Goal: Task Accomplishment & Management: Use online tool/utility

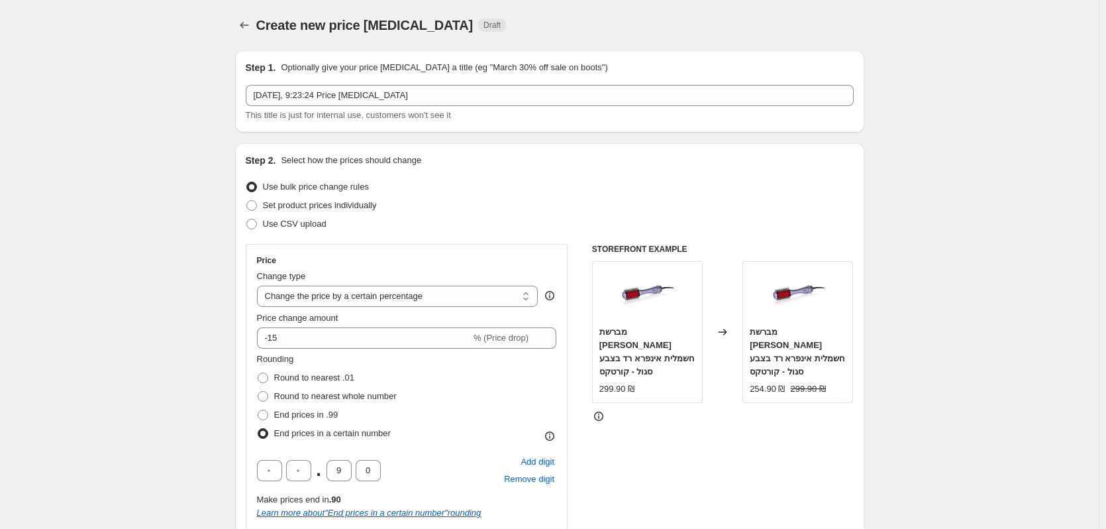
select select "percentage"
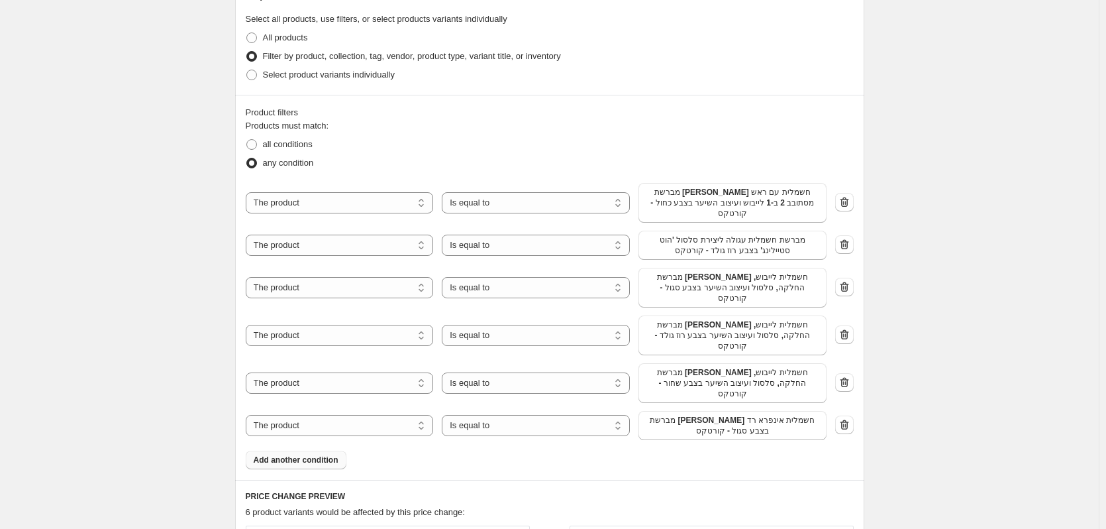
click at [333, 455] on span "Add another condition" at bounding box center [296, 460] width 85 height 11
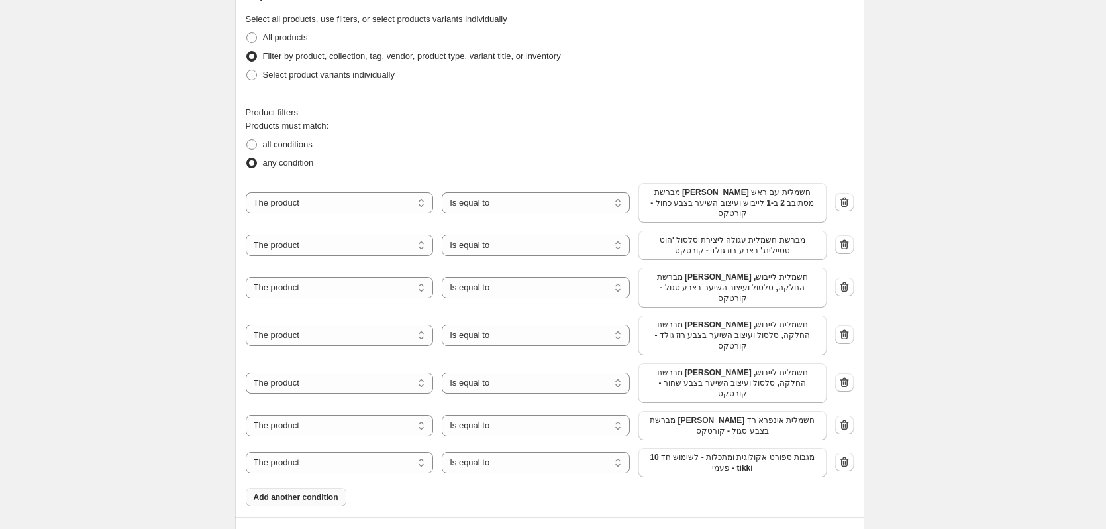
click at [692, 452] on span "10 מגבות ספורט אקולוגית ומתכלות - לשימוש חד פעמי - tikki" at bounding box center [733, 462] width 172 height 21
click at [337, 492] on span "Add another condition" at bounding box center [296, 497] width 85 height 11
click at [741, 489] on span "10 מגבות ספורט אקולוגית ומתכלות - לשימוש חד פעמי - tikki" at bounding box center [733, 499] width 172 height 21
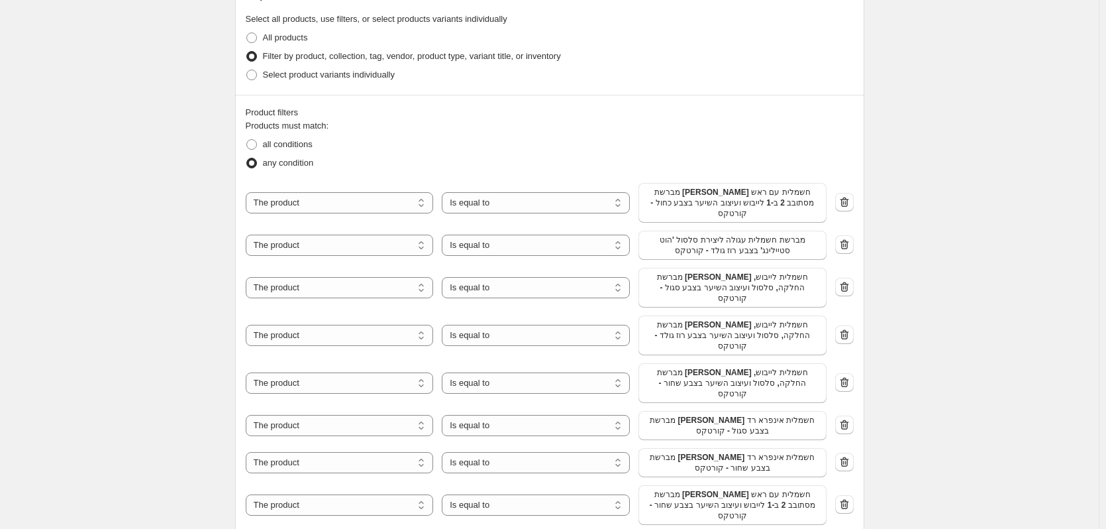
click at [310, 504] on div "Product filters Products must match: all conditions any condition The product T…" at bounding box center [549, 330] width 629 height 470
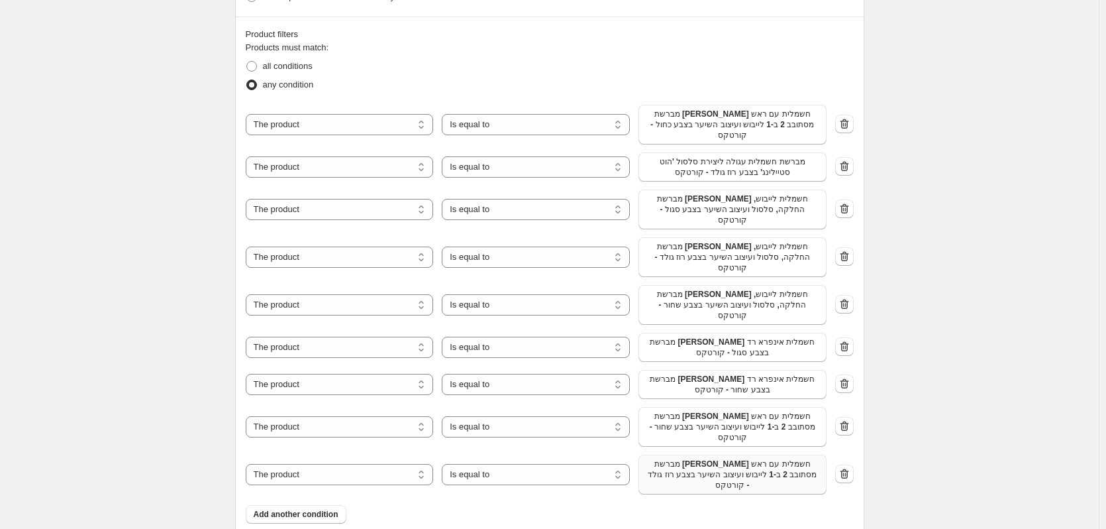
scroll to position [916, 0]
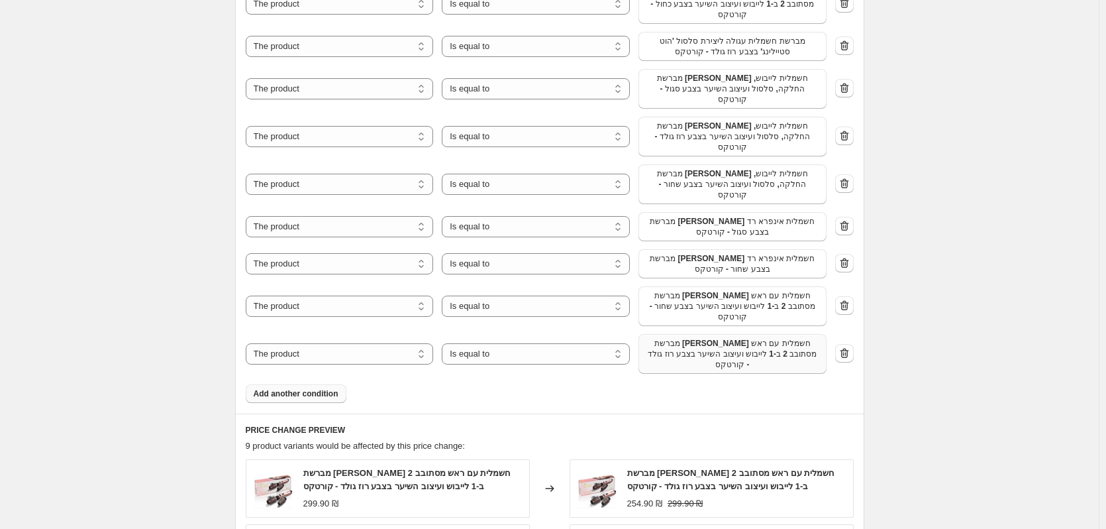
click at [314, 388] on span "Add another condition" at bounding box center [296, 393] width 85 height 11
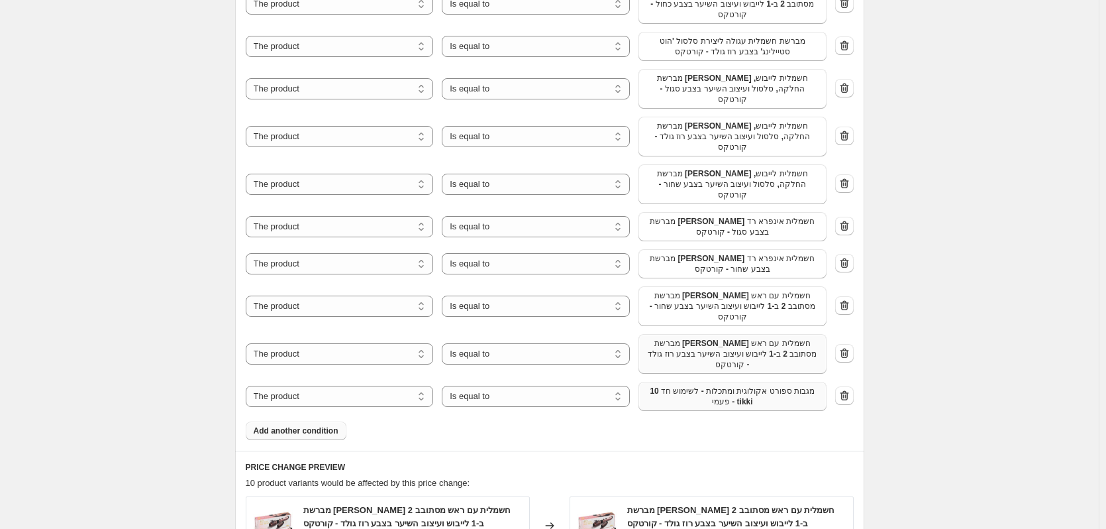
click at [686, 386] on span "10 מגבות ספורט אקולוגית ומתכלות - לשימוש חד פעמי - tikki" at bounding box center [733, 396] width 172 height 21
click at [290, 425] on span "Add another condition" at bounding box center [296, 430] width 85 height 11
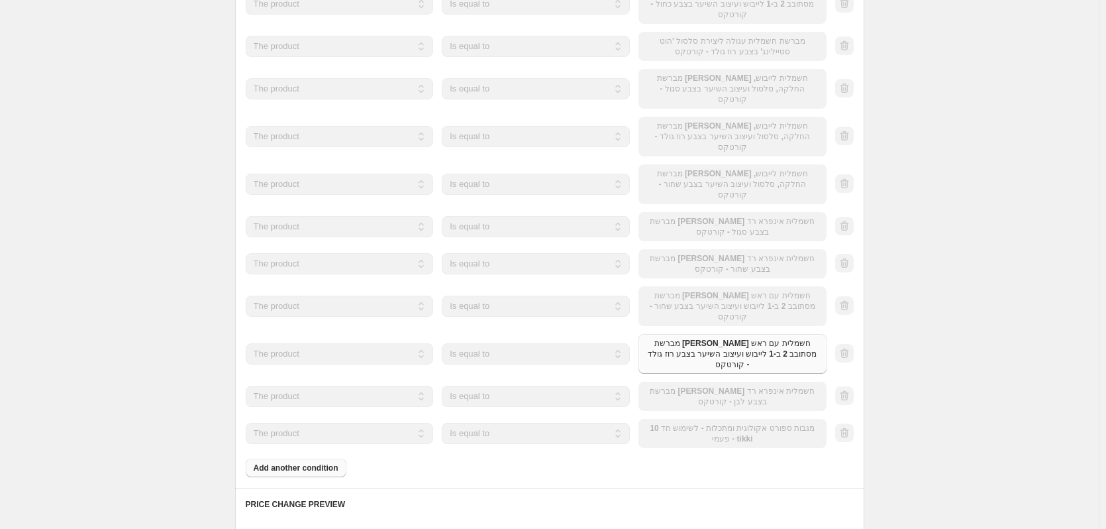
click at [706, 419] on div "The product The product's collection The product's tag The product's vendor The…" at bounding box center [536, 433] width 581 height 29
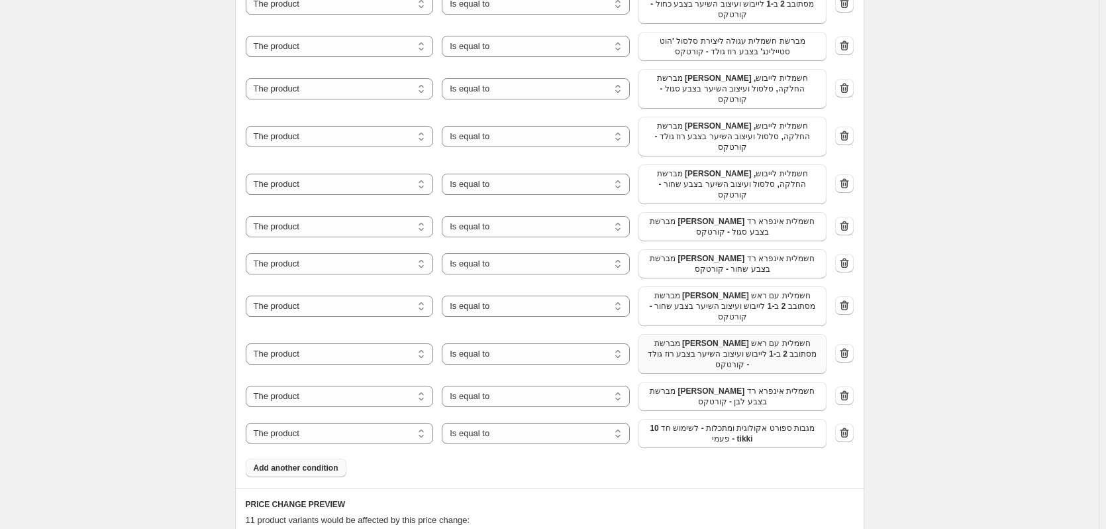
click at [706, 423] on span "10 מגבות ספורט אקולוגית ומתכלות - לשימוש חד פעמי - tikki" at bounding box center [733, 433] width 172 height 21
click at [340, 458] on button "Add another condition" at bounding box center [296, 467] width 101 height 19
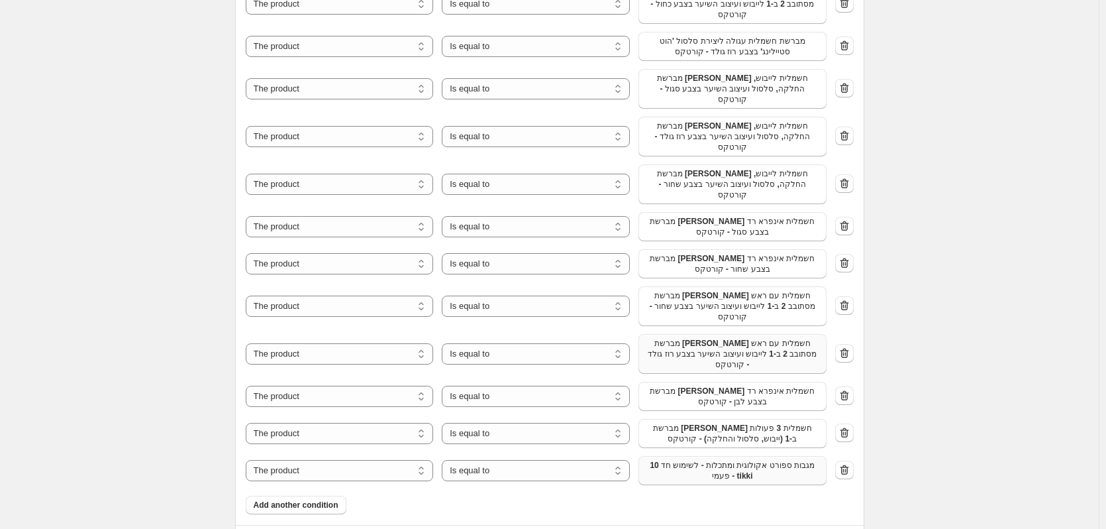
click at [684, 460] on span "10 מגבות ספורט אקולוגית ומתכלות - לשימוש חד פעמי - tikki" at bounding box center [733, 470] width 172 height 21
click at [297, 510] on span "Add another condition" at bounding box center [296, 515] width 85 height 11
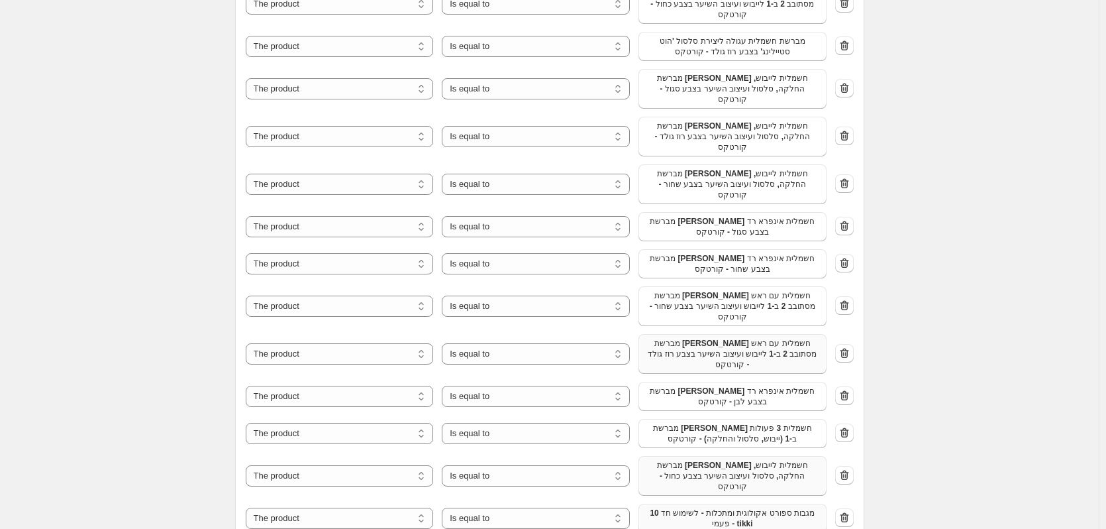
click at [728, 508] on span "10 מגבות ספורט אקולוגית ומתכלות - לשימוש חד פעמי - tikki" at bounding box center [733, 518] width 172 height 21
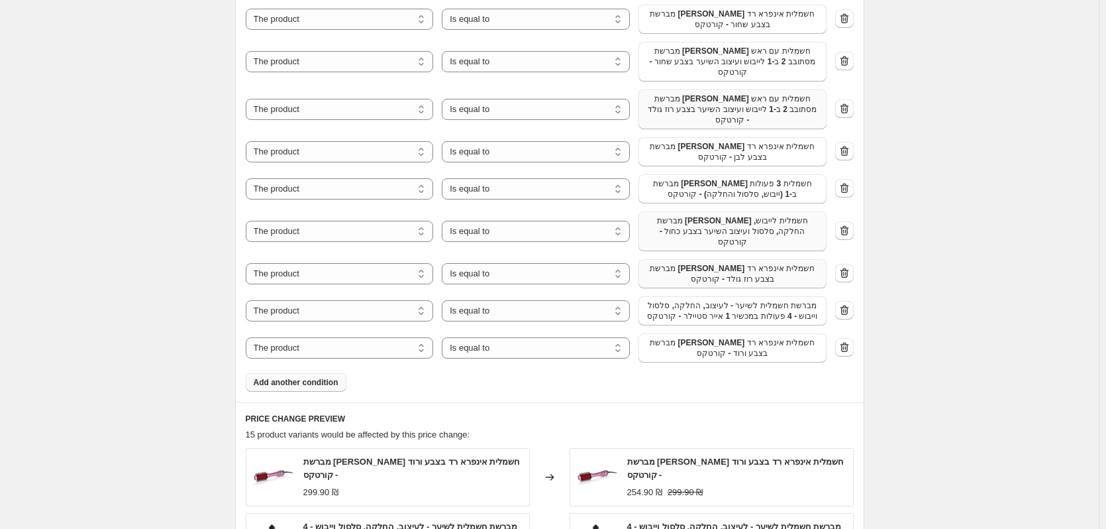
scroll to position [1248, 0]
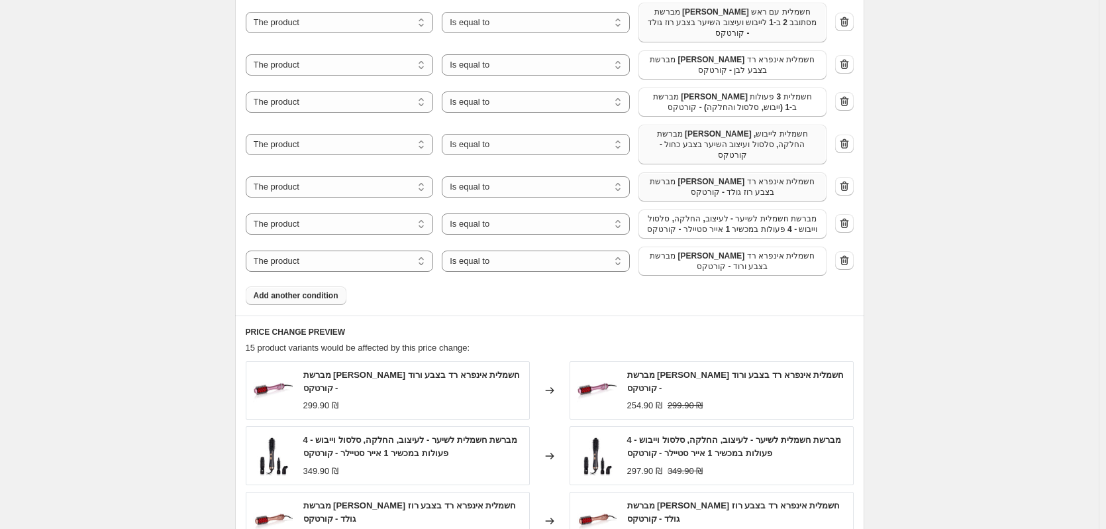
click at [336, 286] on button "Add another condition" at bounding box center [296, 295] width 101 height 19
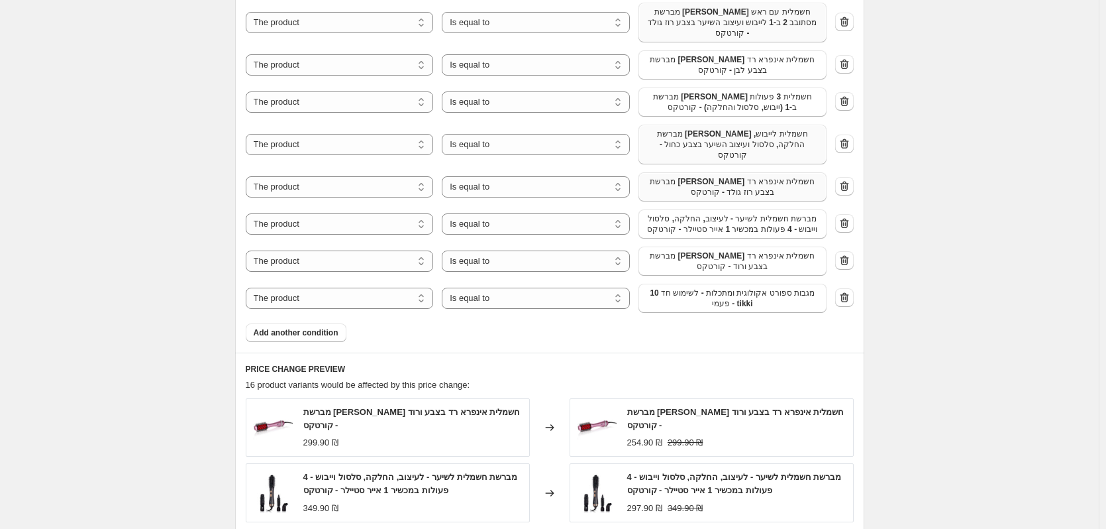
click at [699, 288] on span "10 מגבות ספורט אקולוגית ומתכלות - לשימוש חד פעמי - tikki" at bounding box center [733, 298] width 172 height 21
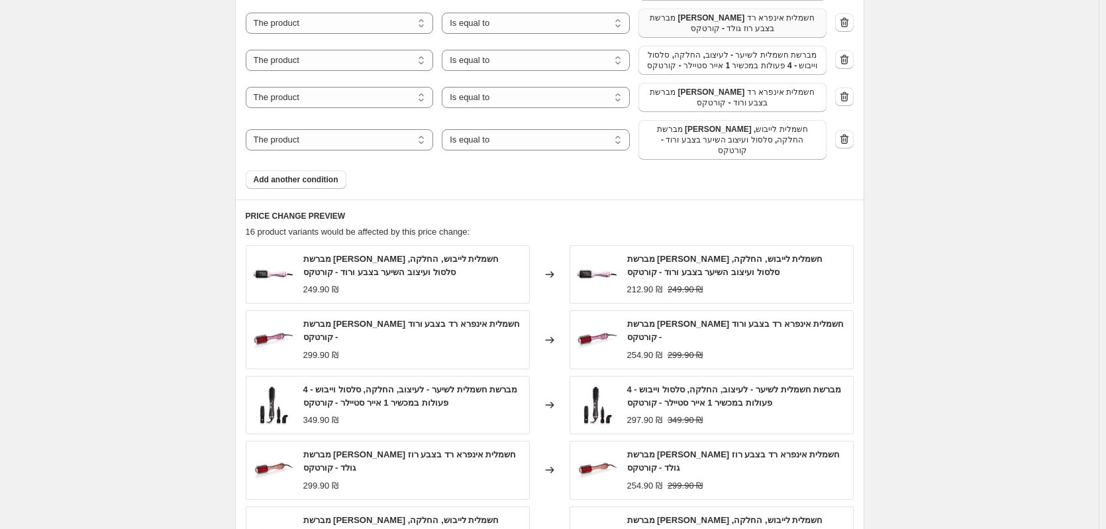
scroll to position [1610, 0]
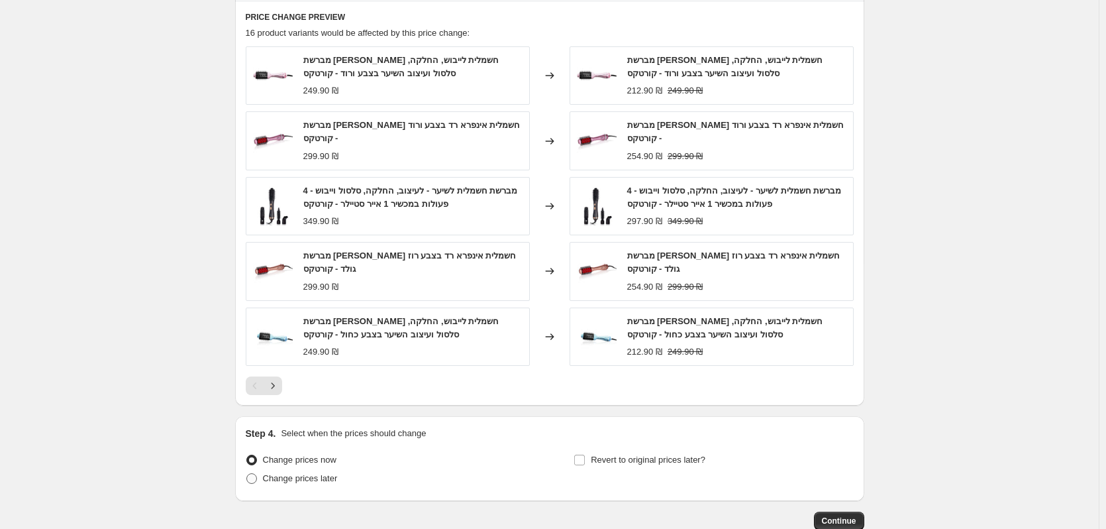
click at [325, 473] on span "Change prices later" at bounding box center [300, 478] width 75 height 10
click at [247, 473] on input "Change prices later" at bounding box center [246, 473] width 1 height 1
radio input "true"
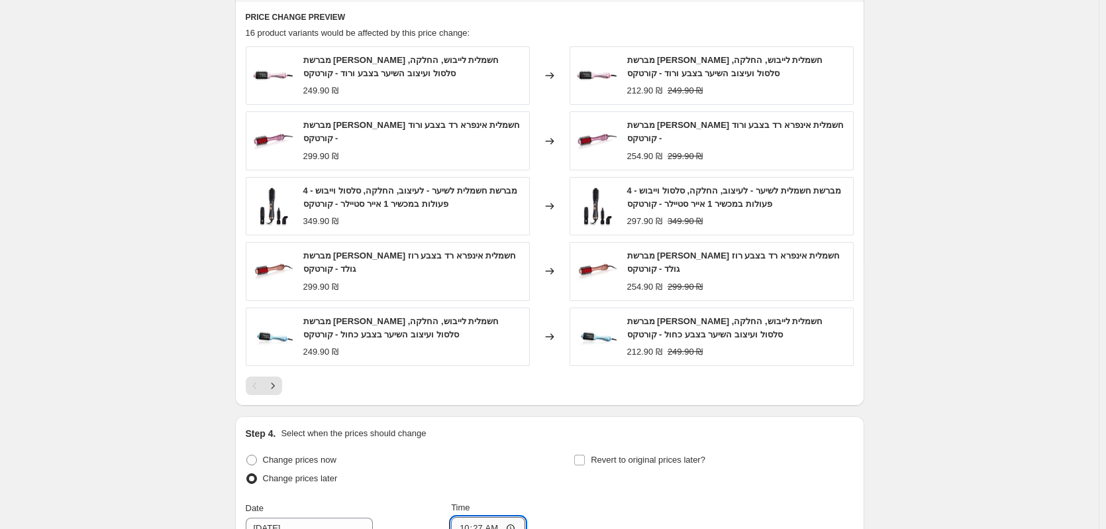
click at [511, 517] on input "10:27" at bounding box center [488, 528] width 74 height 23
click at [513, 517] on input "10:27" at bounding box center [488, 528] width 74 height 23
click at [500, 517] on input "10:27" at bounding box center [488, 528] width 74 height 23
click at [505, 517] on input "10:27" at bounding box center [488, 528] width 74 height 23
type input "08:15"
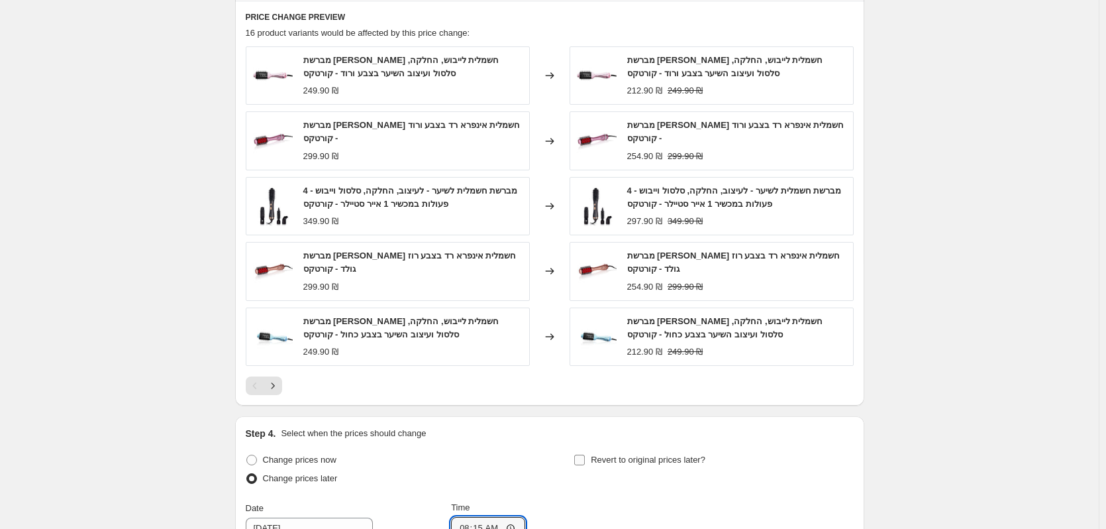
click at [614, 455] on span "Revert to original prices later?" at bounding box center [648, 460] width 115 height 10
click at [585, 455] on input "Revert to original prices later?" at bounding box center [579, 460] width 11 height 11
checkbox input "true"
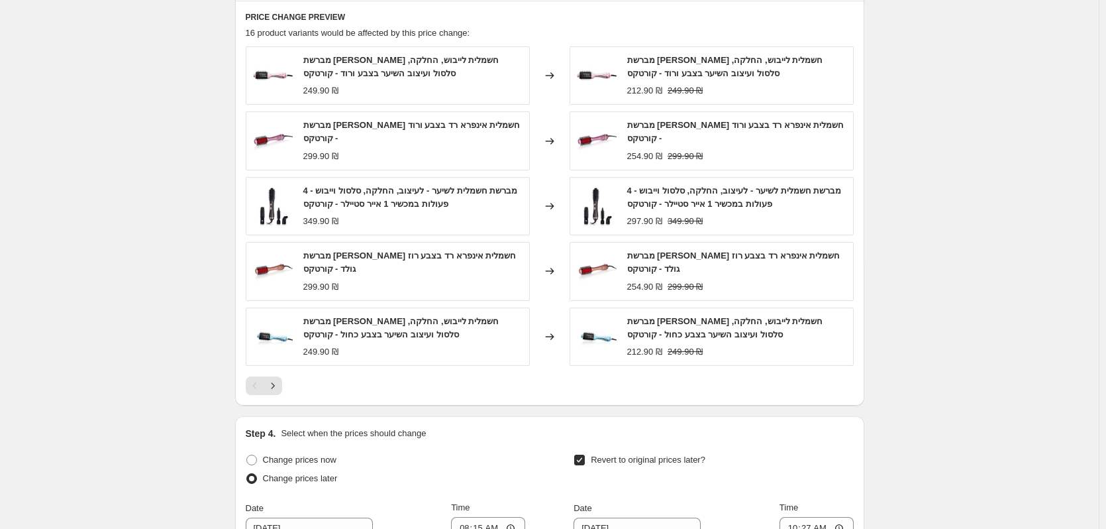
type input "[DATE]"
click at [838, 517] on input "10:27" at bounding box center [817, 528] width 74 height 23
click at [839, 517] on input "10:27" at bounding box center [817, 528] width 74 height 23
type input "08:15"
click at [809, 451] on div "Revert to original prices later?" at bounding box center [714, 471] width 280 height 40
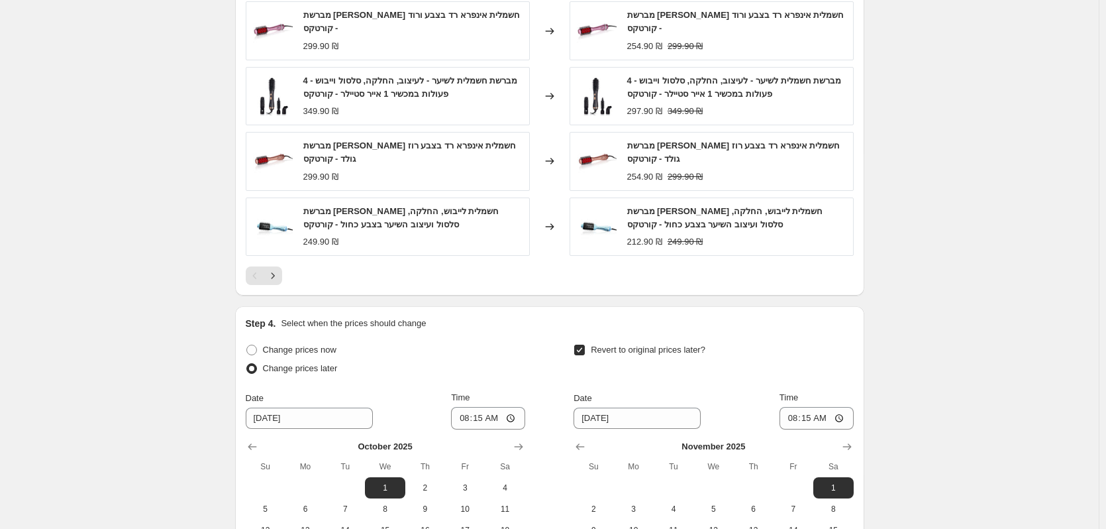
scroll to position [1858, 0]
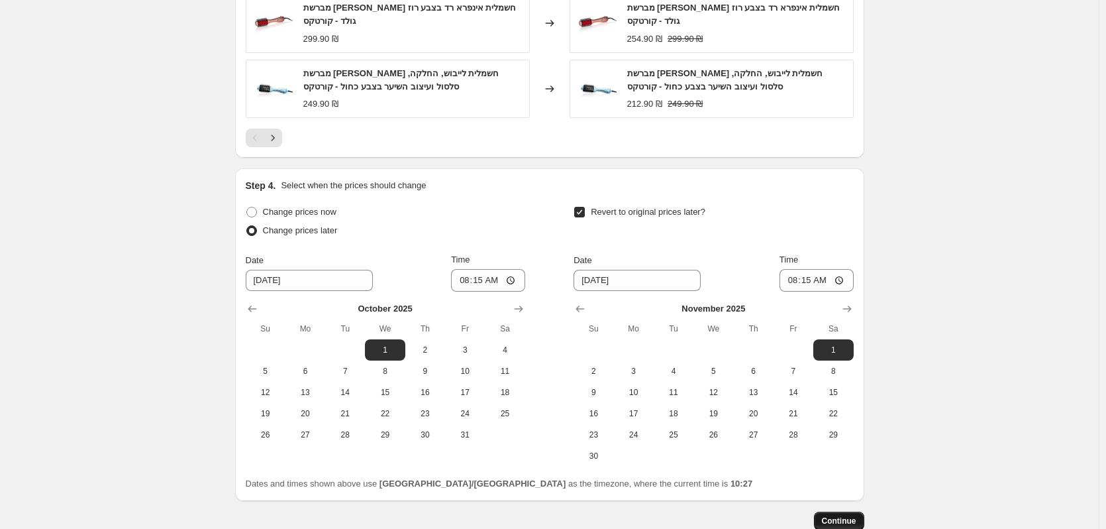
click at [849, 511] on button "Continue" at bounding box center [839, 520] width 50 height 19
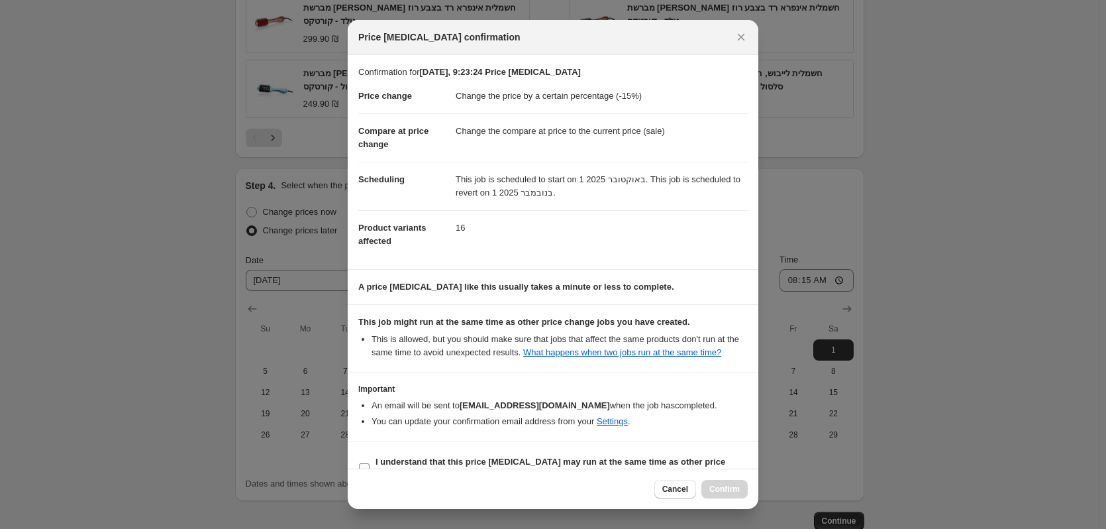
click at [629, 459] on b "I understand that this price [MEDICAL_DATA] may run at the same time as other p…" at bounding box center [551, 467] width 350 height 23
click at [370, 463] on input "I understand that this price [MEDICAL_DATA] may run at the same time as other p…" at bounding box center [364, 468] width 11 height 11
checkbox input "true"
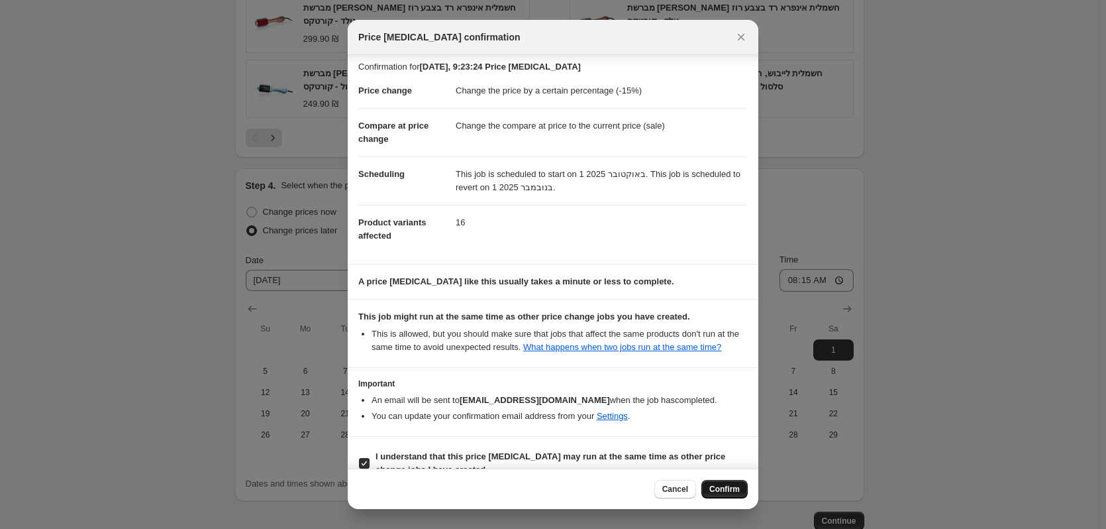
click at [716, 485] on span "Confirm" at bounding box center [725, 489] width 30 height 11
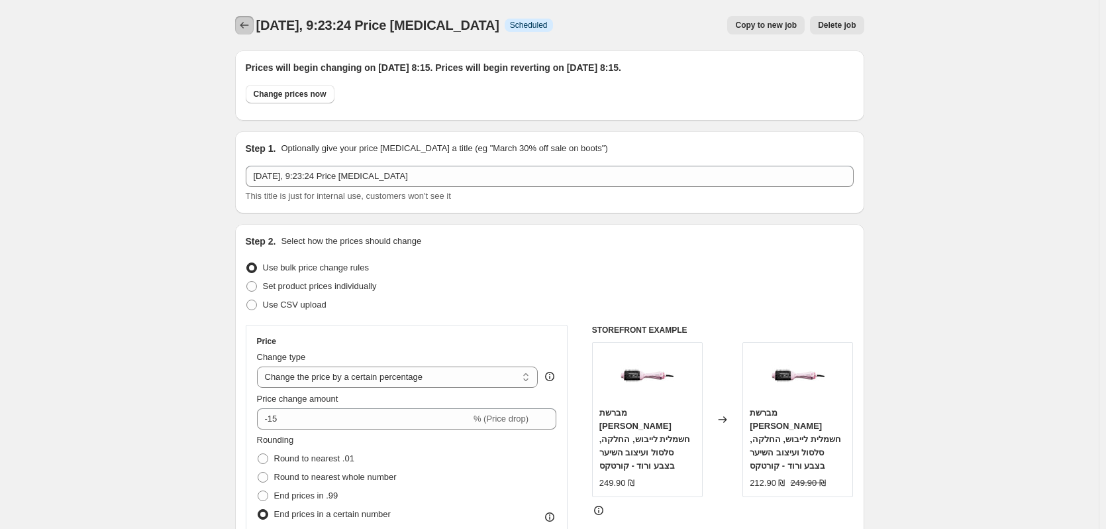
click at [250, 23] on icon "Price change jobs" at bounding box center [244, 25] width 13 height 13
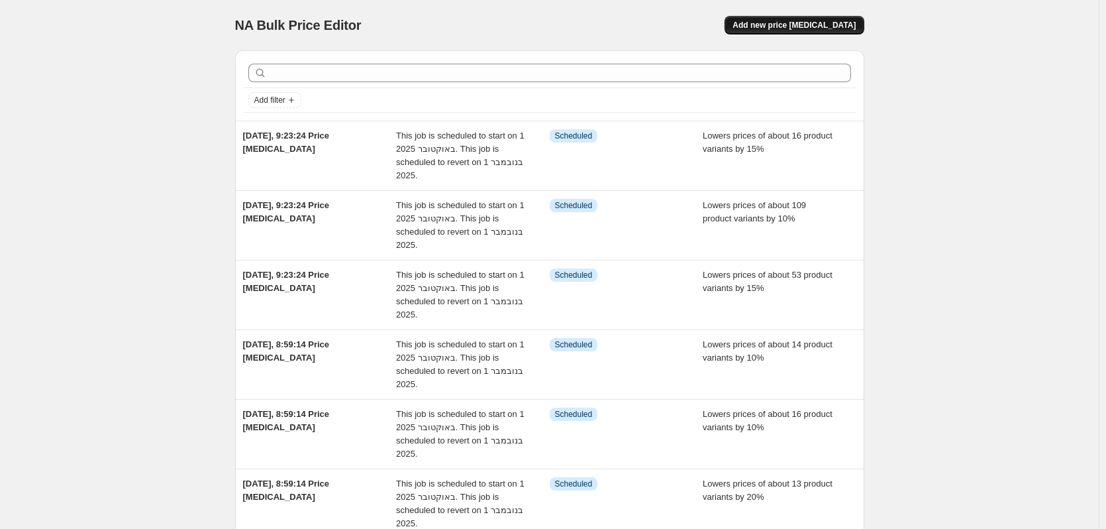
click at [822, 28] on span "Add new price [MEDICAL_DATA]" at bounding box center [794, 25] width 123 height 11
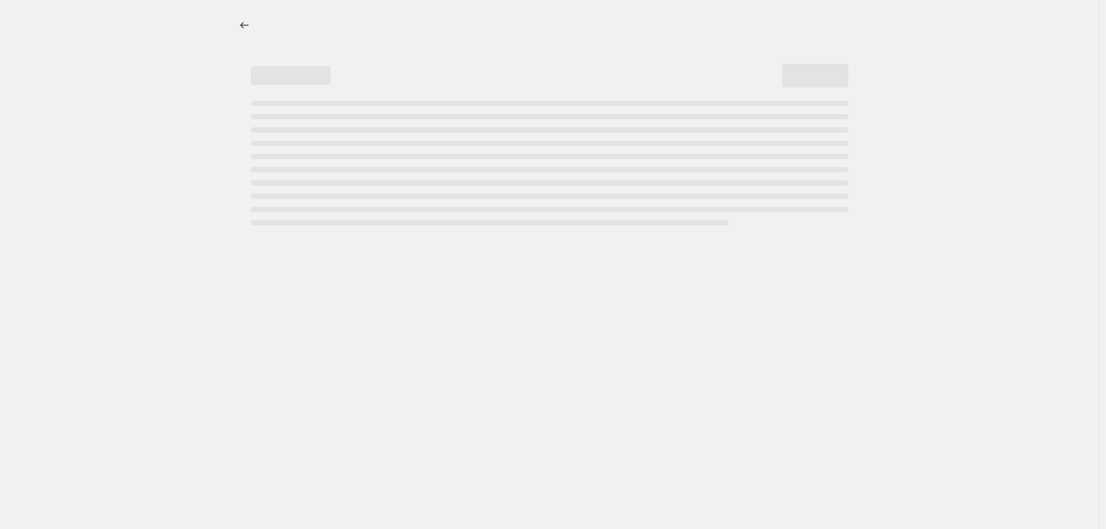
select select "percentage"
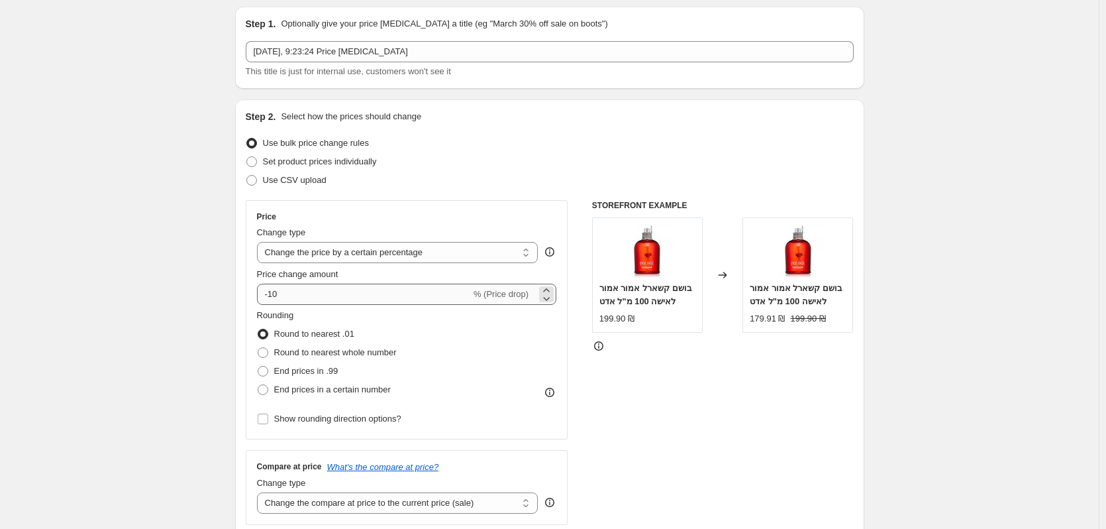
scroll to position [66, 0]
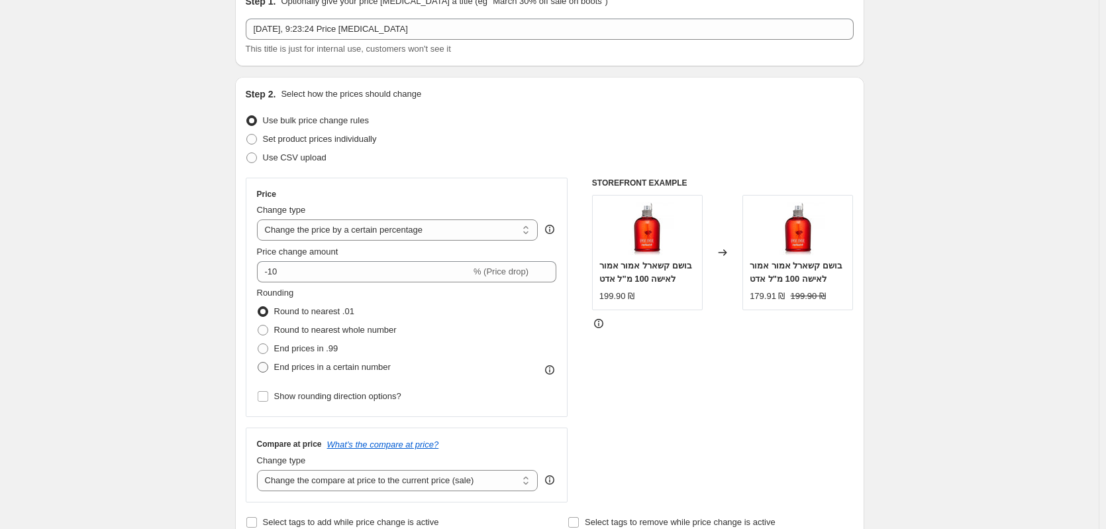
click at [297, 364] on span "End prices in a certain number" at bounding box center [332, 367] width 117 height 10
click at [258, 362] on input "End prices in a certain number" at bounding box center [258, 362] width 1 height 1
radio input "true"
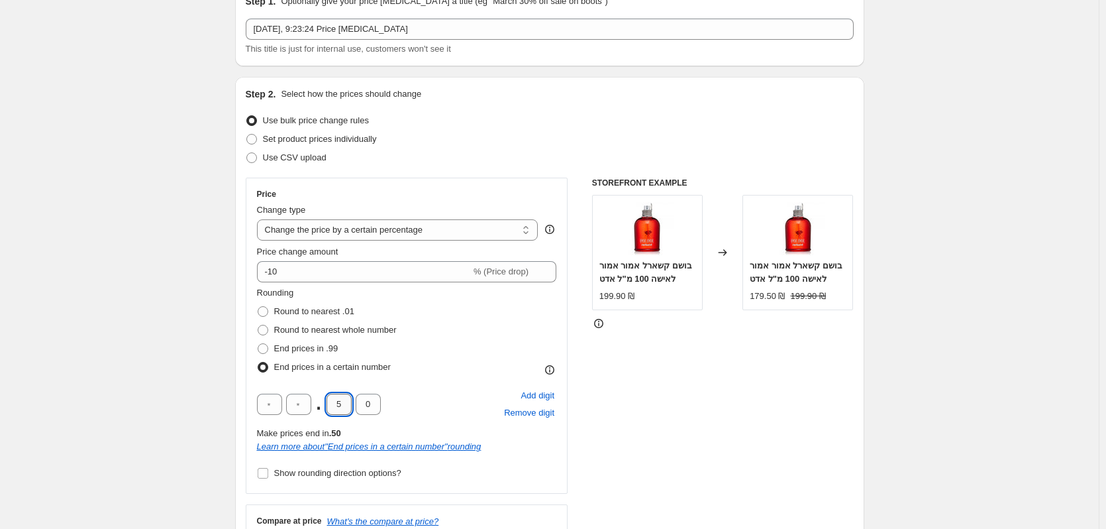
click at [333, 402] on input "5" at bounding box center [339, 404] width 25 height 21
type input "9"
click at [660, 433] on div "STOREFRONT EXAMPLE בושם קשארל אמור אמור לאישה 100 מ"ל אדט 199.90 ₪ Changed to ב…" at bounding box center [723, 379] width 262 height 402
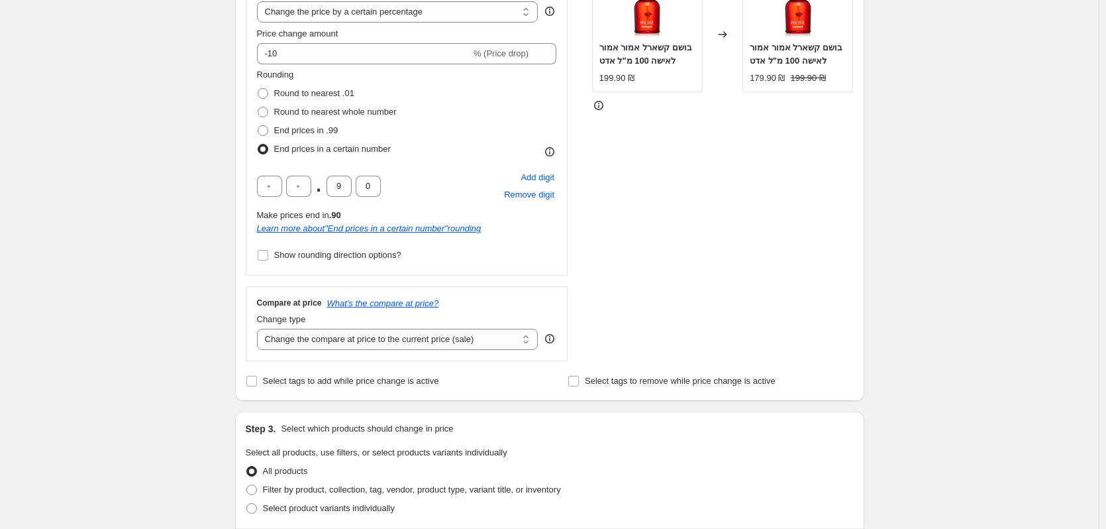
scroll to position [398, 0]
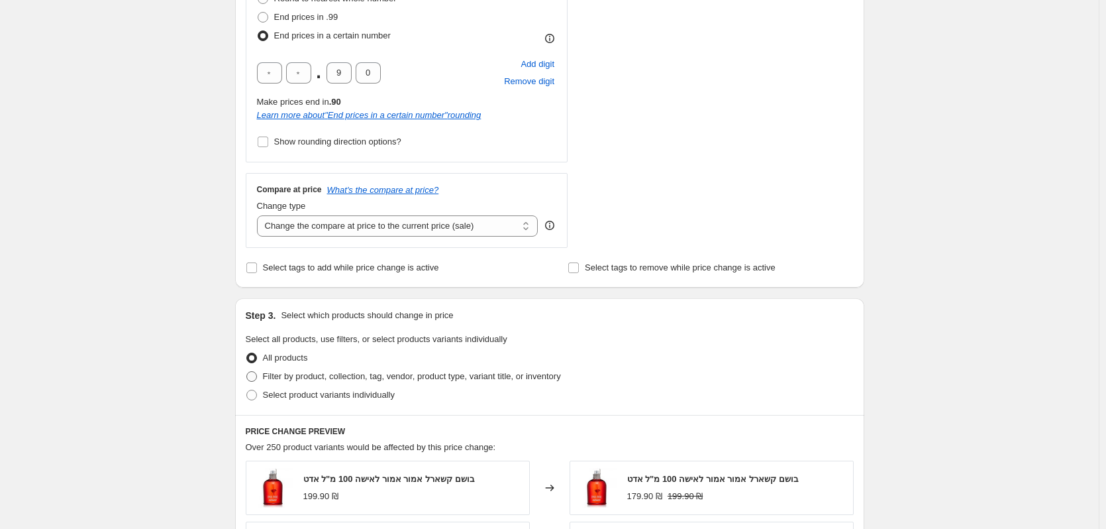
click at [381, 379] on span "Filter by product, collection, tag, vendor, product type, variant title, or inv…" at bounding box center [412, 376] width 298 height 10
click at [247, 372] on input "Filter by product, collection, tag, vendor, product type, variant title, or inv…" at bounding box center [246, 371] width 1 height 1
radio input "true"
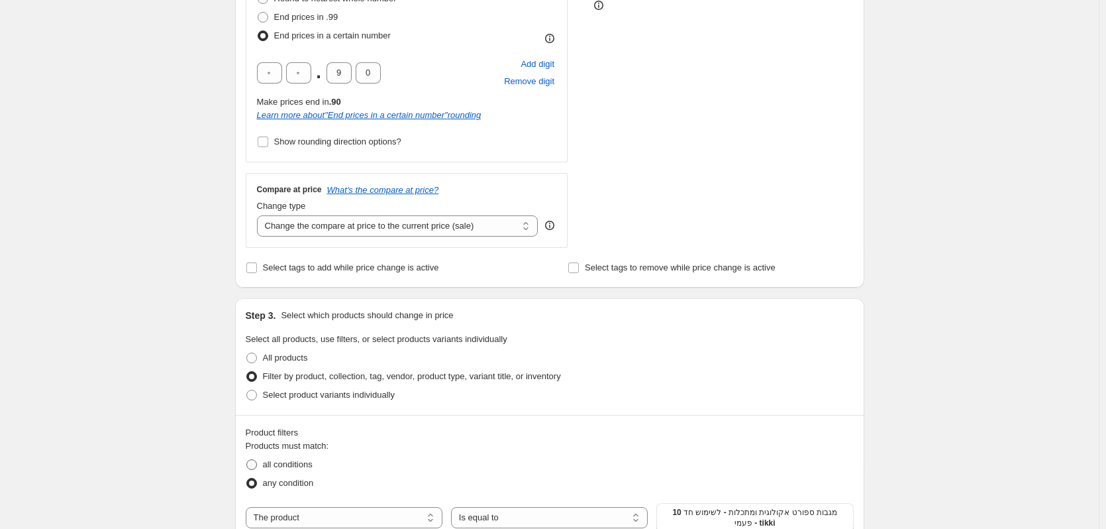
click at [283, 468] on span "all conditions" at bounding box center [288, 464] width 50 height 10
click at [247, 460] on input "all conditions" at bounding box center [246, 459] width 1 height 1
radio input "true"
click at [392, 512] on select "The product The product's collection The product's tag The product's vendor The…" at bounding box center [344, 517] width 197 height 21
select select "tag"
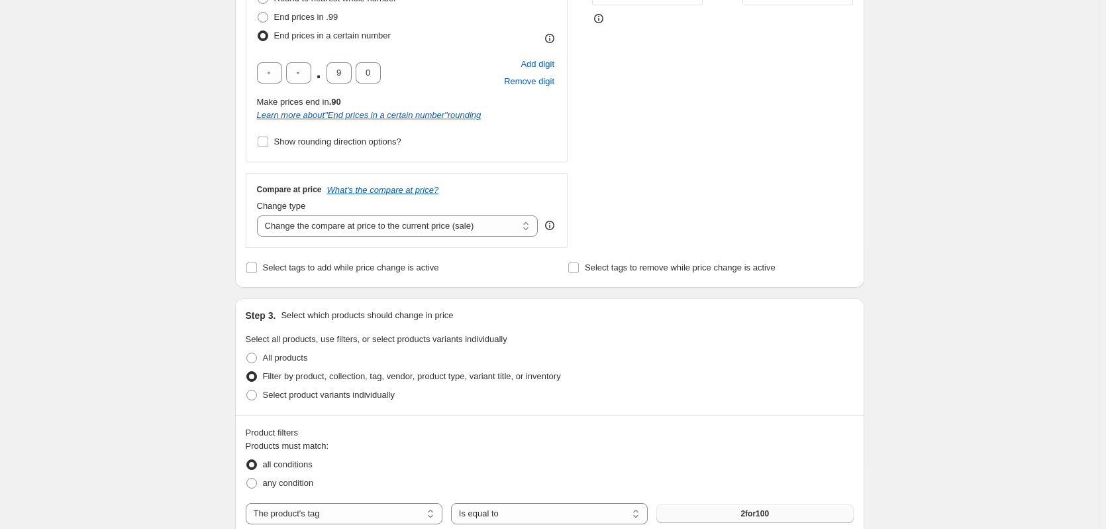
click at [727, 513] on button "2for100" at bounding box center [755, 513] width 197 height 19
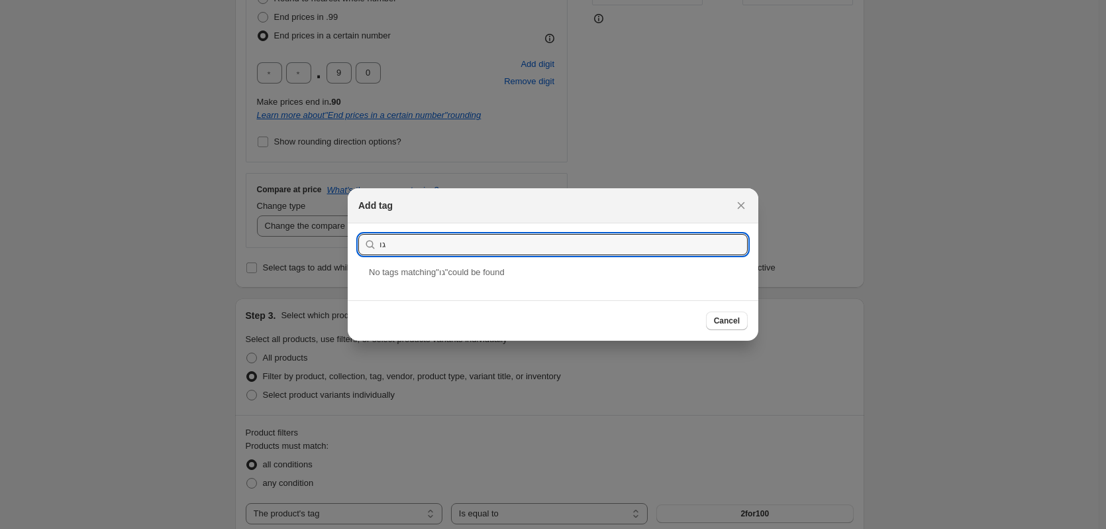
type input "ג"
type input "טיפוח"
click at [747, 205] on icon "Close" at bounding box center [741, 205] width 13 height 13
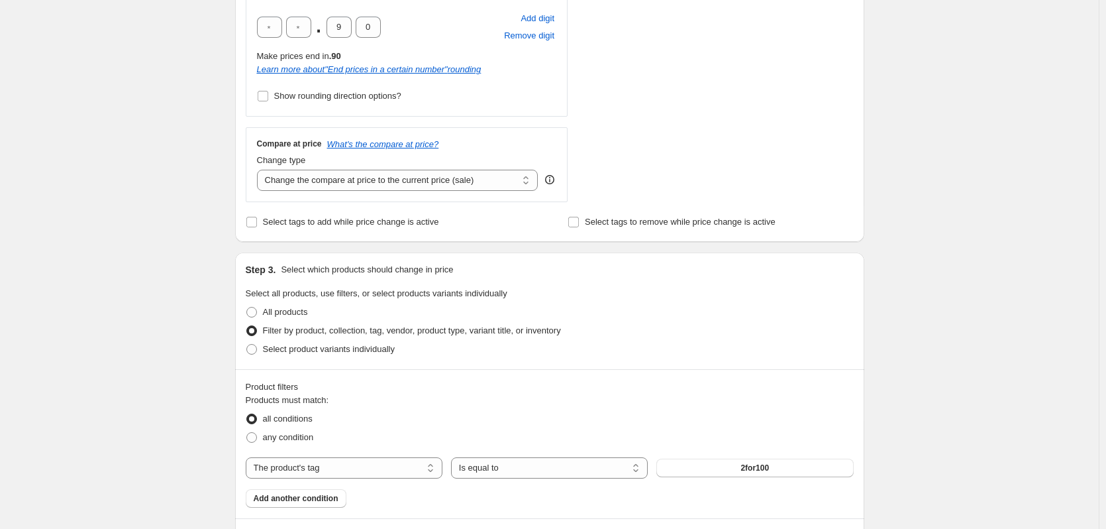
scroll to position [464, 0]
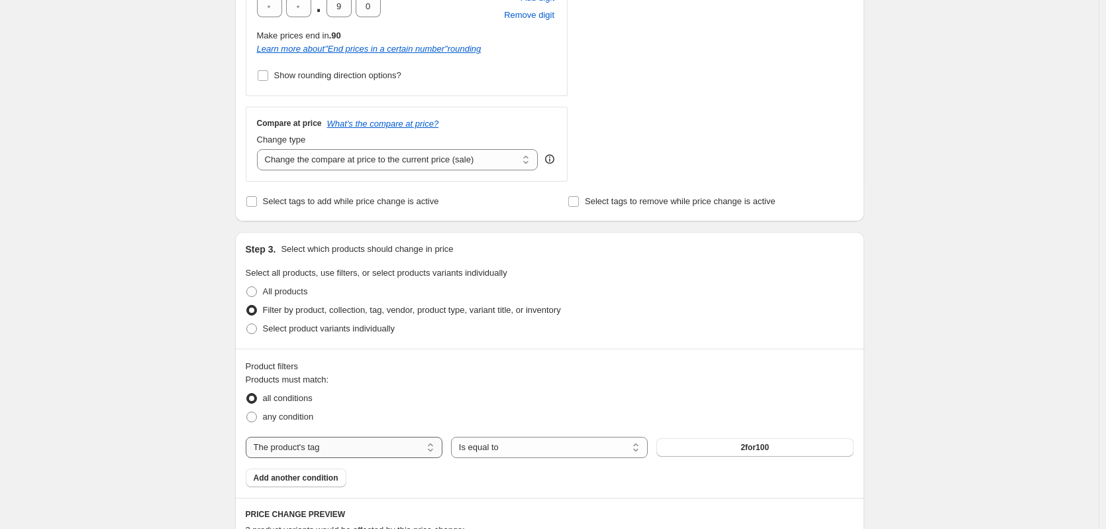
click at [353, 447] on select "The product The product's collection The product's tag The product's vendor The…" at bounding box center [344, 447] width 197 height 21
select select "collection"
click at [700, 445] on button "Adah Lazorgan Accessories" at bounding box center [755, 447] width 197 height 19
click at [316, 481] on span "Add another condition" at bounding box center [296, 477] width 85 height 11
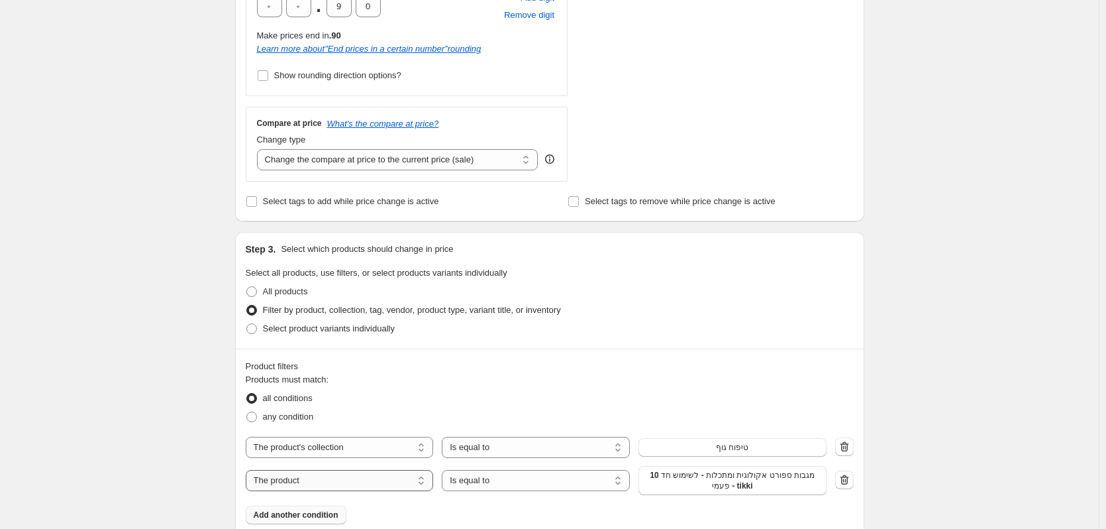
click at [393, 473] on select "The product The product's collection The product's tag The product's vendor The…" at bounding box center [340, 480] width 188 height 21
select select "collection"
click at [719, 474] on span "טיפוח גוף" at bounding box center [732, 476] width 32 height 11
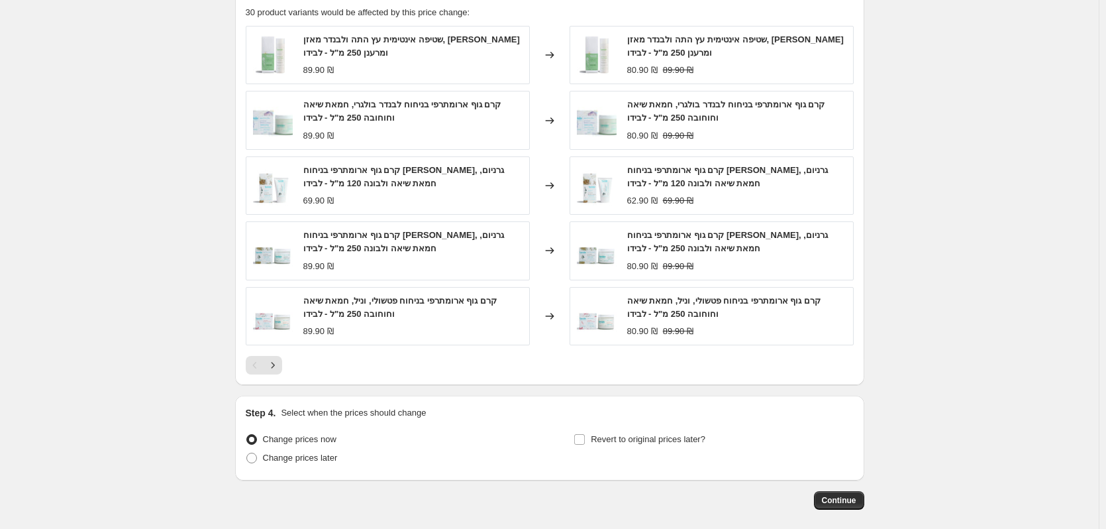
scroll to position [1073, 0]
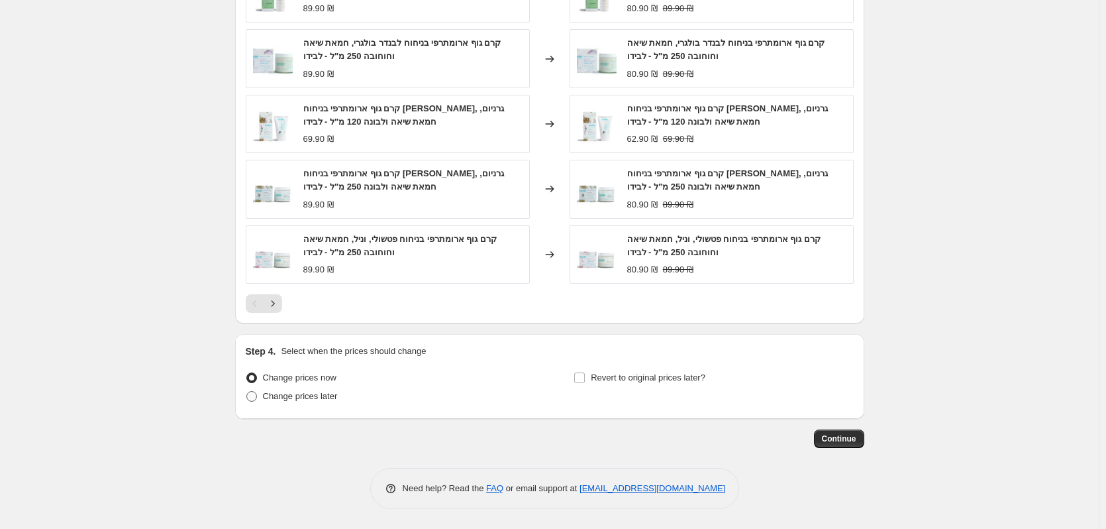
click at [301, 402] on span "Change prices later" at bounding box center [300, 396] width 75 height 13
click at [247, 392] on input "Change prices later" at bounding box center [246, 391] width 1 height 1
radio input "true"
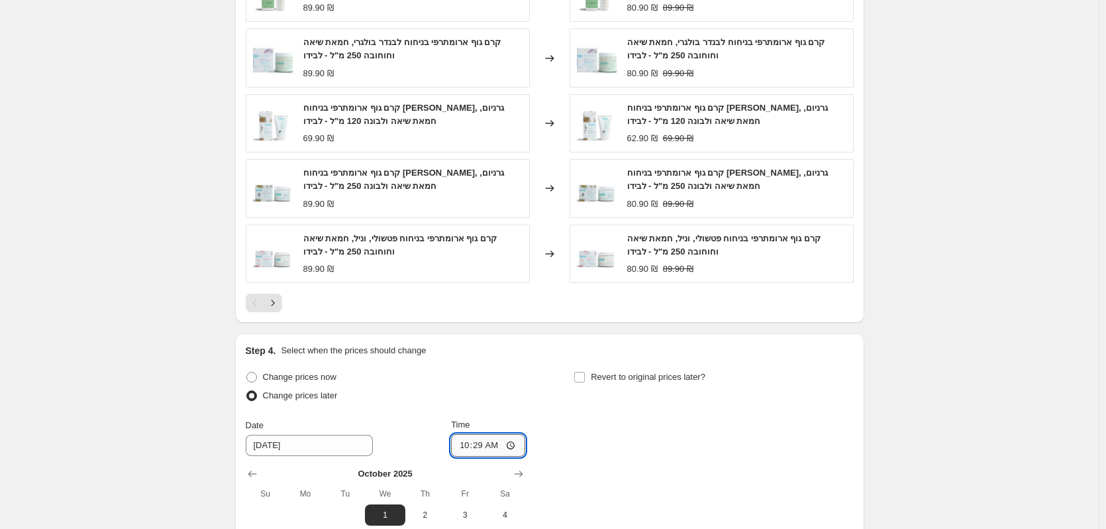
click at [514, 443] on input "10:29" at bounding box center [488, 445] width 74 height 23
click at [506, 446] on input "10:29" at bounding box center [488, 445] width 74 height 23
type input "08:15"
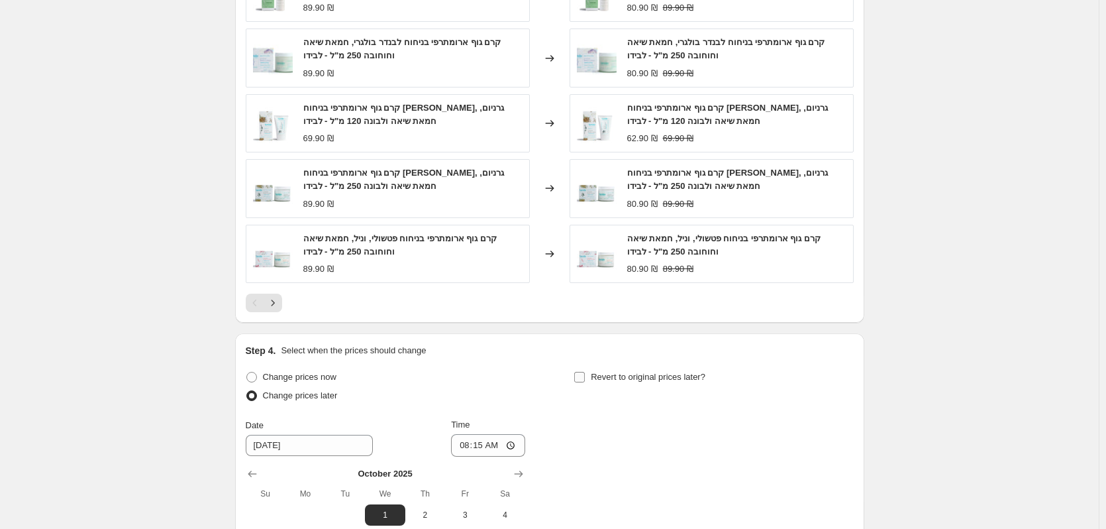
click at [632, 376] on span "Revert to original prices later?" at bounding box center [648, 377] width 115 height 10
click at [585, 376] on input "Revert to original prices later?" at bounding box center [579, 377] width 11 height 11
checkbox input "true"
click at [851, 468] on icon "Show next month, November 2025" at bounding box center [847, 473] width 13 height 13
click at [830, 517] on span "1" at bounding box center [833, 515] width 29 height 11
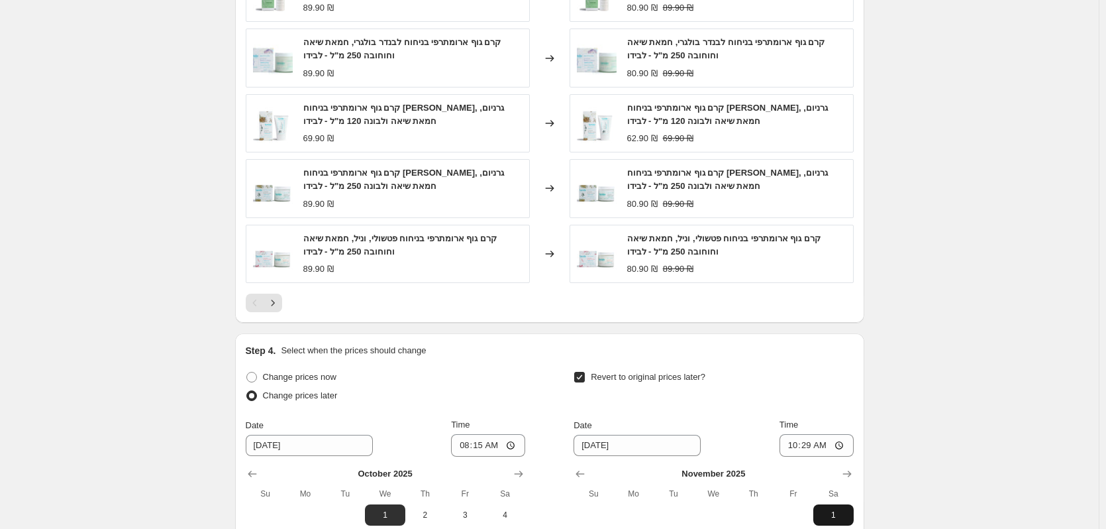
type input "[DATE]"
click at [835, 443] on input "10:29" at bounding box center [817, 445] width 74 height 23
type input "08:15"
click at [833, 402] on div "Revert to original prices later?" at bounding box center [714, 388] width 280 height 40
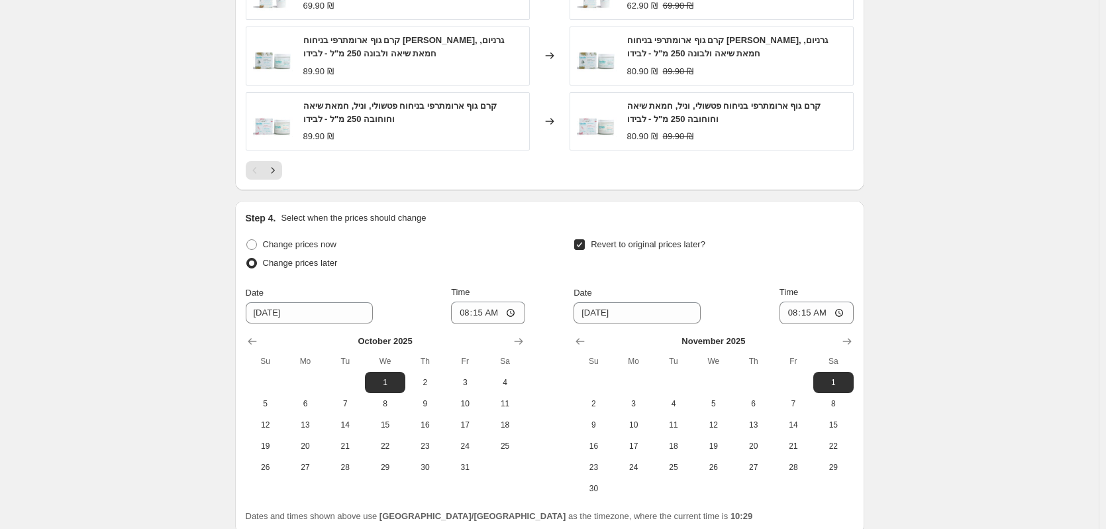
scroll to position [1271, 0]
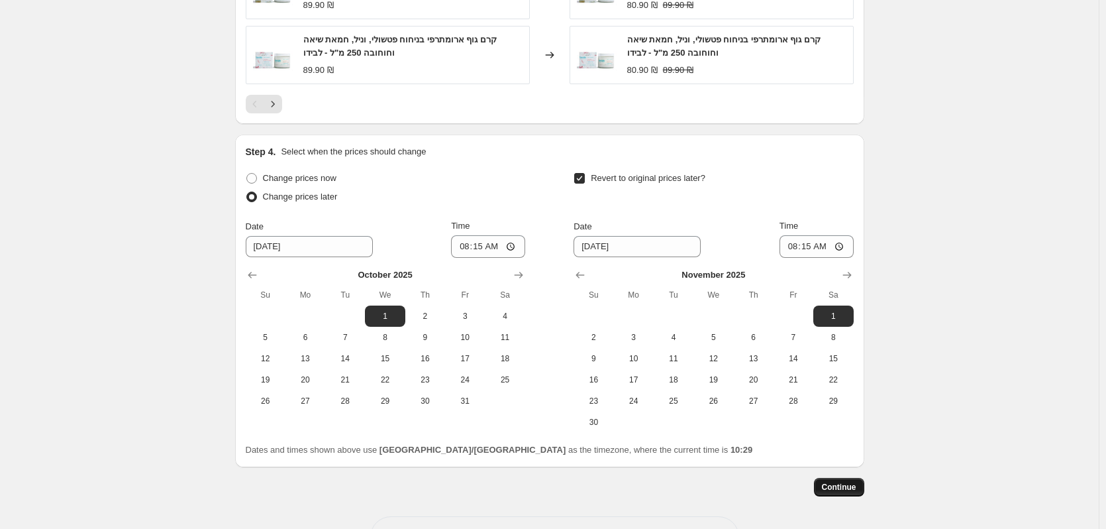
click at [861, 484] on button "Continue" at bounding box center [839, 487] width 50 height 19
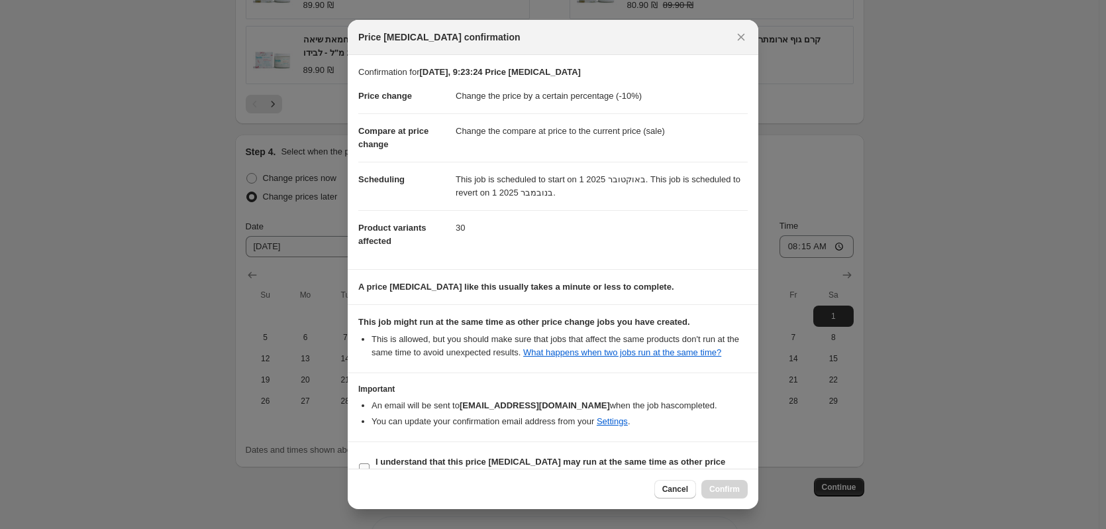
click at [594, 460] on b "I understand that this price [MEDICAL_DATA] may run at the same time as other p…" at bounding box center [551, 467] width 350 height 23
click at [370, 463] on input "I understand that this price [MEDICAL_DATA] may run at the same time as other p…" at bounding box center [364, 468] width 11 height 11
checkbox input "true"
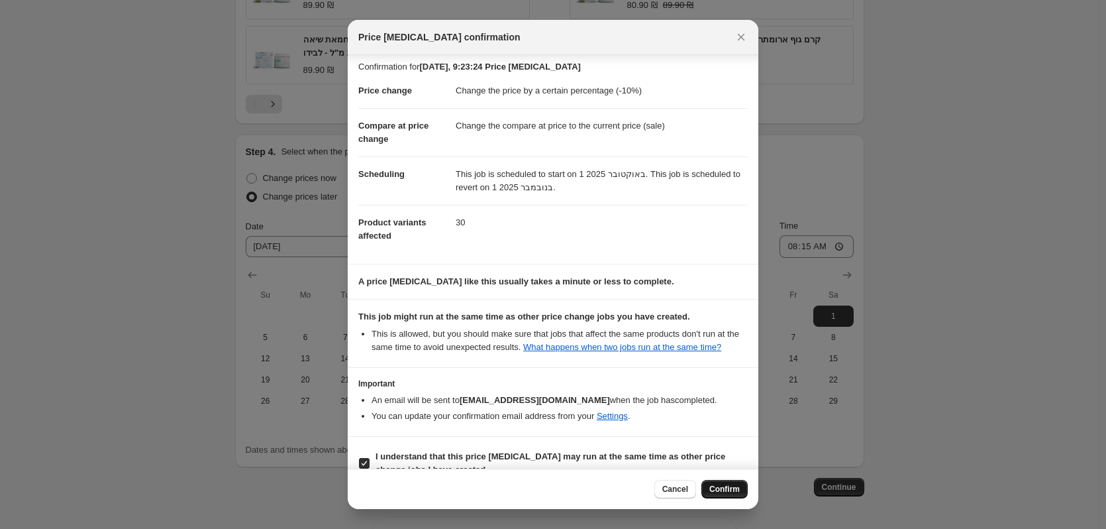
click at [718, 492] on span "Confirm" at bounding box center [725, 489] width 30 height 11
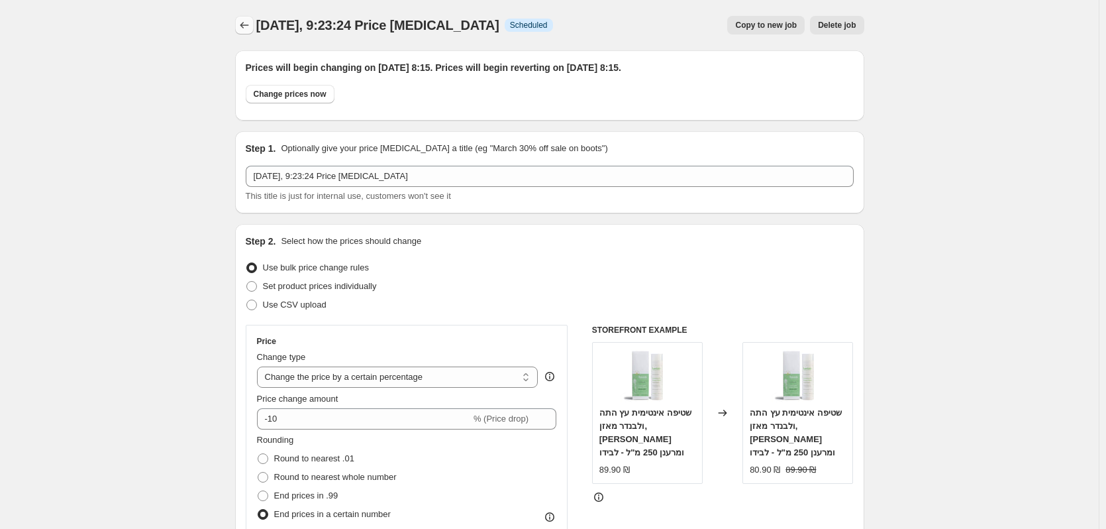
click at [246, 25] on icon "Price change jobs" at bounding box center [244, 25] width 13 height 13
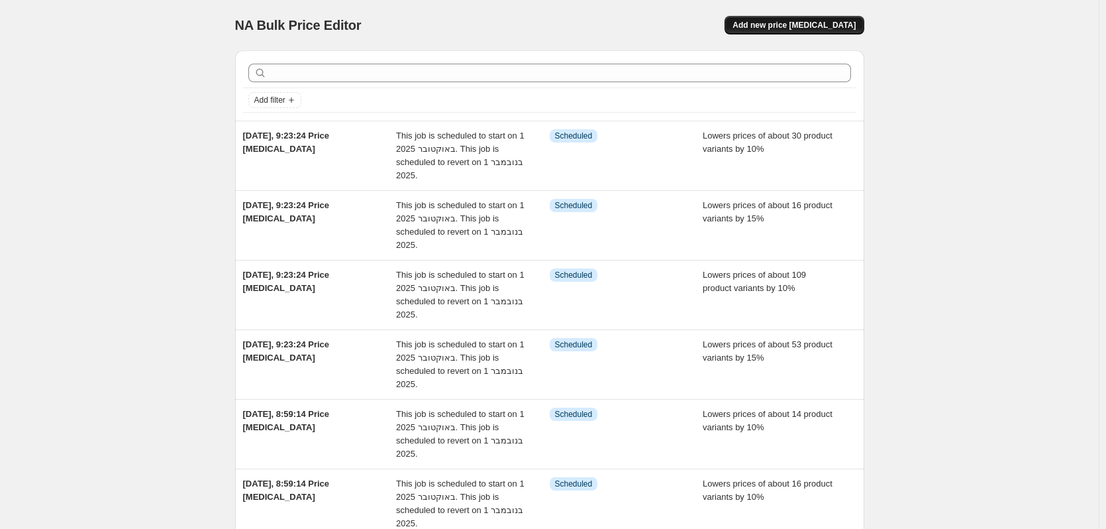
click at [803, 28] on span "Add new price [MEDICAL_DATA]" at bounding box center [794, 25] width 123 height 11
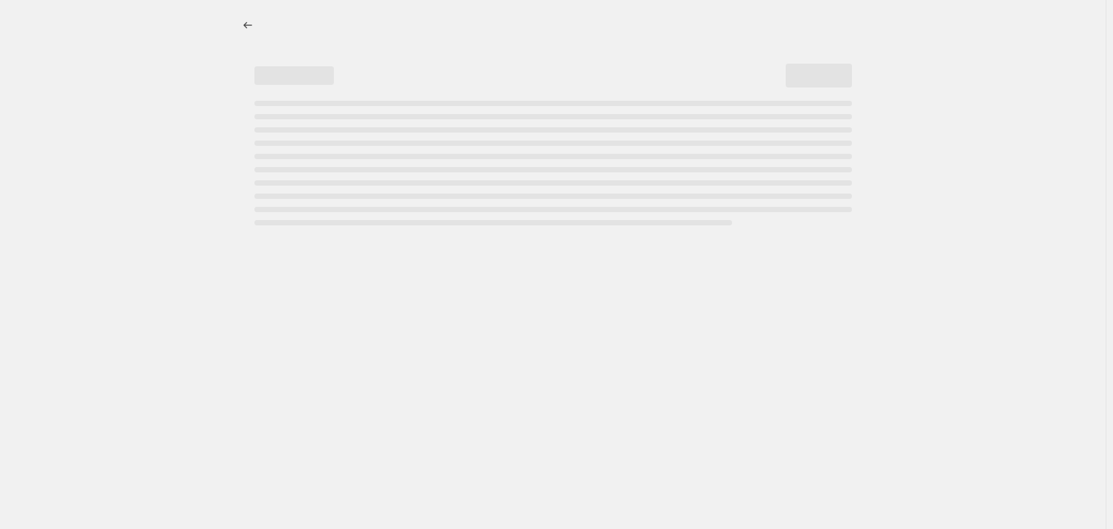
select select "percentage"
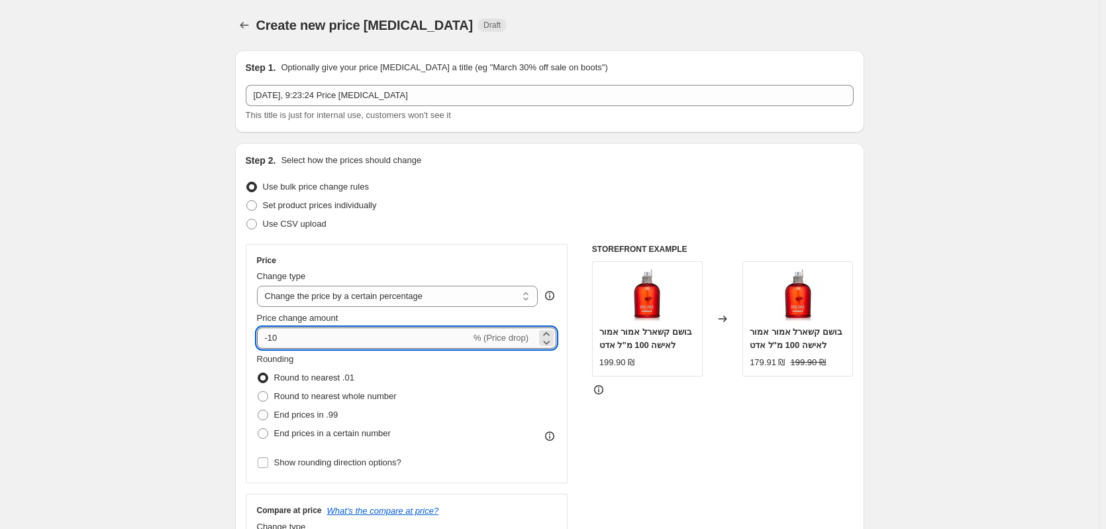
drag, startPoint x: 286, startPoint y: 335, endPoint x: 276, endPoint y: 335, distance: 9.9
click at [276, 335] on input "-10" at bounding box center [364, 337] width 214 height 21
type input "-15"
click at [309, 437] on span "End prices in a certain number" at bounding box center [332, 433] width 117 height 10
click at [258, 429] on input "End prices in a certain number" at bounding box center [258, 428] width 1 height 1
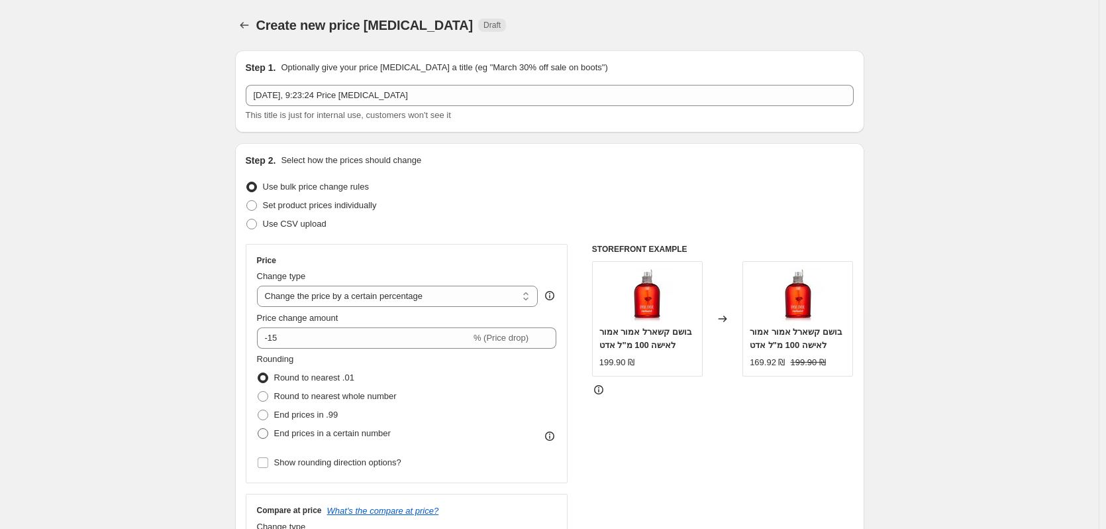
radio input "true"
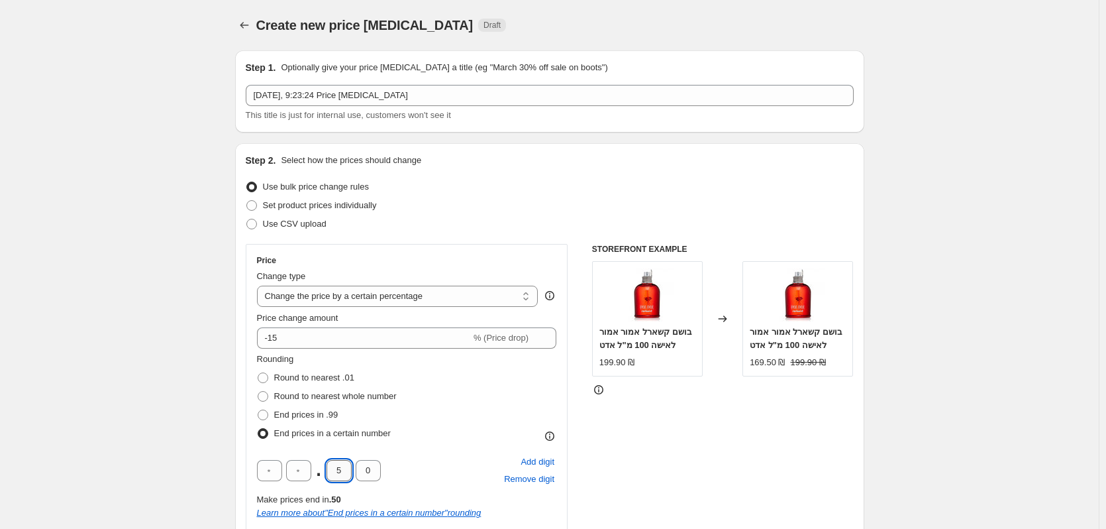
drag, startPoint x: 335, startPoint y: 477, endPoint x: 343, endPoint y: 476, distance: 8.1
click at [343, 476] on input "5" at bounding box center [339, 470] width 25 height 21
type input "9"
click at [450, 423] on div "Rounding Round to nearest .01 Round to nearest whole number End prices in .99 E…" at bounding box center [407, 397] width 300 height 90
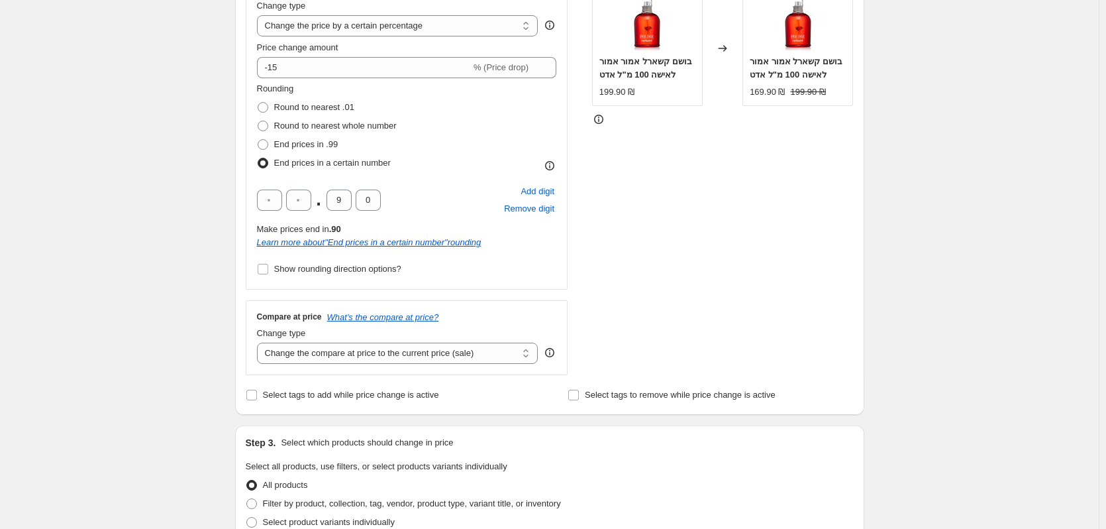
scroll to position [398, 0]
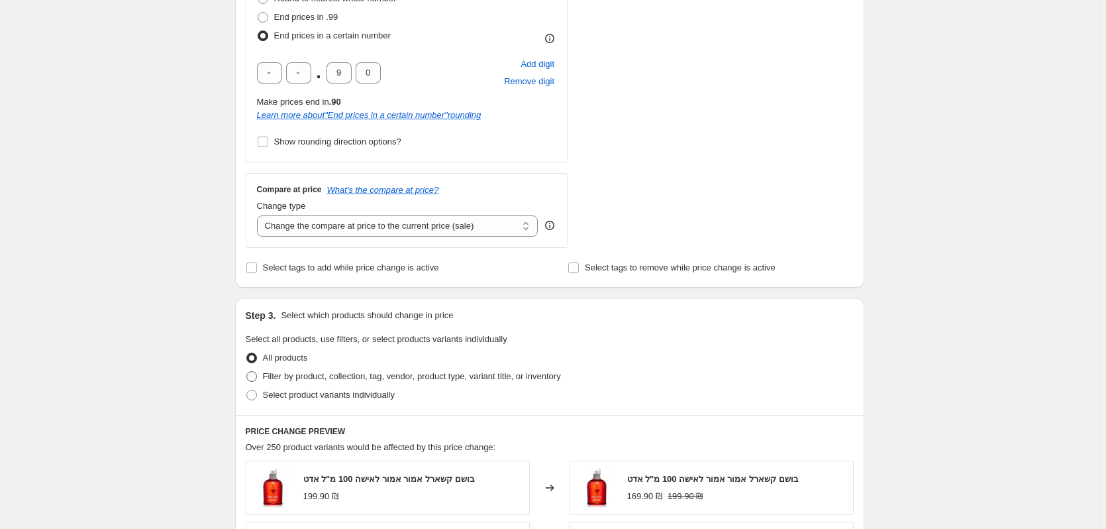
click at [354, 371] on span "Filter by product, collection, tag, vendor, product type, variant title, or inv…" at bounding box center [412, 376] width 298 height 10
click at [247, 371] on input "Filter by product, collection, tag, vendor, product type, variant title, or inv…" at bounding box center [246, 371] width 1 height 1
radio input "true"
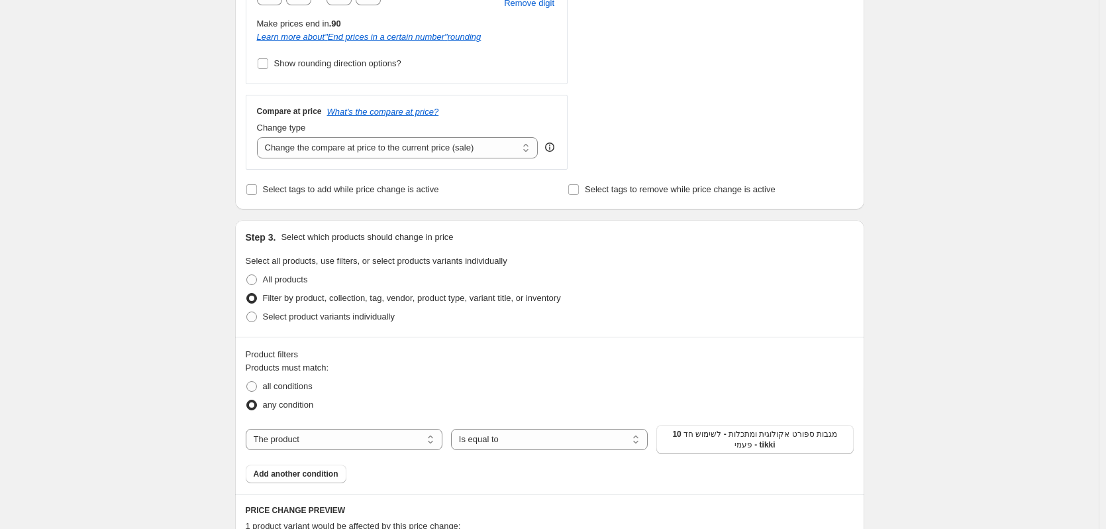
scroll to position [530, 0]
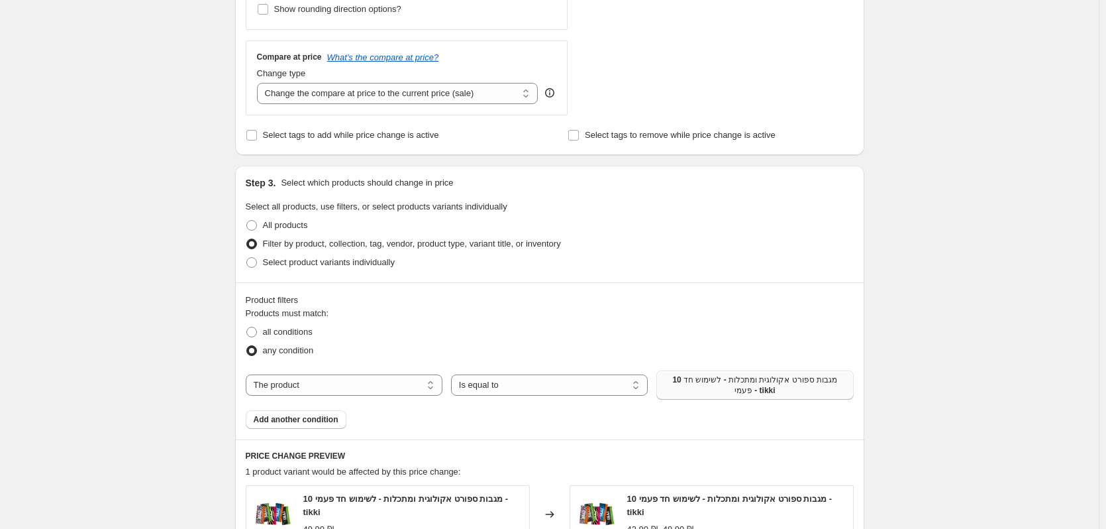
click at [695, 381] on span "10 מגבות ספורט אקולוגית ומתכלות - לשימוש חד פעמי - tikki" at bounding box center [755, 384] width 181 height 21
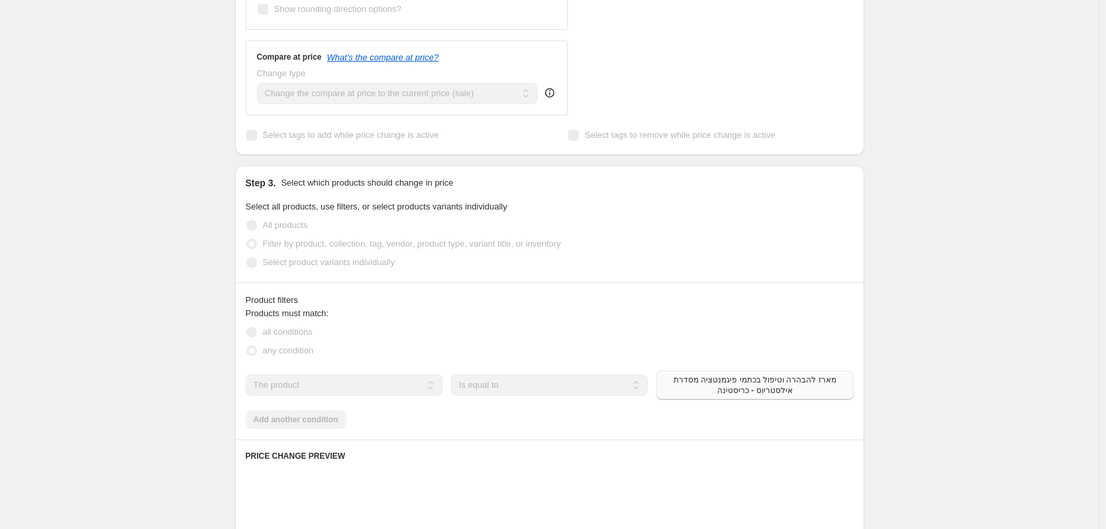
click at [308, 420] on div "Products must match: all conditions any condition The product The product's col…" at bounding box center [550, 368] width 608 height 122
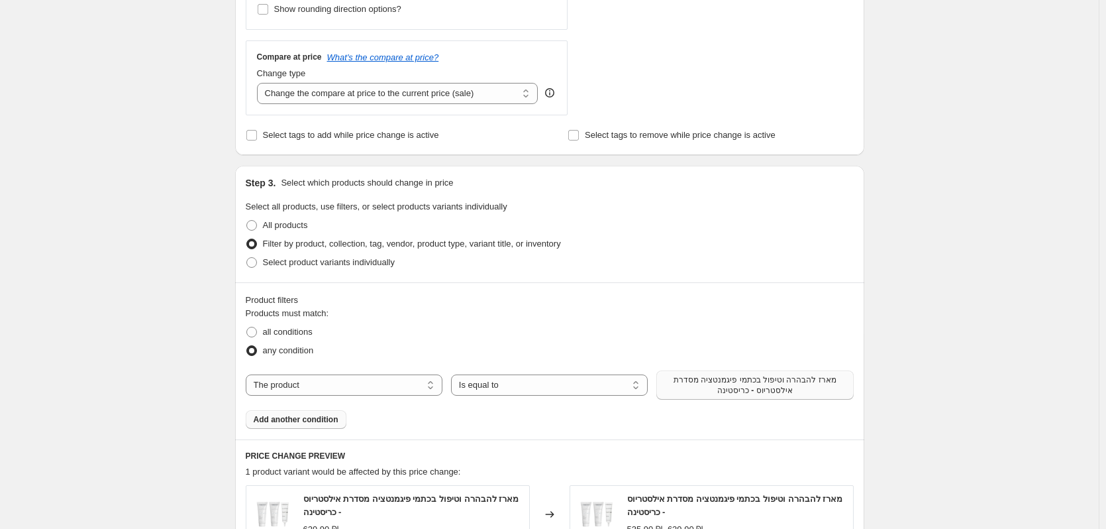
click at [315, 420] on span "Add another condition" at bounding box center [296, 419] width 85 height 11
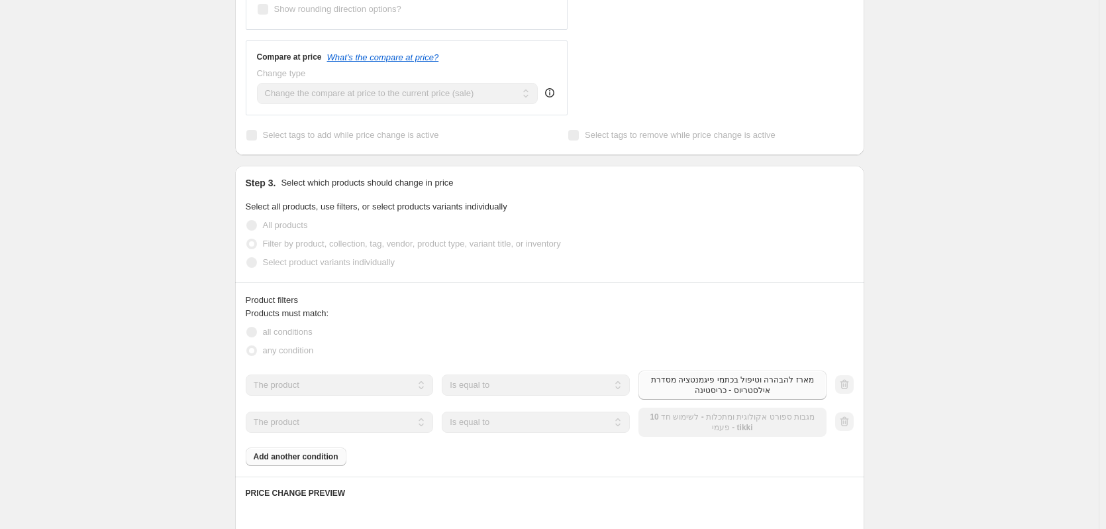
click at [726, 435] on div "The product The product's collection The product's tag The product's vendor The…" at bounding box center [536, 421] width 581 height 29
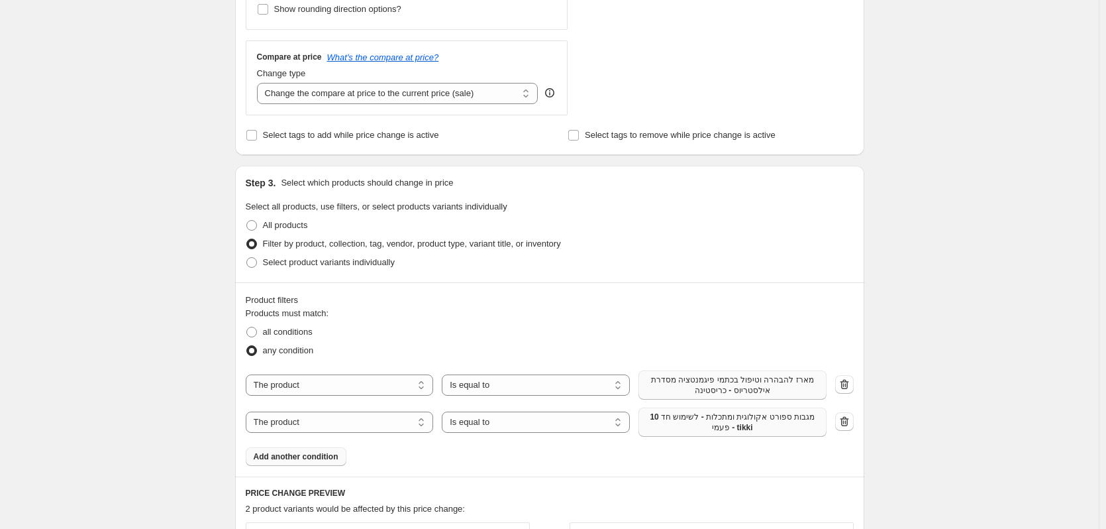
click at [726, 434] on button "10 מגבות ספורט אקולוגית ומתכלות - לשימוש חד פעמי - tikki" at bounding box center [733, 421] width 188 height 29
click at [315, 460] on span "Add another condition" at bounding box center [296, 456] width 85 height 11
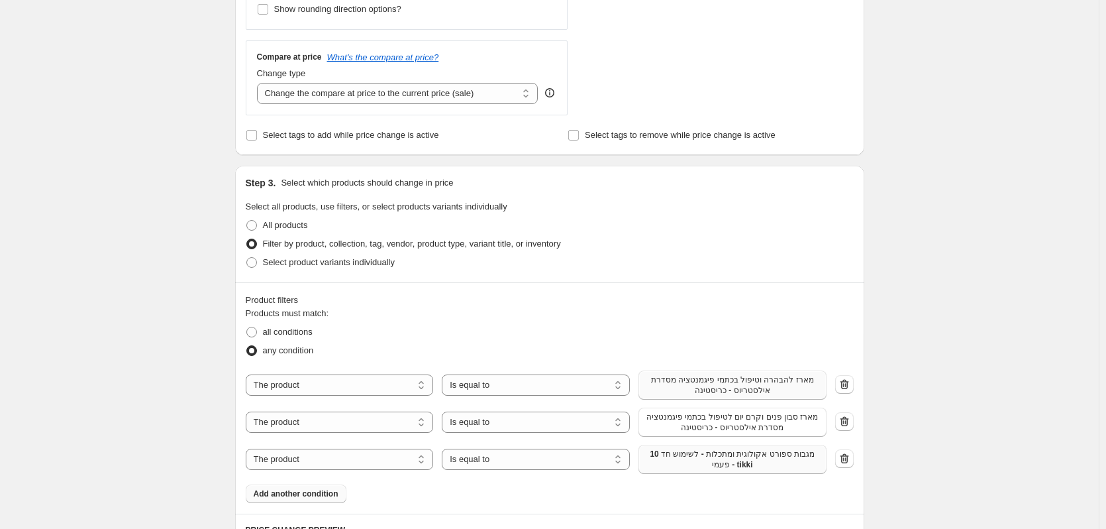
click at [684, 472] on button "10 מגבות ספורט אקולוגית ומתכלות - לשימוש חד פעמי - tikki" at bounding box center [733, 459] width 188 height 29
click at [370, 458] on select "The product The product's collection The product's tag The product's vendor The…" at bounding box center [340, 459] width 188 height 21
click at [312, 497] on span "Add another condition" at bounding box center [296, 493] width 85 height 11
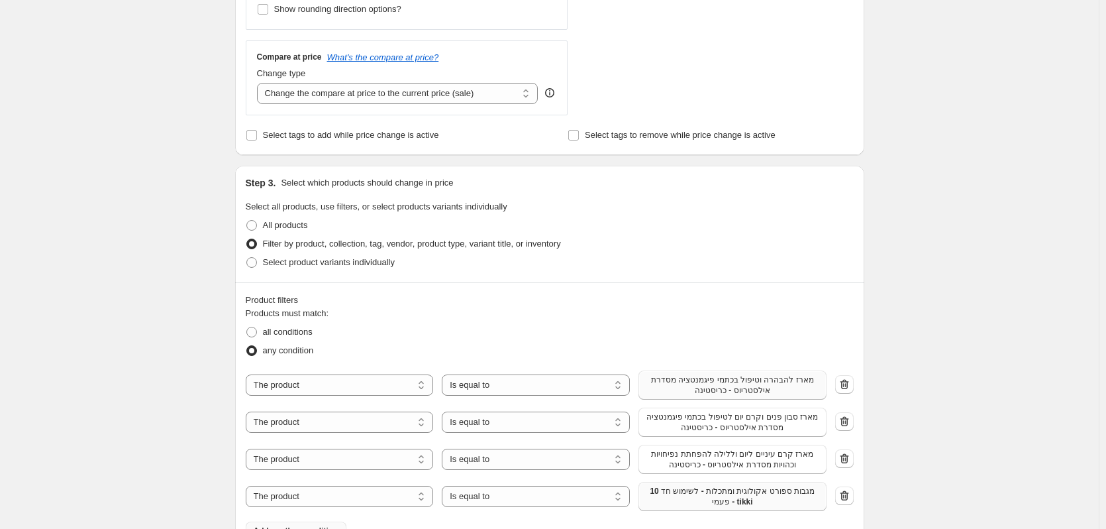
click at [678, 508] on button "10 מגבות ספורט אקולוגית ומתכלות - לשימוש חד פעמי - tikki" at bounding box center [733, 496] width 188 height 29
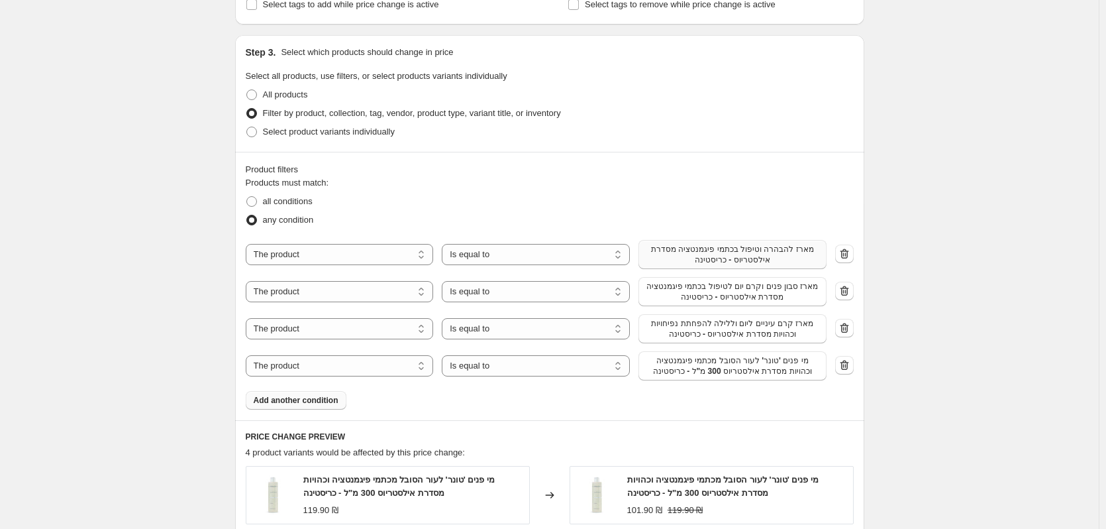
scroll to position [729, 0]
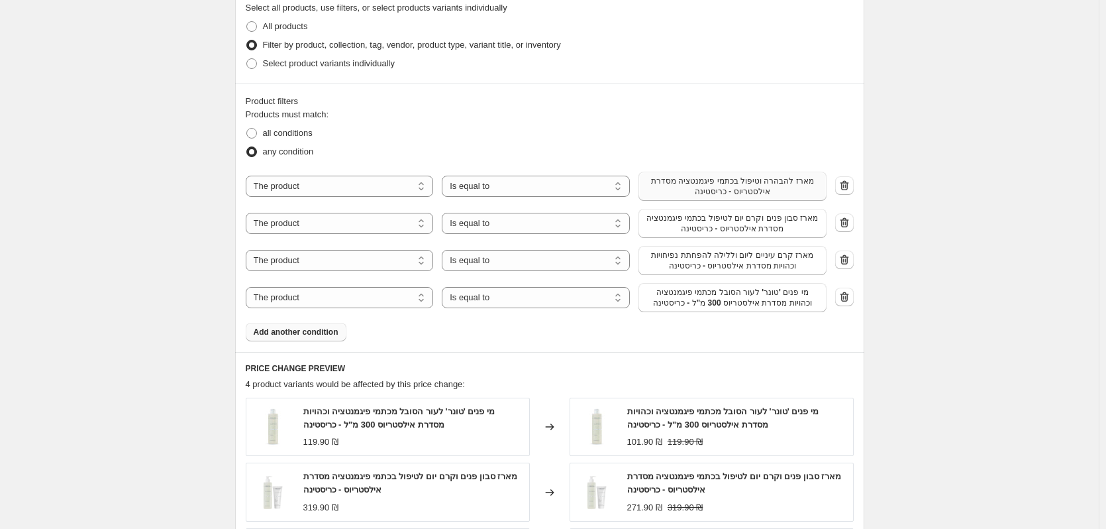
click at [295, 343] on div "Product filters Products must match: all conditions any condition The product T…" at bounding box center [549, 217] width 629 height 268
click at [296, 338] on button "Add another condition" at bounding box center [296, 332] width 101 height 19
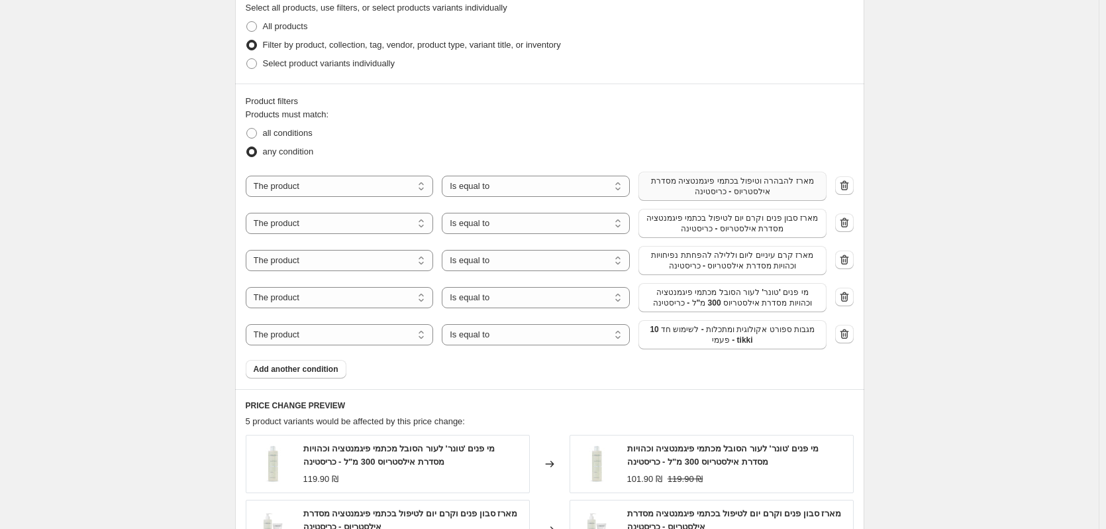
click at [712, 341] on span "10 מגבות ספורט אקולוגית ומתכלות - לשימוש חד פעמי - tikki" at bounding box center [733, 334] width 172 height 21
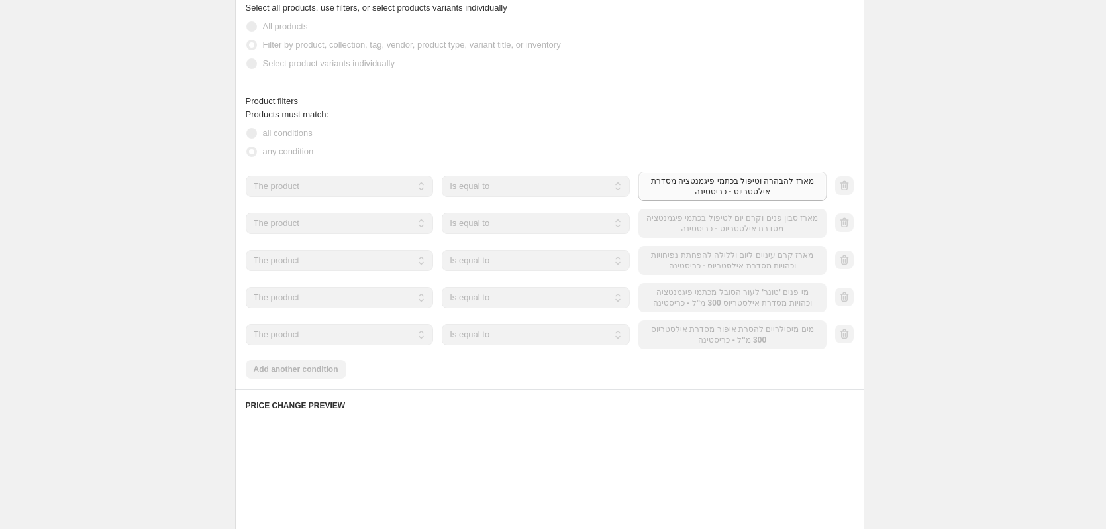
click at [325, 372] on div "Products must match: all conditions any condition The product The product's col…" at bounding box center [550, 243] width 608 height 270
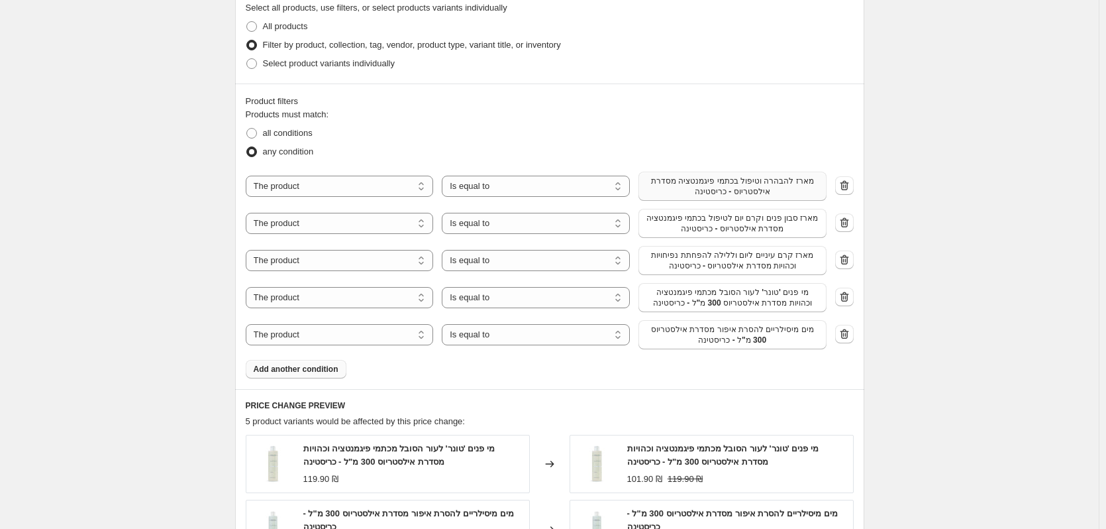
click at [323, 369] on span "Add another condition" at bounding box center [296, 369] width 85 height 11
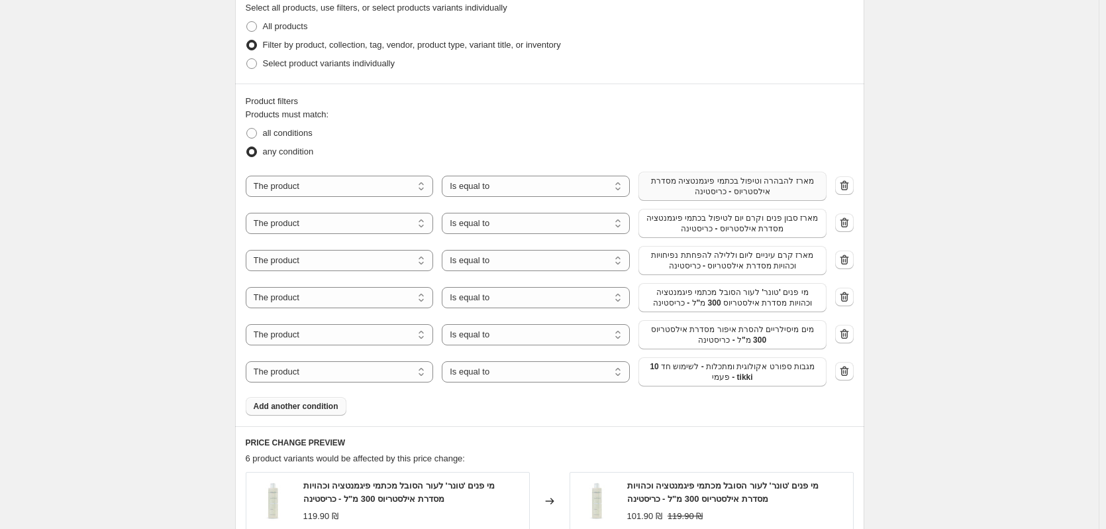
click at [721, 378] on span "10 מגבות ספורט אקולוגית ומתכלות - לשימוש חד פעמי - tikki" at bounding box center [733, 371] width 172 height 21
click at [327, 409] on span "Add another condition" at bounding box center [296, 406] width 85 height 11
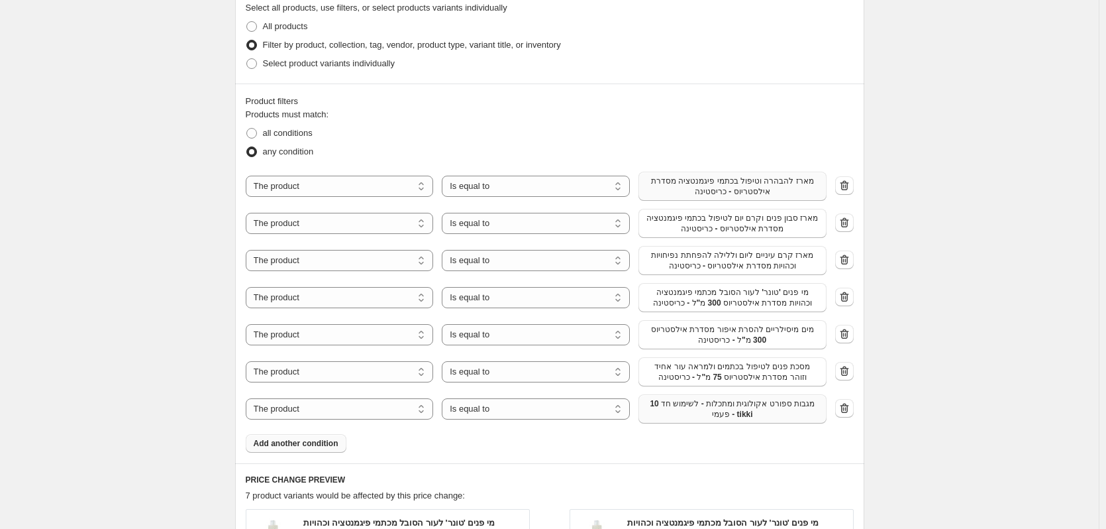
click at [698, 412] on span "10 מגבות ספורט אקולוגית ומתכלות - לשימוש חד פעמי - tikki" at bounding box center [733, 408] width 172 height 21
click at [320, 448] on span "Add another condition" at bounding box center [296, 443] width 85 height 11
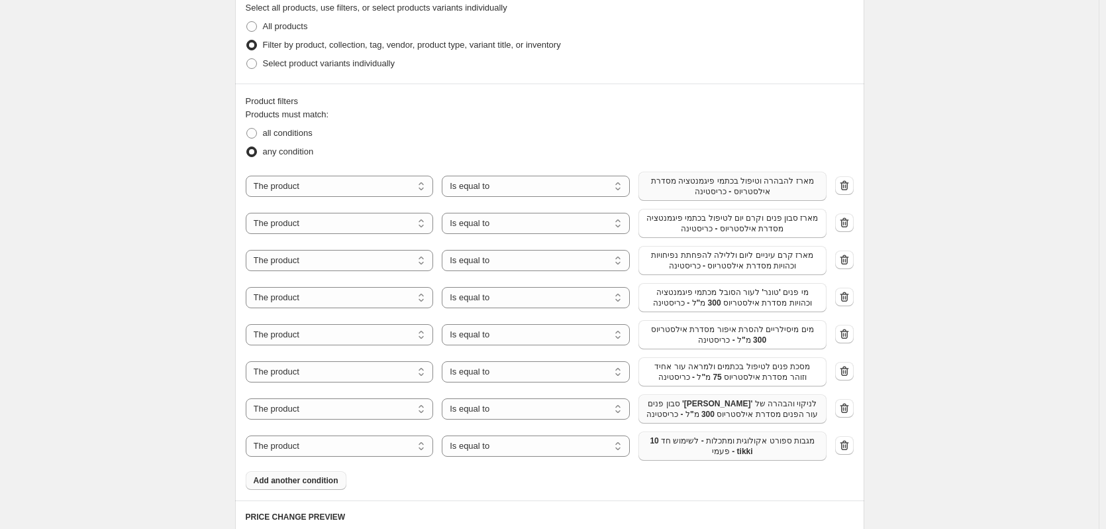
click at [741, 442] on span "10 מגבות ספורט אקולוגית ומתכלות - לשימוש חד פעמי - tikki" at bounding box center [733, 445] width 172 height 21
click at [302, 482] on span "Add another condition" at bounding box center [296, 480] width 85 height 11
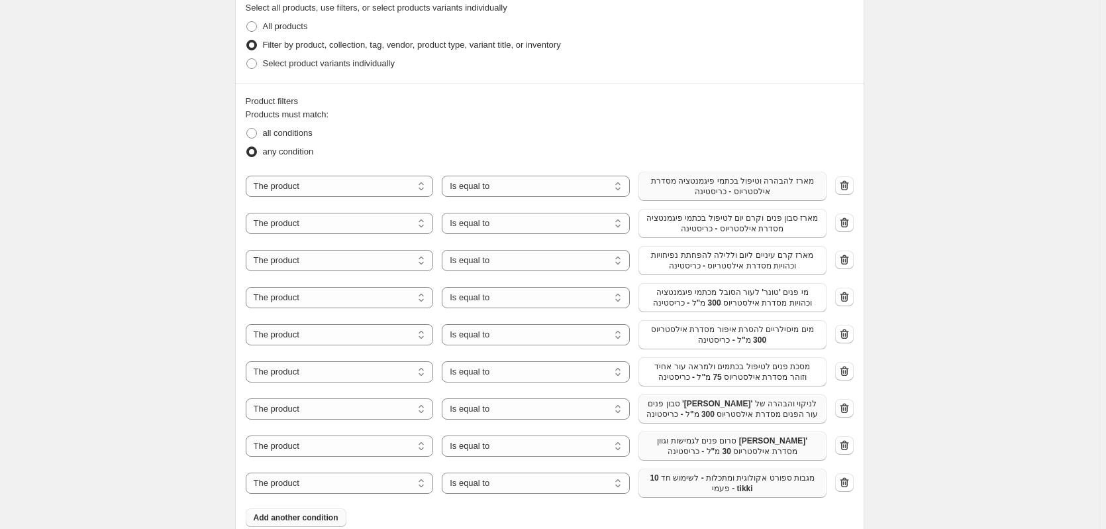
click at [671, 485] on span "10 מגבות ספורט אקולוגית ומתכלות - לשימוש חד פעמי - tikki" at bounding box center [733, 482] width 172 height 21
click at [311, 520] on span "Add another condition" at bounding box center [296, 517] width 85 height 11
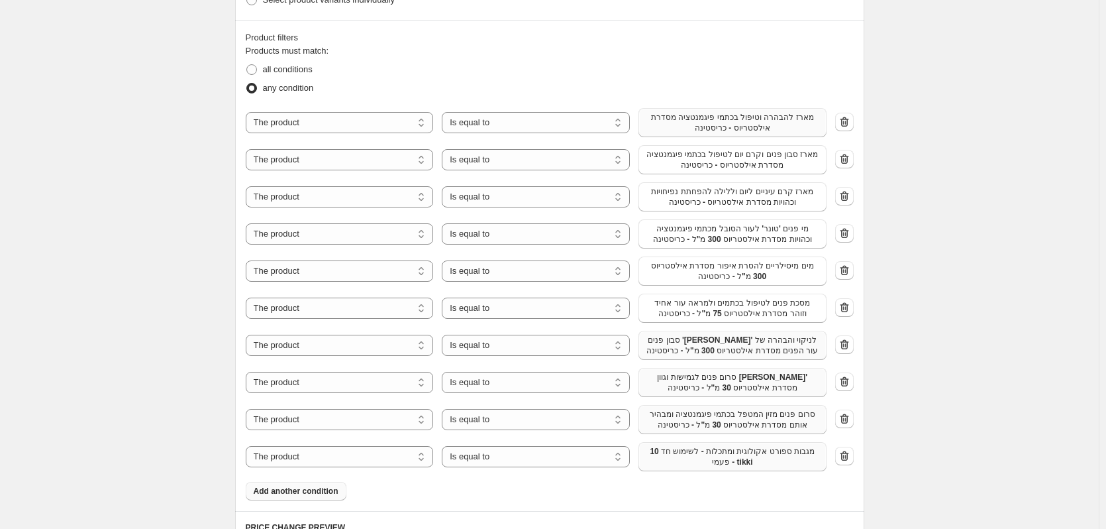
scroll to position [861, 0]
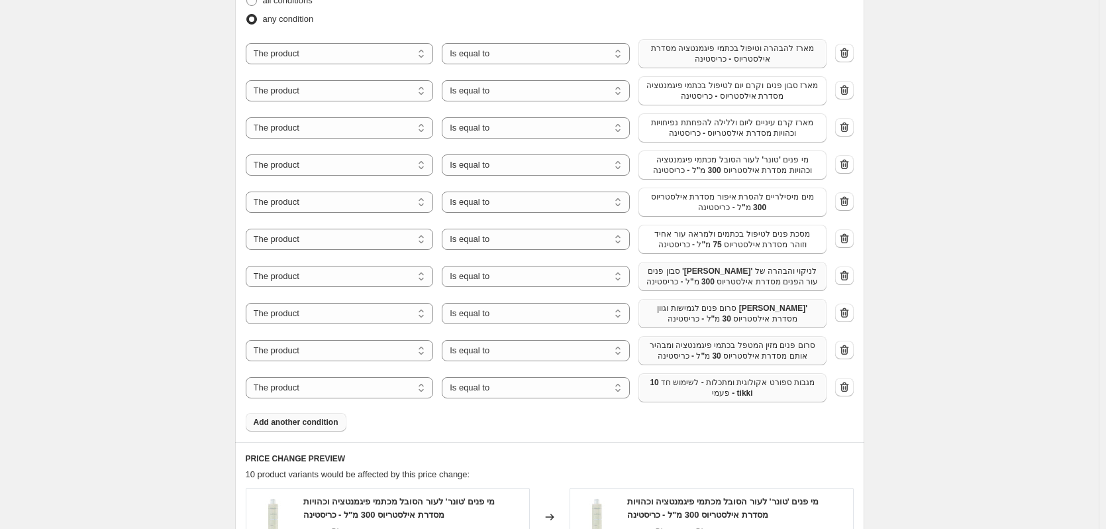
click at [700, 382] on span "10 מגבות ספורט אקולוגית ומתכלות - לשימוש חד פעמי - tikki" at bounding box center [733, 387] width 172 height 21
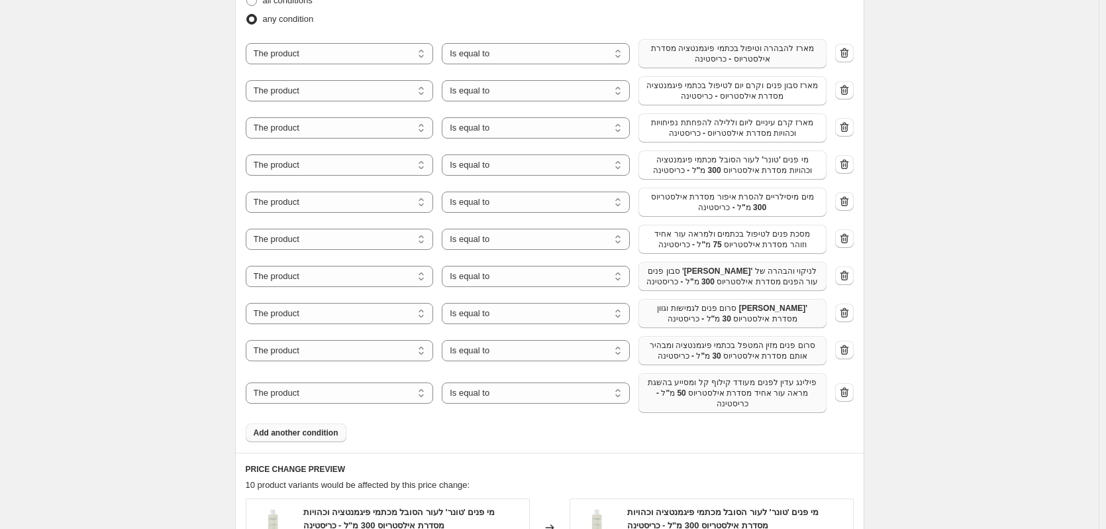
click at [324, 436] on span "Add another condition" at bounding box center [296, 432] width 85 height 11
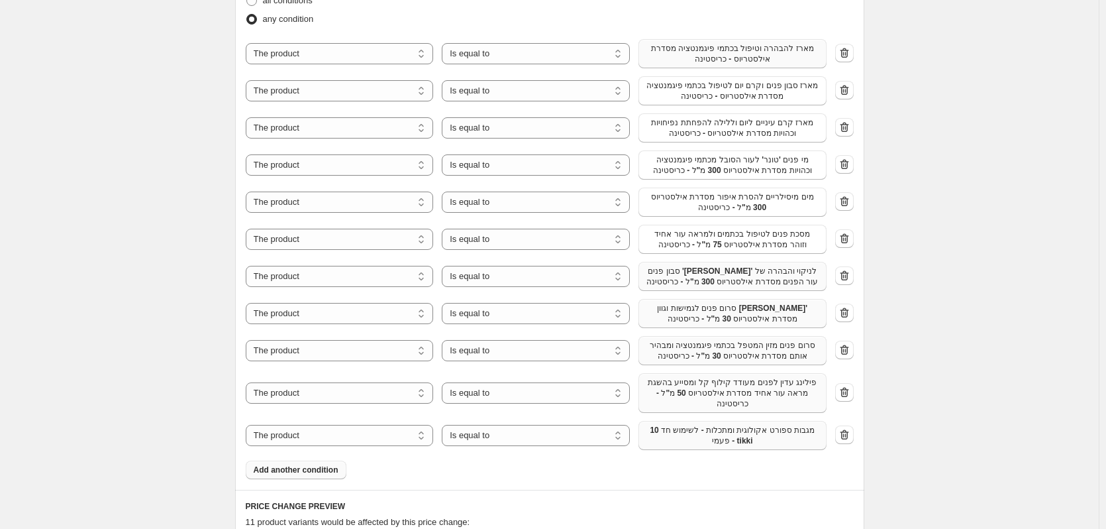
click at [688, 441] on span "10 מגבות ספורט אקולוגית ומתכלות - לשימוש חד פעמי - tikki" at bounding box center [733, 435] width 172 height 21
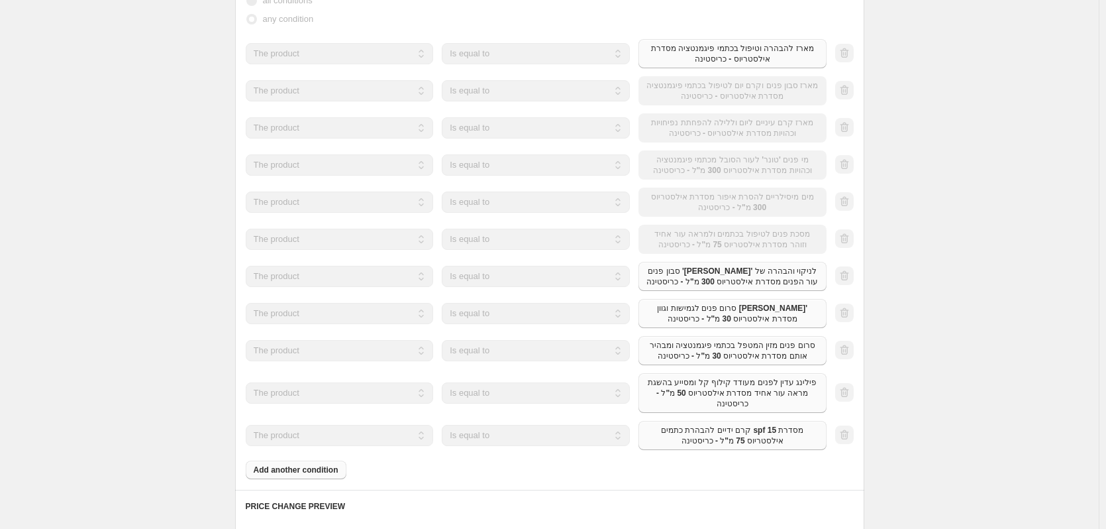
click at [301, 472] on div "Products must match: all conditions any condition The product The product's col…" at bounding box center [550, 227] width 608 height 504
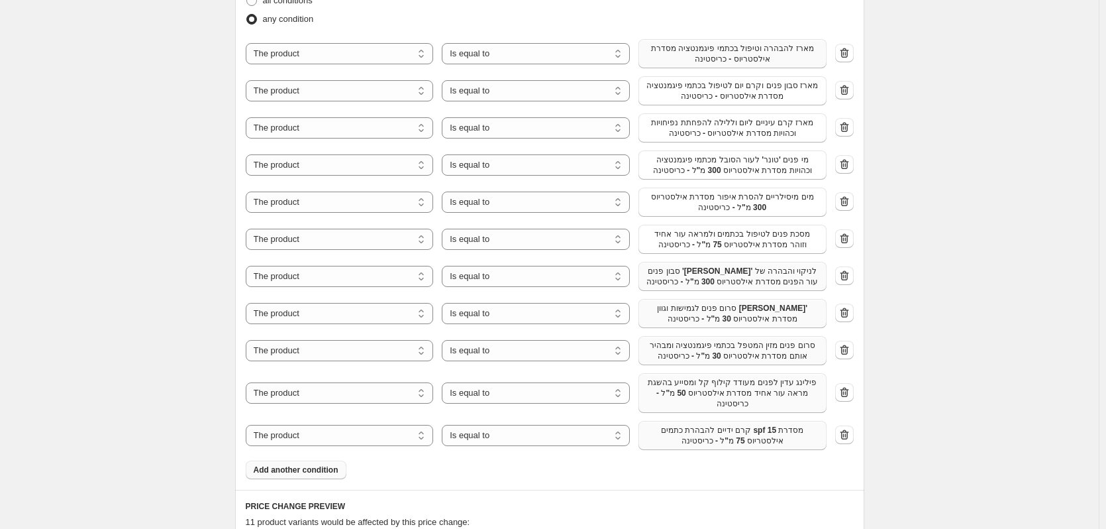
click at [305, 472] on span "Add another condition" at bounding box center [296, 469] width 85 height 11
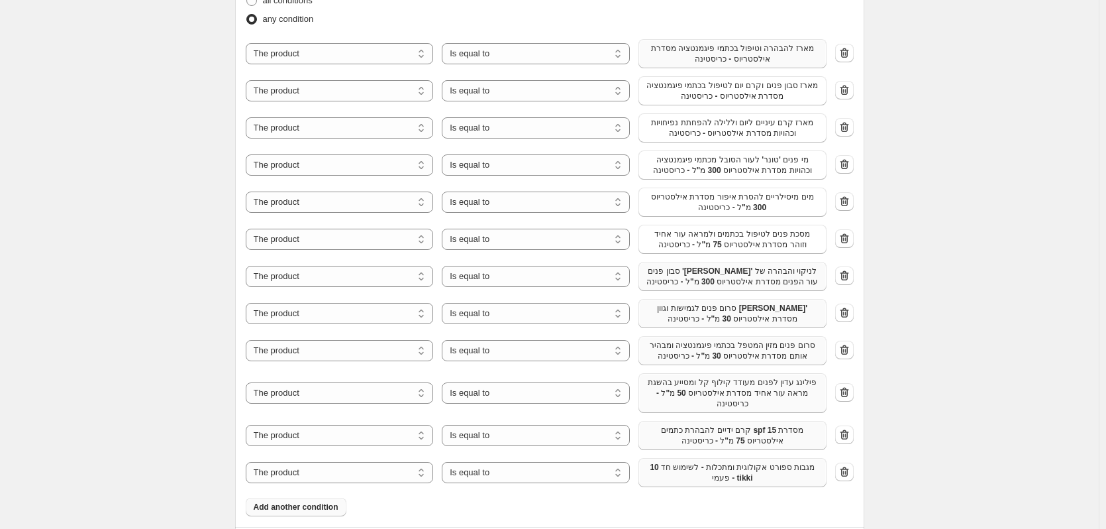
click at [680, 474] on span "10 מגבות ספורט אקולוגית ומתכלות - לשימוש חד פעמי - tikki" at bounding box center [733, 472] width 172 height 21
click at [311, 511] on button "Add another condition" at bounding box center [296, 517] width 101 height 19
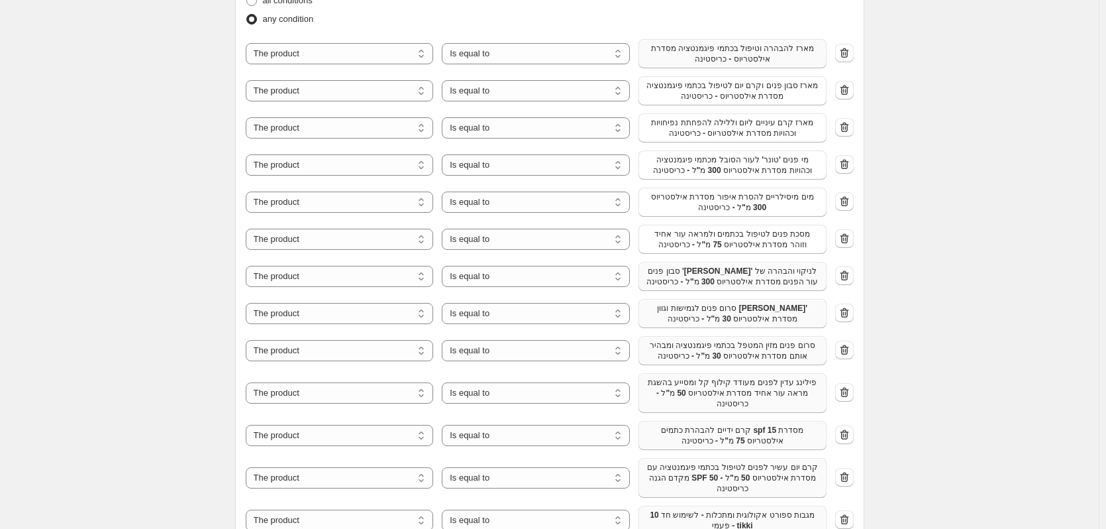
click at [749, 525] on span "10 מגבות ספורט אקולוגית ומתכלות - לשימוש חד פעמי - tikki" at bounding box center [733, 520] width 172 height 21
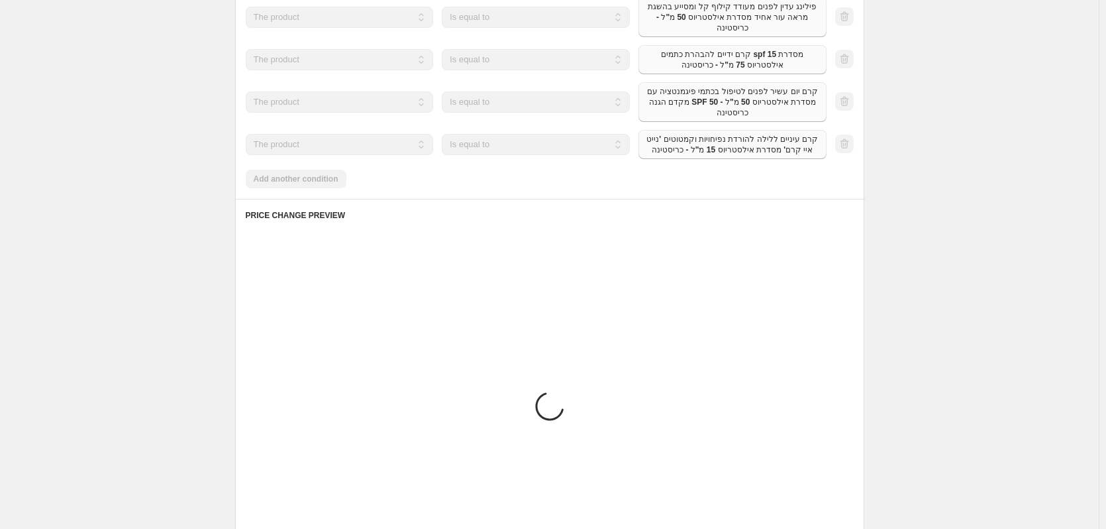
scroll to position [1259, 0]
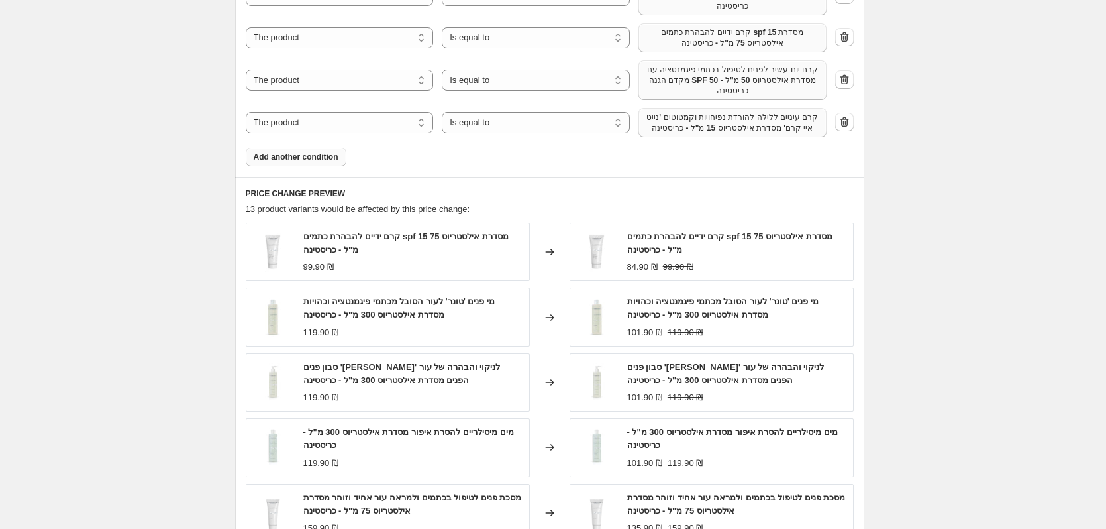
click at [302, 162] on span "Add another condition" at bounding box center [296, 157] width 85 height 11
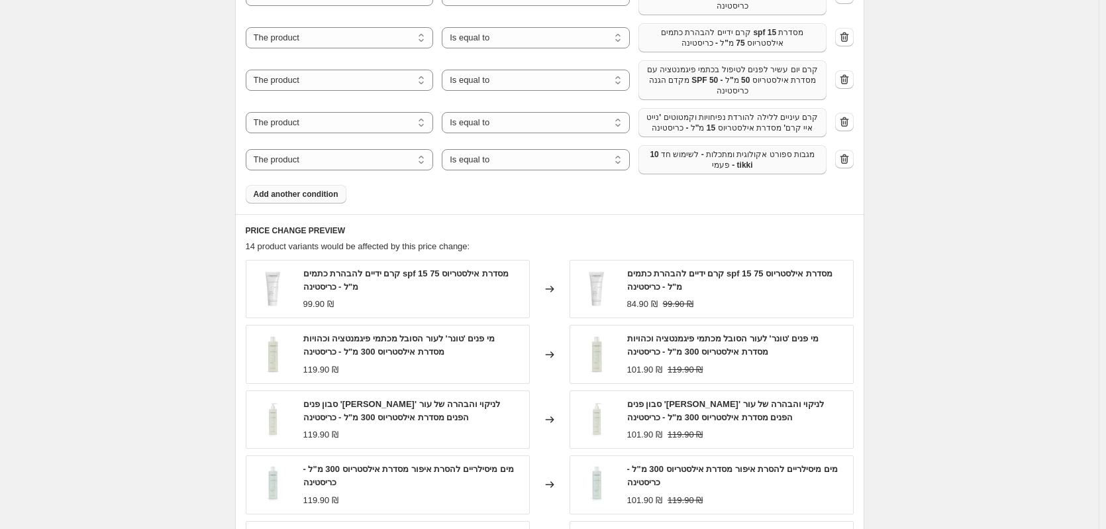
click at [724, 170] on span "10 מגבות ספורט אקולוגית ומתכלות - לשימוש חד פעמי - tikki" at bounding box center [733, 159] width 172 height 21
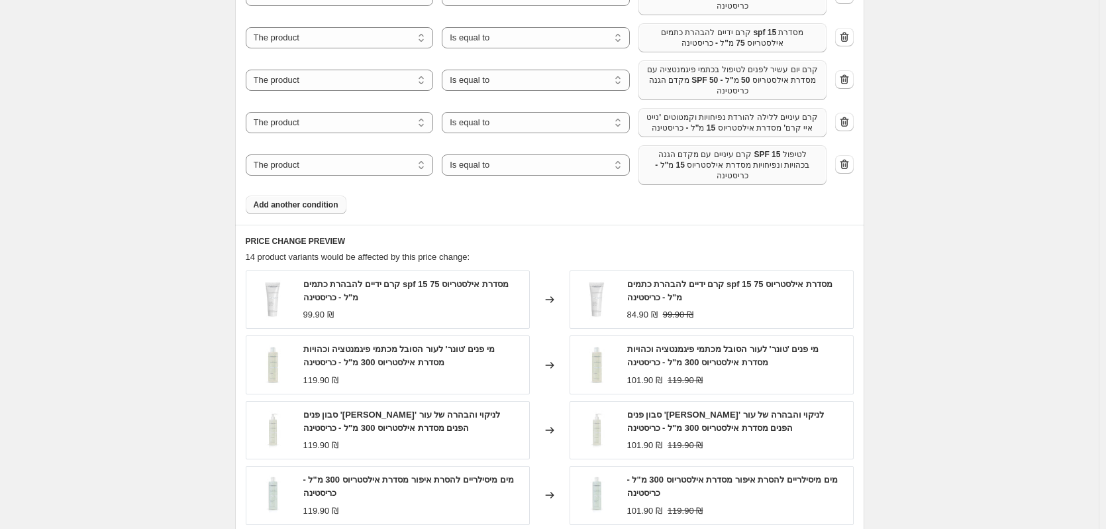
click at [294, 210] on span "Add another condition" at bounding box center [296, 204] width 85 height 11
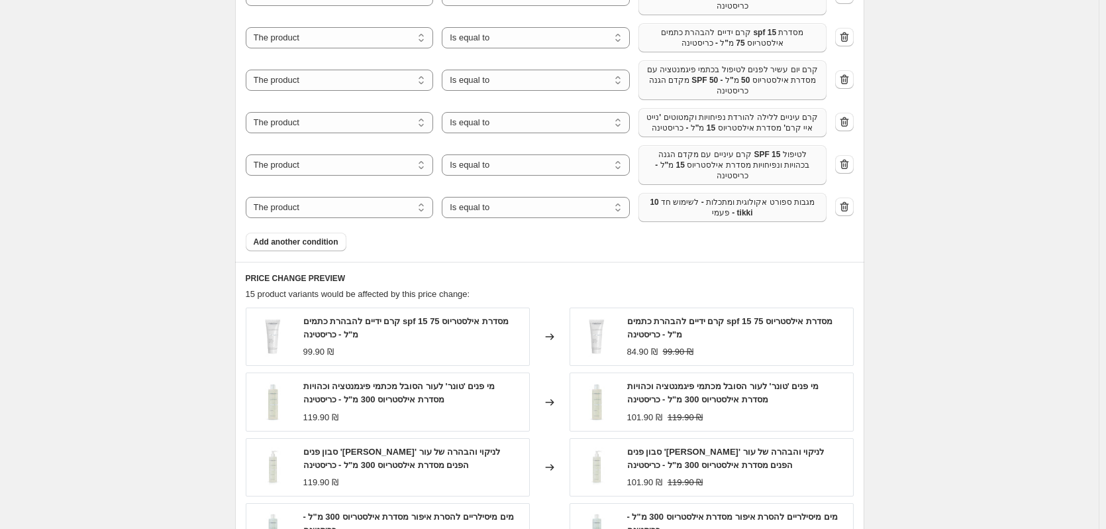
click at [707, 218] on span "10 מגבות ספורט אקולוגית ומתכלות - לשימוש חד פעמי - tikki" at bounding box center [733, 207] width 172 height 21
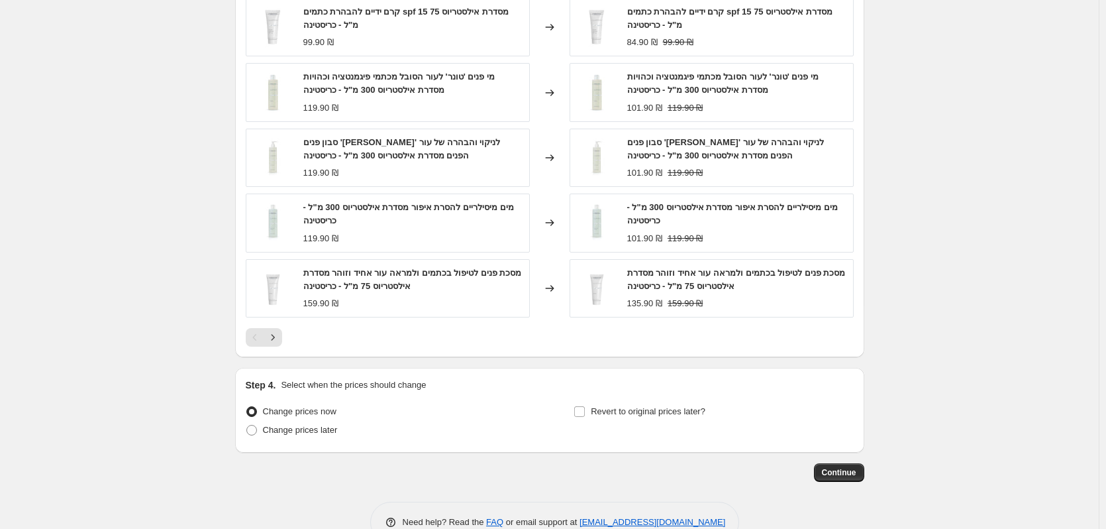
scroll to position [1613, 0]
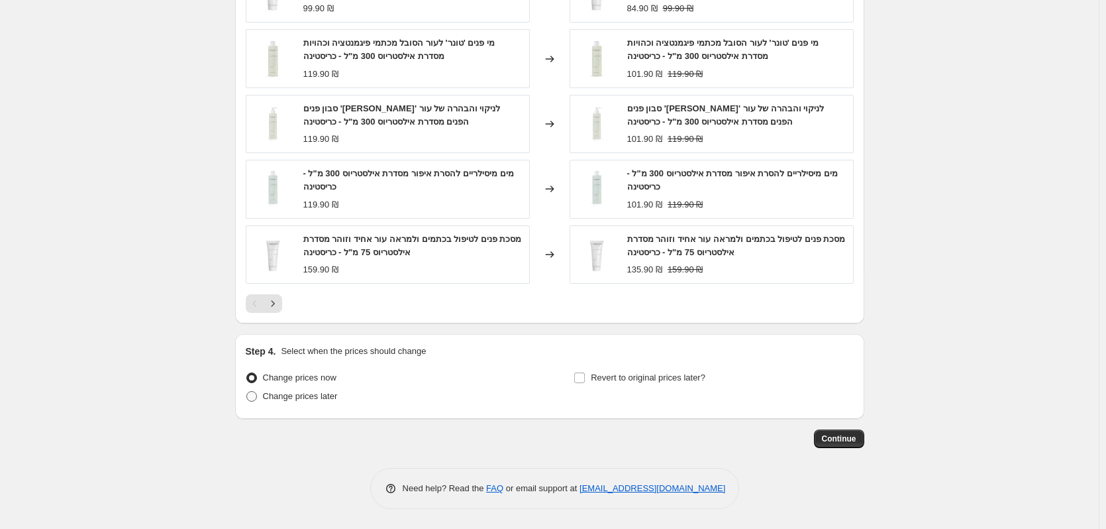
click at [308, 396] on span "Change prices later" at bounding box center [300, 396] width 75 height 10
click at [247, 392] on input "Change prices later" at bounding box center [246, 391] width 1 height 1
radio input "true"
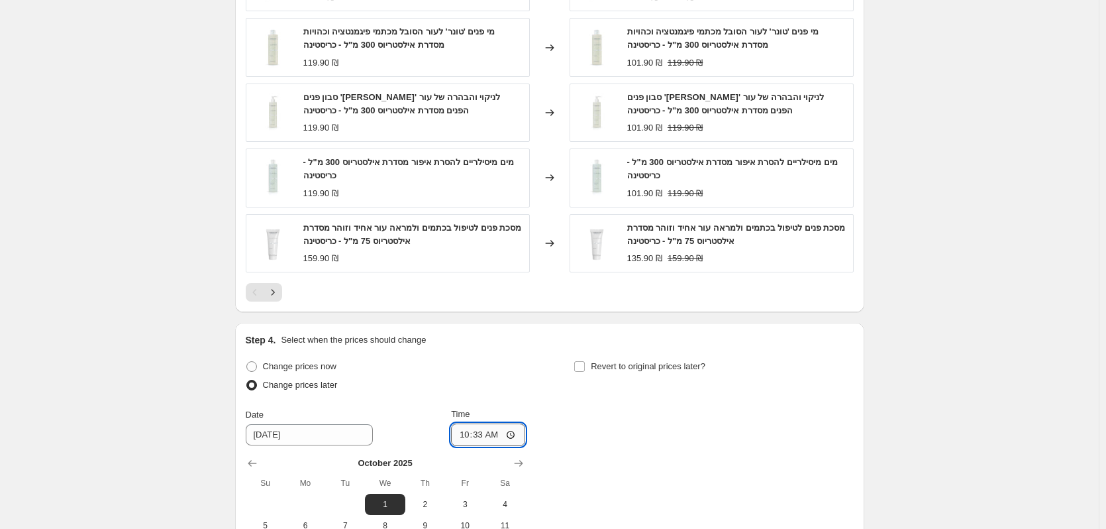
click at [502, 446] on input "10:33" at bounding box center [488, 434] width 74 height 23
type input "08:15"
click at [619, 371] on span "Revert to original prices later?" at bounding box center [648, 366] width 115 height 10
click at [585, 372] on input "Revert to original prices later?" at bounding box center [579, 366] width 11 height 11
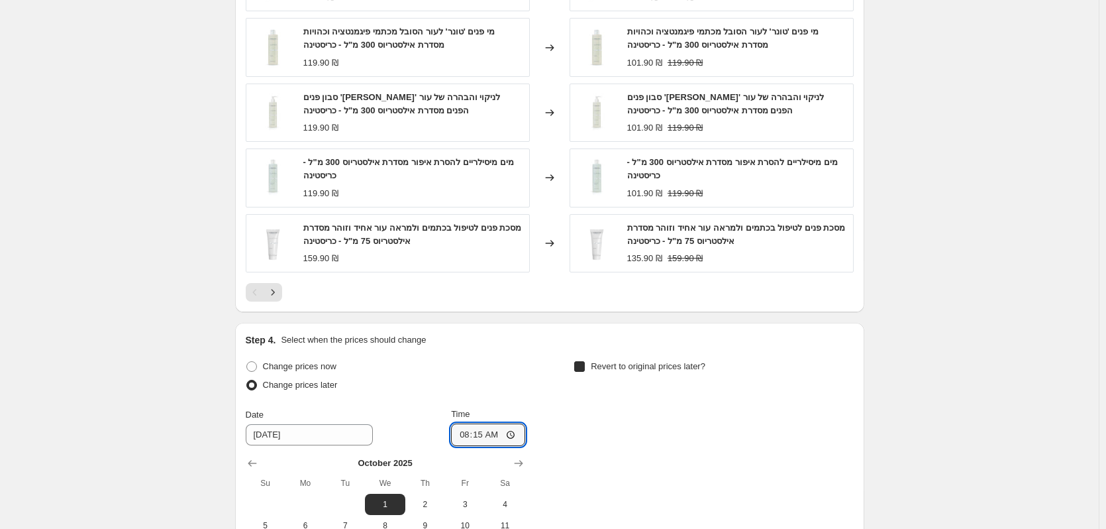
checkbox input "true"
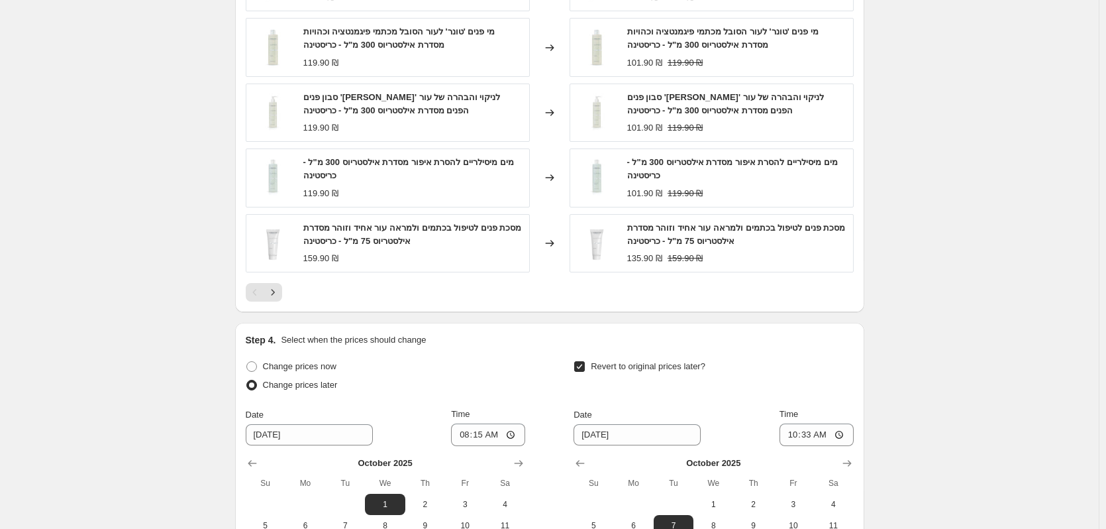
click at [853, 463] on div "[DATE] Su Mo Tu We Th Fr Sa 1 2 3 4 5 6 7 8 9 10 11 12 13 14 15 16 17 18 19 20 …" at bounding box center [708, 523] width 290 height 154
click at [855, 466] on button "Show next month, November 2025" at bounding box center [847, 463] width 19 height 19
click at [839, 510] on span "1" at bounding box center [833, 504] width 29 height 11
type input "[DATE]"
click at [828, 441] on input "10:33" at bounding box center [817, 434] width 74 height 23
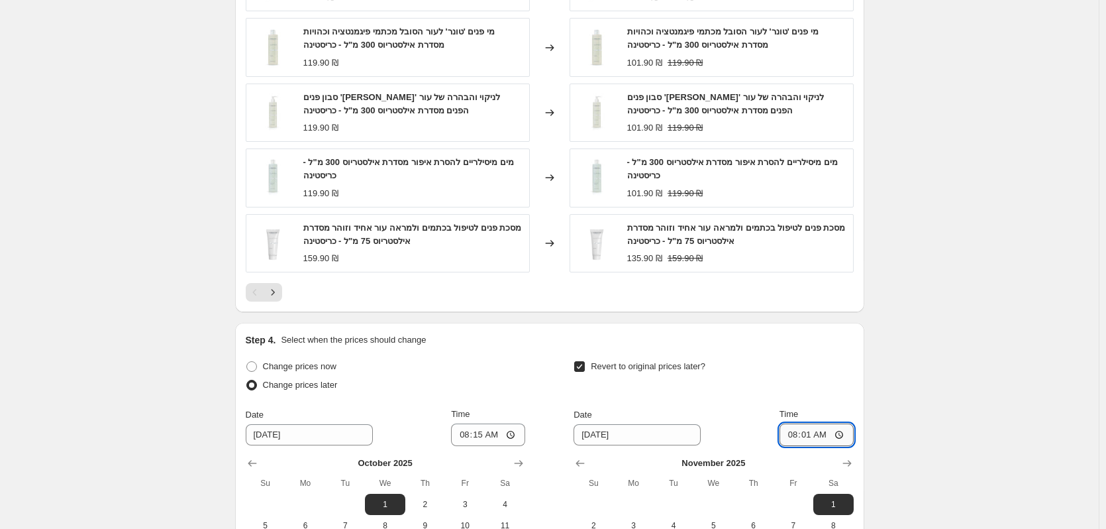
type input "08:15"
click at [805, 362] on div "Step 4. Select when the prices should change Change prices now Change prices la…" at bounding box center [550, 488] width 608 height 311
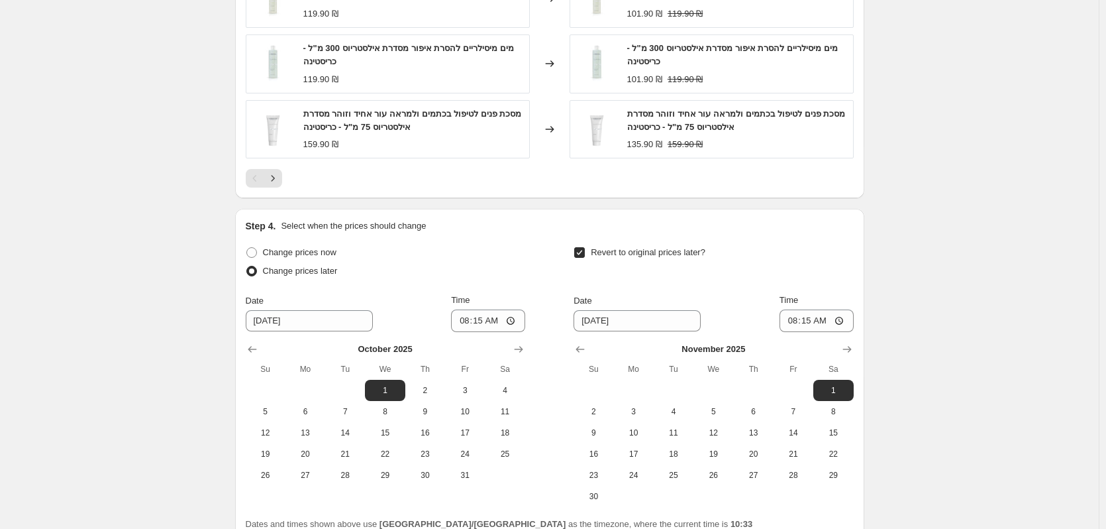
scroll to position [1861, 0]
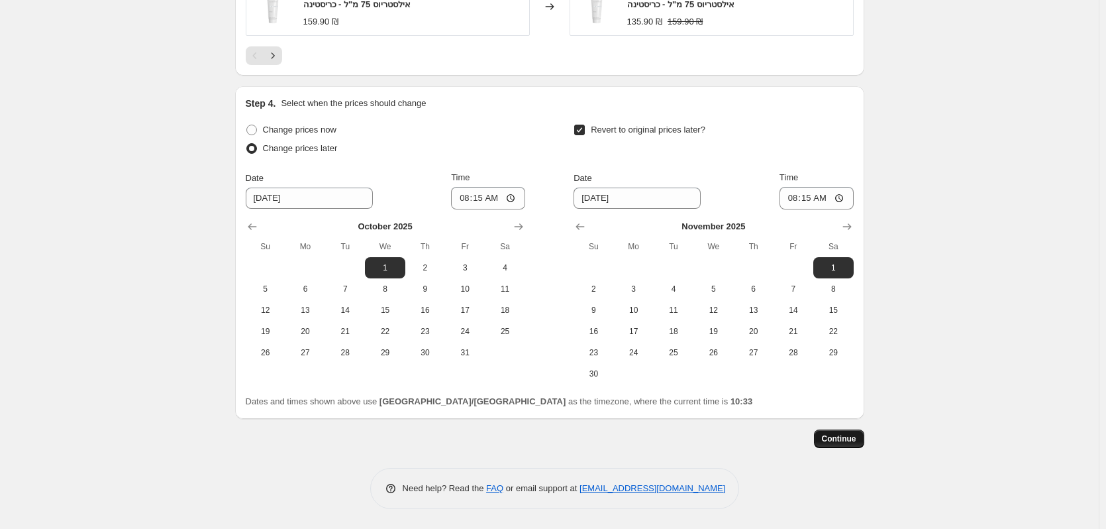
click at [861, 436] on button "Continue" at bounding box center [839, 438] width 50 height 19
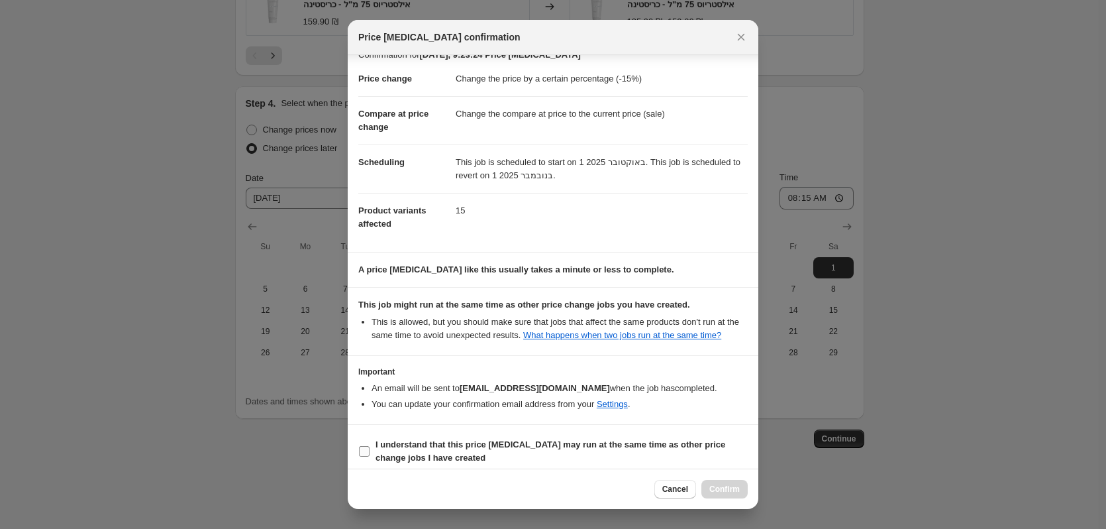
scroll to position [27, 0]
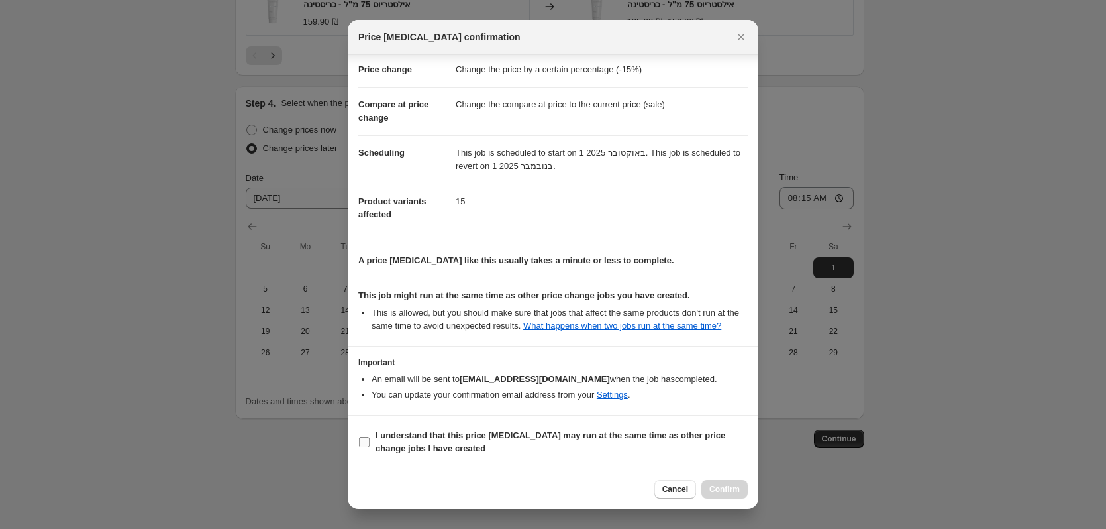
click at [689, 436] on b "I understand that this price [MEDICAL_DATA] may run at the same time as other p…" at bounding box center [551, 441] width 350 height 23
click at [370, 437] on input "I understand that this price [MEDICAL_DATA] may run at the same time as other p…" at bounding box center [364, 442] width 11 height 11
checkbox input "true"
click at [730, 486] on span "Confirm" at bounding box center [725, 489] width 30 height 11
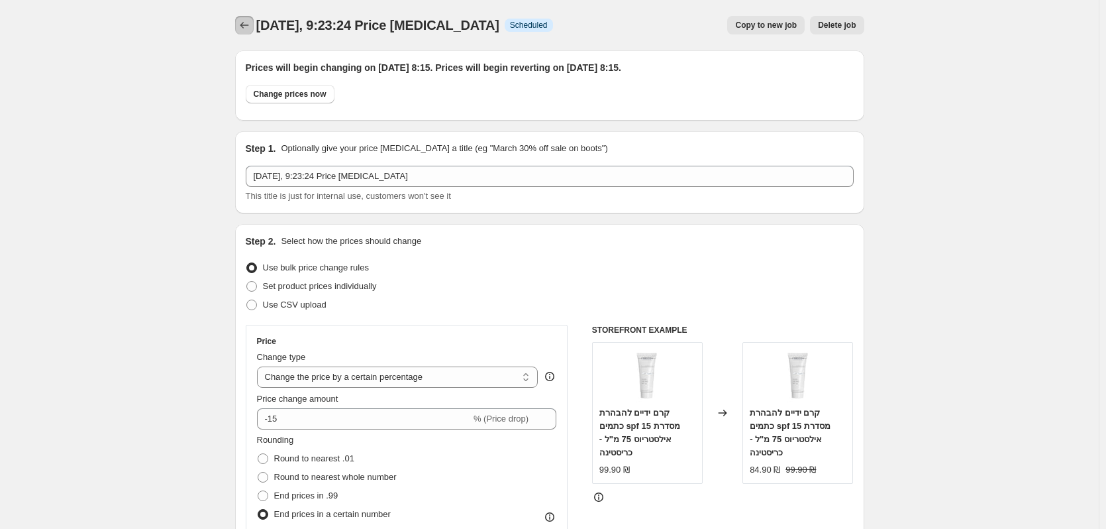
click at [250, 28] on icon "Price change jobs" at bounding box center [244, 25] width 13 height 13
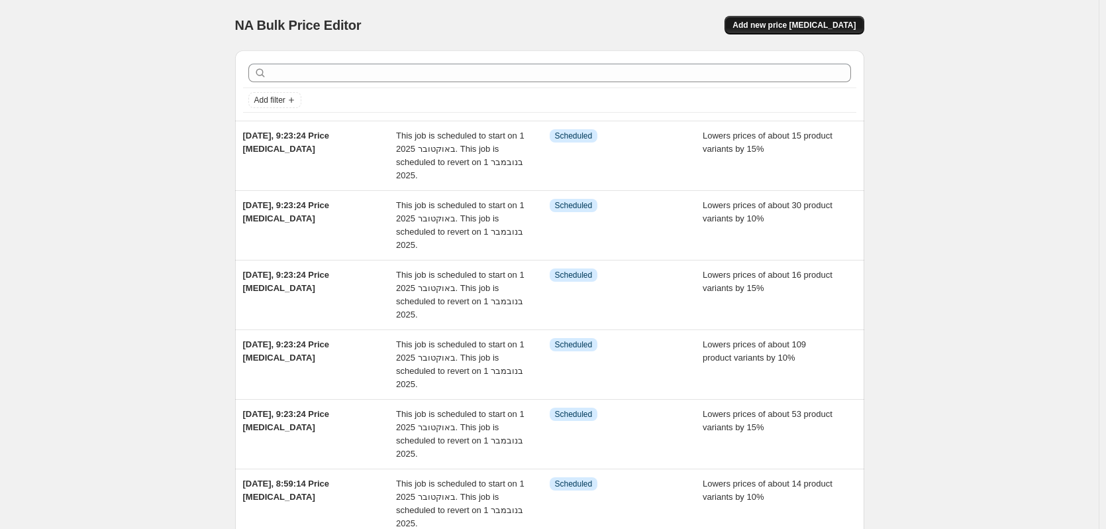
click at [794, 21] on span "Add new price [MEDICAL_DATA]" at bounding box center [794, 25] width 123 height 11
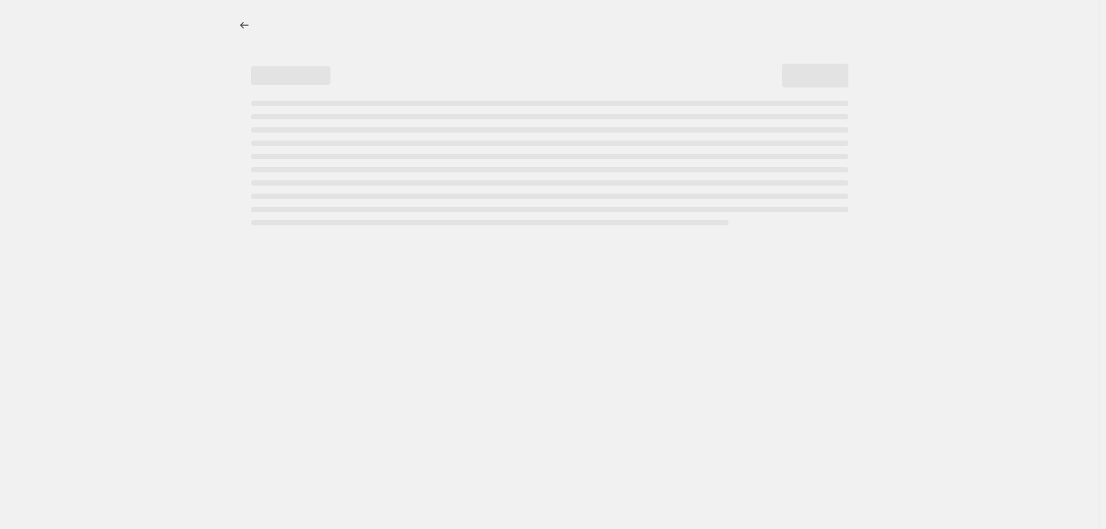
select select "percentage"
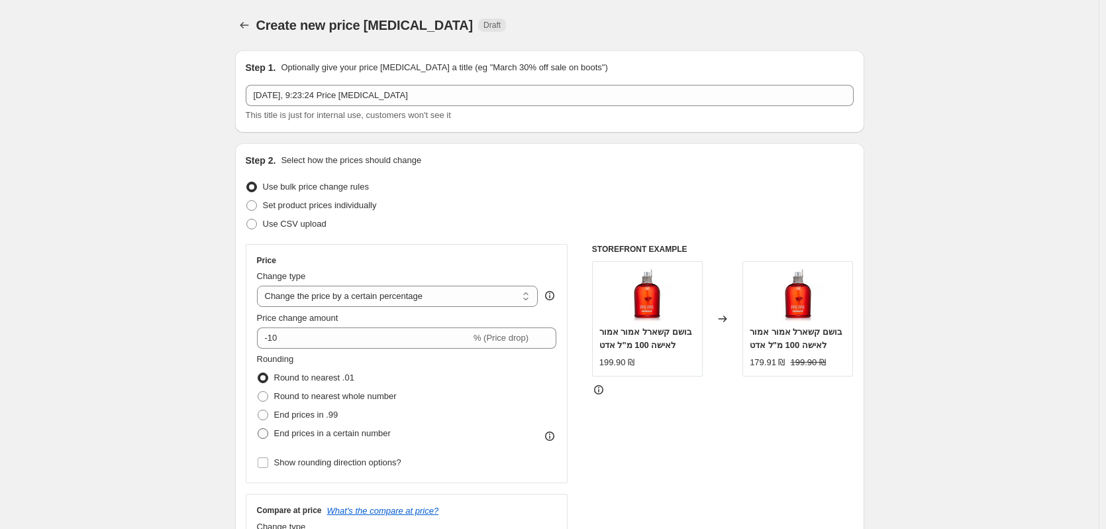
click at [321, 433] on span "End prices in a certain number" at bounding box center [332, 433] width 117 height 10
click at [258, 429] on input "End prices in a certain number" at bounding box center [258, 428] width 1 height 1
radio input "true"
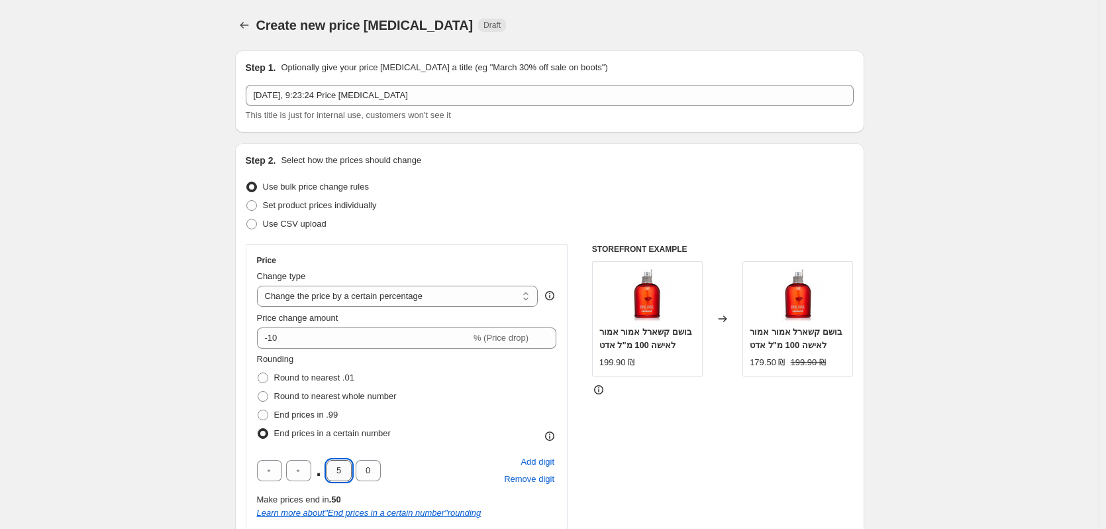
click at [339, 466] on input "5" at bounding box center [339, 470] width 25 height 21
type input "9"
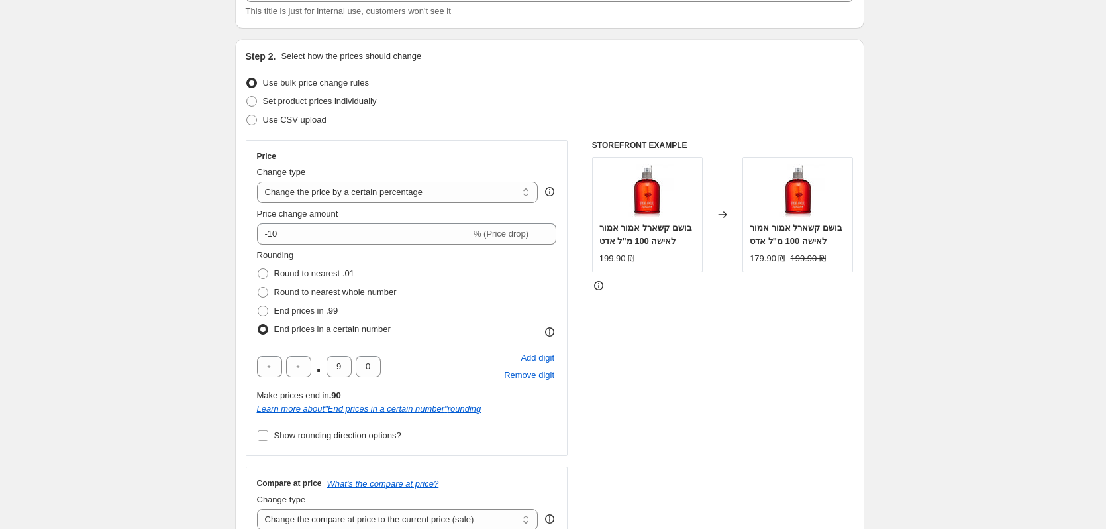
scroll to position [331, 0]
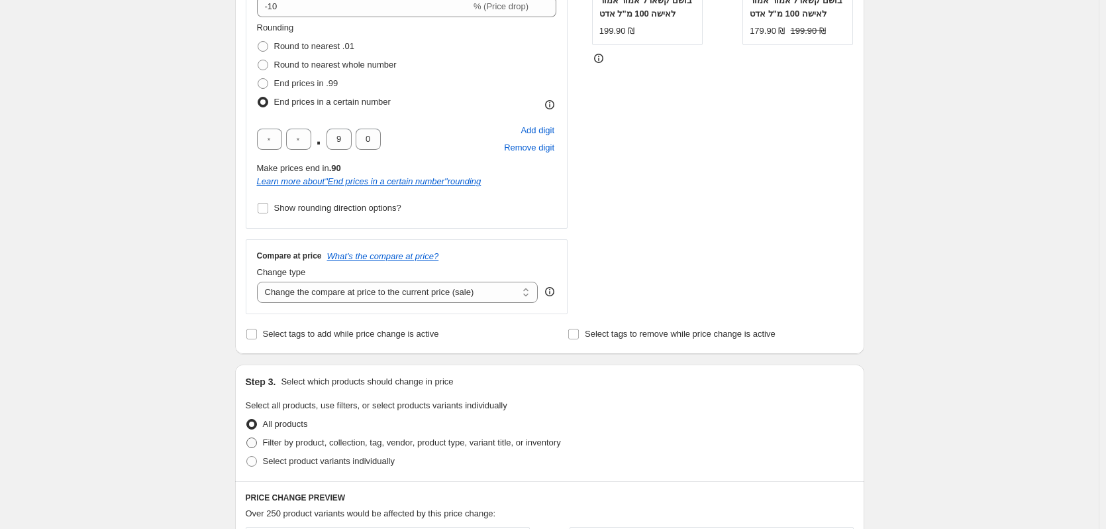
click at [315, 440] on span "Filter by product, collection, tag, vendor, product type, variant title, or inv…" at bounding box center [412, 442] width 298 height 10
click at [247, 438] on input "Filter by product, collection, tag, vendor, product type, variant title, or inv…" at bounding box center [246, 437] width 1 height 1
radio input "true"
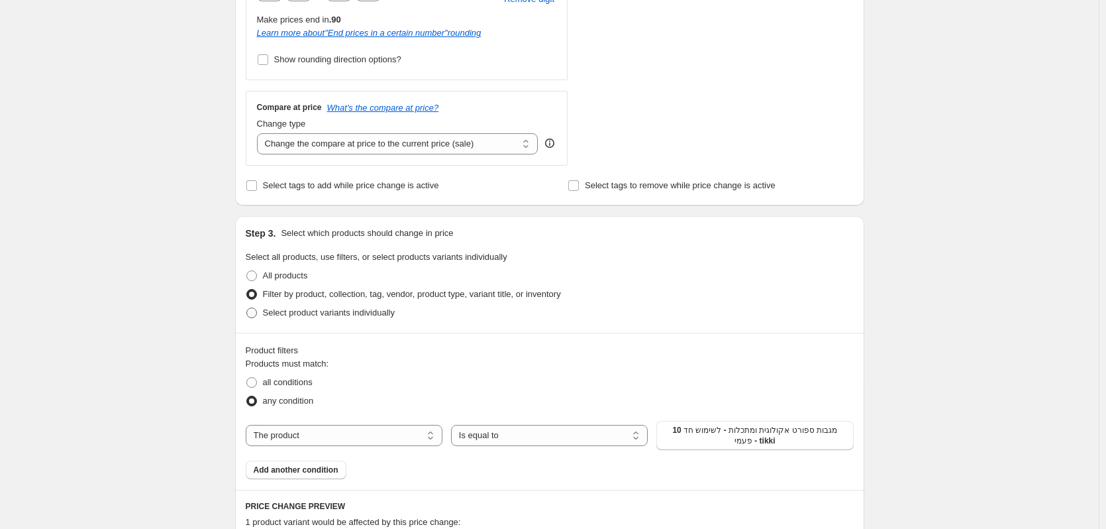
scroll to position [663, 0]
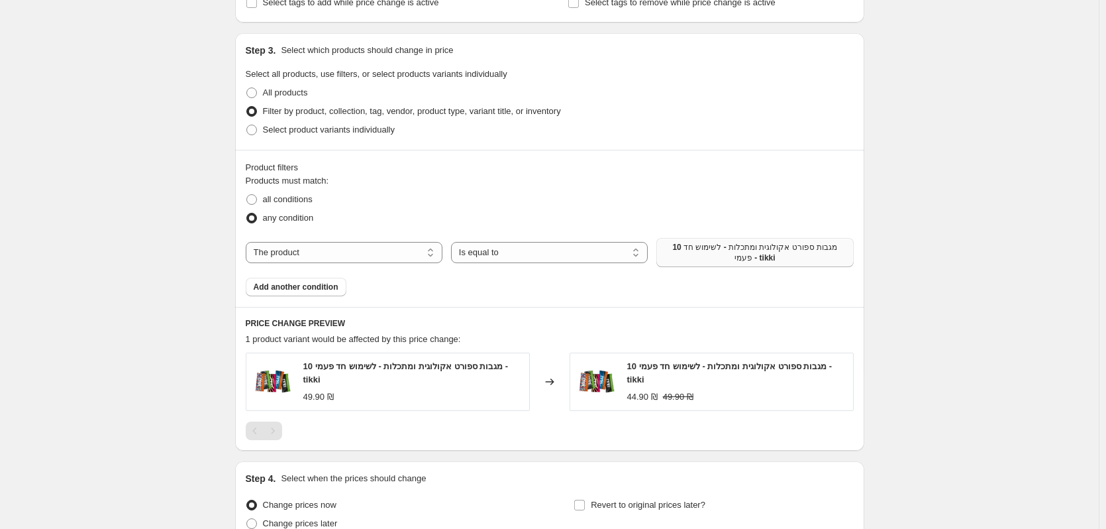
click at [714, 252] on span "10 מגבות ספורט אקולוגית ומתכלות - לשימוש חד פעמי - tikki" at bounding box center [755, 252] width 181 height 21
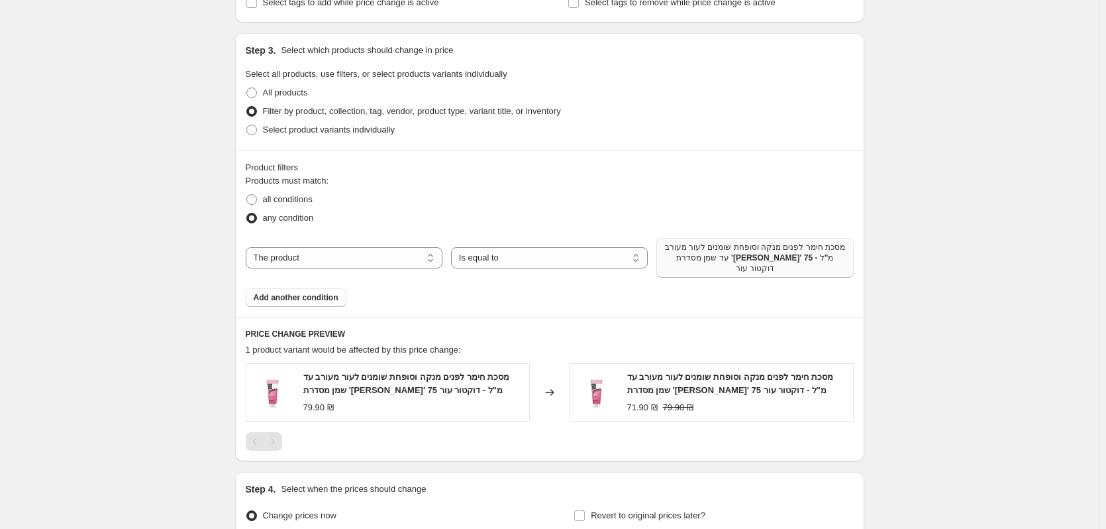
drag, startPoint x: 276, startPoint y: 293, endPoint x: 546, endPoint y: 313, distance: 270.4
click at [276, 293] on button "Add another condition" at bounding box center [296, 297] width 101 height 19
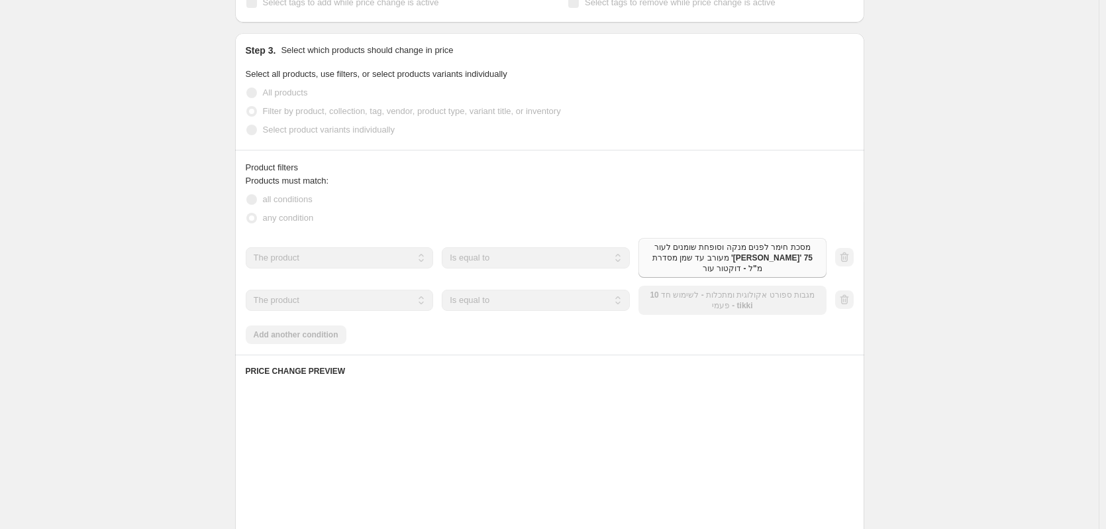
click at [780, 297] on div "The product The product's collection The product's tag The product's vendor The…" at bounding box center [536, 300] width 581 height 29
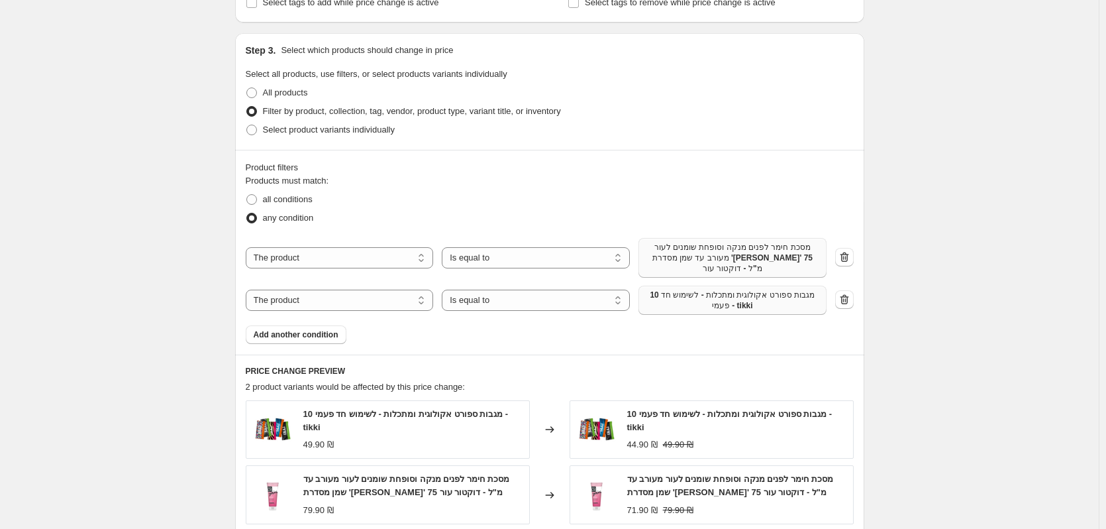
click at [784, 296] on span "10 מגבות ספורט אקולוגית ומתכלות - לשימוש חד פעמי - tikki" at bounding box center [733, 300] width 172 height 21
click at [326, 333] on button "Add another condition" at bounding box center [296, 334] width 101 height 19
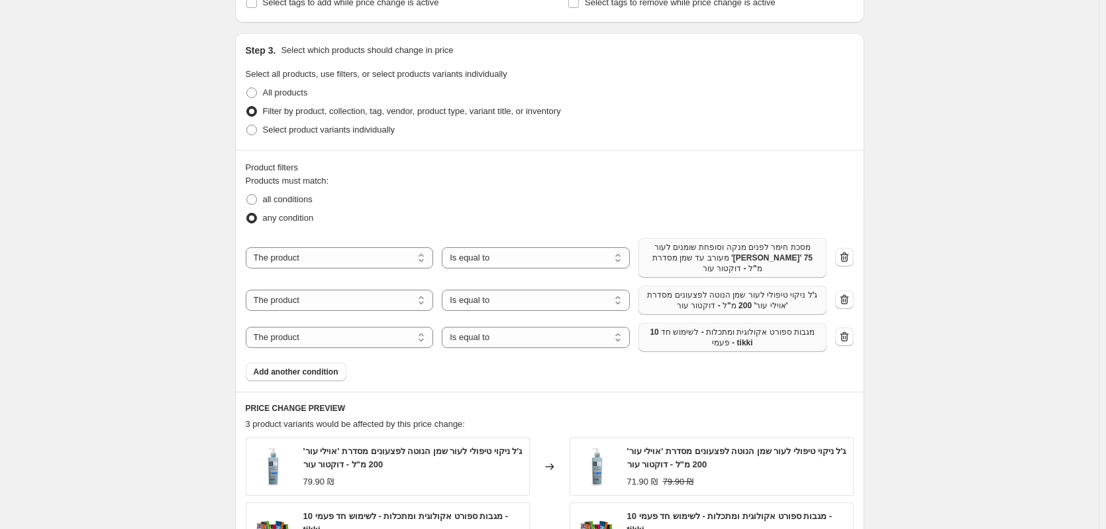
click at [695, 330] on span "10 מגבות ספורט אקולוגית ומתכלות - לשימוש חד פעמי - tikki" at bounding box center [733, 337] width 172 height 21
click at [313, 366] on span "Add another condition" at bounding box center [296, 371] width 85 height 11
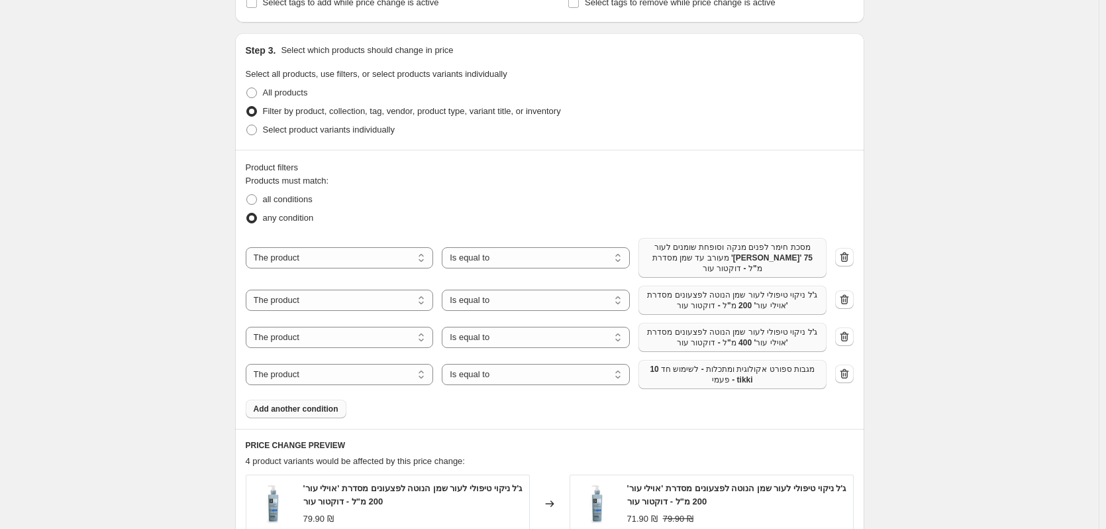
click at [694, 376] on button "10 מגבות ספורט אקולוגית ומתכלות - לשימוש חד פעמי - tikki" at bounding box center [733, 374] width 188 height 29
click at [328, 403] on span "Add another condition" at bounding box center [296, 408] width 85 height 11
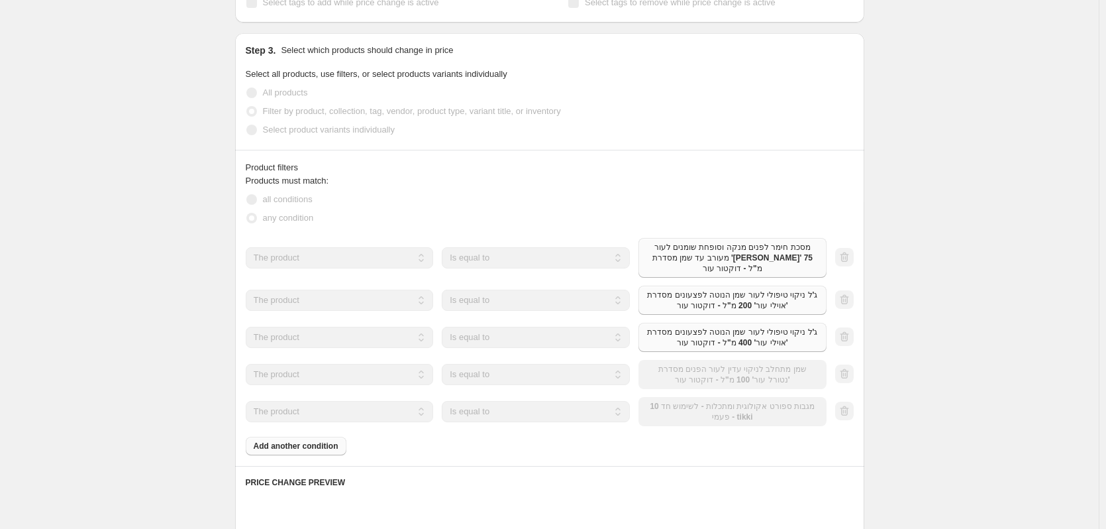
click at [681, 412] on button "10 מגבות ספורט אקולוגית ומתכלות - לשימוש חד פעמי - tikki" at bounding box center [733, 411] width 188 height 29
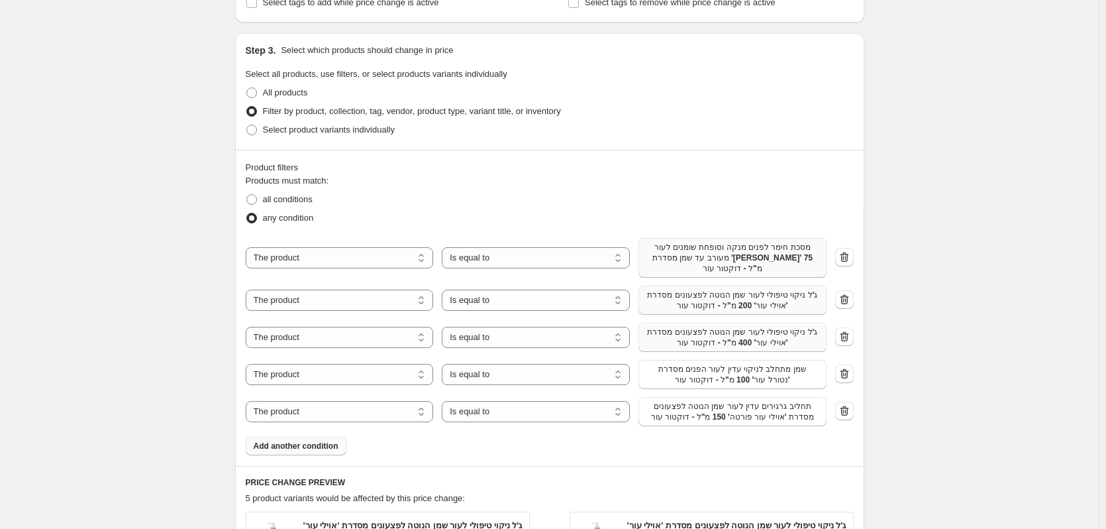
click at [319, 441] on span "Add another condition" at bounding box center [296, 446] width 85 height 11
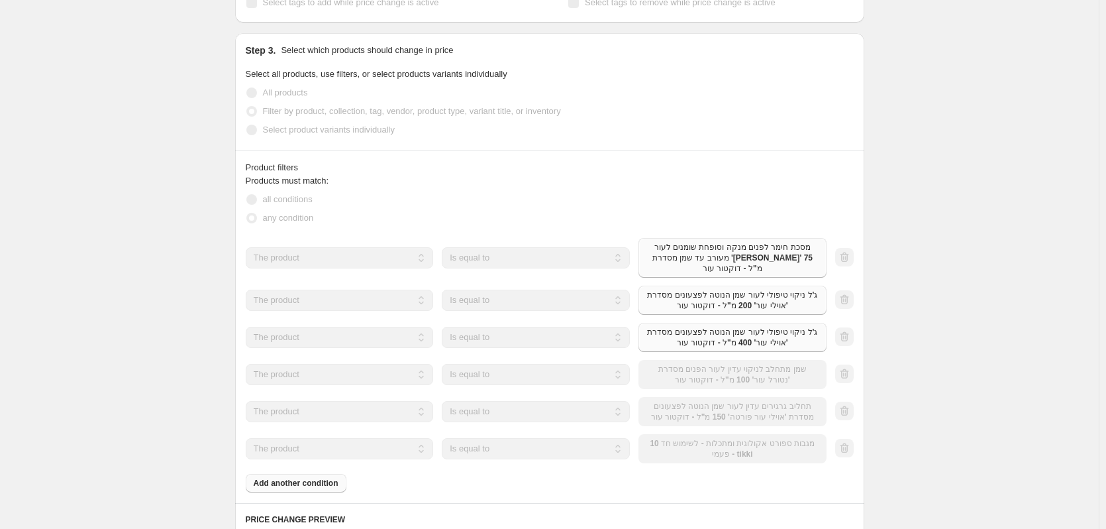
click at [767, 437] on div "The product The product's collection The product's tag The product's vendor The…" at bounding box center [536, 448] width 581 height 29
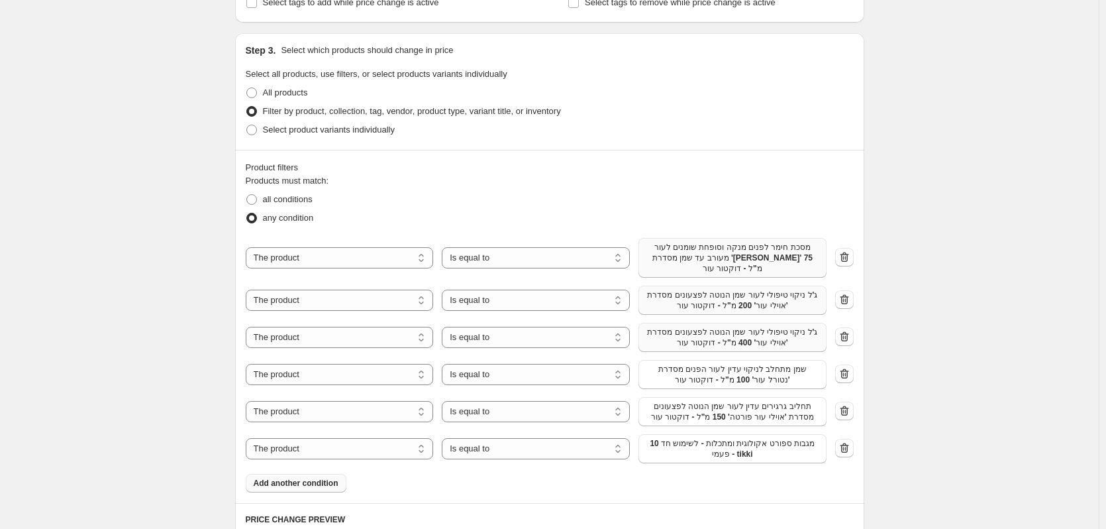
click at [767, 438] on span "10 מגבות ספורט אקולוגית ומתכלות - לשימוש חד פעמי - tikki" at bounding box center [733, 448] width 172 height 21
click at [325, 478] on span "Add another condition" at bounding box center [296, 483] width 85 height 11
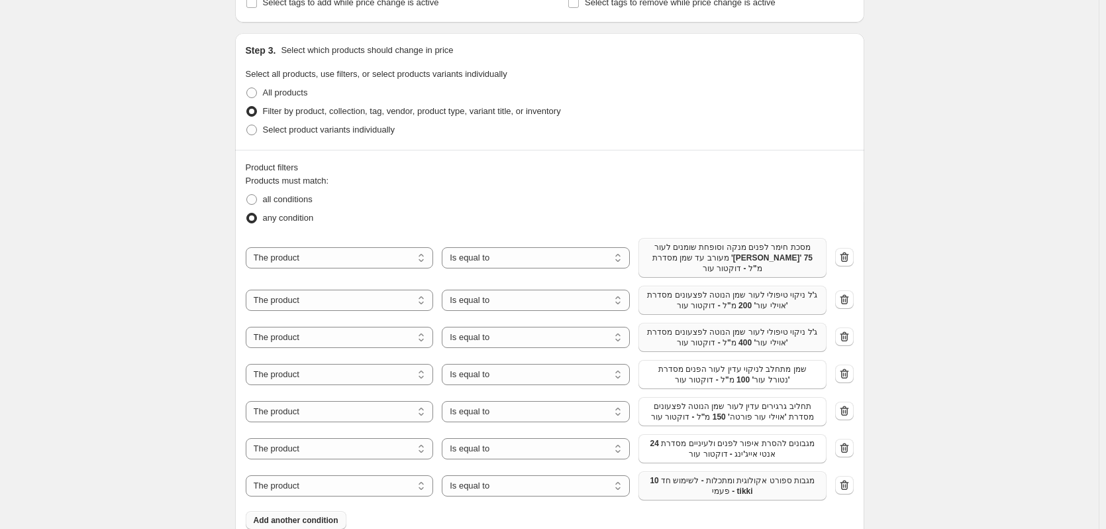
click at [739, 487] on button "10 מגבות ספורט אקולוגית ומתכלות - לשימוש חד פעמי - tikki" at bounding box center [733, 485] width 188 height 29
click at [327, 525] on span "Add another condition" at bounding box center [296, 530] width 85 height 11
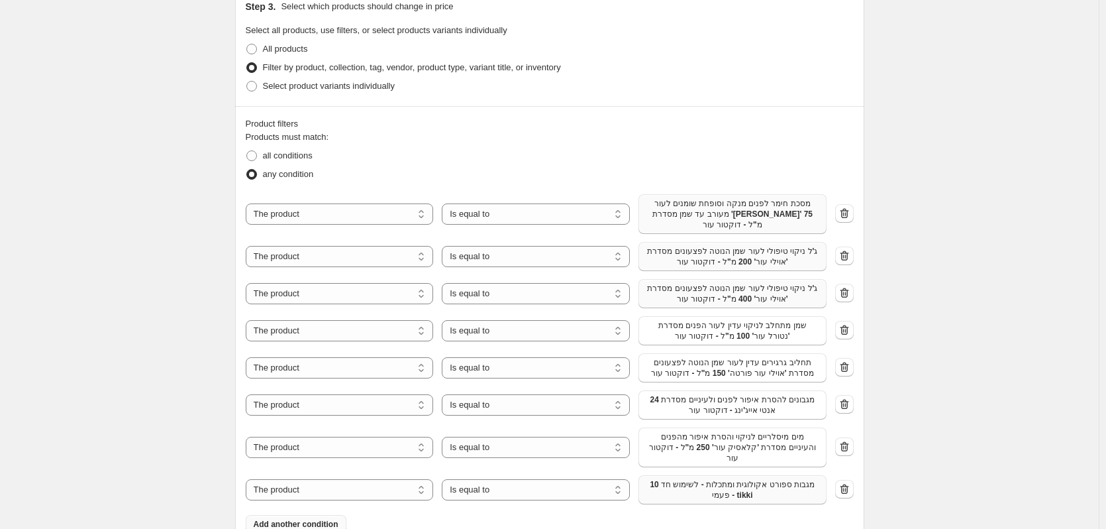
scroll to position [729, 0]
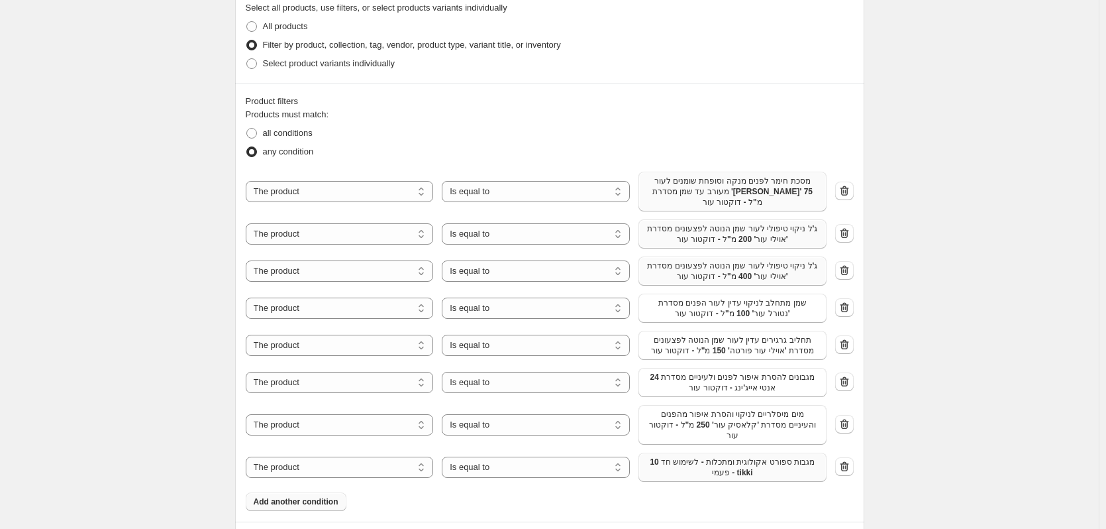
click at [748, 456] on span "10 מגבות ספורט אקולוגית ומתכלות - לשימוש חד פעמי - tikki" at bounding box center [733, 466] width 172 height 21
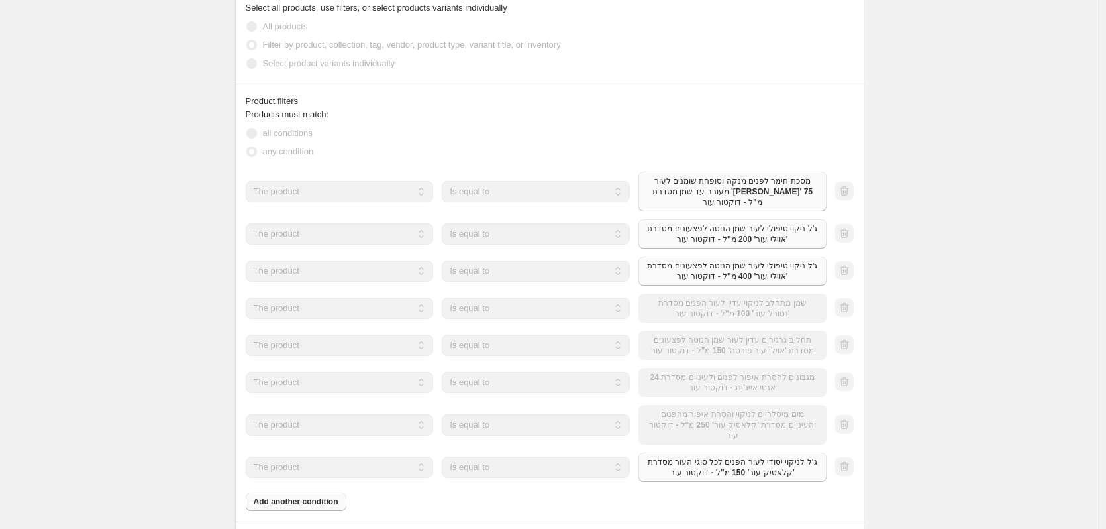
click at [304, 495] on div "Products must match: all conditions any condition The product The product's col…" at bounding box center [550, 309] width 608 height 403
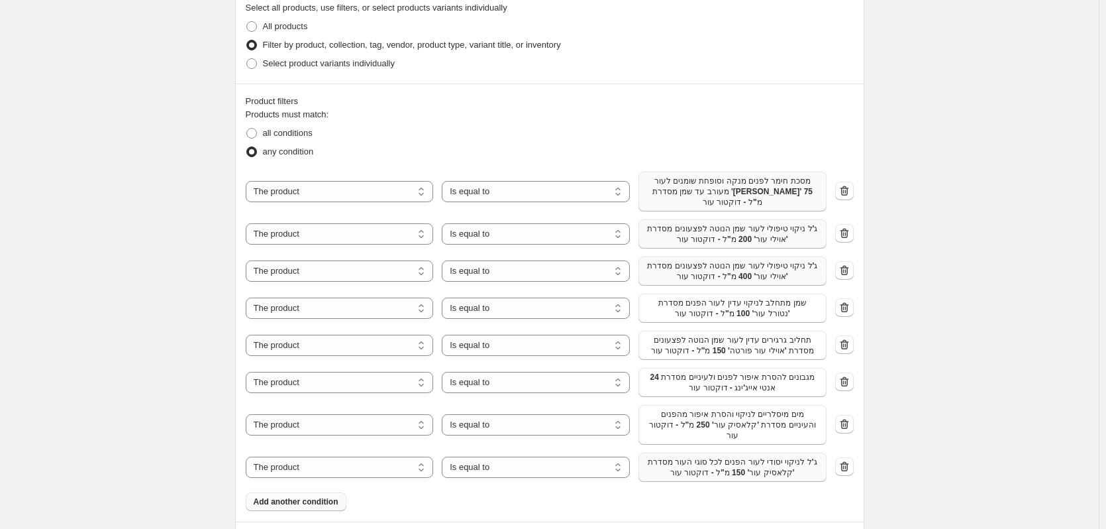
click at [326, 496] on span "Add another condition" at bounding box center [296, 501] width 85 height 11
click at [789, 494] on span "10 מגבות ספורט אקולוגית ומתכלות - לשימוש חד פעמי - tikki" at bounding box center [733, 504] width 172 height 21
click at [337, 528] on button "Add another condition" at bounding box center [296, 538] width 101 height 19
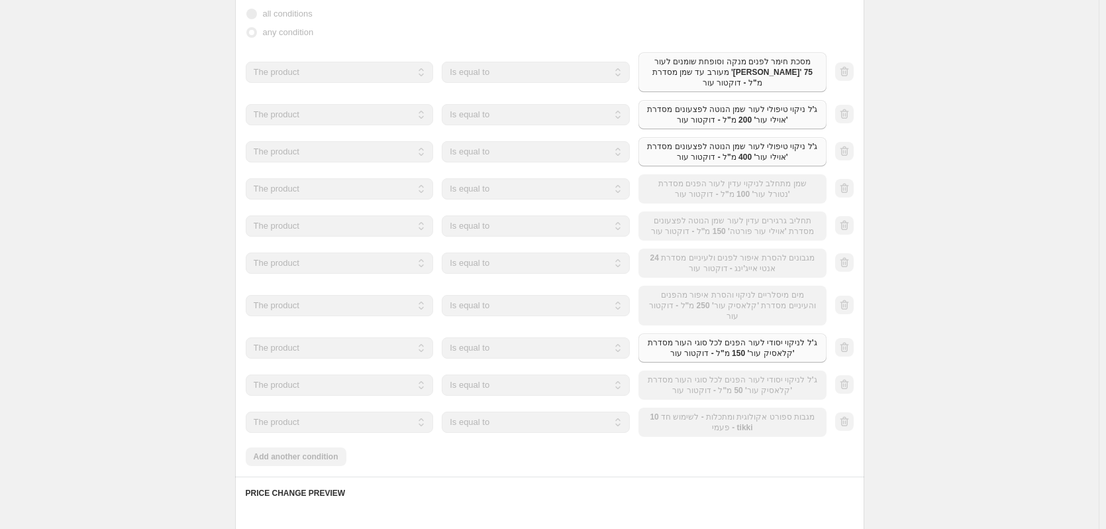
scroll to position [861, 0]
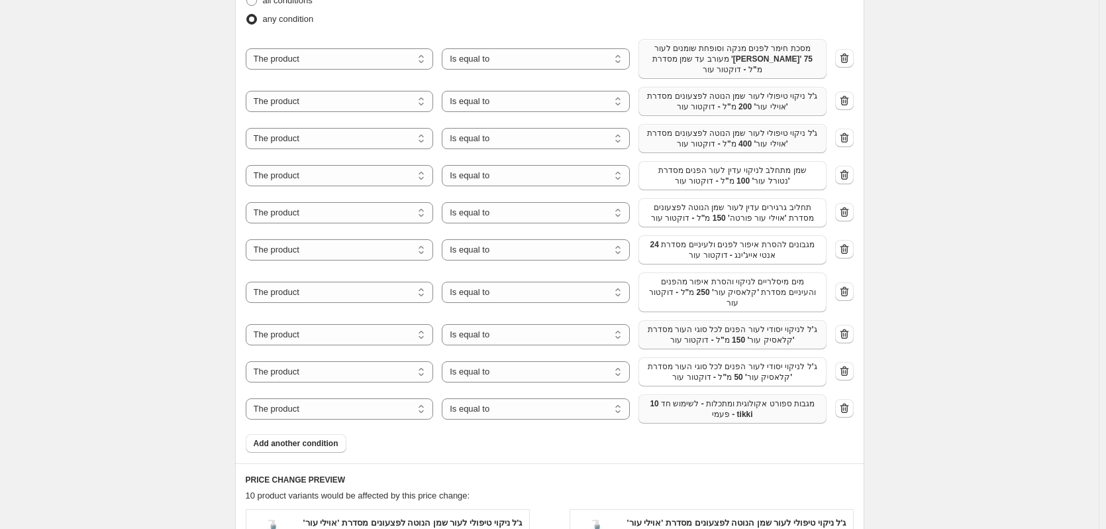
click at [747, 400] on span "10 מגבות ספורט אקולוגית ומתכלות - לשימוש חד פעמי - tikki" at bounding box center [733, 408] width 172 height 21
click at [316, 438] on span "Add another condition" at bounding box center [296, 443] width 85 height 11
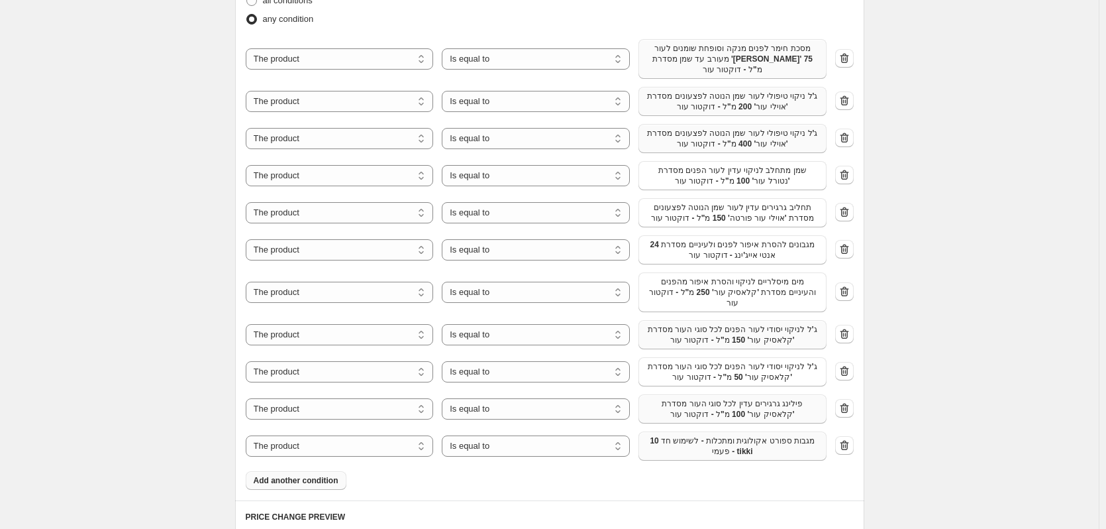
click at [692, 435] on span "10 מגבות ספורט אקולוגית ומתכלות - לשימוש חד פעמי - tikki" at bounding box center [733, 445] width 172 height 21
click at [301, 475] on span "Add another condition" at bounding box center [296, 480] width 85 height 11
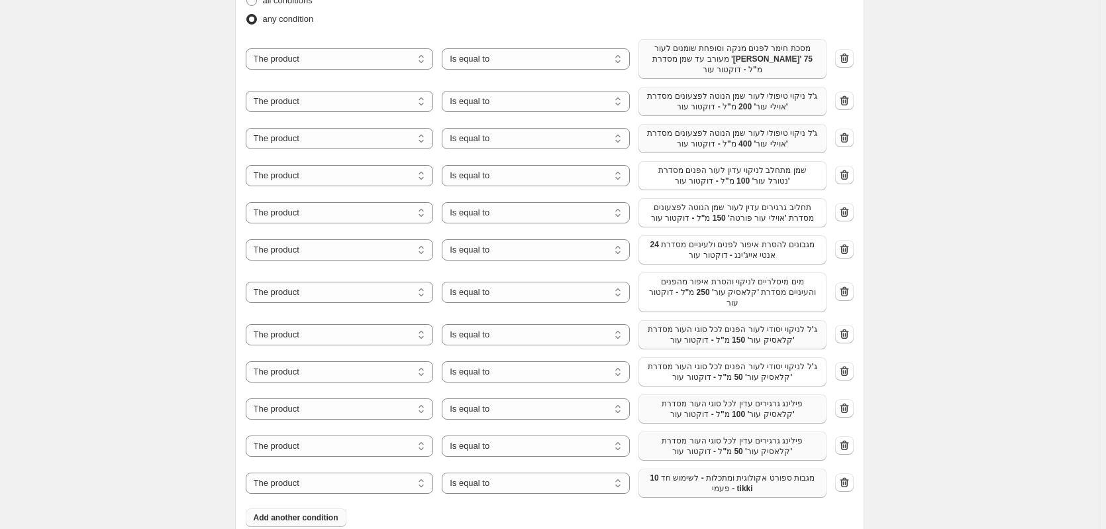
click at [720, 473] on span "10 מגבות ספורט אקולוגית ומתכלות - לשימוש חד פעמי - tikki" at bounding box center [733, 482] width 172 height 21
click at [259, 523] on span "Add another condition" at bounding box center [296, 528] width 85 height 11
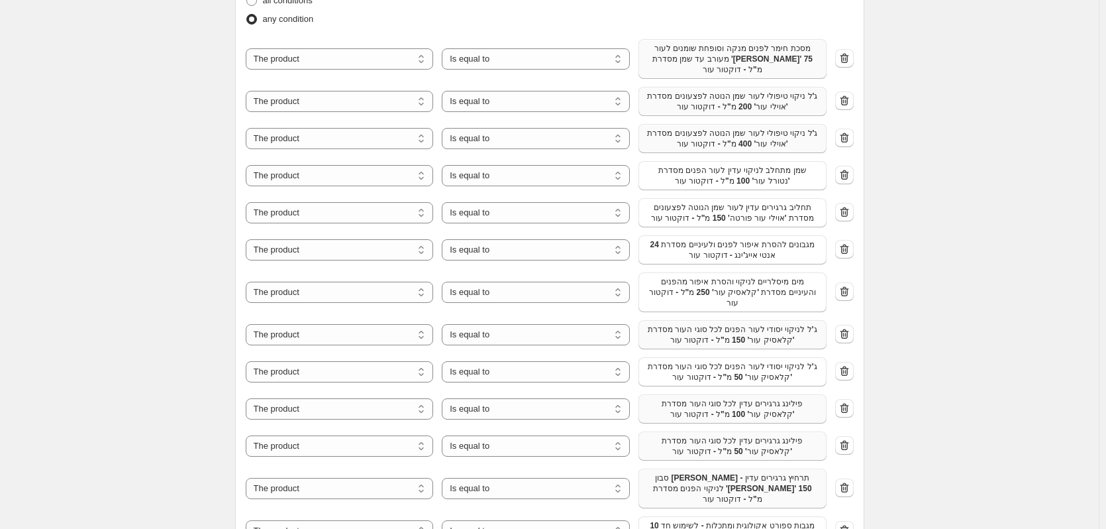
click at [692, 516] on div "The product The product's collection The product's tag The product's vendor The…" at bounding box center [536, 530] width 581 height 29
click at [700, 520] on span "10 מגבות ספורט אקולוגית ומתכלות - לשימוש חד פעמי - tikki" at bounding box center [733, 530] width 172 height 21
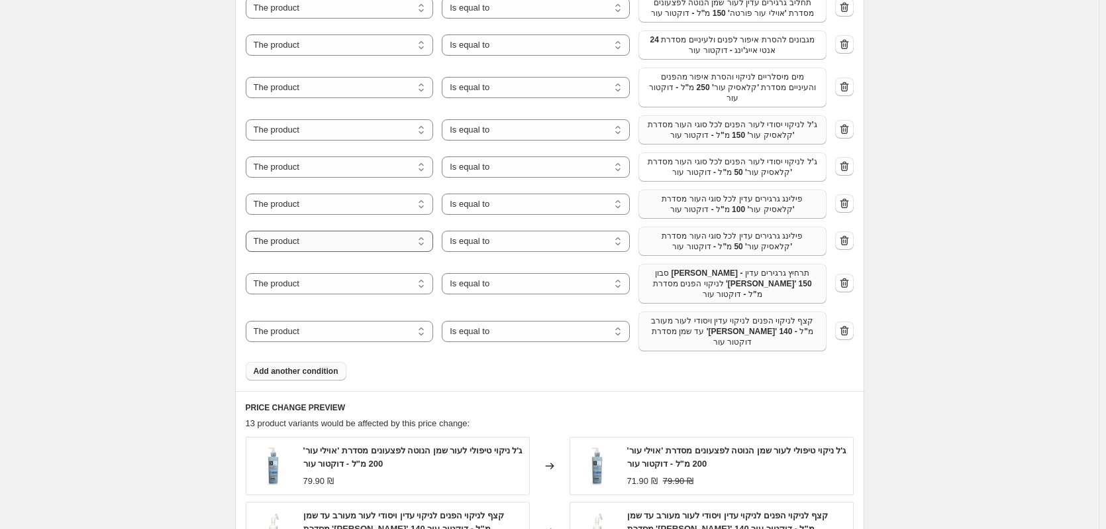
scroll to position [1193, 0]
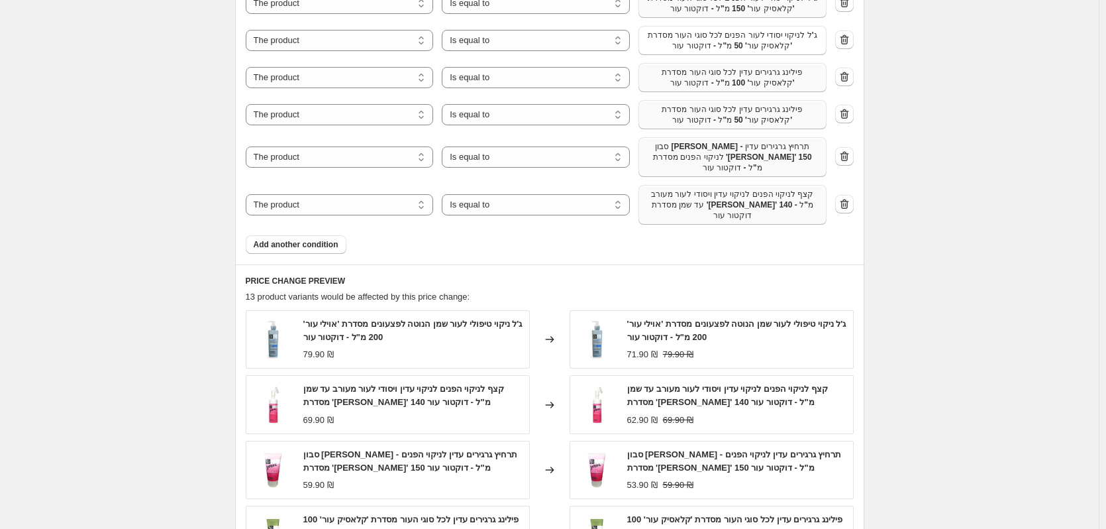
drag, startPoint x: 327, startPoint y: 217, endPoint x: 578, endPoint y: 263, distance: 254.7
click at [327, 239] on span "Add another condition" at bounding box center [296, 244] width 85 height 11
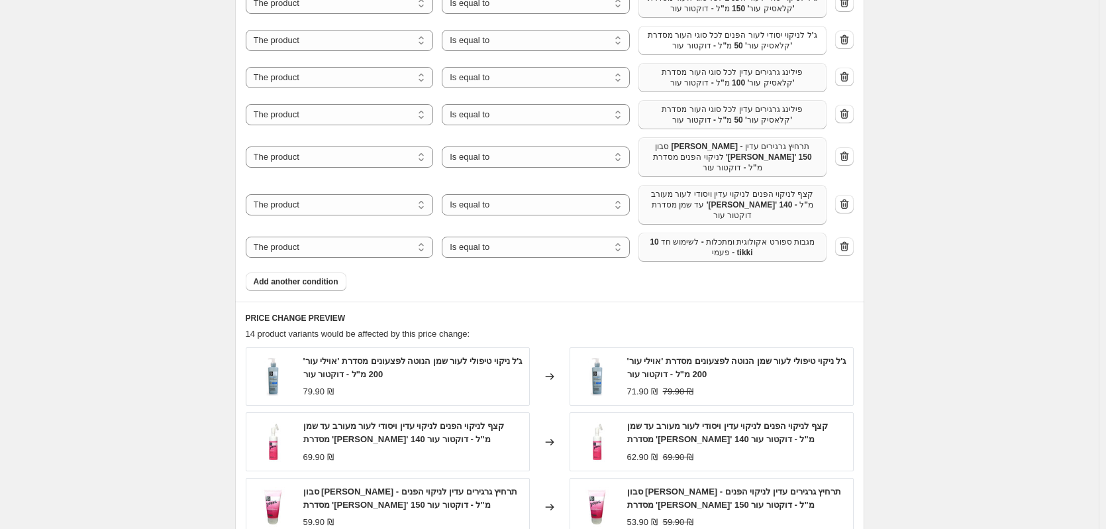
click at [796, 237] on span "10 מגבות ספורט אקולוגית ומתכלות - לשימוש חד פעמי - tikki" at bounding box center [733, 247] width 172 height 21
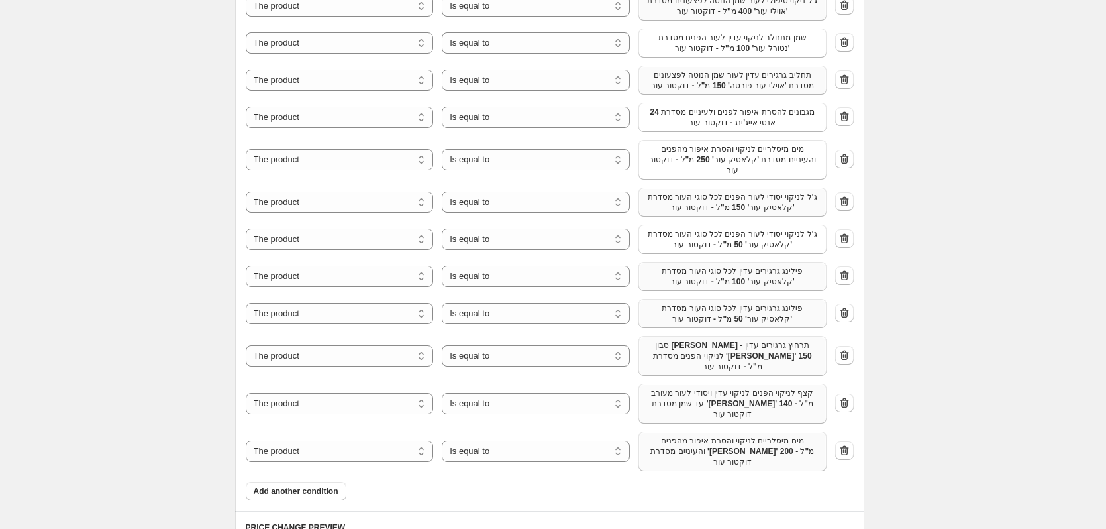
scroll to position [1458, 0]
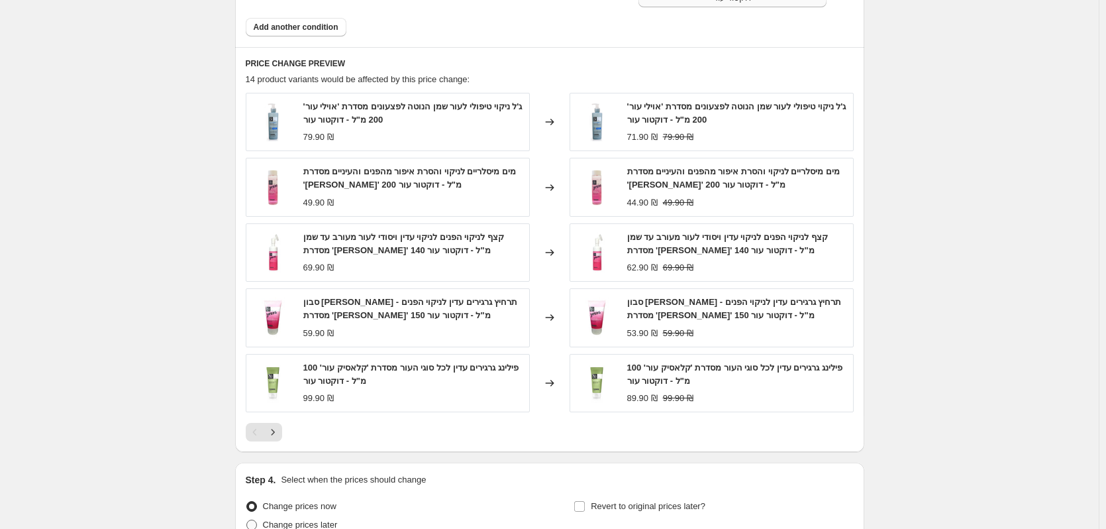
click at [307, 518] on span "Change prices later" at bounding box center [300, 524] width 75 height 13
click at [247, 519] on input "Change prices later" at bounding box center [246, 519] width 1 height 1
radio input "true"
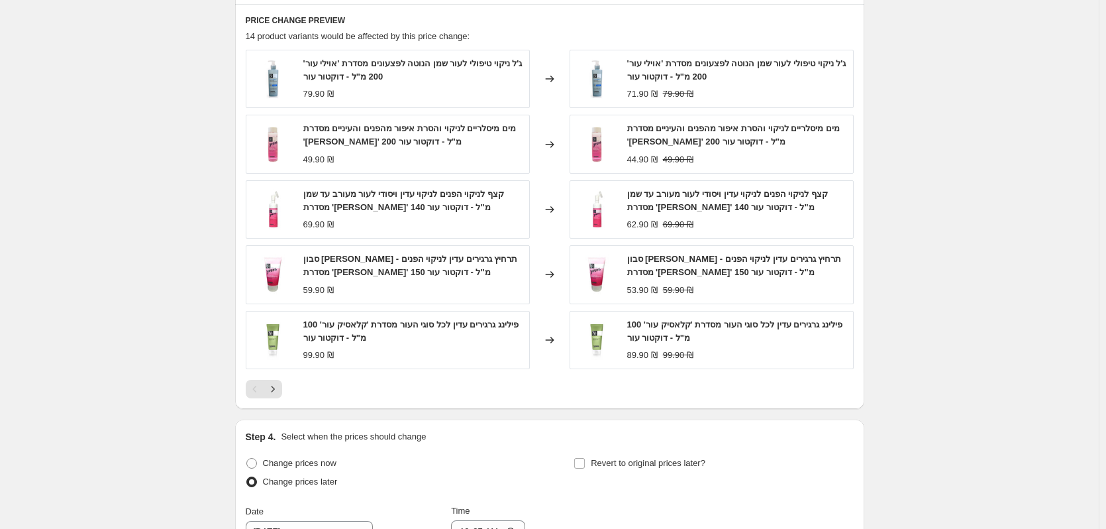
scroll to position [1524, 0]
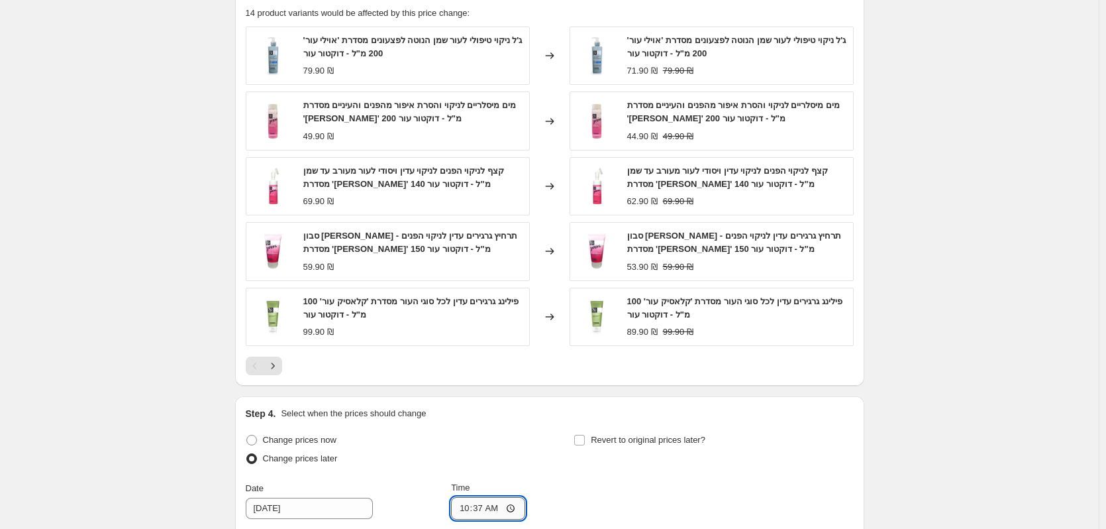
click at [506, 497] on input "10:37" at bounding box center [488, 508] width 74 height 23
type input "08:15"
click at [672, 435] on span "Revert to original prices later?" at bounding box center [648, 440] width 115 height 10
click at [585, 435] on input "Revert to original prices later?" at bounding box center [579, 440] width 11 height 11
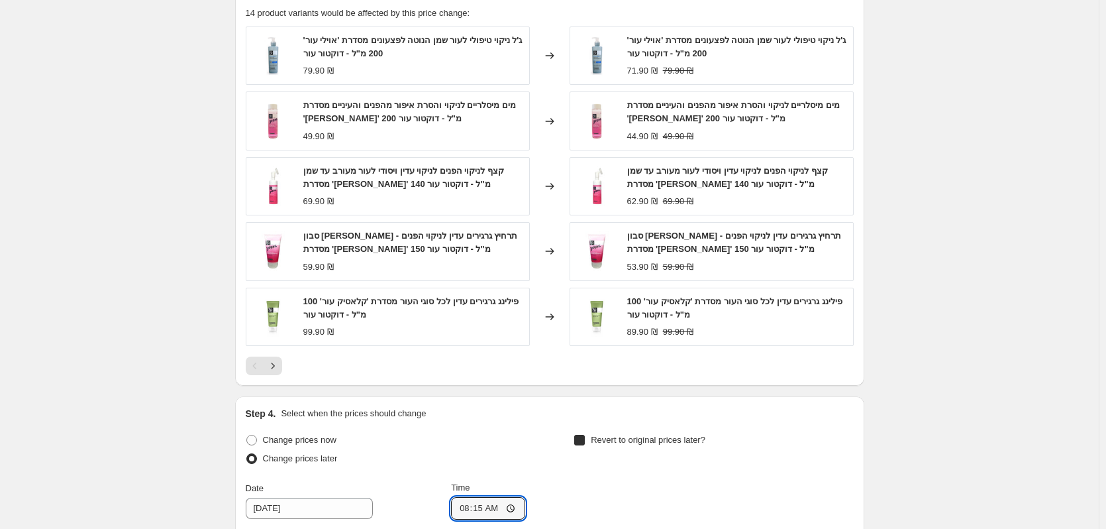
checkbox input "true"
click at [845, 528] on icon "Show next month, November 2025" at bounding box center [847, 536] width 13 height 13
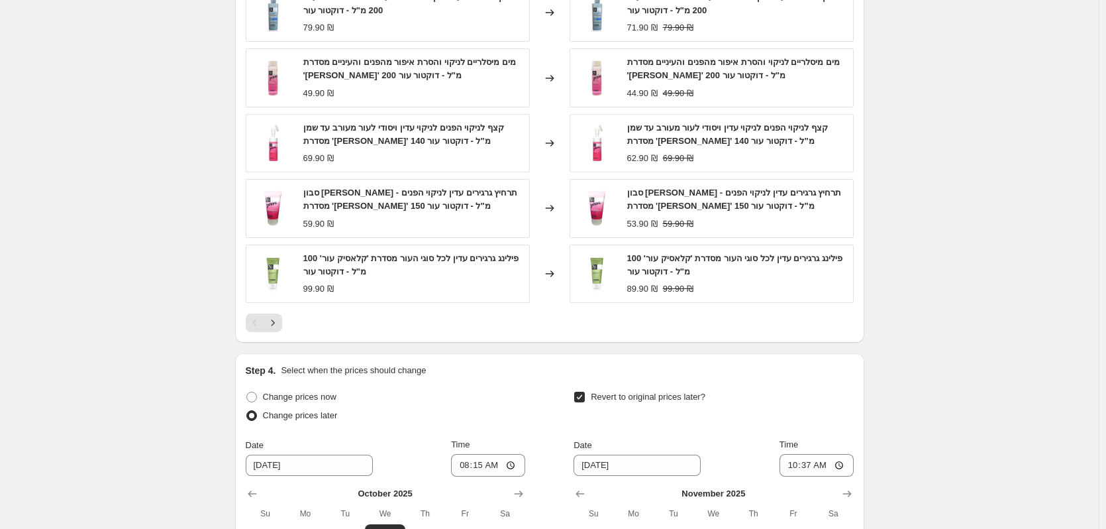
scroll to position [1590, 0]
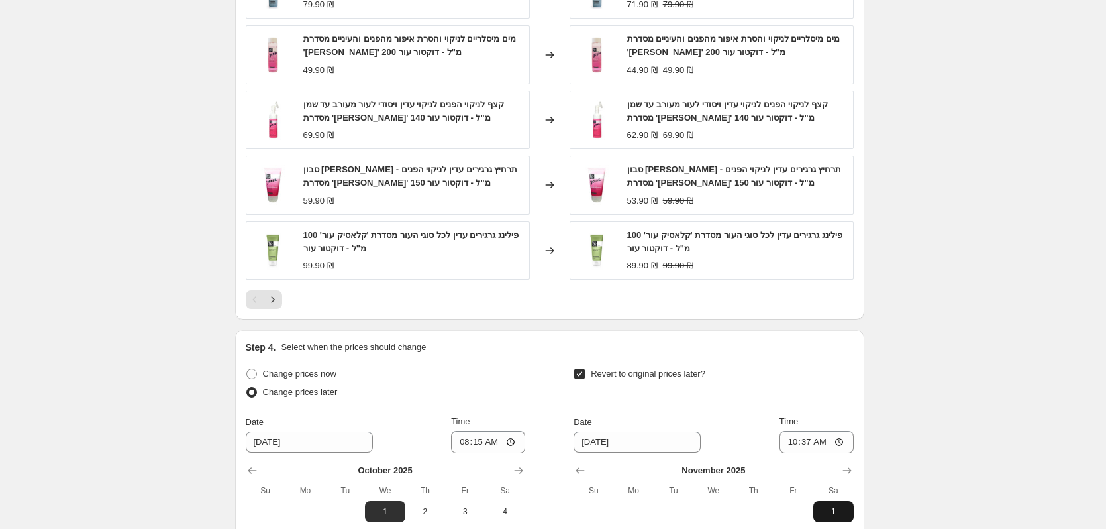
click at [840, 501] on button "1" at bounding box center [834, 511] width 40 height 21
type input "[DATE]"
click at [835, 431] on input "10:37" at bounding box center [817, 442] width 74 height 23
type input "08:15"
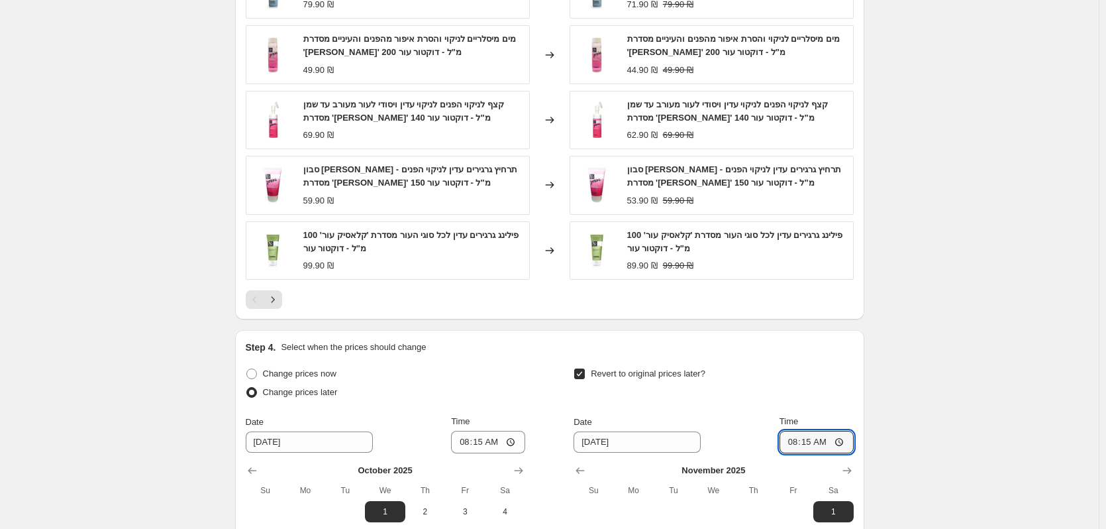
click at [833, 364] on div "Revert to original prices later?" at bounding box center [714, 384] width 280 height 40
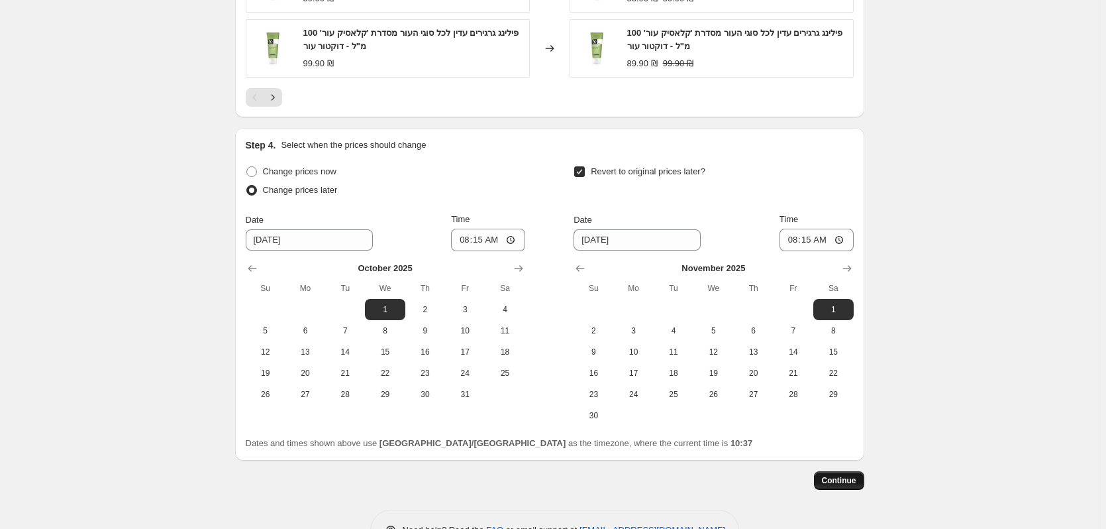
click at [835, 475] on span "Continue" at bounding box center [839, 480] width 34 height 11
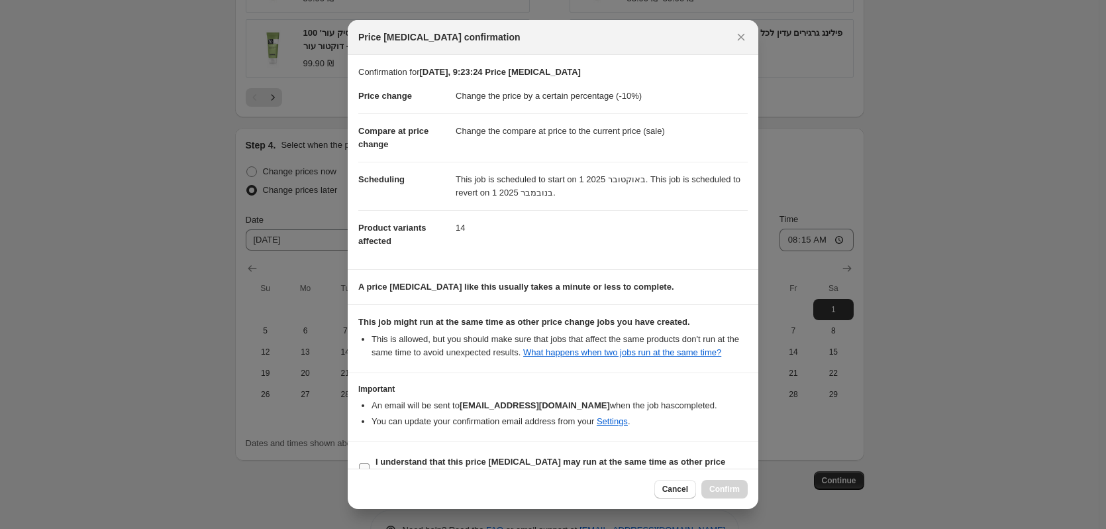
click at [476, 453] on label "I understand that this price [MEDICAL_DATA] may run at the same time as other p…" at bounding box center [553, 469] width 390 height 32
click at [370, 463] on input "I understand that this price [MEDICAL_DATA] may run at the same time as other p…" at bounding box center [364, 468] width 11 height 11
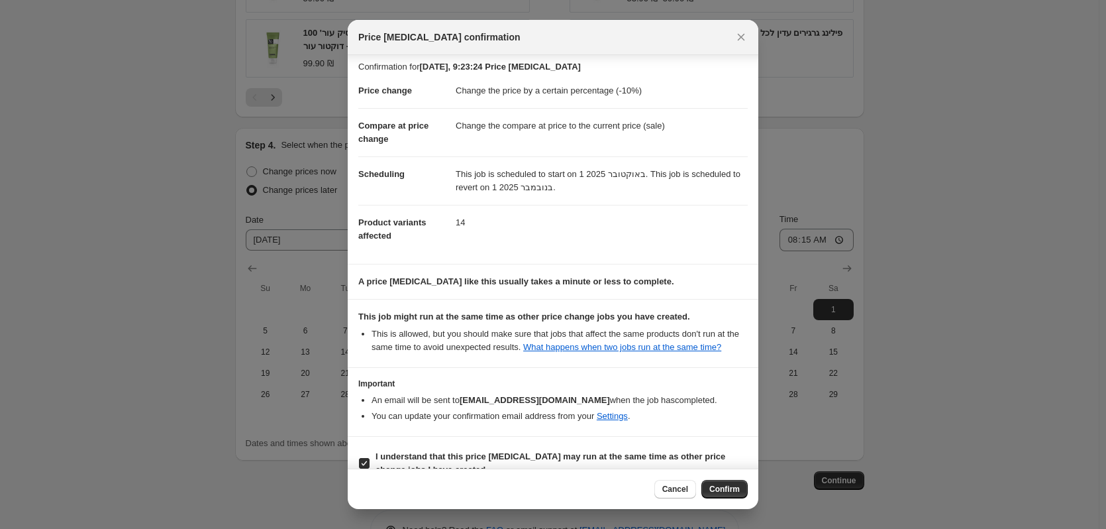
drag, startPoint x: 476, startPoint y: 454, endPoint x: 502, endPoint y: 460, distance: 25.9
click at [477, 455] on b "I understand that this price [MEDICAL_DATA] may run at the same time as other p…" at bounding box center [551, 462] width 350 height 23
click at [370, 458] on input "I understand that this price [MEDICAL_DATA] may run at the same time as other p…" at bounding box center [364, 463] width 11 height 11
click at [547, 470] on div "Cancel Confirm" at bounding box center [553, 488] width 411 height 40
click at [561, 455] on b "I understand that this price [MEDICAL_DATA] may run at the same time as other p…" at bounding box center [551, 462] width 350 height 23
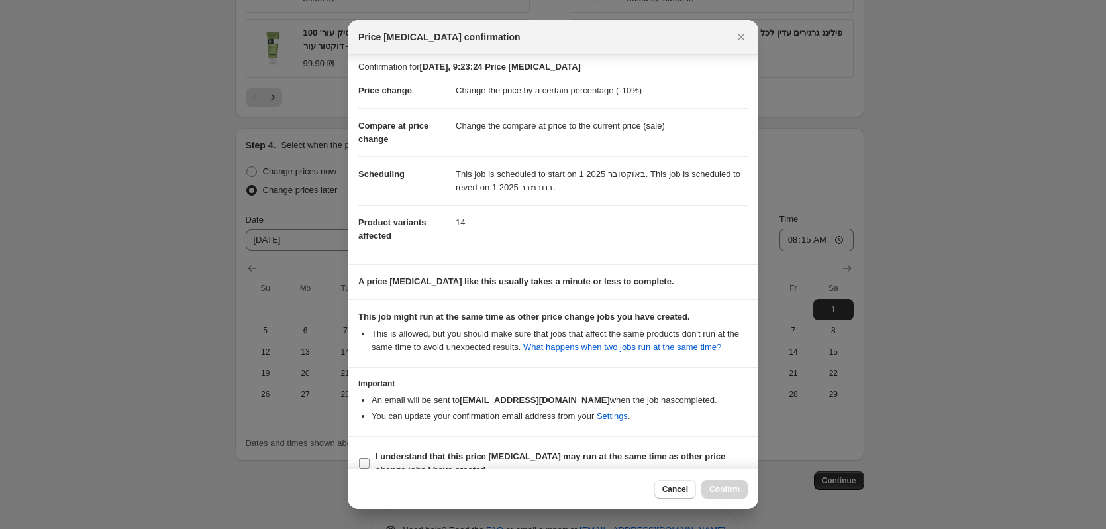
click at [370, 458] on input "I understand that this price [MEDICAL_DATA] may run at the same time as other p…" at bounding box center [364, 463] width 11 height 11
checkbox input "true"
click at [726, 488] on span "Confirm" at bounding box center [725, 489] width 30 height 11
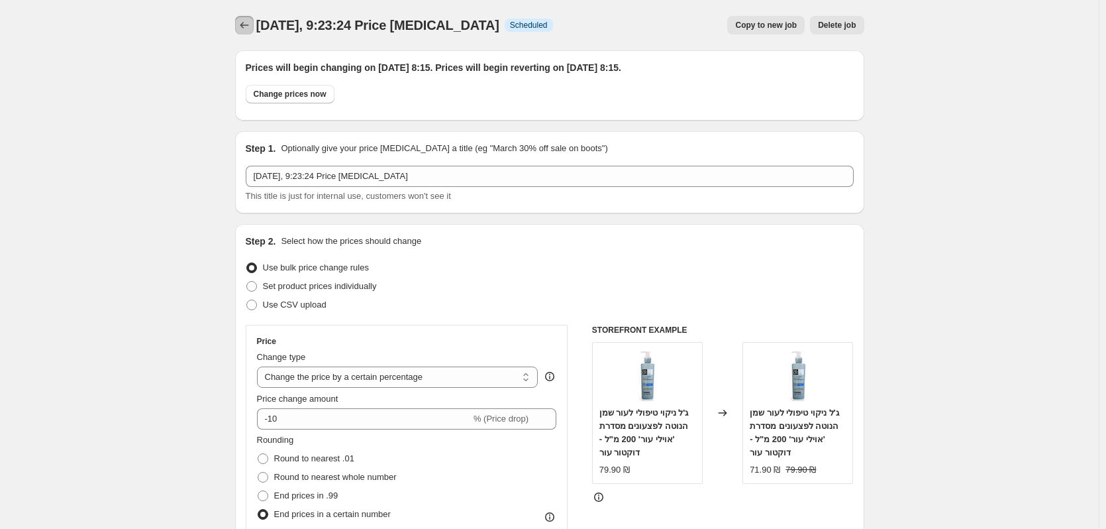
click at [250, 29] on icon "Price change jobs" at bounding box center [244, 25] width 13 height 13
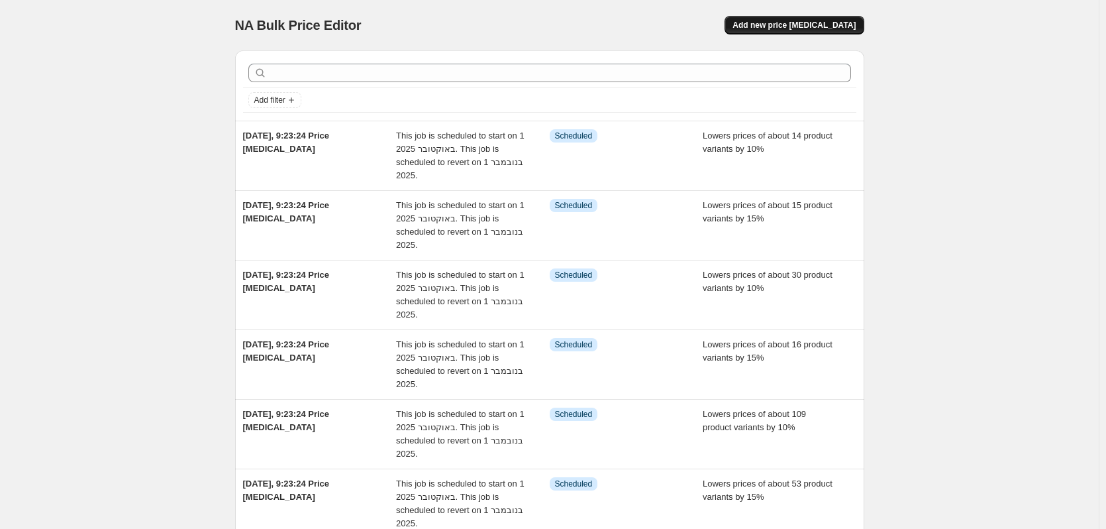
click at [802, 30] on span "Add new price [MEDICAL_DATA]" at bounding box center [794, 25] width 123 height 11
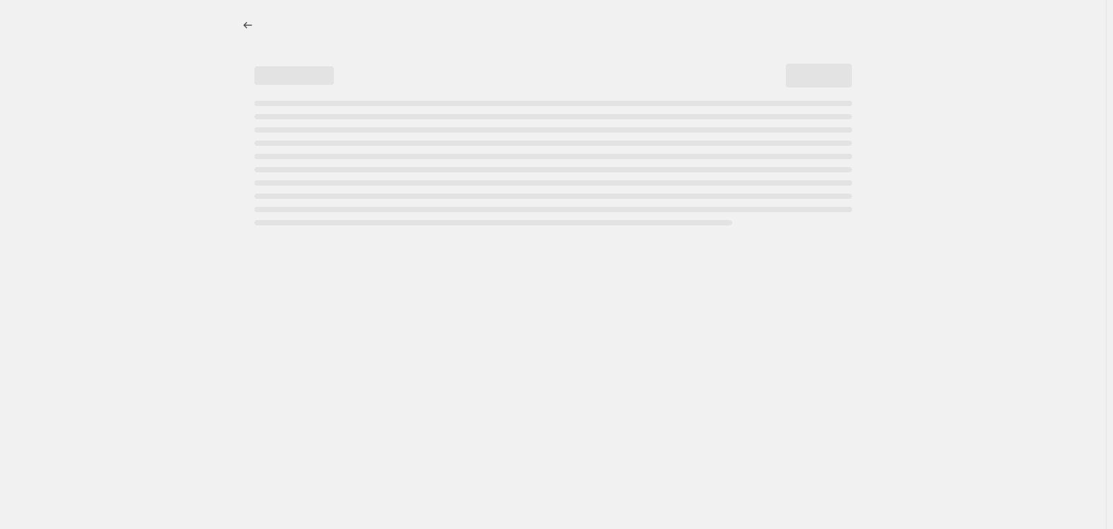
select select "percentage"
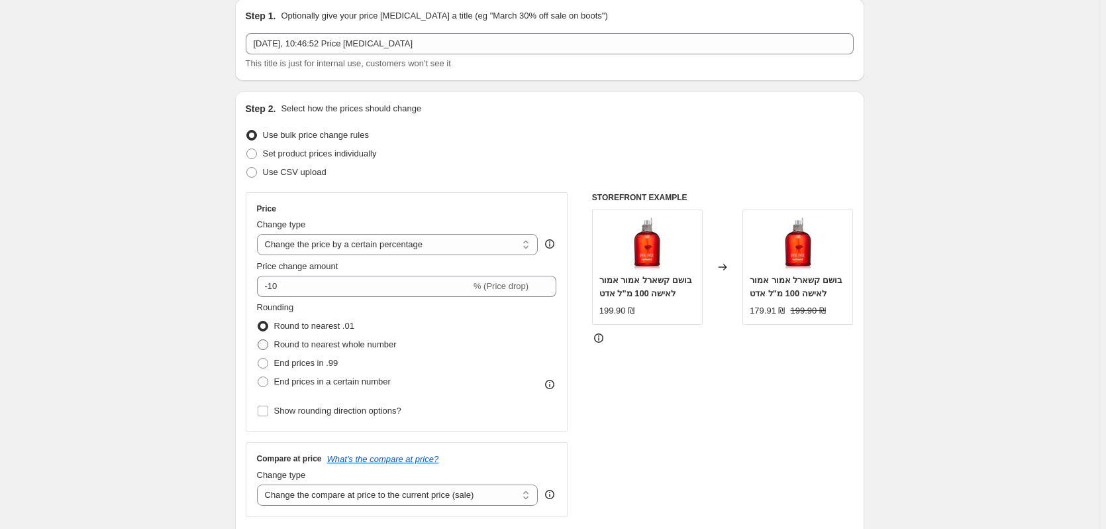
scroll to position [66, 0]
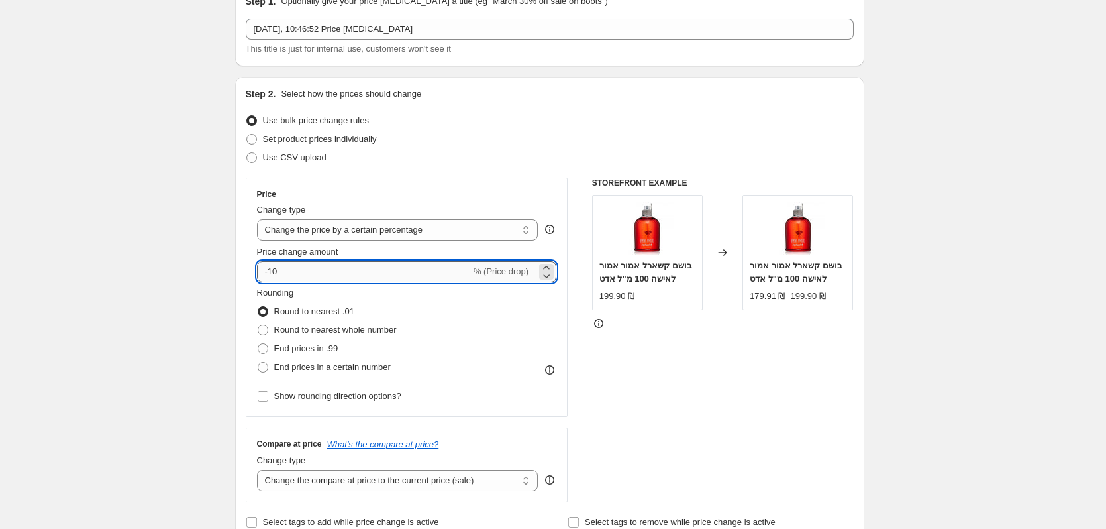
click at [314, 271] on input "-10" at bounding box center [364, 271] width 214 height 21
click at [277, 271] on input "-10" at bounding box center [364, 271] width 214 height 21
click at [273, 270] on input "-10" at bounding box center [364, 271] width 214 height 21
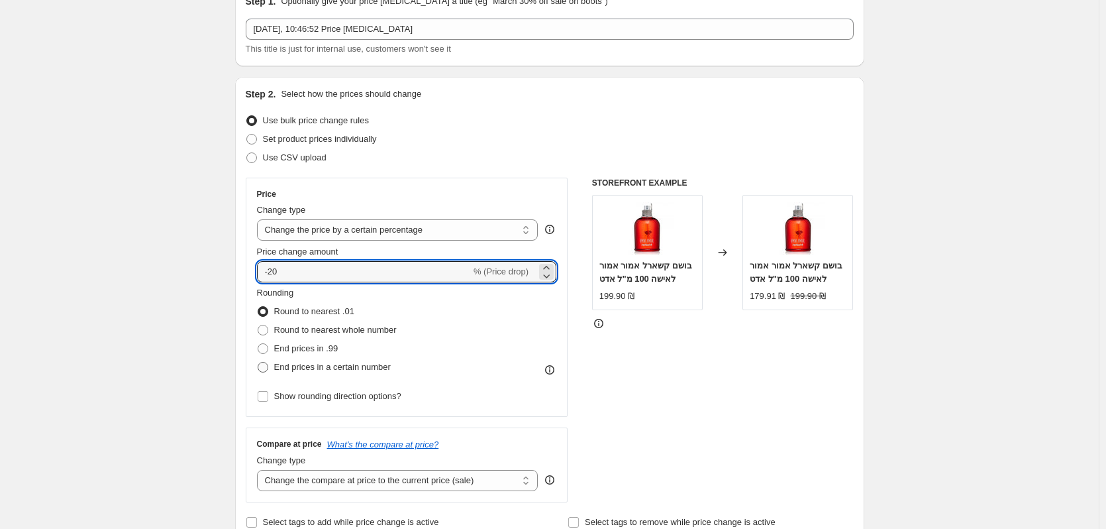
type input "-20"
click at [326, 362] on span "End prices in a certain number" at bounding box center [332, 367] width 117 height 10
click at [258, 362] on input "End prices in a certain number" at bounding box center [258, 362] width 1 height 1
radio input "true"
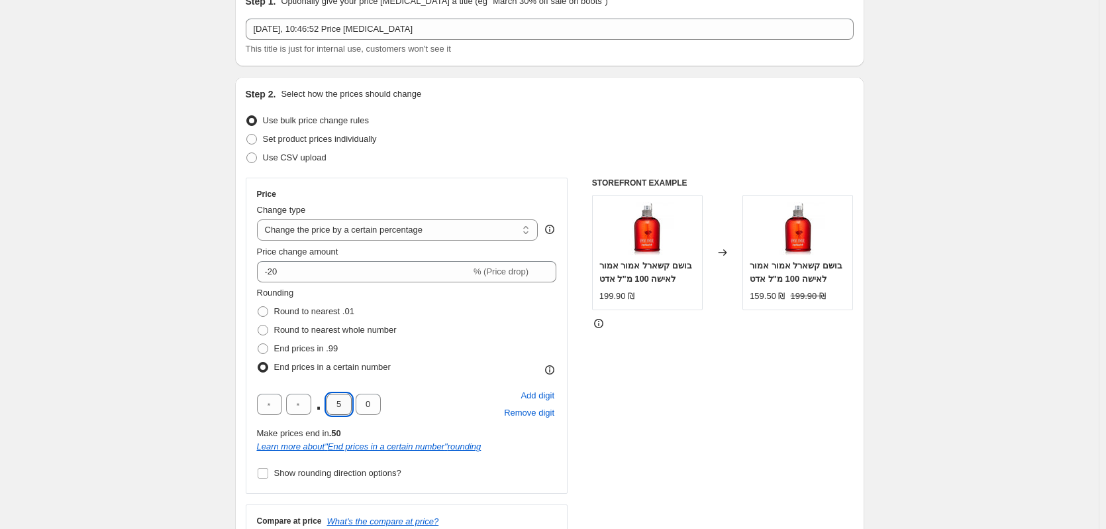
drag, startPoint x: 349, startPoint y: 406, endPoint x: 339, endPoint y: 404, distance: 10.1
click at [339, 404] on input "5" at bounding box center [339, 404] width 25 height 21
type input "9"
click at [239, 331] on div "Step 2. Select how the prices should change Use bulk price change rules Set pro…" at bounding box center [549, 348] width 629 height 542
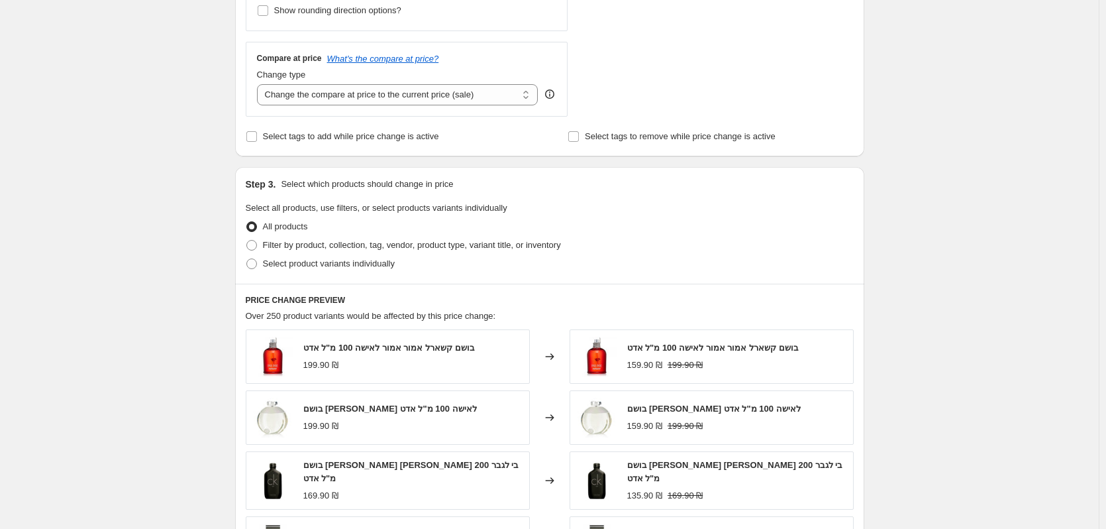
scroll to position [530, 0]
click at [338, 246] on span "Filter by product, collection, tag, vendor, product type, variant title, or inv…" at bounding box center [412, 244] width 298 height 10
click at [247, 239] on input "Filter by product, collection, tag, vendor, product type, variant title, or inv…" at bounding box center [246, 239] width 1 height 1
radio input "true"
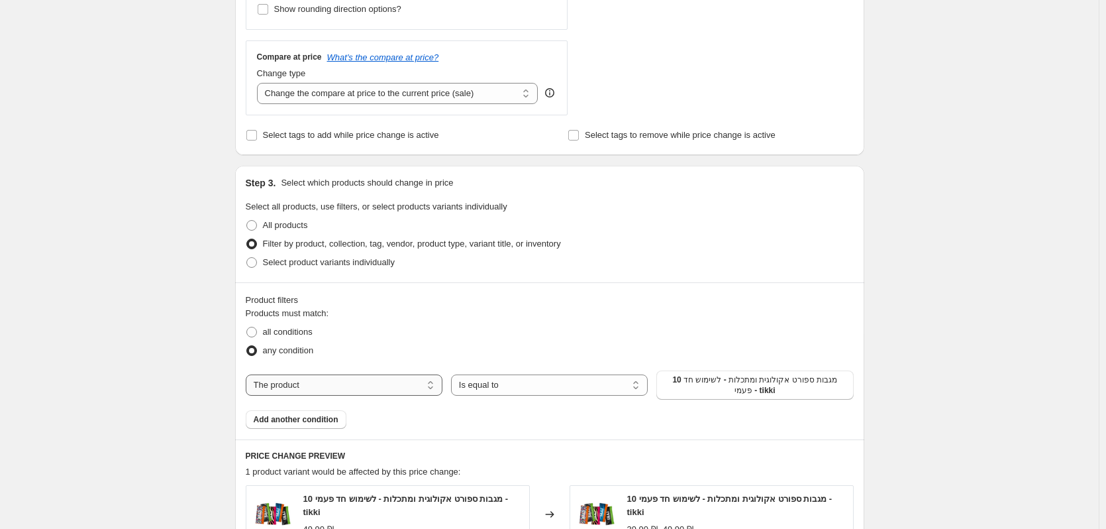
click at [383, 388] on select "The product The product's collection The product's tag The product's vendor The…" at bounding box center [344, 384] width 197 height 21
select select "collection"
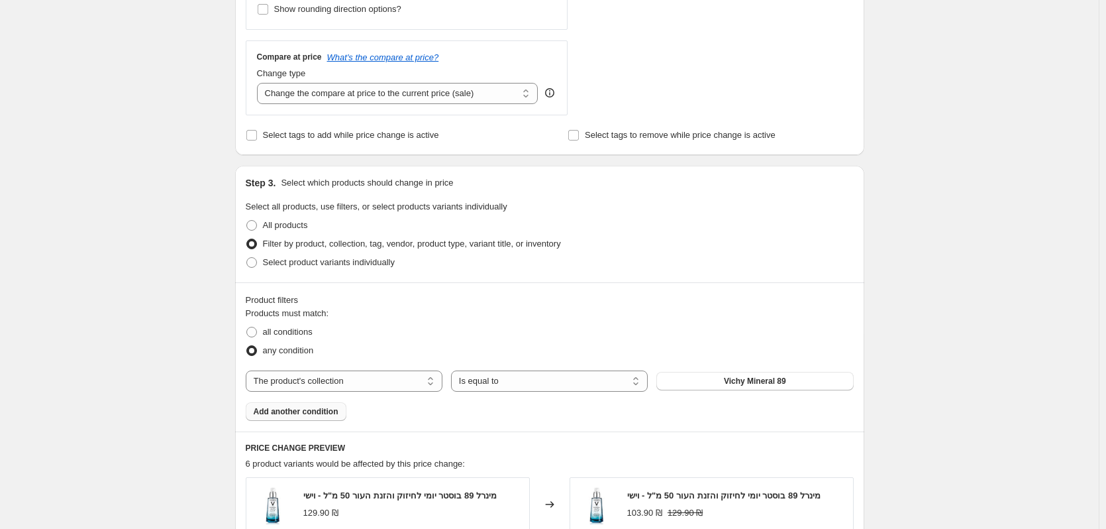
click at [318, 413] on span "Add another condition" at bounding box center [296, 411] width 85 height 11
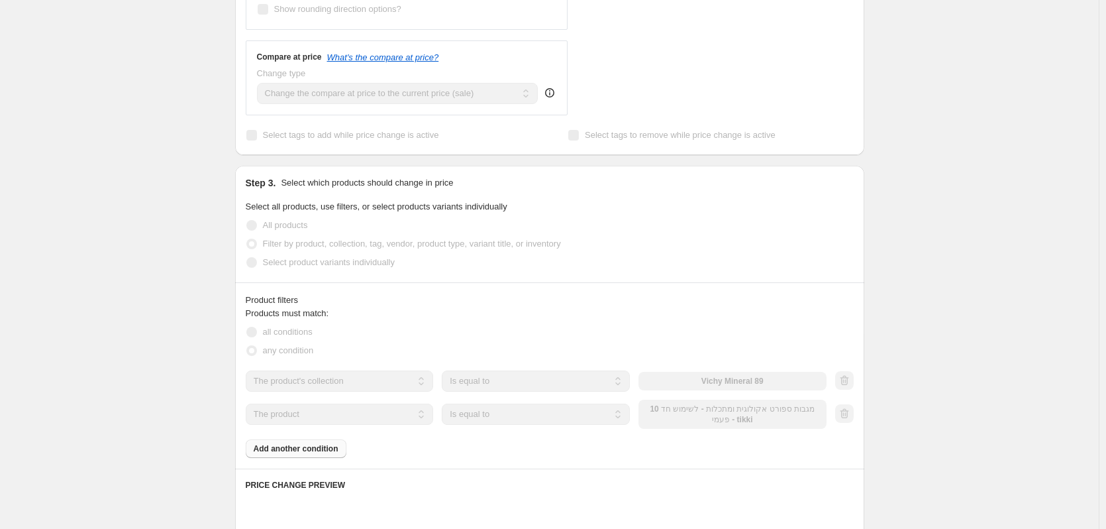
click at [684, 419] on div "The product The product's collection The product's tag The product's vendor The…" at bounding box center [536, 414] width 581 height 29
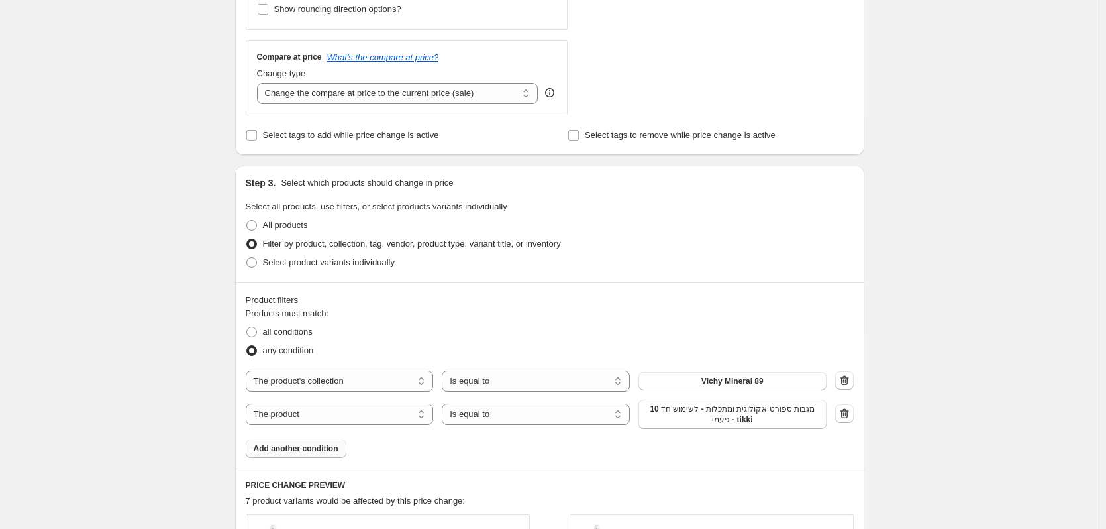
click at [685, 416] on span "10 מגבות ספורט אקולוגית ומתכלות - לשימוש חד פעמי - tikki" at bounding box center [733, 413] width 172 height 21
click at [346, 409] on select "The product The product's collection The product's tag The product's vendor The…" at bounding box center [340, 413] width 188 height 21
select select "collection"
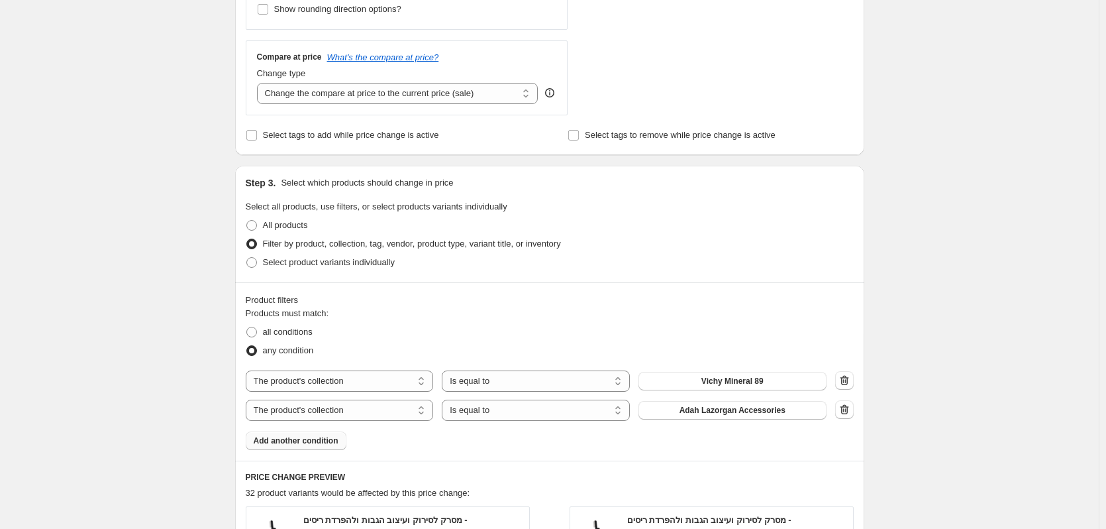
click at [677, 415] on button "Adah Lazorgan Accessories" at bounding box center [733, 410] width 188 height 19
click at [286, 439] on span "Add another condition" at bounding box center [296, 440] width 85 height 11
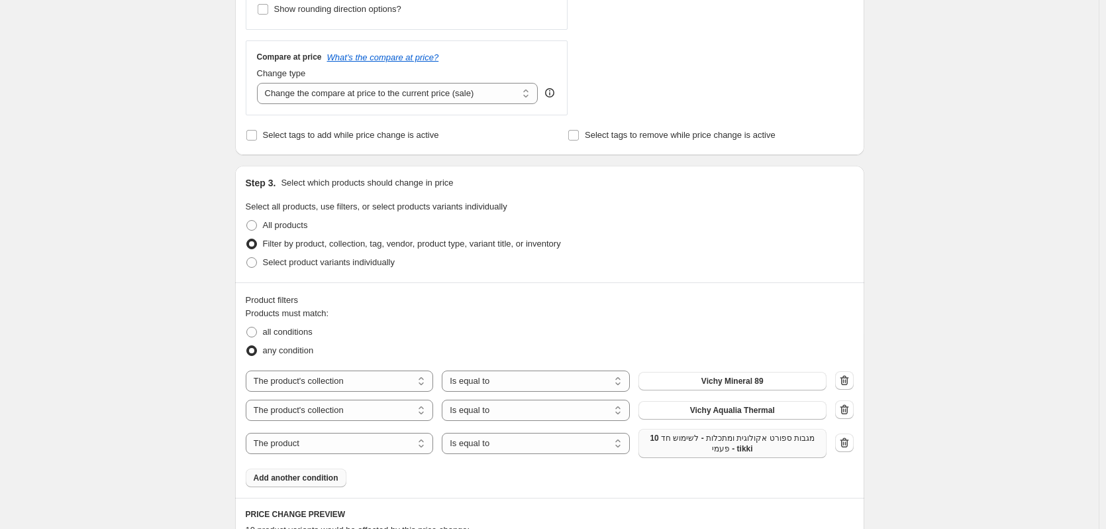
click at [672, 439] on span "10 מגבות ספורט אקולוגית ומתכלות - לשימוש חד פעמי - tikki" at bounding box center [733, 443] width 172 height 21
click at [325, 478] on span "Add another condition" at bounding box center [296, 477] width 85 height 11
click at [755, 493] on button "10 מגבות ספורט אקולוגית ומתכלות - לשימוש חד פעמי - tikki" at bounding box center [733, 480] width 188 height 29
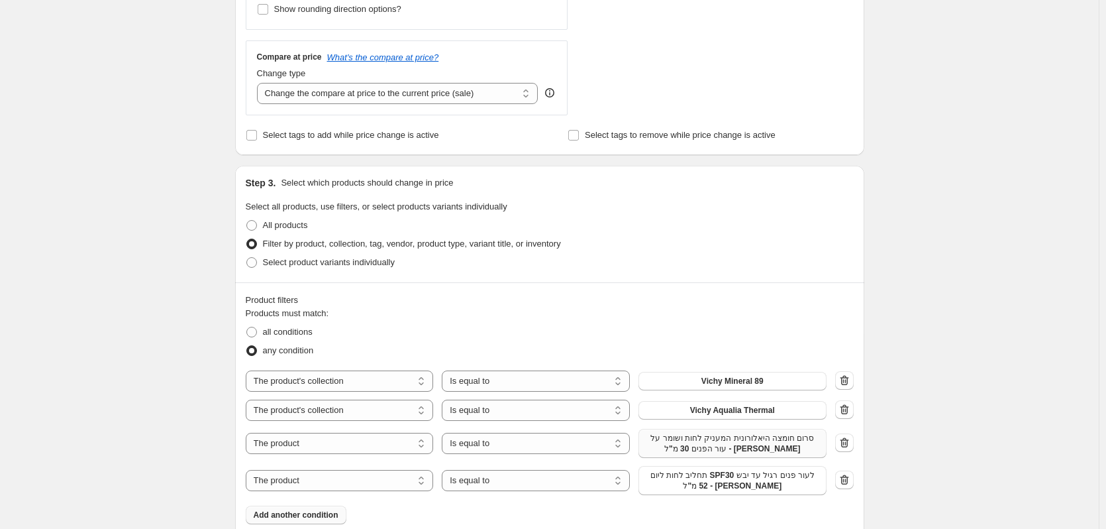
click at [325, 515] on span "Add another condition" at bounding box center [296, 515] width 85 height 11
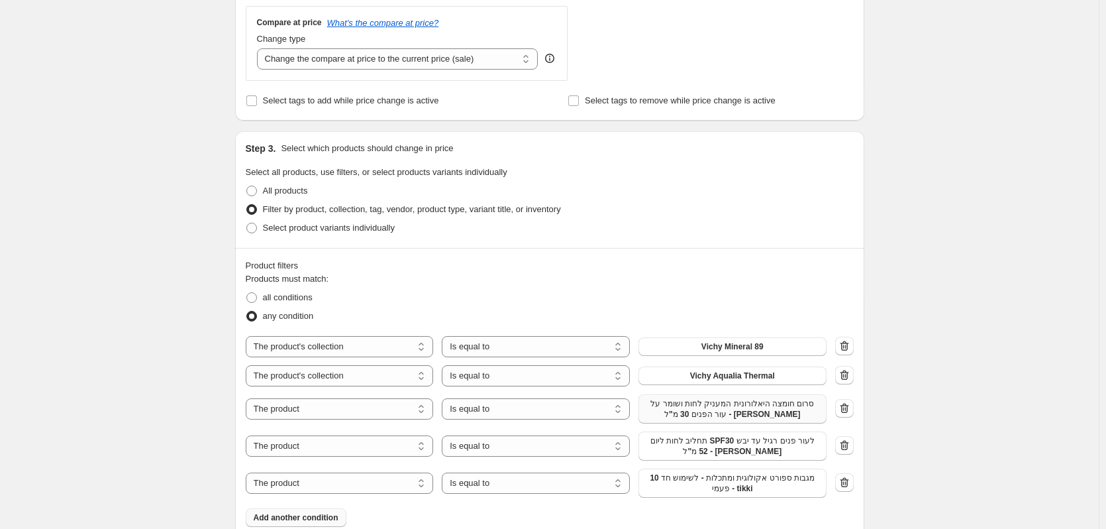
scroll to position [596, 0]
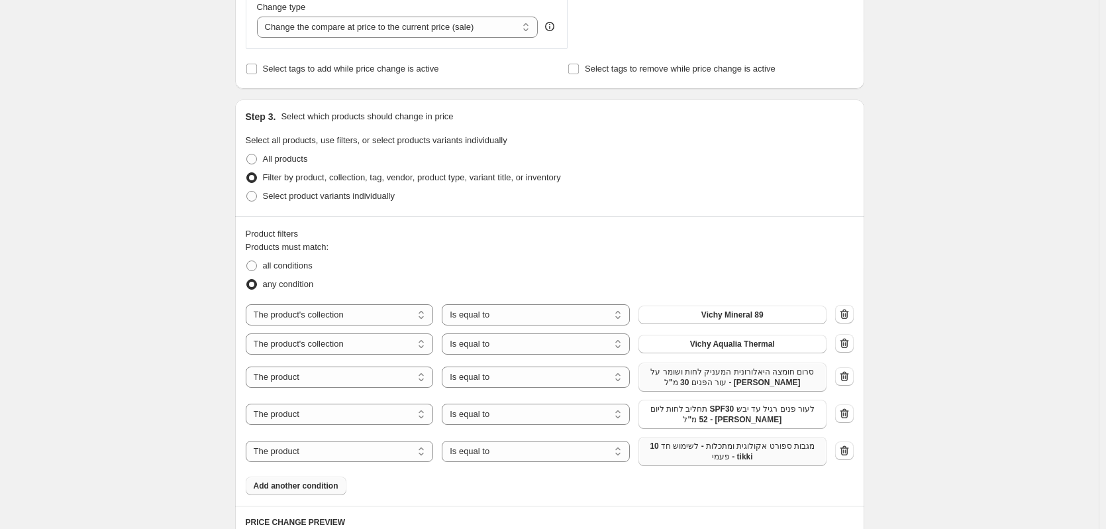
click at [764, 443] on span "10 מגבות ספורט אקולוגית ומתכלות - לשימוש חד פעמי - tikki" at bounding box center [733, 451] width 172 height 21
click at [296, 482] on span "Add another condition" at bounding box center [296, 485] width 85 height 11
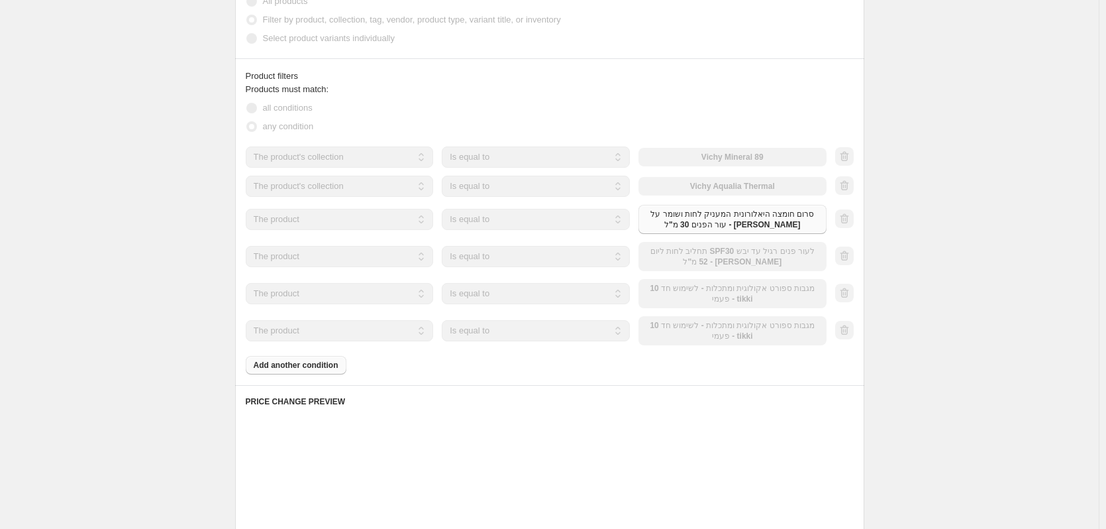
scroll to position [663, 0]
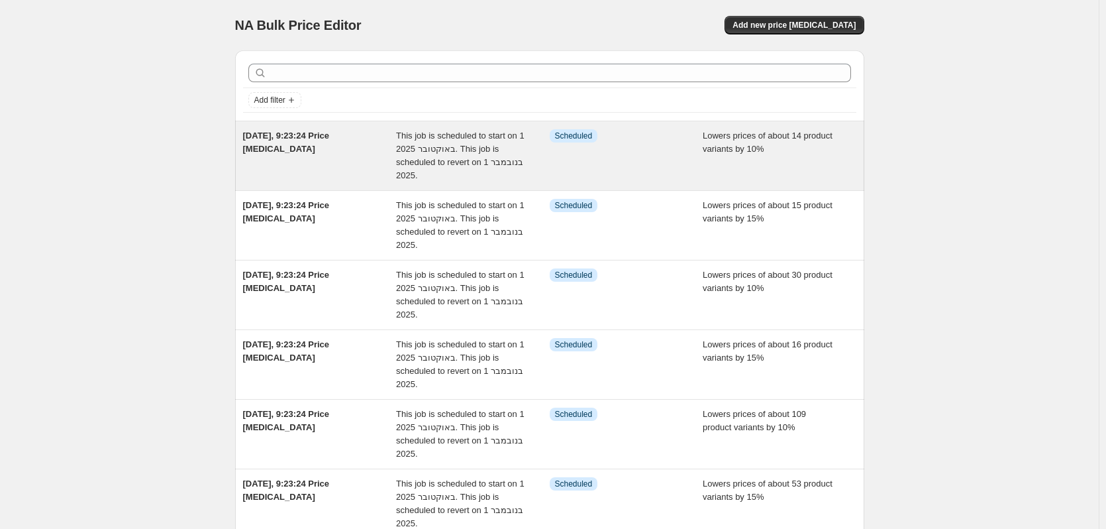
click at [566, 153] on div "Info Scheduled" at bounding box center [627, 155] width 154 height 53
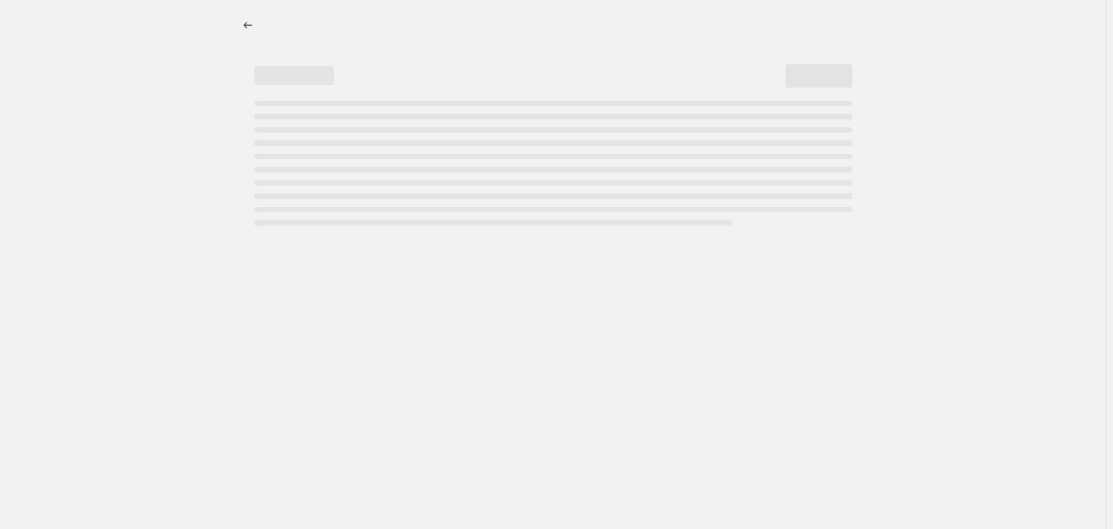
select select "percentage"
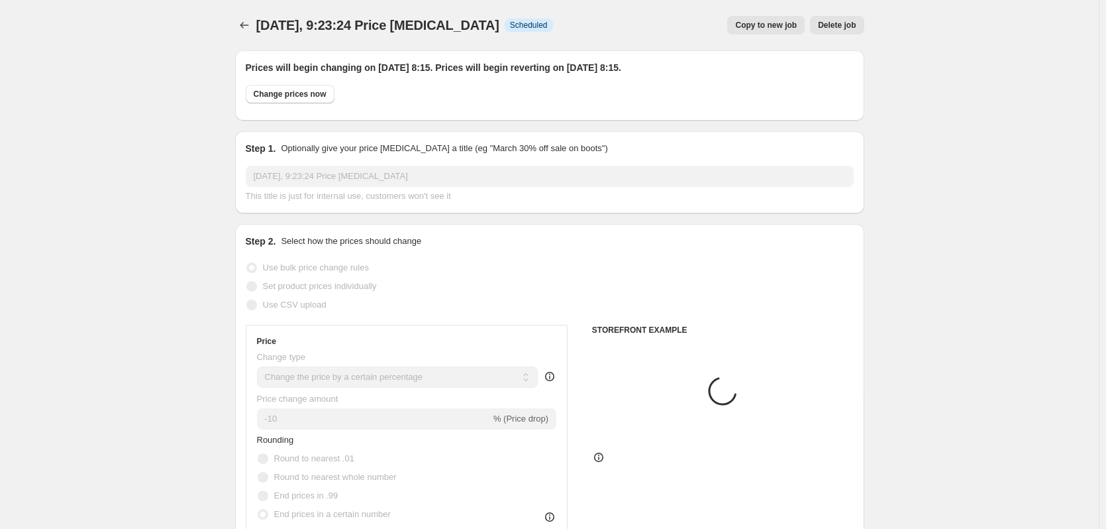
select select "product"
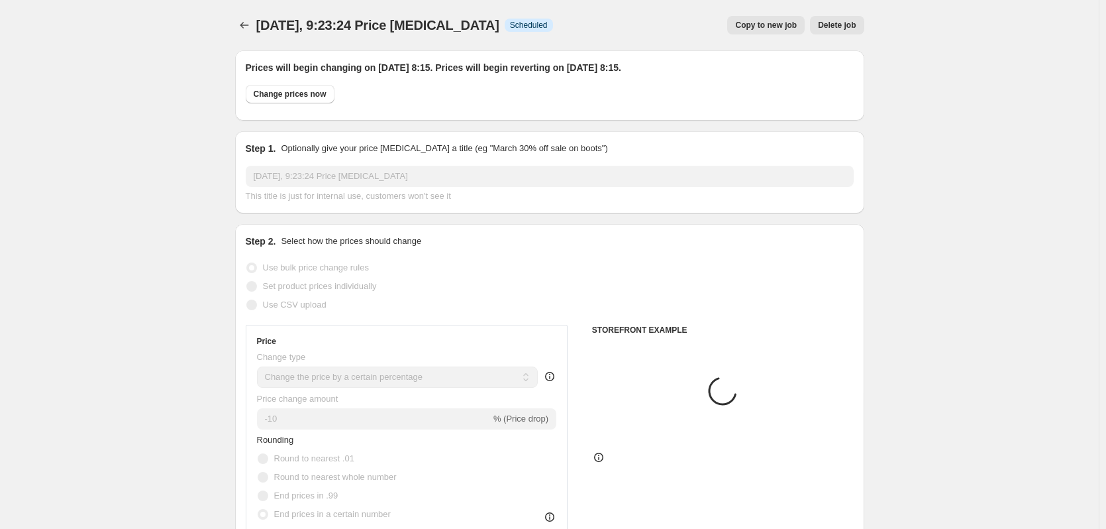
select select "product"
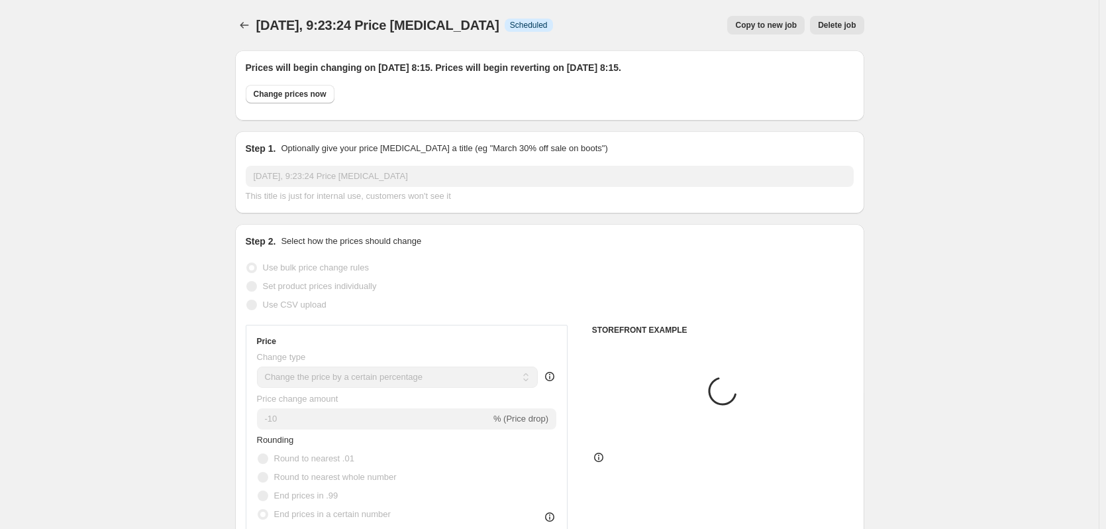
select select "product"
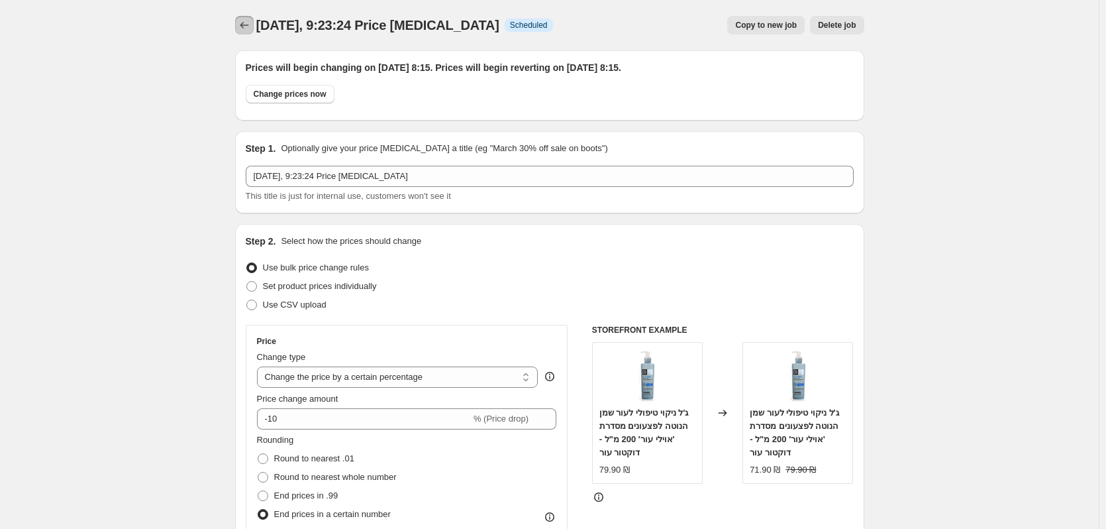
click at [245, 18] on button "Price change jobs" at bounding box center [244, 25] width 19 height 19
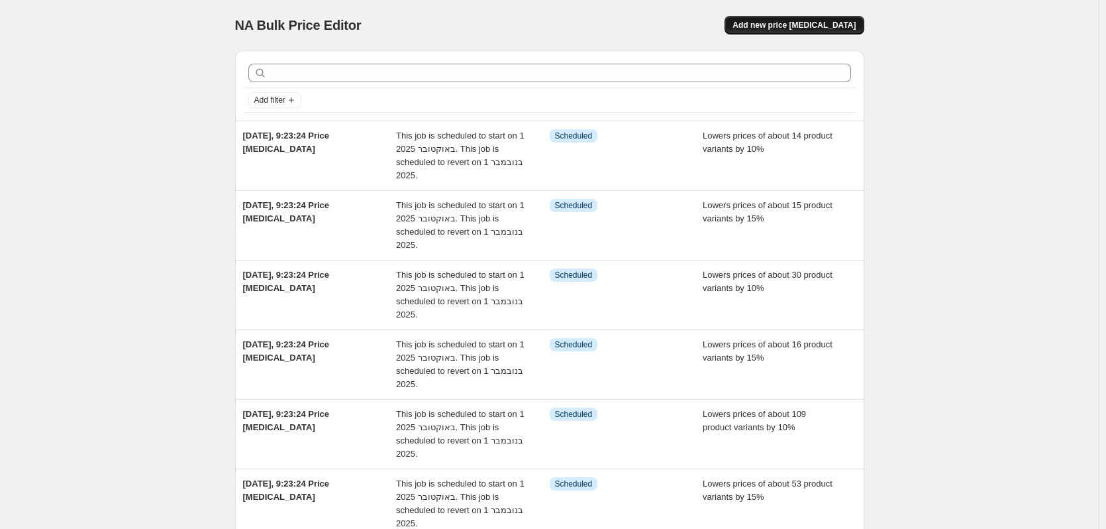
click at [828, 21] on span "Add new price [MEDICAL_DATA]" at bounding box center [794, 25] width 123 height 11
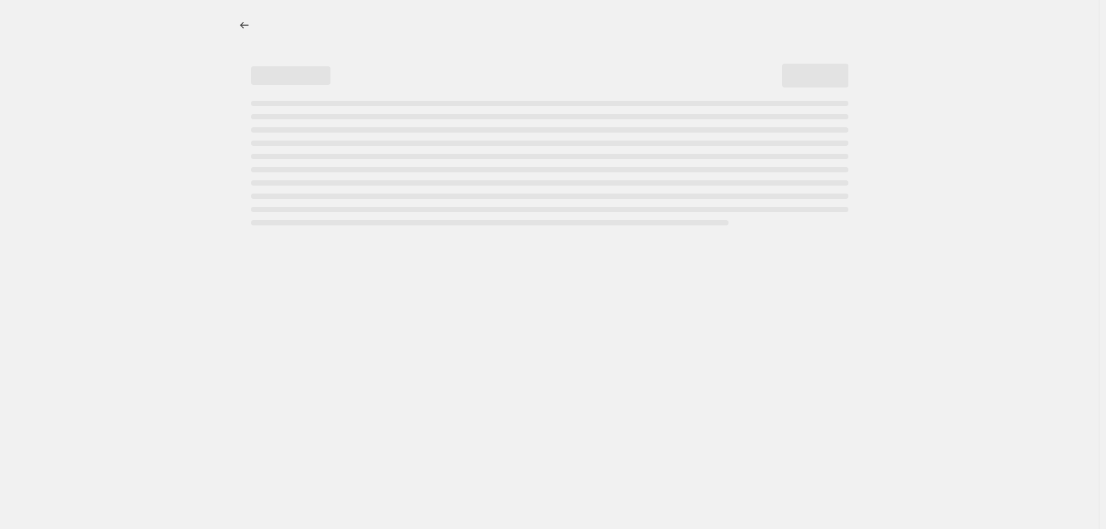
select select "percentage"
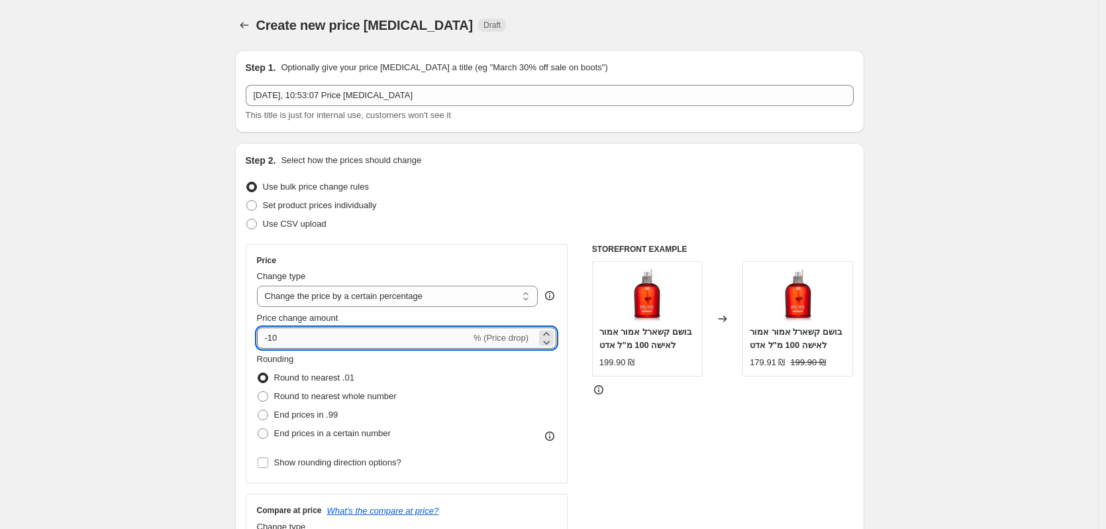
drag, startPoint x: 279, startPoint y: 332, endPoint x: 272, endPoint y: 329, distance: 7.1
click at [272, 329] on input "-10" at bounding box center [364, 337] width 214 height 21
type input "-20"
click at [322, 435] on span "End prices in a certain number" at bounding box center [332, 433] width 117 height 10
click at [258, 429] on input "End prices in a certain number" at bounding box center [258, 428] width 1 height 1
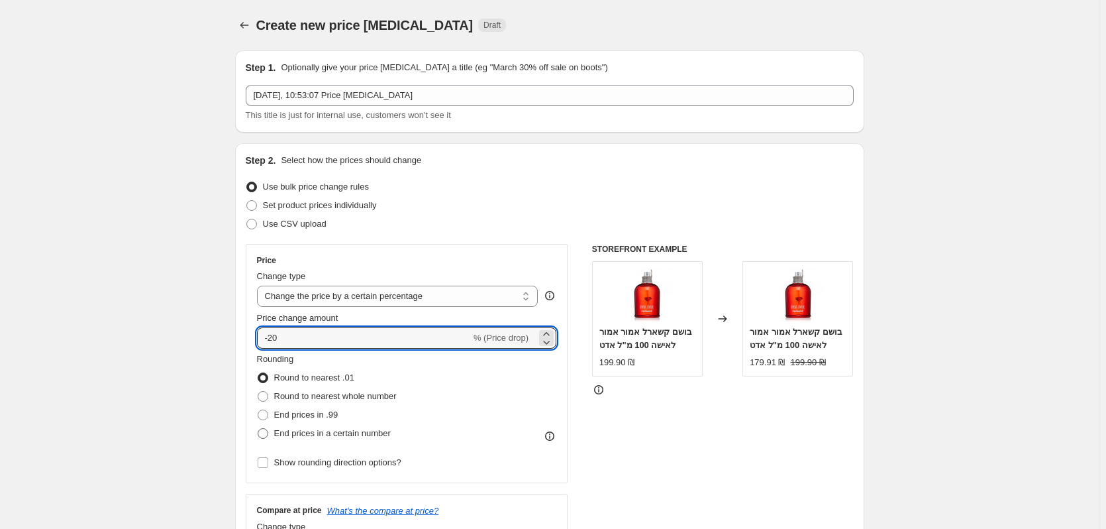
radio input "true"
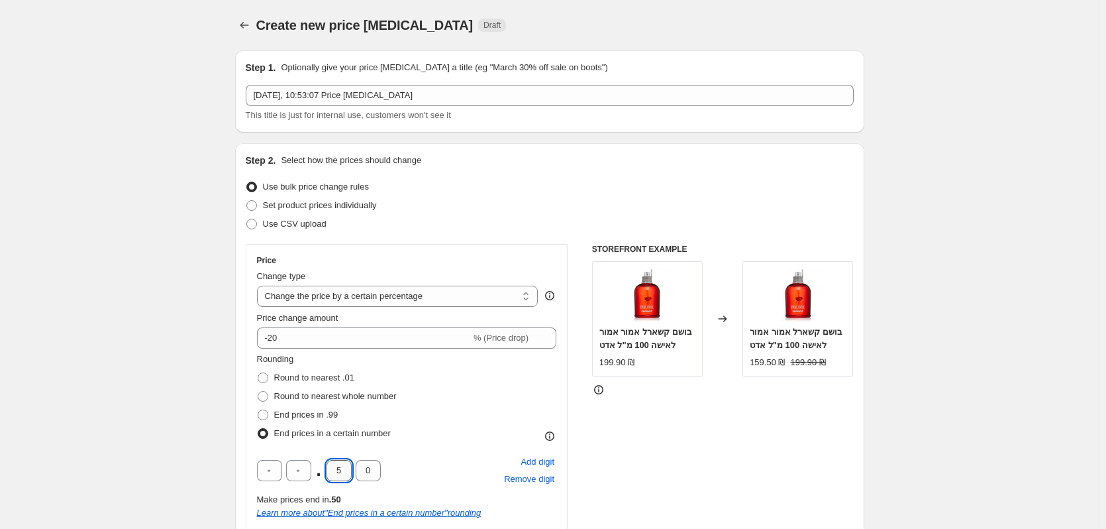
click at [339, 463] on input "5" at bounding box center [339, 470] width 25 height 21
type input "9"
click at [427, 436] on div "Rounding Round to nearest .01 Round to nearest whole number End prices in .99 E…" at bounding box center [407, 397] width 300 height 90
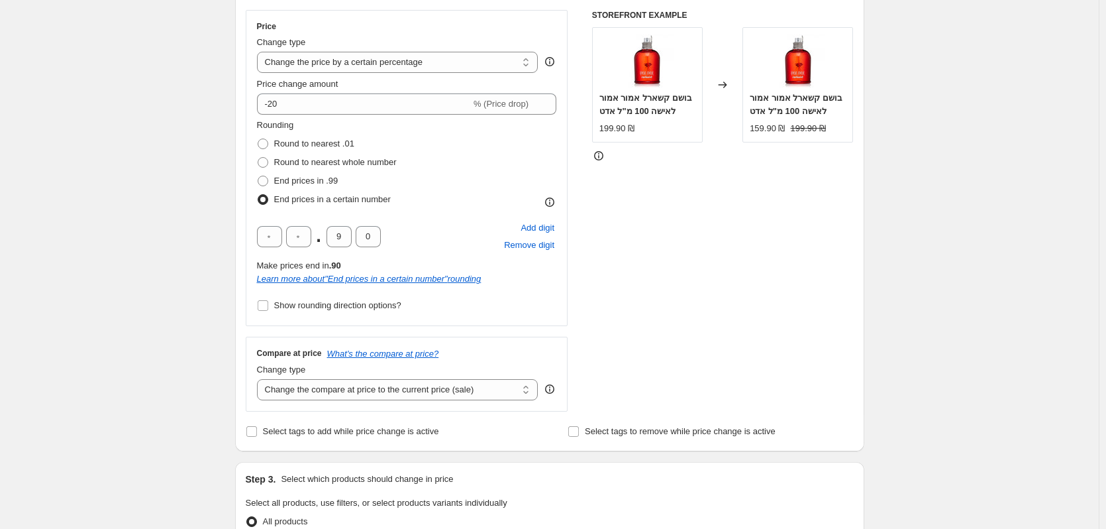
scroll to position [331, 0]
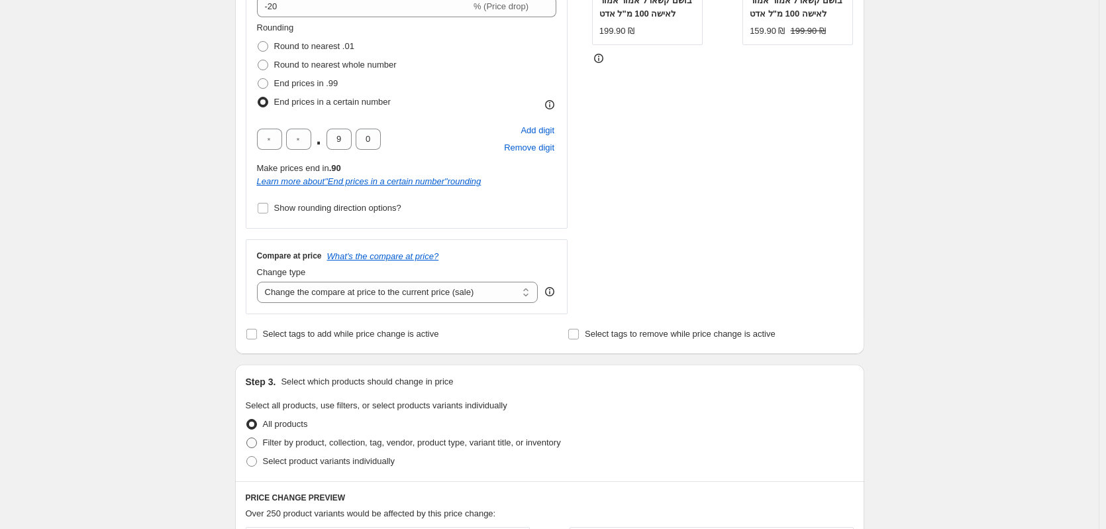
click at [379, 445] on span "Filter by product, collection, tag, vendor, product type, variant title, or inv…" at bounding box center [412, 442] width 298 height 10
click at [247, 438] on input "Filter by product, collection, tag, vendor, product type, variant title, or inv…" at bounding box center [246, 437] width 1 height 1
radio input "true"
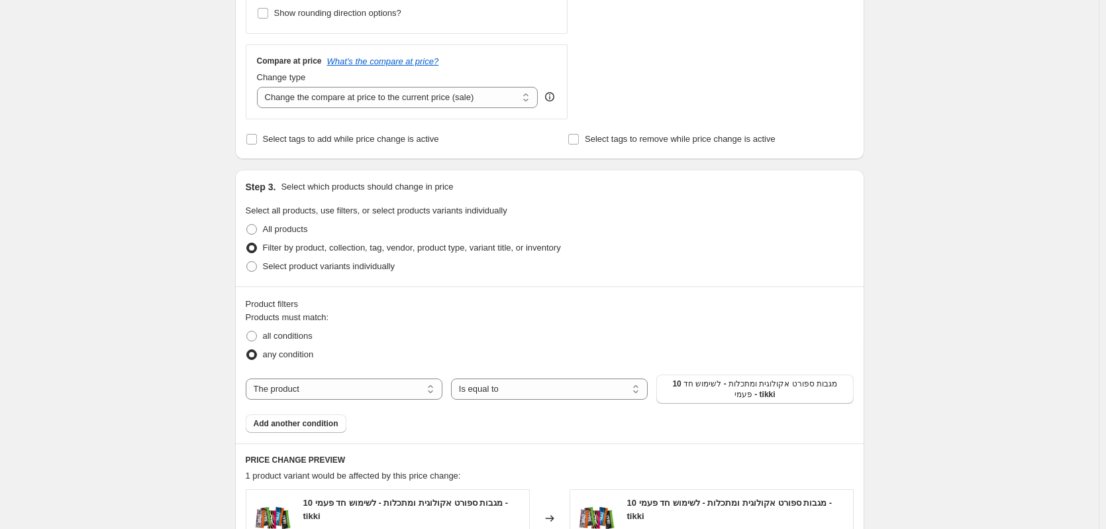
scroll to position [530, 0]
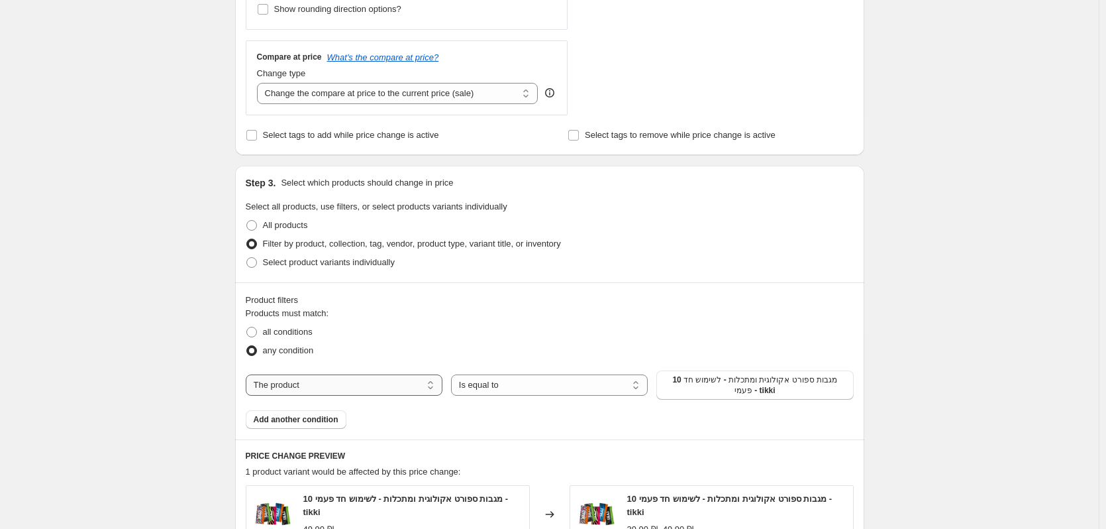
click at [383, 386] on select "The product The product's collection The product's tag The product's vendor The…" at bounding box center [344, 384] width 197 height 21
select select "collection"
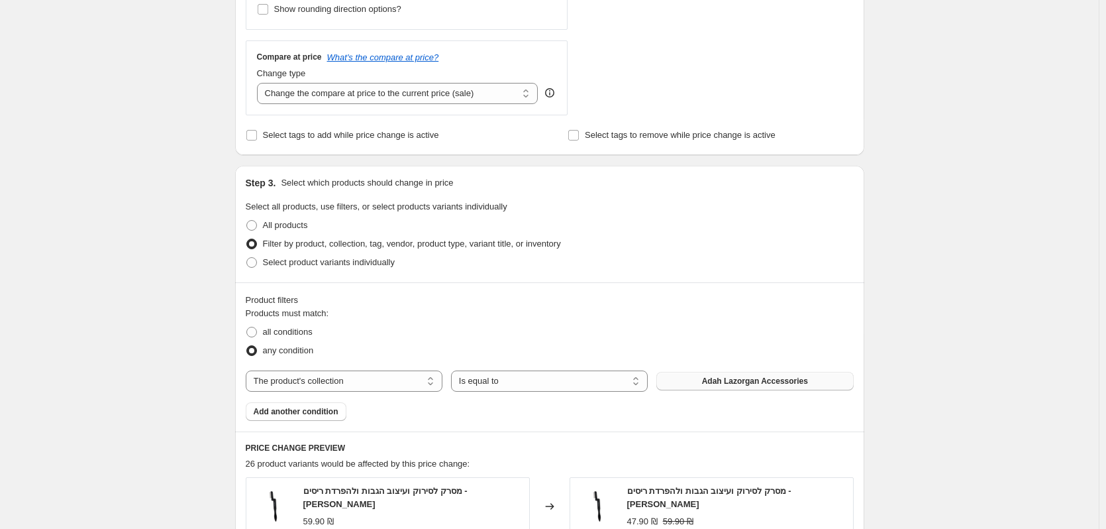
click at [680, 380] on button "Adah Lazorgan Accessories" at bounding box center [755, 381] width 197 height 19
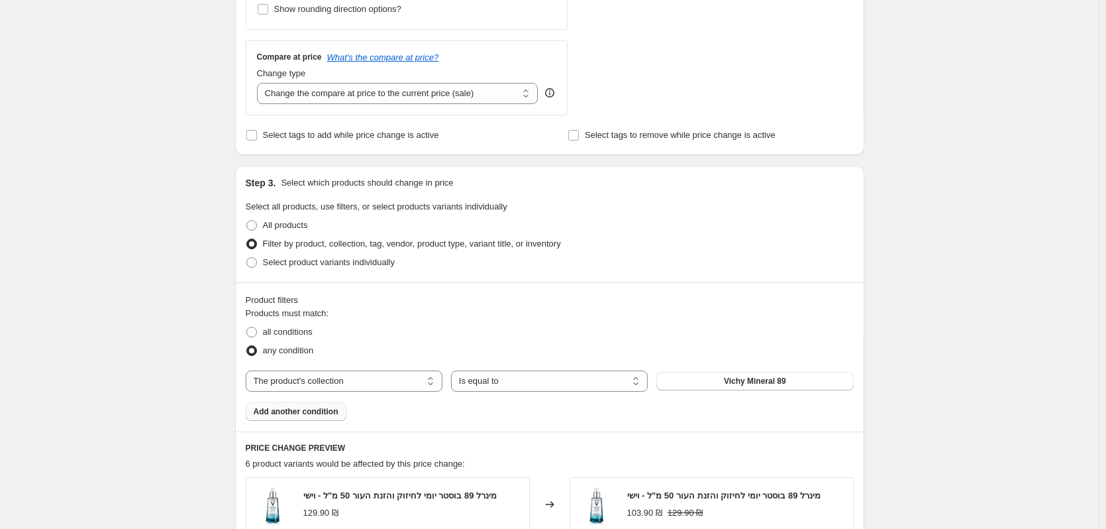
click at [332, 412] on span "Add another condition" at bounding box center [296, 411] width 85 height 11
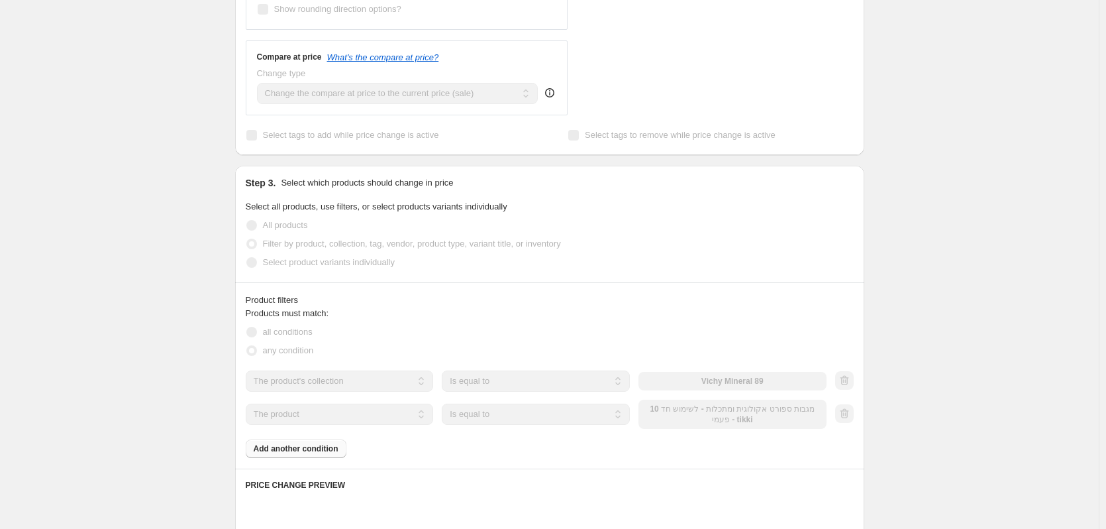
click at [745, 419] on div "The product The product's collection The product's tag The product's vendor The…" at bounding box center [536, 414] width 581 height 29
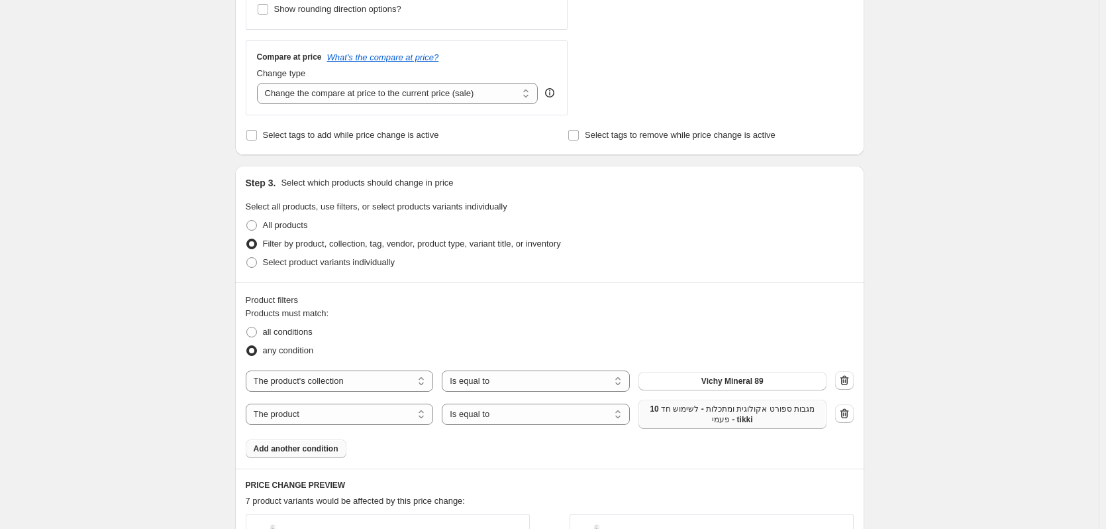
click at [744, 416] on span "10 מגבות ספורט אקולוגית ומתכלות - לשימוש חד פעמי - tikki" at bounding box center [733, 413] width 172 height 21
click at [329, 409] on select "The product The product's collection The product's tag The product's vendor The…" at bounding box center [340, 413] width 188 height 21
select select "collection"
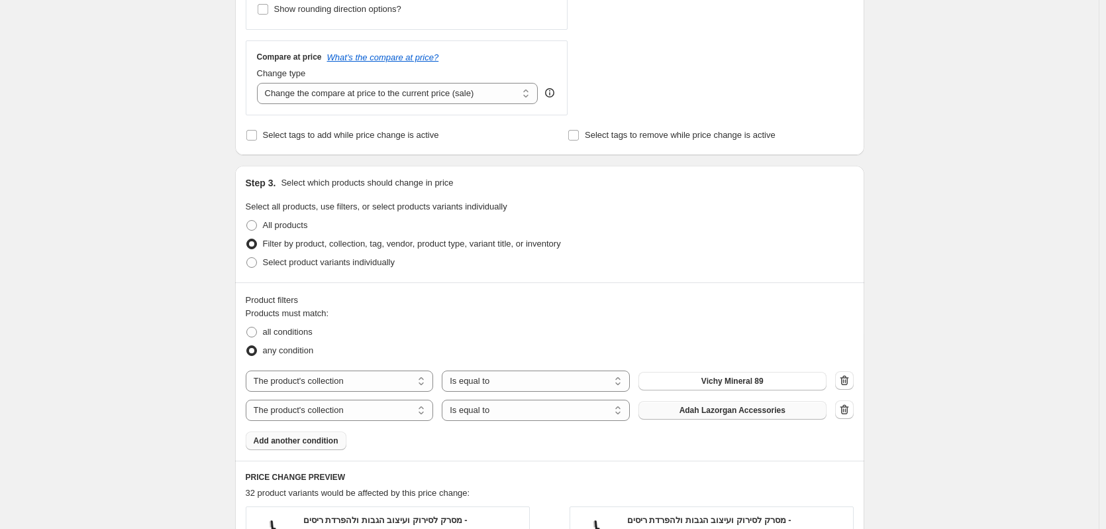
click at [690, 407] on span "Adah Lazorgan Accessories" at bounding box center [733, 410] width 106 height 11
click at [325, 445] on span "Add another condition" at bounding box center [296, 440] width 85 height 11
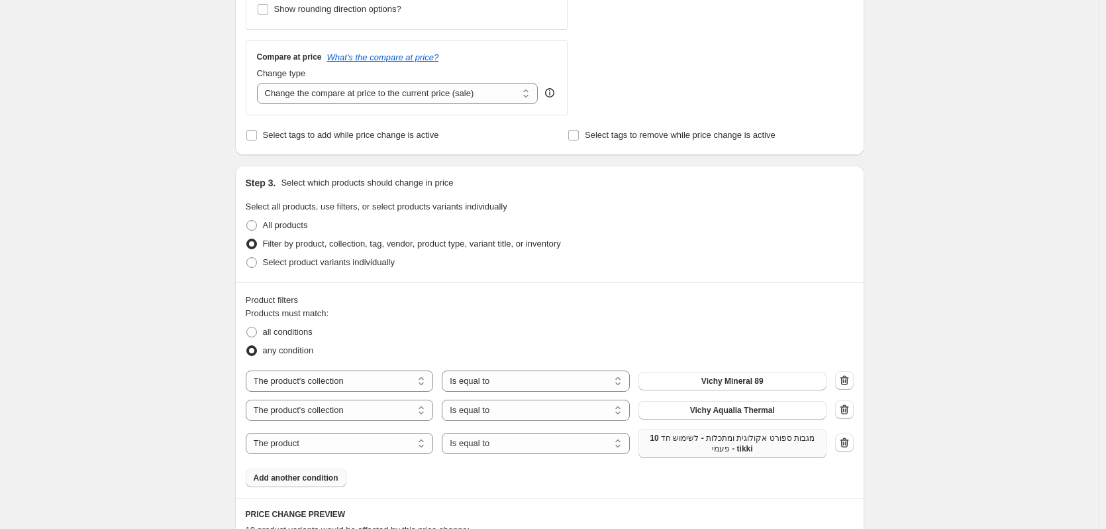
click at [703, 447] on span "10 מגבות ספורט אקולוגית ומתכלות - לשימוש חד פעמי - tikki" at bounding box center [733, 443] width 172 height 21
click at [326, 480] on span "Add another condition" at bounding box center [296, 477] width 85 height 11
click at [773, 490] on span "10 מגבות ספורט אקולוגית ומתכלות - לשימוש חד פעמי - tikki" at bounding box center [733, 480] width 172 height 21
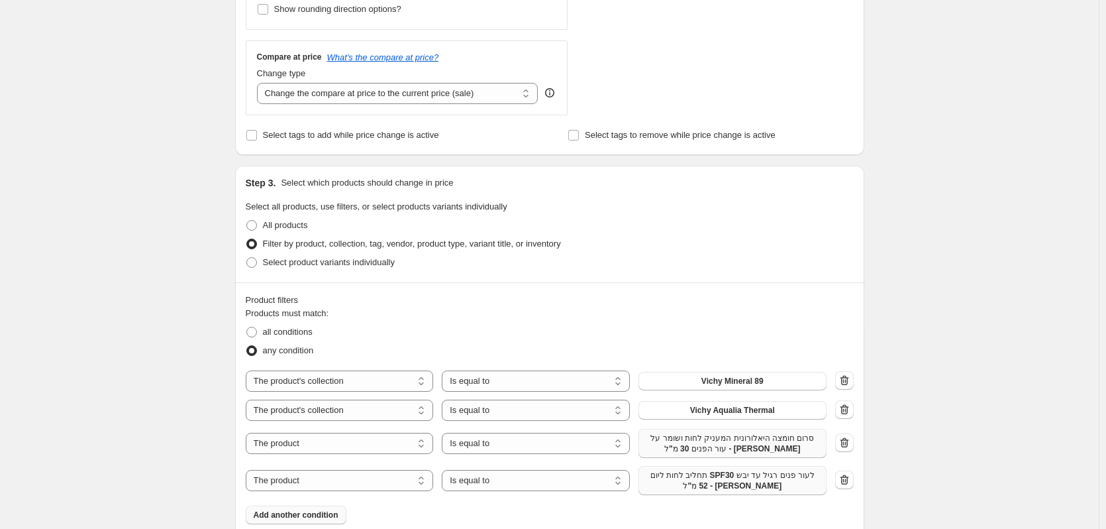
click at [335, 518] on span "Add another condition" at bounding box center [296, 515] width 85 height 11
click at [761, 514] on span "10 מגבות ספורט אקולוגית ומתכלות - לשימוש חד פעמי - tikki" at bounding box center [733, 517] width 172 height 21
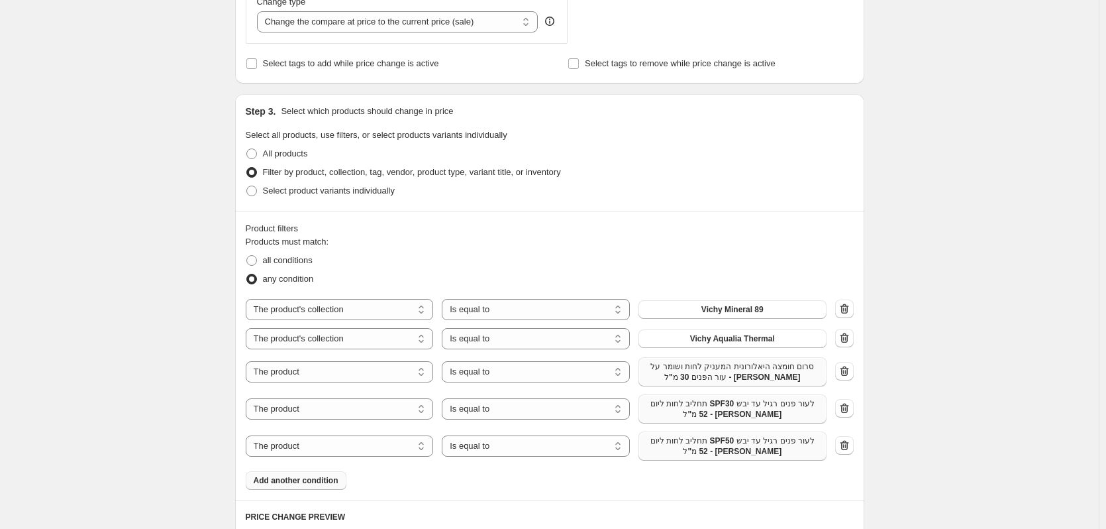
scroll to position [795, 0]
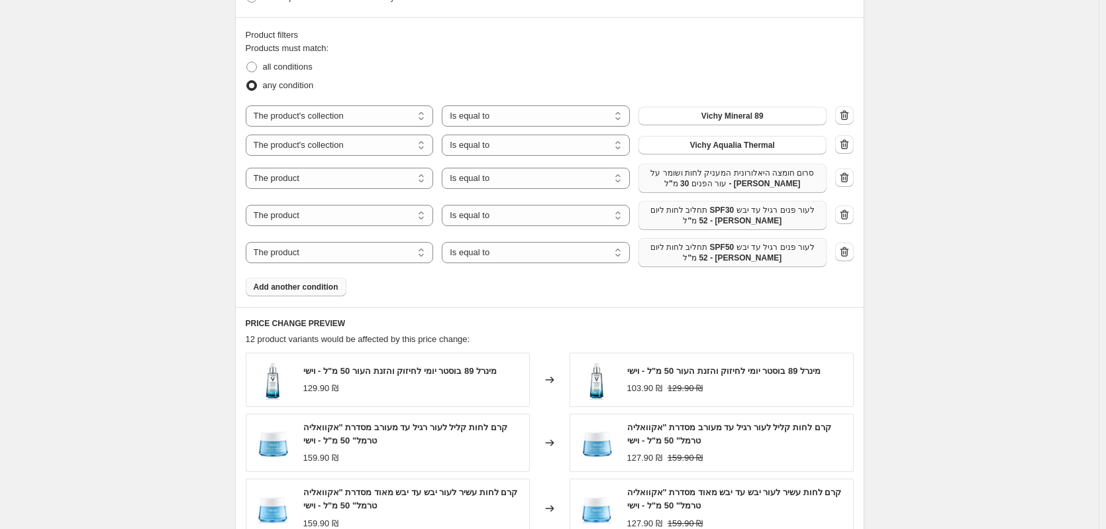
click at [333, 282] on span "Add another condition" at bounding box center [296, 287] width 85 height 11
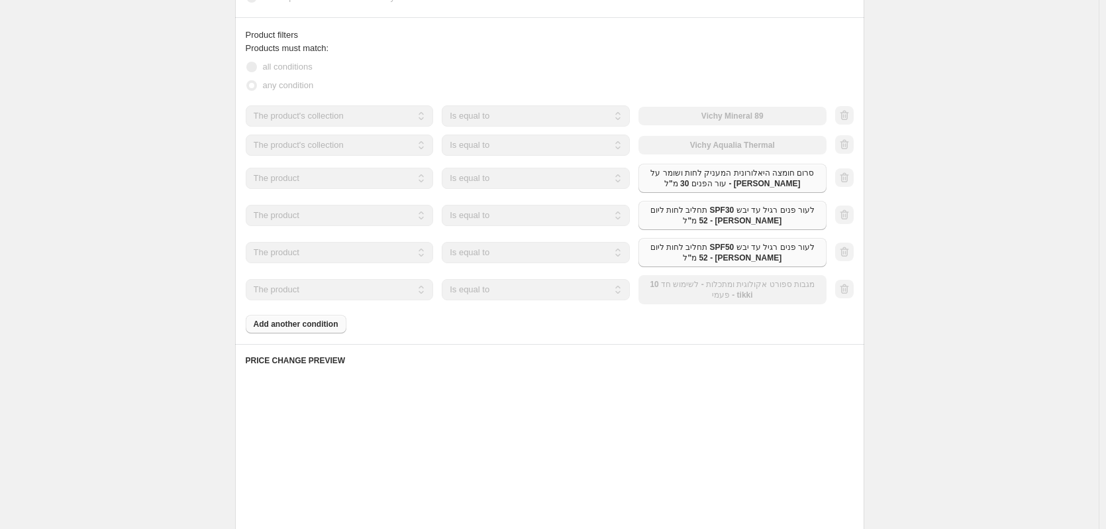
click at [692, 285] on div "The product The product's collection The product's tag The product's vendor The…" at bounding box center [536, 289] width 581 height 29
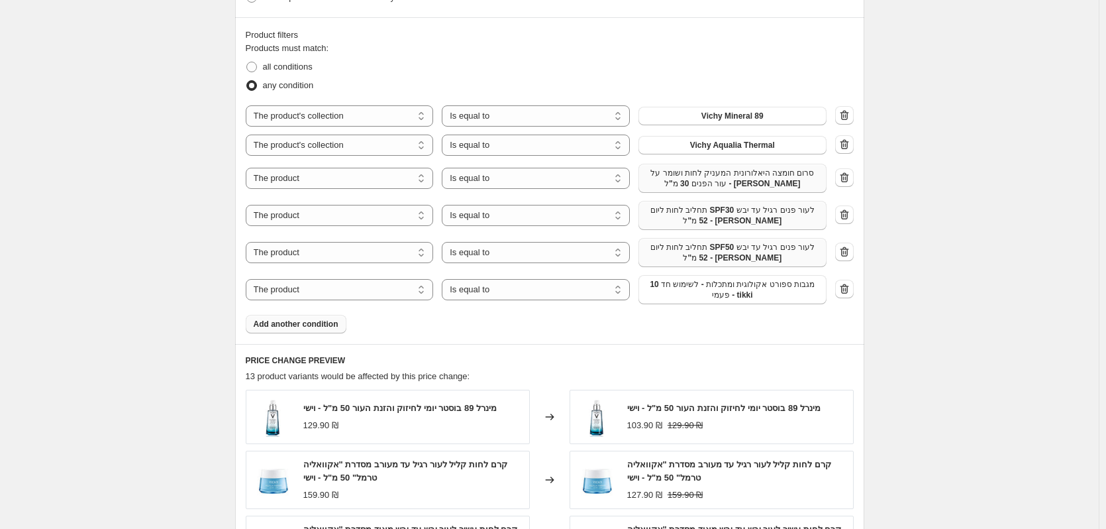
click at [692, 285] on span "10 מגבות ספורט אקולוגית ומתכלות - לשימוש חד פעמי - tikki" at bounding box center [733, 289] width 172 height 21
click at [324, 325] on span "Add another condition" at bounding box center [296, 324] width 85 height 11
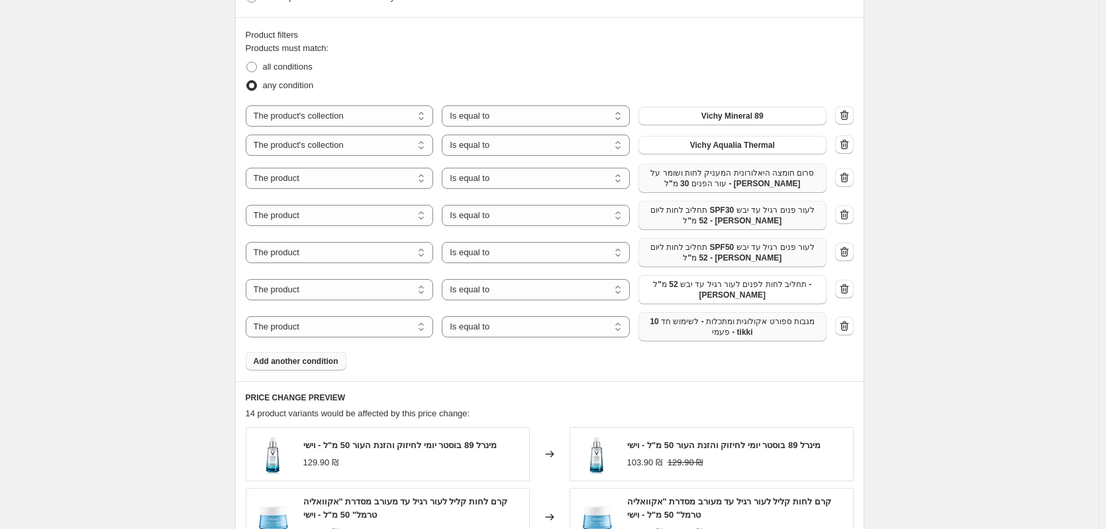
click at [750, 329] on span "10 מגבות ספורט אקולוגית ומתכלות - לשימוש חד פעמי - tikki" at bounding box center [733, 326] width 172 height 21
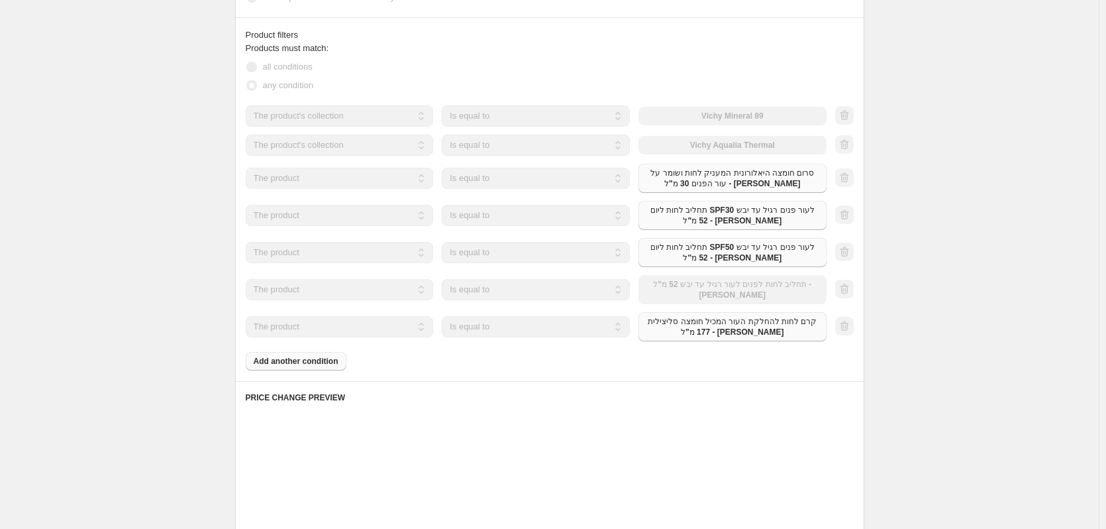
click at [327, 362] on div "Products must match: all conditions any condition The product The product's col…" at bounding box center [550, 206] width 608 height 329
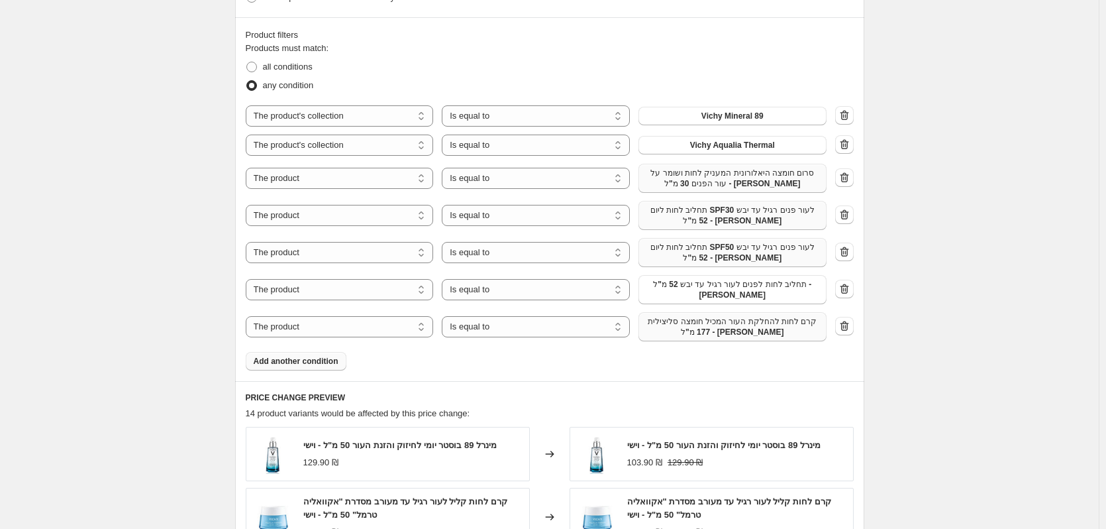
click at [722, 328] on span "קרם לחות להחלקת העור המכיל חומצה סליצילית 177 מ"ל - סרווה" at bounding box center [733, 326] width 172 height 21
click at [286, 374] on div "Product filters Products must match: all conditions any condition The product T…" at bounding box center [549, 199] width 629 height 364
click at [297, 364] on span "Add another condition" at bounding box center [296, 361] width 85 height 11
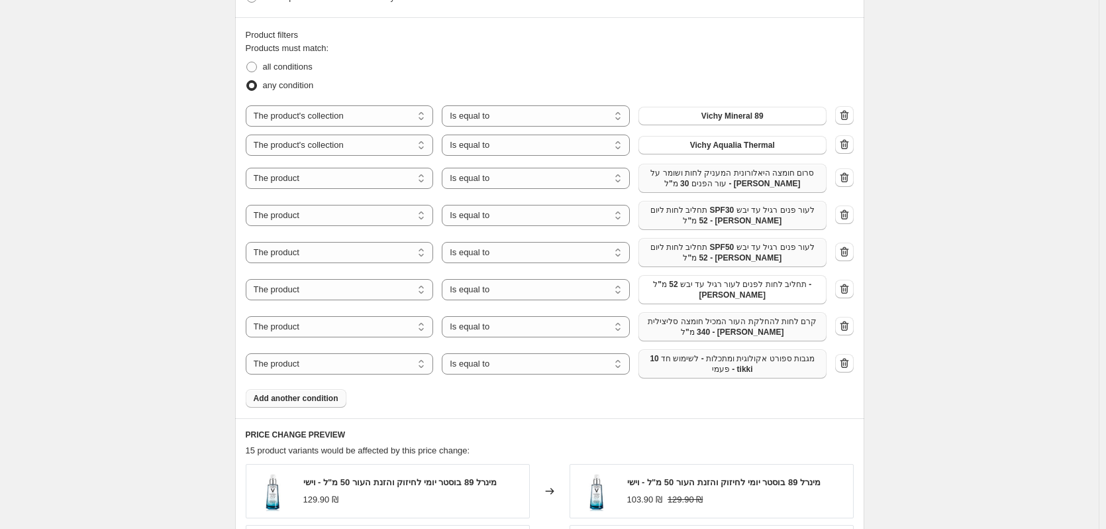
click at [704, 361] on span "10 מגבות ספורט אקולוגית ומתכלות - לשימוש חד פעמי - tikki" at bounding box center [733, 363] width 172 height 21
click at [811, 362] on span "10 מגבות ספורט אקולוגית ומתכלות - לשימוש חד פעמי - tikki" at bounding box center [733, 363] width 172 height 21
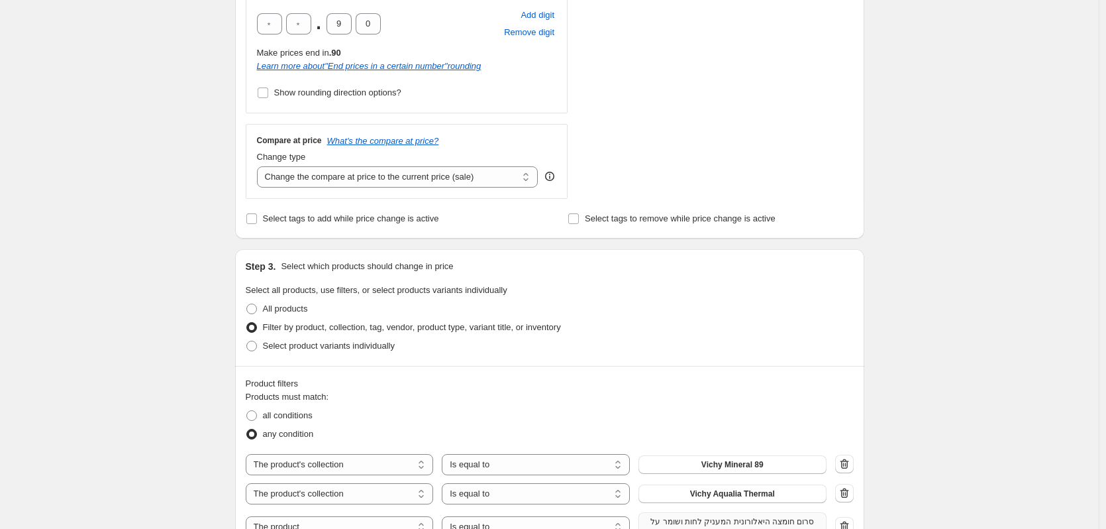
scroll to position [729, 0]
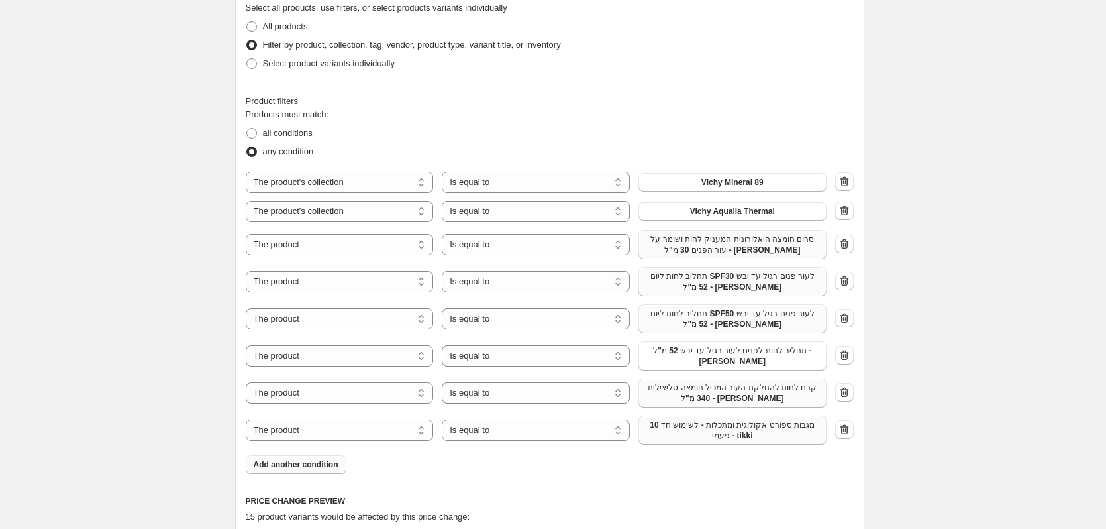
click at [710, 431] on span "10 מגבות ספורט אקולוגית ומתכלות - לשימוש חד פעמי - tikki" at bounding box center [733, 429] width 172 height 21
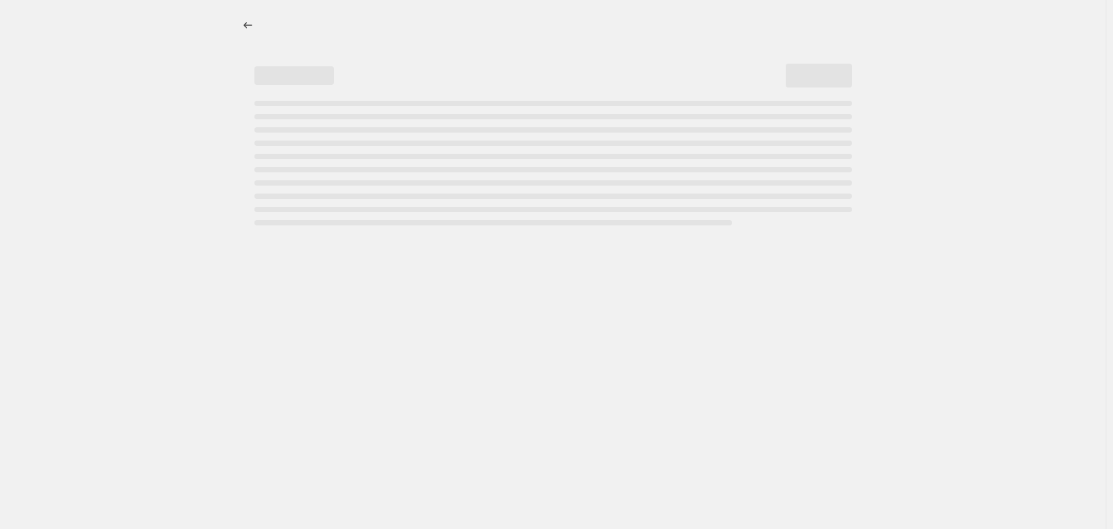
select select "percentage"
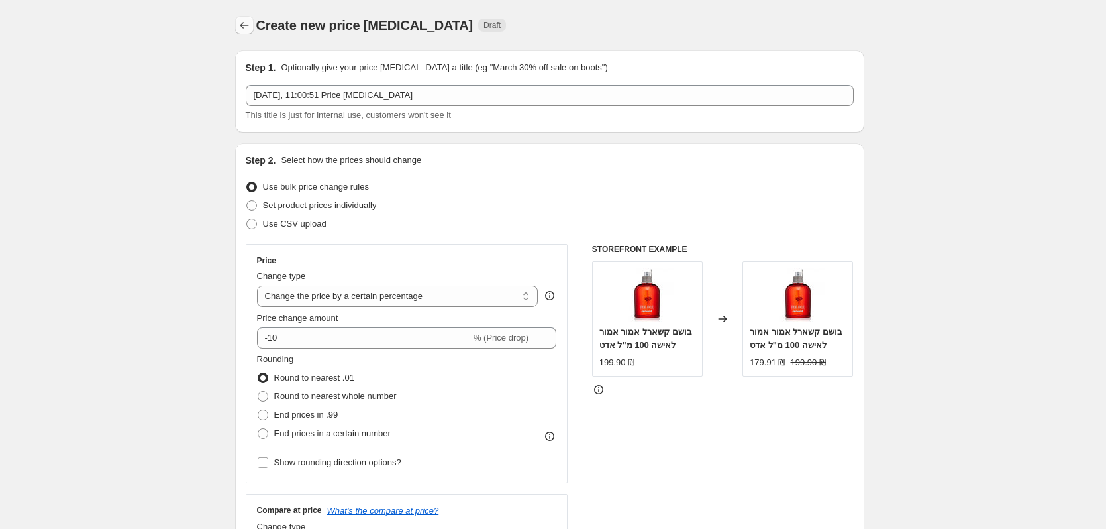
click at [249, 24] on icon "Price change jobs" at bounding box center [244, 25] width 13 height 13
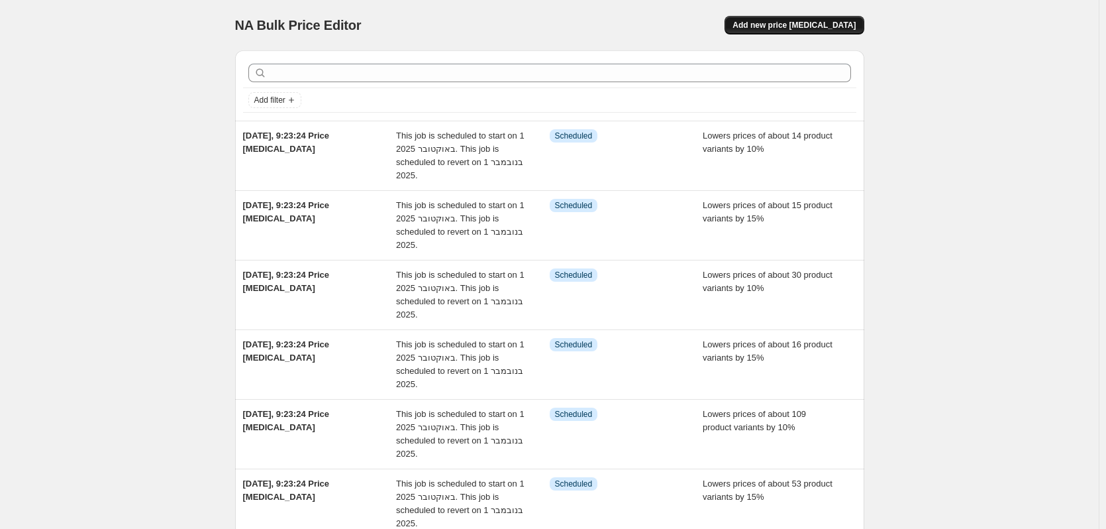
click at [786, 27] on span "Add new price [MEDICAL_DATA]" at bounding box center [794, 25] width 123 height 11
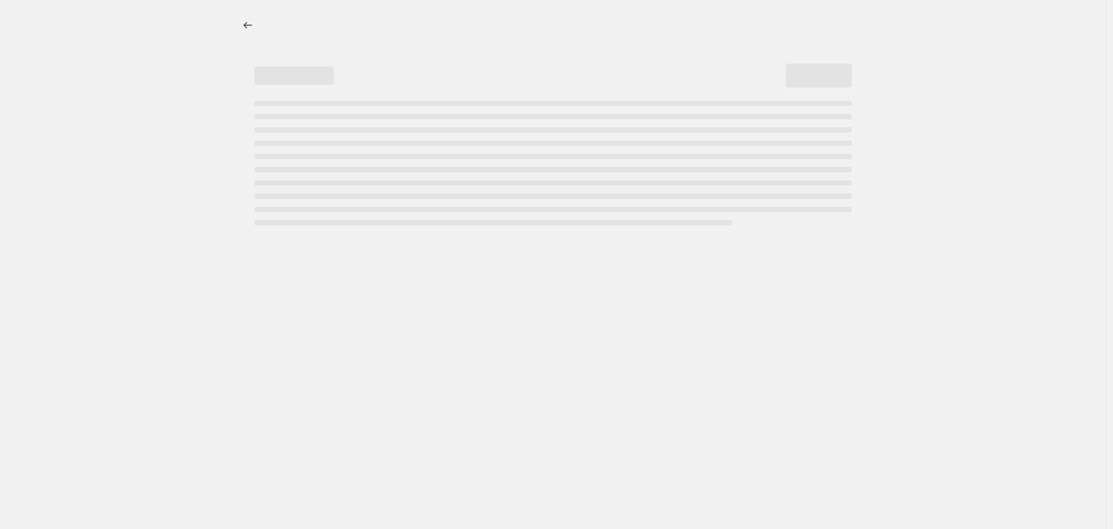
select select "percentage"
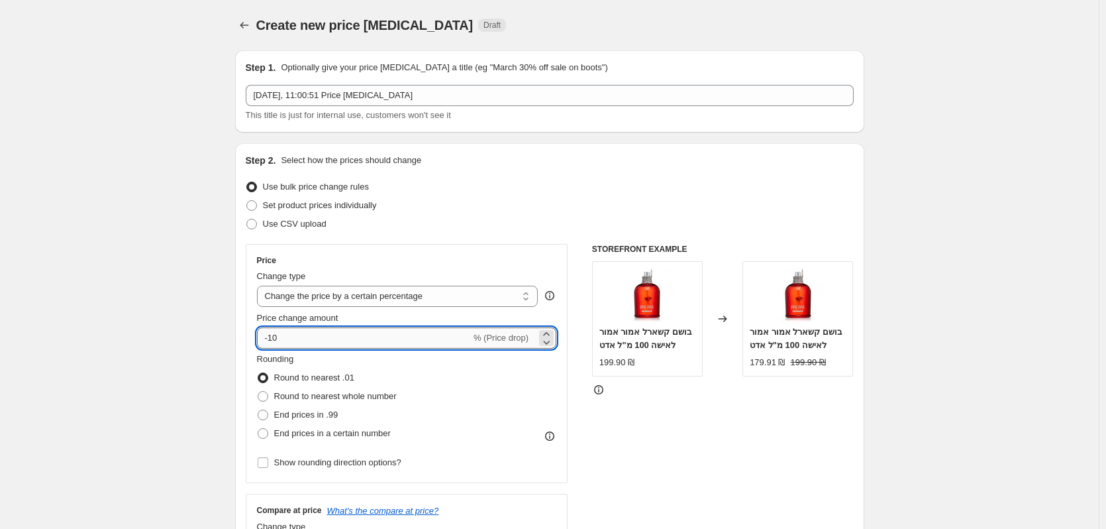
click at [273, 333] on input "-10" at bounding box center [364, 337] width 214 height 21
type input "-20"
click at [335, 429] on span "End prices in a certain number" at bounding box center [332, 433] width 117 height 10
click at [258, 429] on input "End prices in a certain number" at bounding box center [258, 428] width 1 height 1
radio input "true"
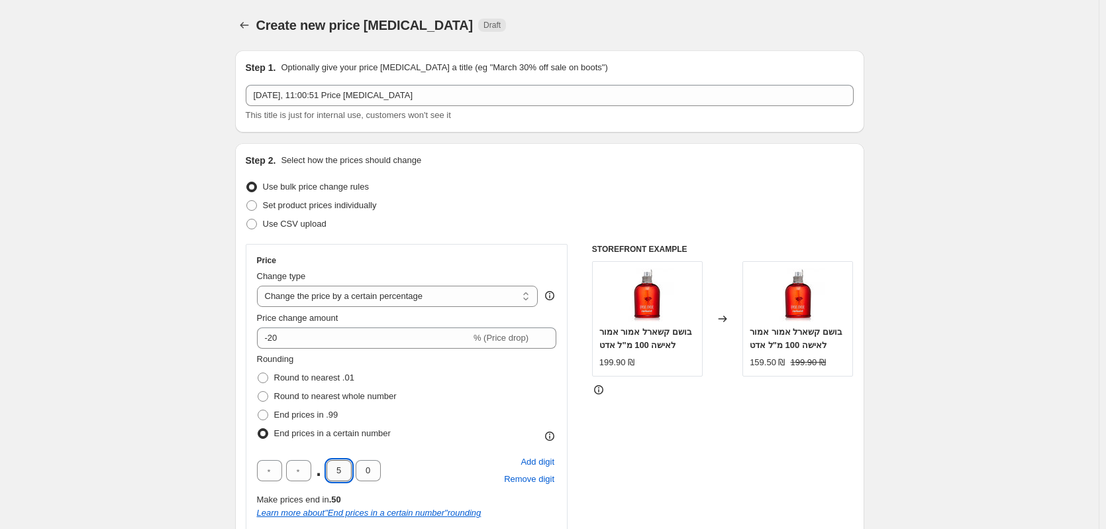
click at [344, 472] on input "5" at bounding box center [339, 470] width 25 height 21
type input "9"
click at [427, 447] on div "Rounding Round to nearest .01 Round to nearest whole number End prices in .99 E…" at bounding box center [407, 450] width 300 height 196
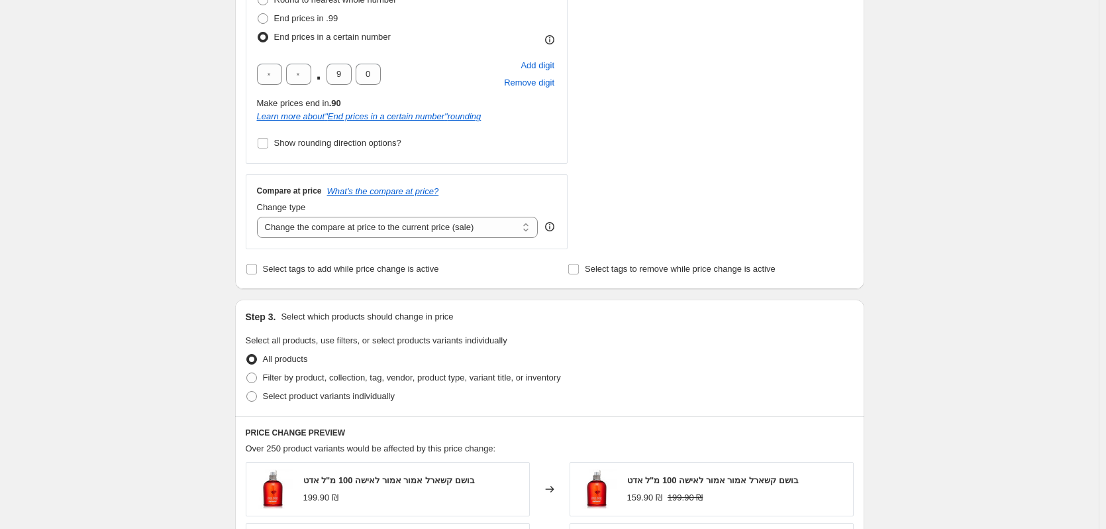
scroll to position [398, 0]
click at [308, 375] on span "Filter by product, collection, tag, vendor, product type, variant title, or inv…" at bounding box center [412, 376] width 298 height 10
click at [247, 372] on input "Filter by product, collection, tag, vendor, product type, variant title, or inv…" at bounding box center [246, 371] width 1 height 1
radio input "true"
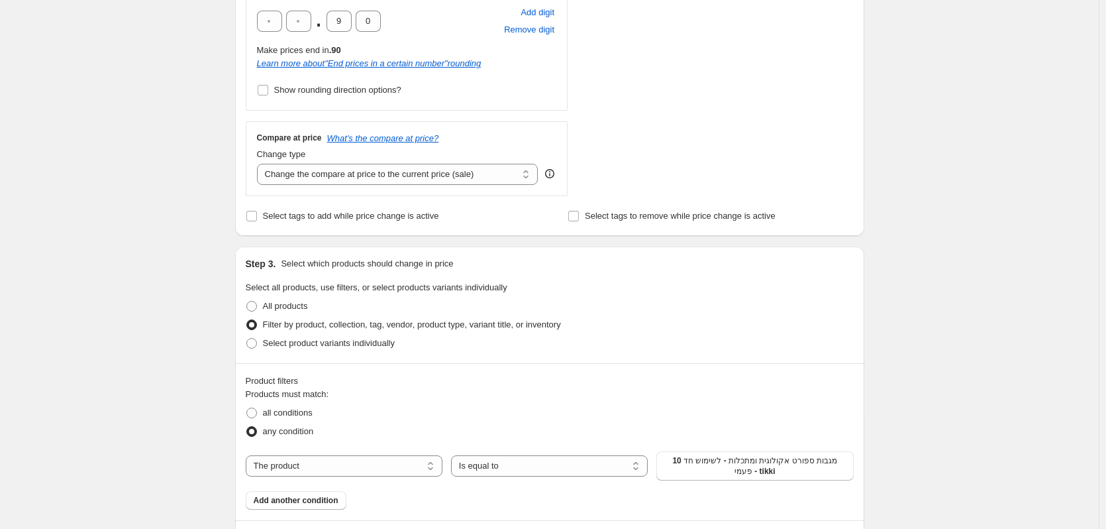
scroll to position [464, 0]
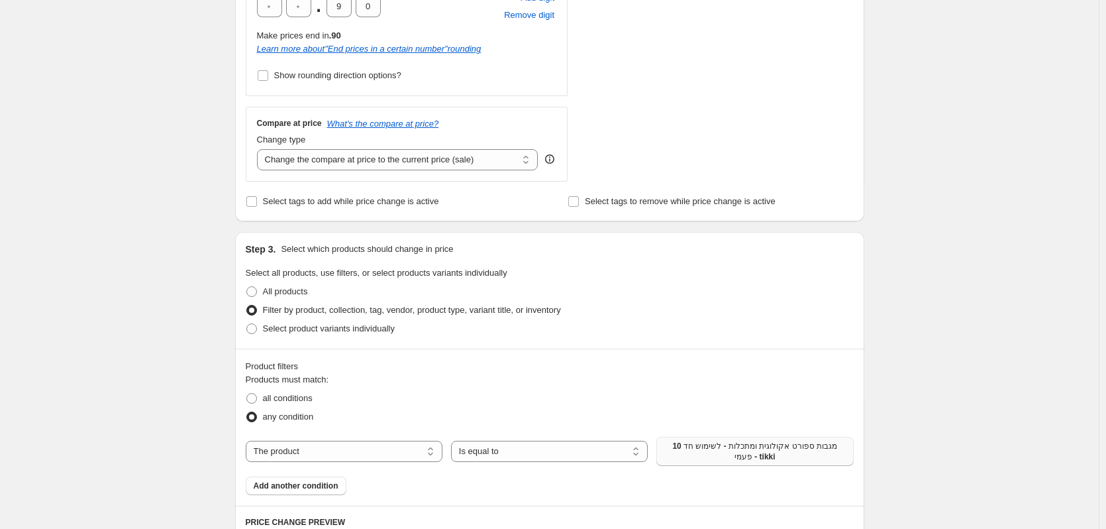
click at [738, 449] on span "10 מגבות ספורט אקולוגית ומתכלות - לשימוש חד פעמי - tikki" at bounding box center [755, 451] width 181 height 21
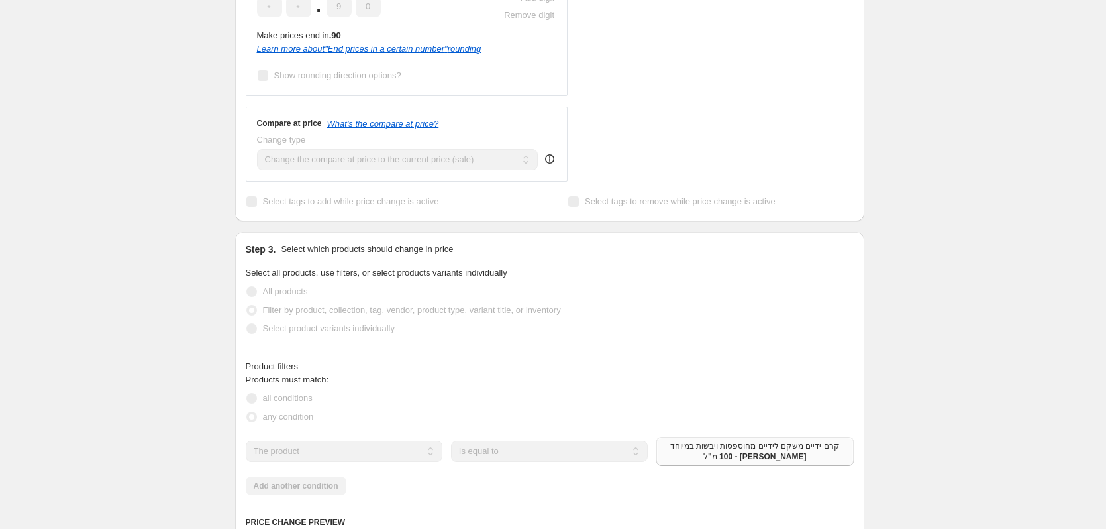
click at [297, 490] on div "Products must match: all conditions any condition The product The product's col…" at bounding box center [550, 434] width 608 height 122
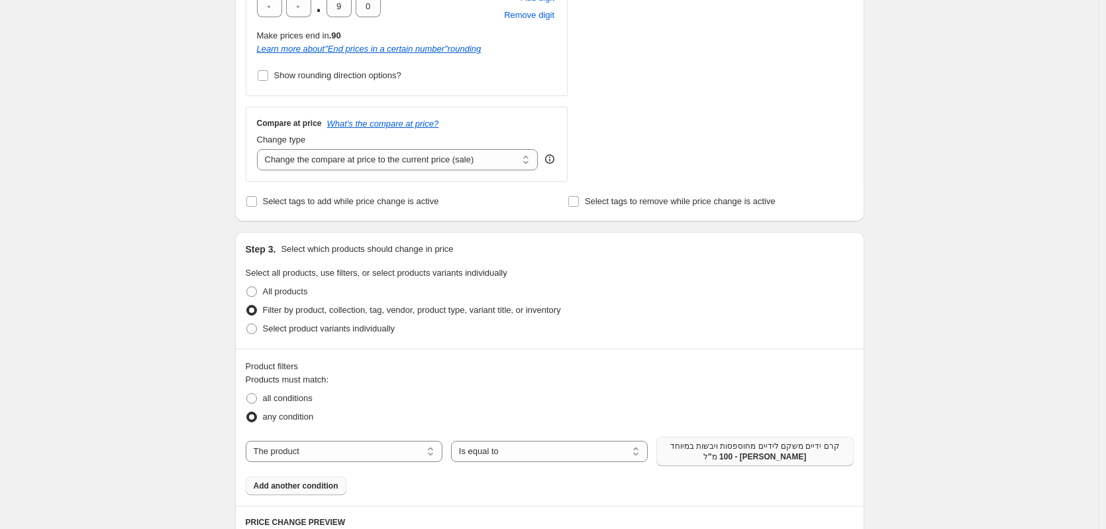
click at [276, 482] on span "Add another condition" at bounding box center [296, 485] width 85 height 11
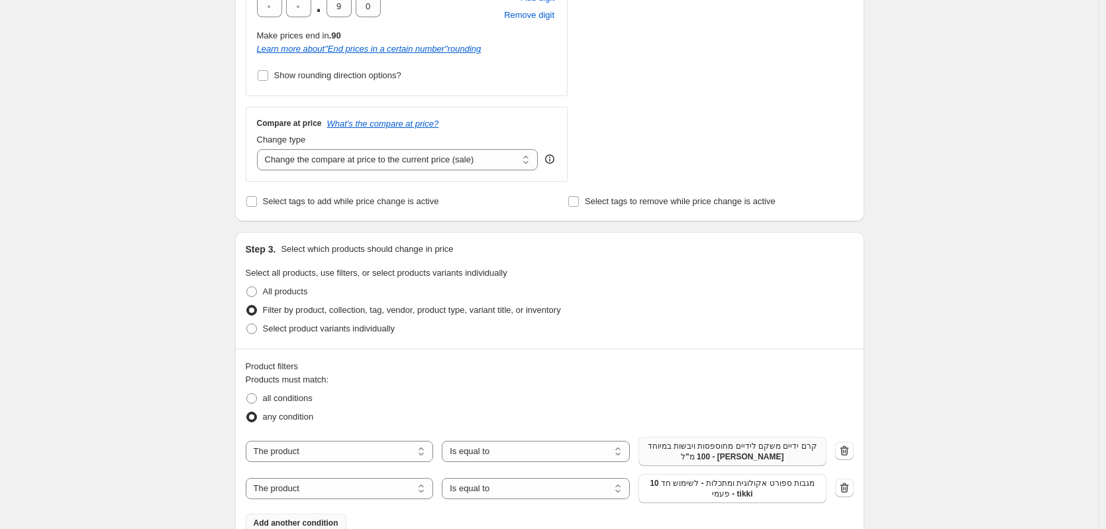
click at [663, 493] on span "10 מגבות ספורט אקולוגית ומתכלות - לשימוש חד פעמי - tikki" at bounding box center [733, 488] width 172 height 21
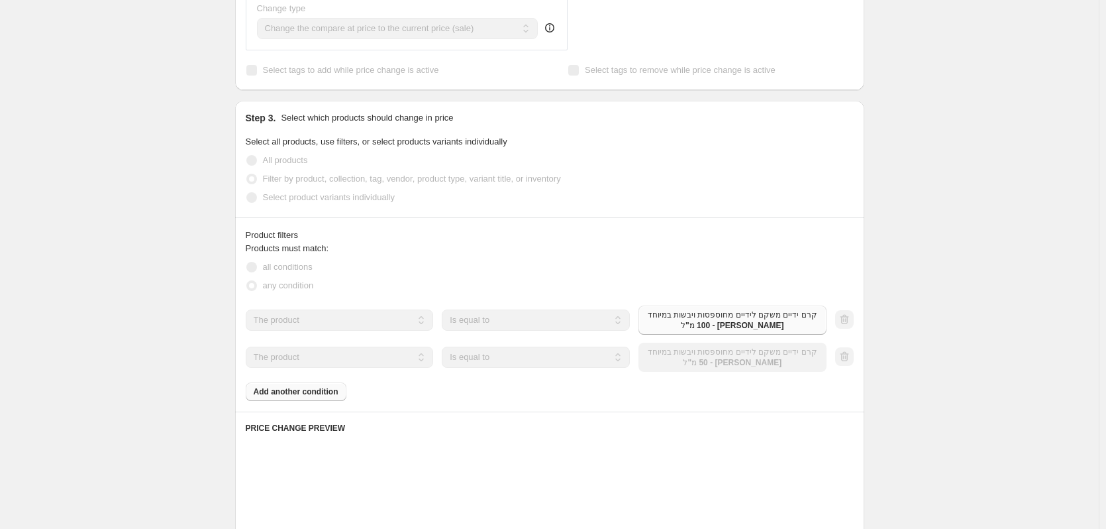
scroll to position [596, 0]
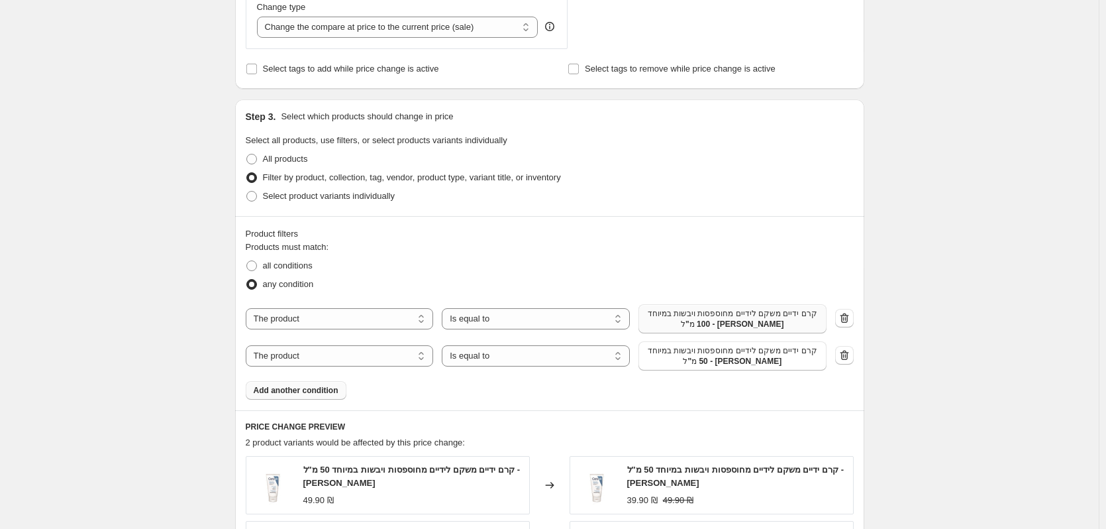
click at [315, 394] on span "Add another condition" at bounding box center [296, 390] width 85 height 11
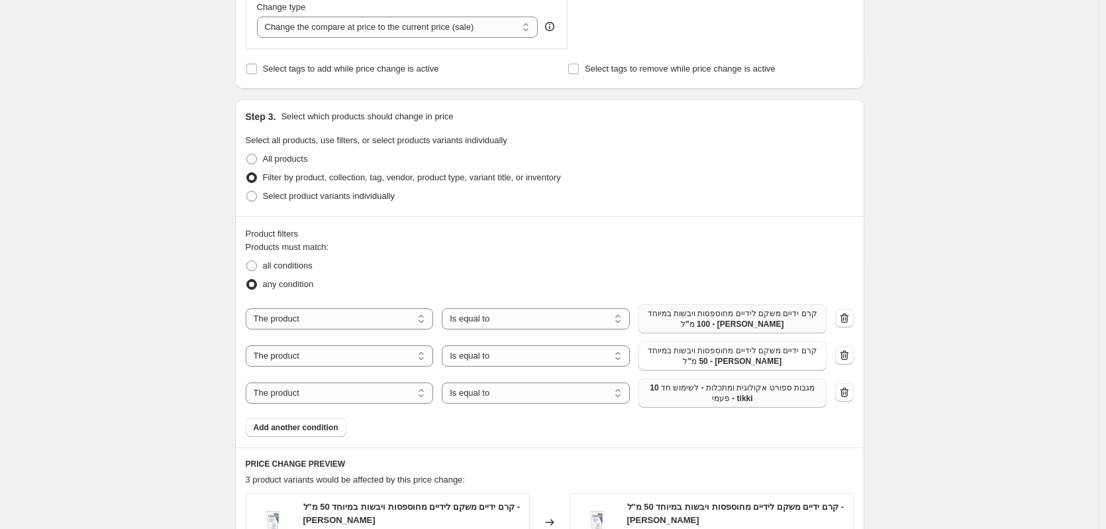
click at [712, 397] on span "10 מגבות ספורט אקולוגית ומתכלות - לשימוש חד פעמי - tikki" at bounding box center [733, 392] width 172 height 21
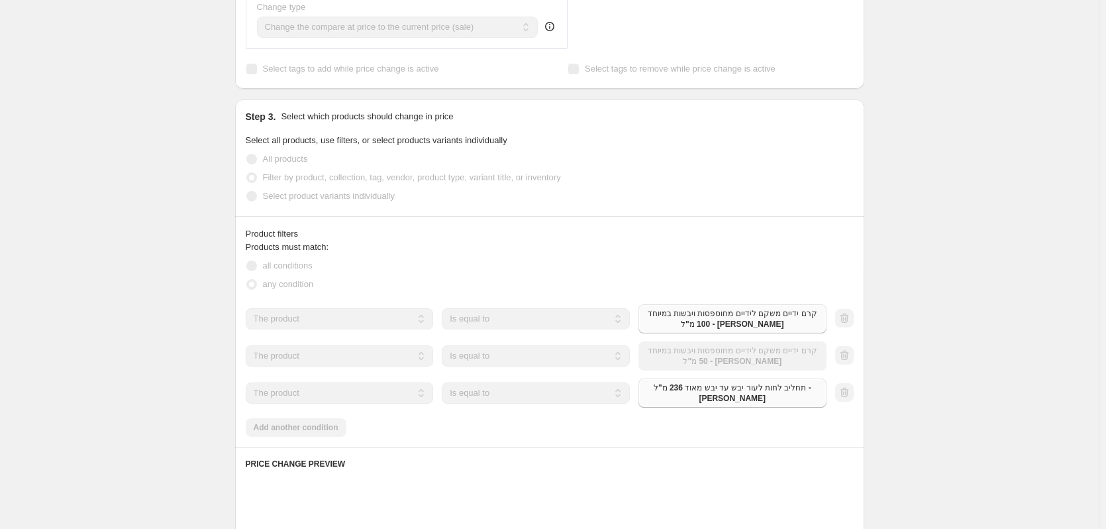
click at [311, 431] on div "Products must match: all conditions any condition The product The product's col…" at bounding box center [550, 339] width 608 height 196
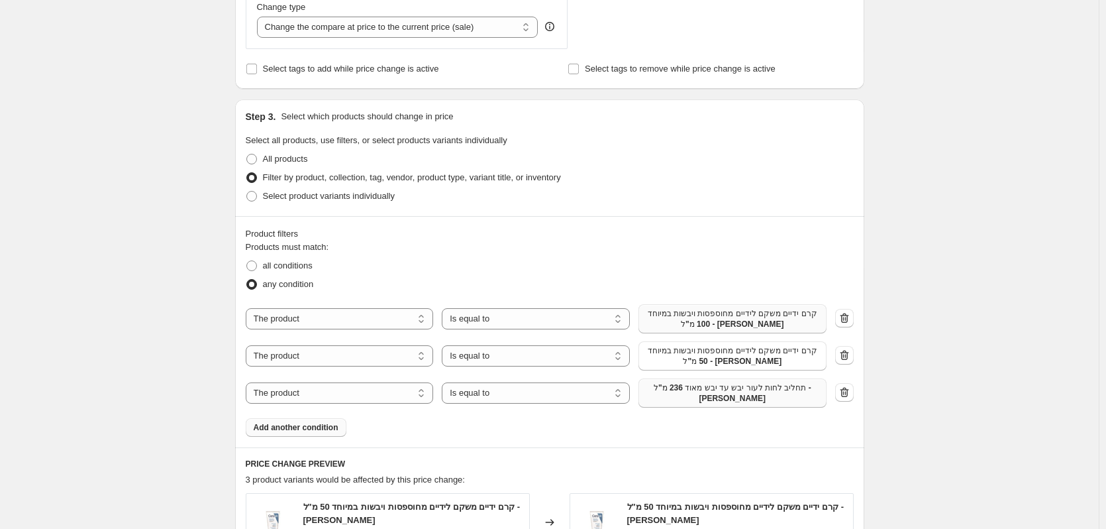
click at [333, 433] on span "Add another condition" at bounding box center [296, 427] width 85 height 11
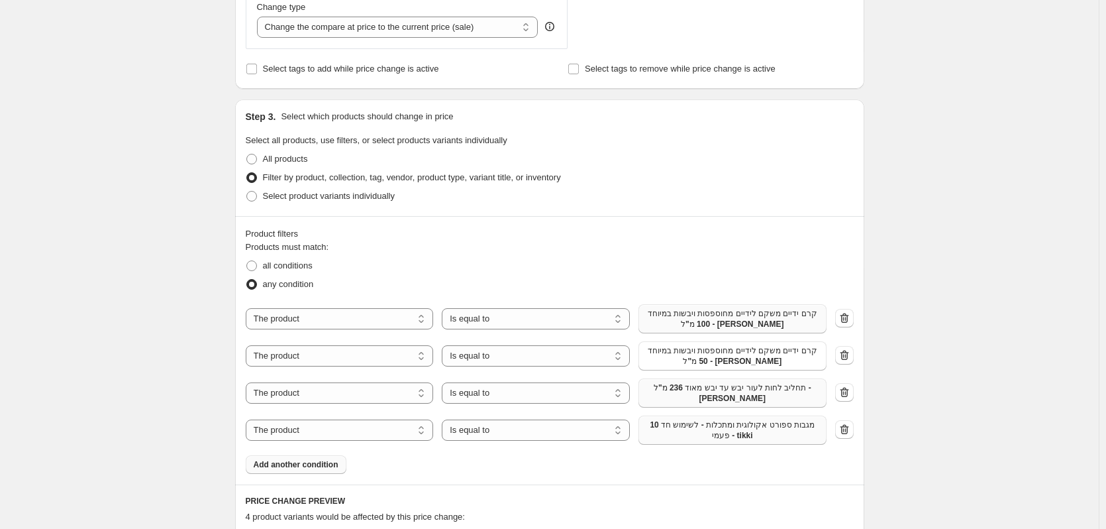
click at [714, 432] on span "10 מגבות ספורט אקולוגית ומתכלות - לשימוש חד פעמי - tikki" at bounding box center [733, 429] width 172 height 21
click at [282, 464] on span "Add another condition" at bounding box center [296, 464] width 85 height 11
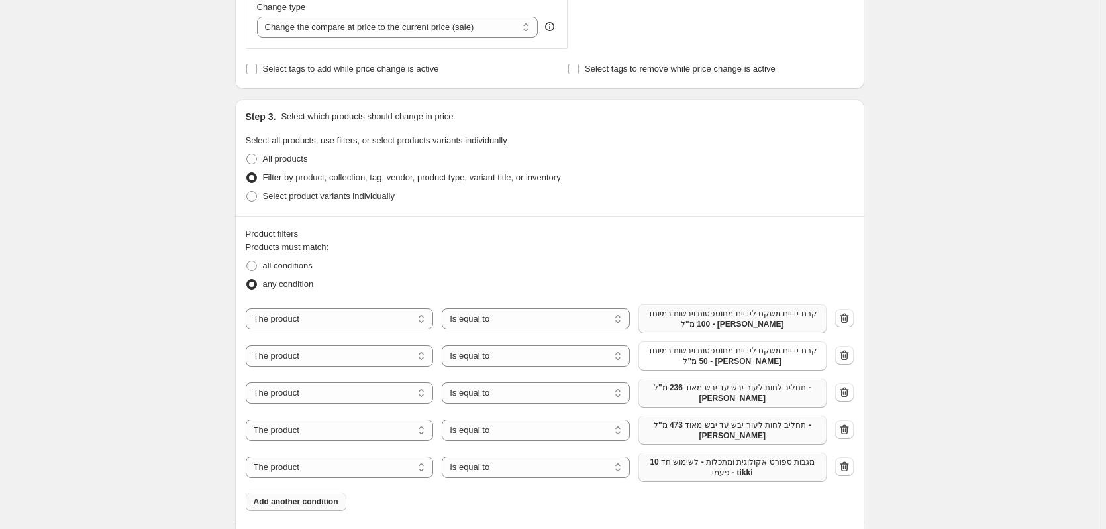
click at [729, 466] on span "10 מגבות ספורט אקולוגית ומתכלות - לשימוש חד פעמי - tikki" at bounding box center [733, 466] width 172 height 21
click at [314, 502] on span "Add another condition" at bounding box center [296, 501] width 85 height 11
click at [780, 502] on span "10 מגבות ספורט אקולוגית ומתכלות - לשימוש חד פעמי - tikki" at bounding box center [733, 504] width 172 height 21
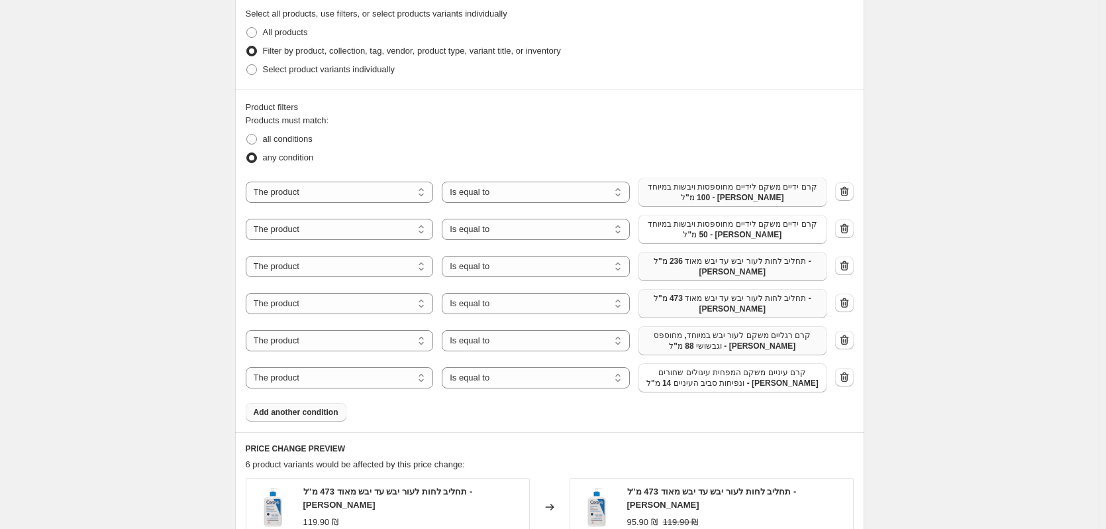
scroll to position [729, 0]
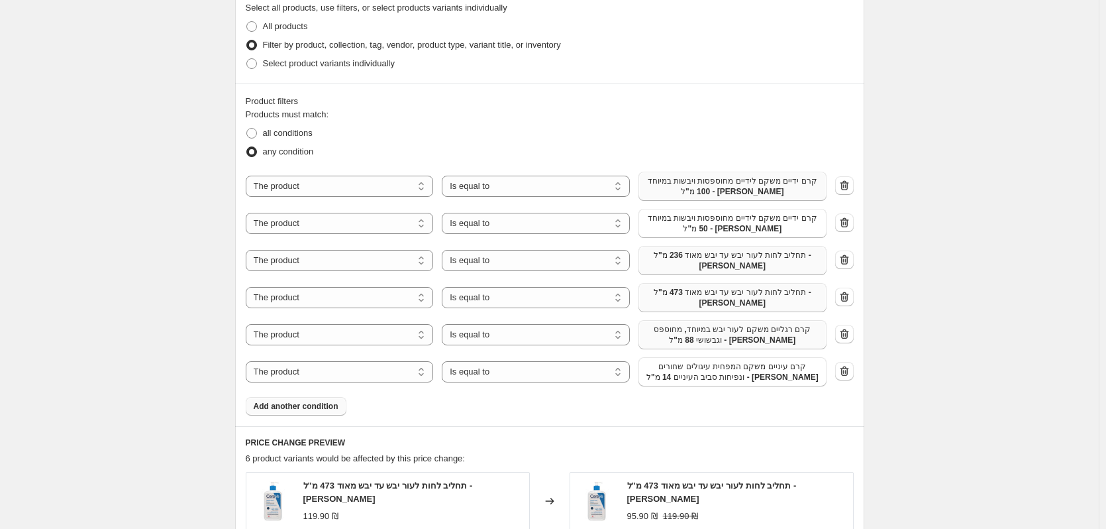
click at [303, 407] on span "Add another condition" at bounding box center [296, 406] width 85 height 11
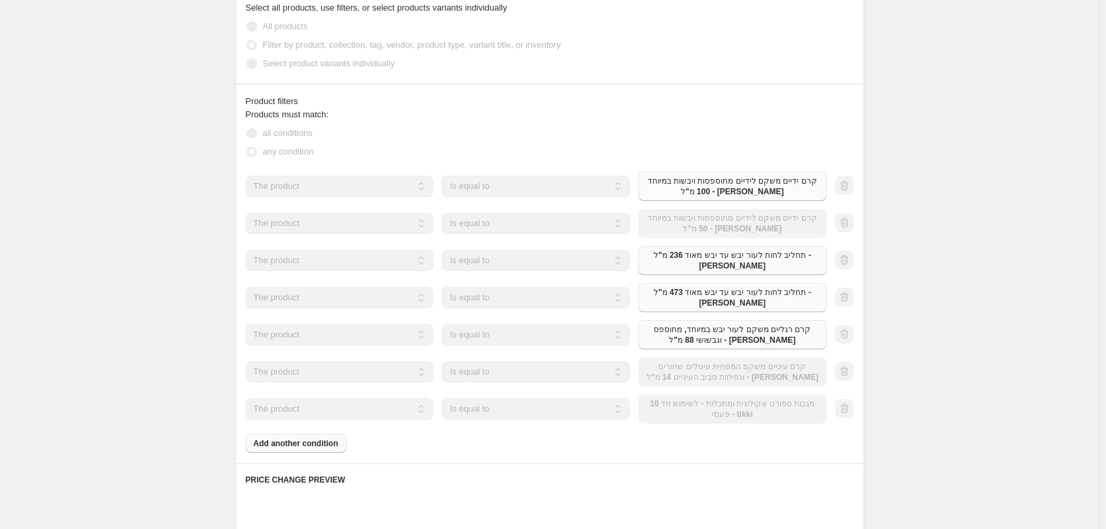
click at [727, 404] on div "The product The product's collection The product's tag The product's vendor The…" at bounding box center [536, 408] width 581 height 29
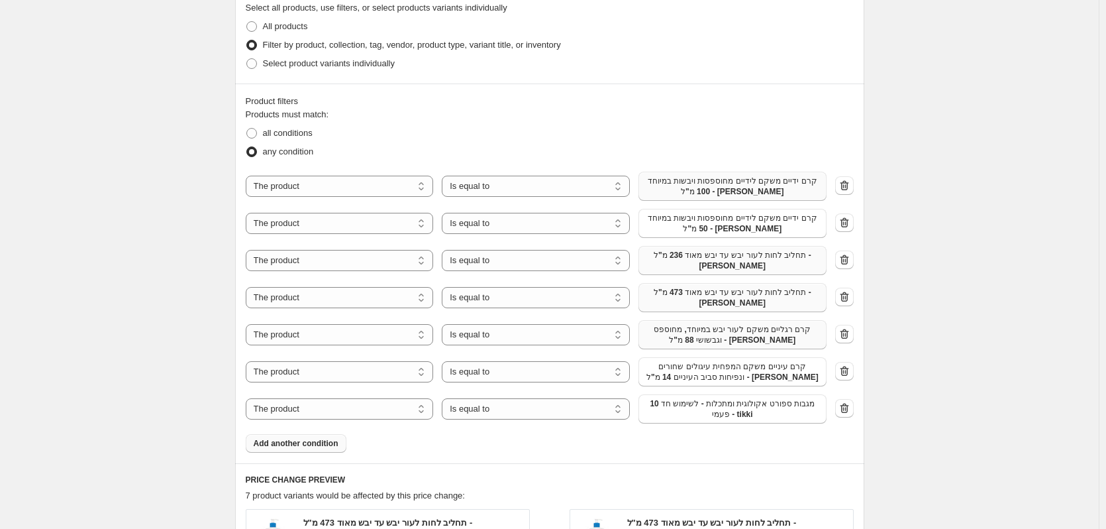
click at [737, 408] on span "10 מגבות ספורט אקולוגית ומתכלות - לשימוש חד פעמי - tikki" at bounding box center [733, 408] width 172 height 21
click at [319, 451] on button "Add another condition" at bounding box center [296, 443] width 101 height 19
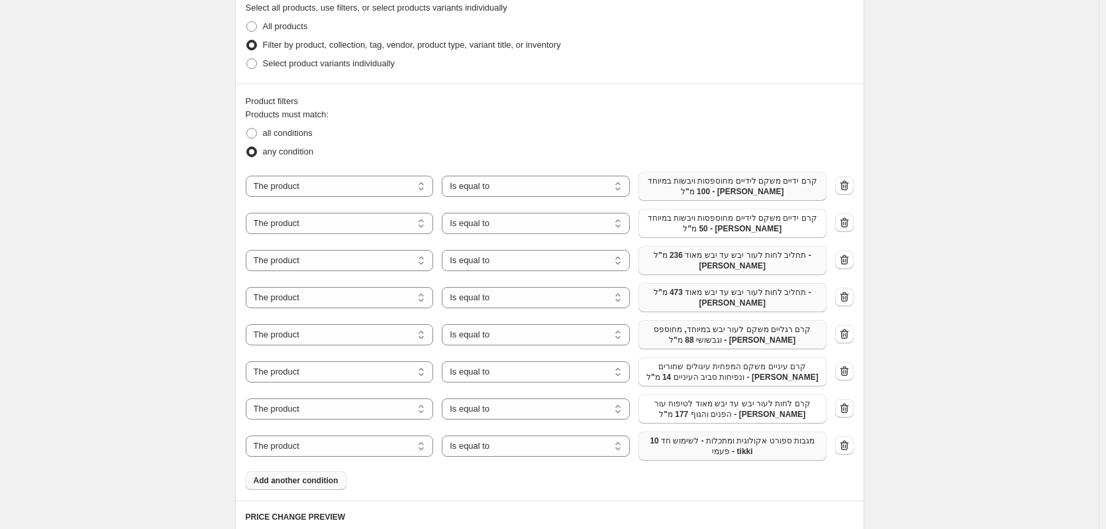
click at [681, 445] on span "10 מגבות ספורט אקולוגית ומתכלות - לשימוש חד פעמי - tikki" at bounding box center [733, 445] width 172 height 21
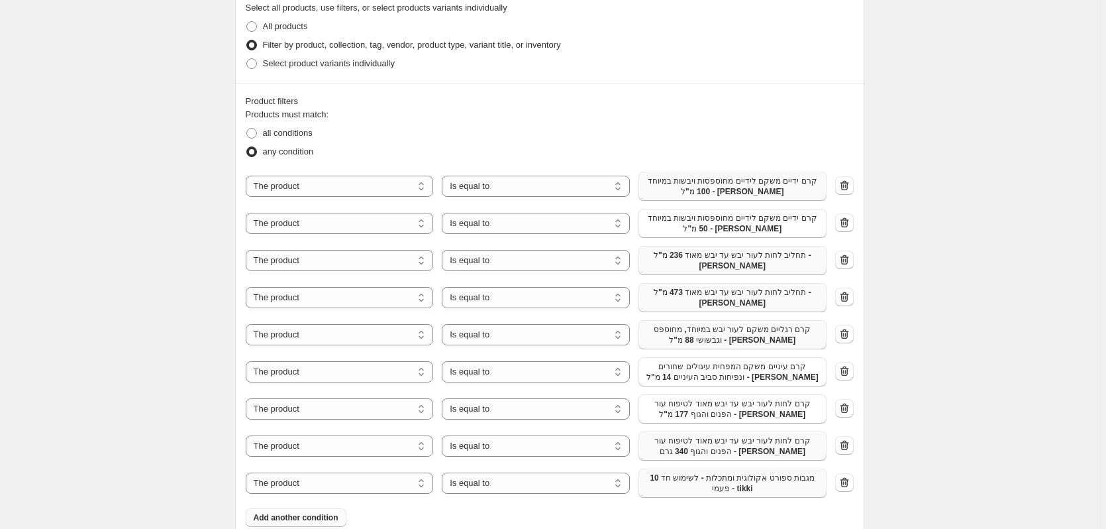
click at [667, 492] on span "10 מגבות ספורט אקולוגית ומתכלות - לשימוש חד פעמי - tikki" at bounding box center [733, 482] width 172 height 21
click at [315, 521] on span "Add another condition" at bounding box center [296, 517] width 85 height 11
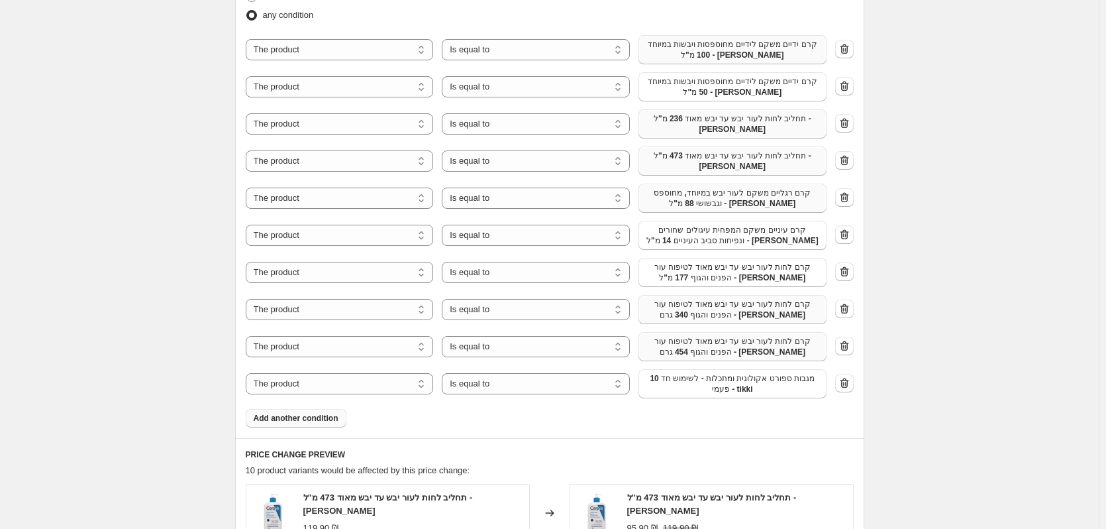
scroll to position [1060, 0]
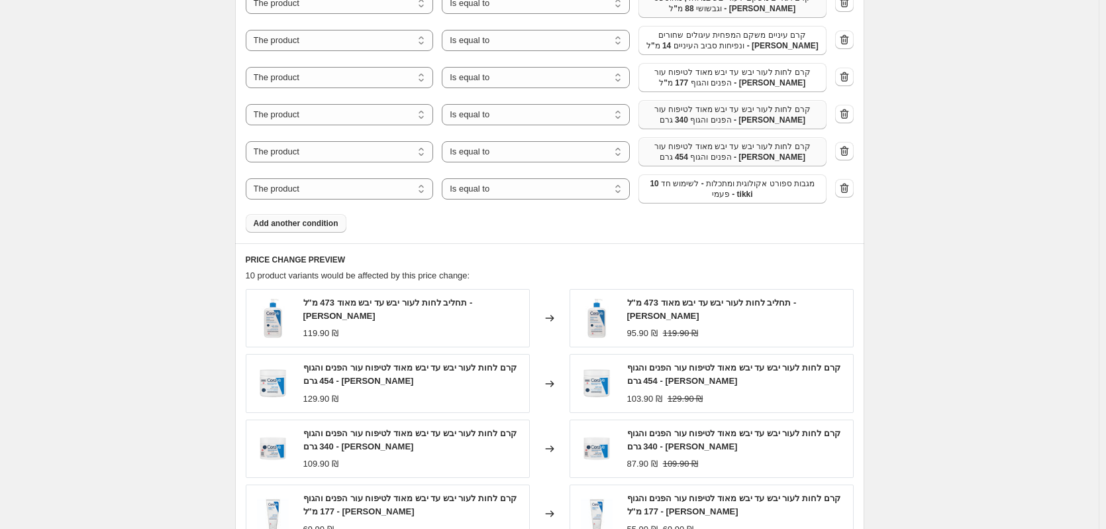
click at [302, 223] on span "Add another condition" at bounding box center [296, 223] width 85 height 11
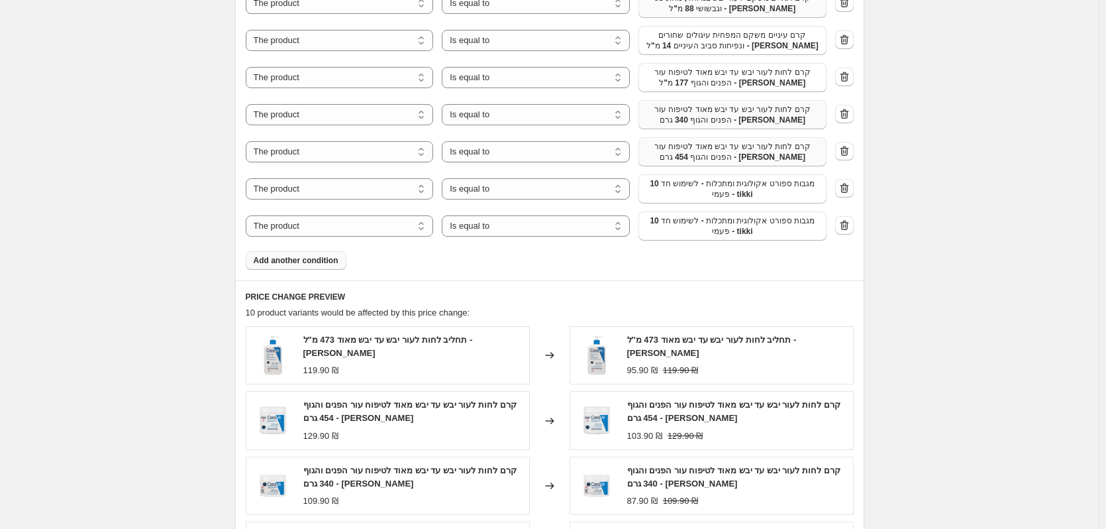
click at [699, 225] on span "10 מגבות ספורט אקולוגית ומתכלות - לשימוש חד פעמי - tikki" at bounding box center [733, 225] width 172 height 21
click at [307, 258] on span "Add another condition" at bounding box center [296, 260] width 85 height 11
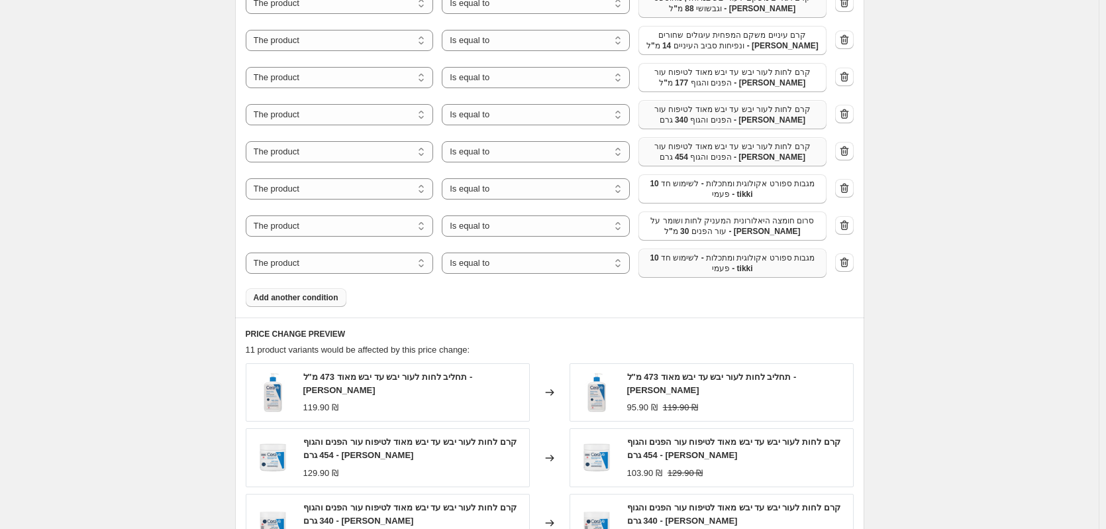
click at [776, 268] on span "10 מגבות ספורט אקולוגית ומתכלות - לשימוש חד פעמי - tikki" at bounding box center [733, 262] width 172 height 21
click at [299, 295] on span "Add another condition" at bounding box center [296, 297] width 85 height 11
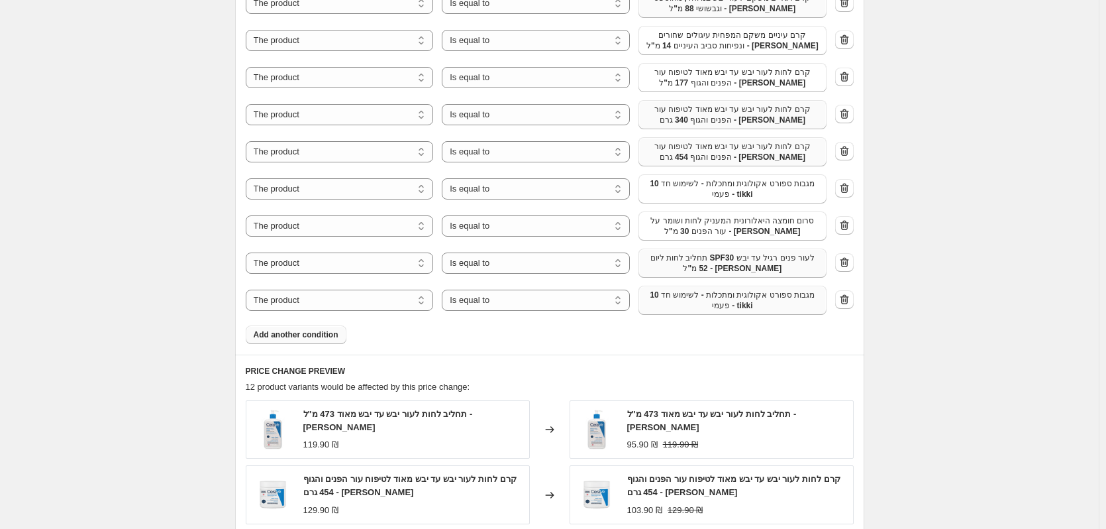
click at [724, 311] on span "10 מגבות ספורט אקולוגית ומתכלות - לשימוש חד פעמי - tikki" at bounding box center [733, 300] width 172 height 21
click at [304, 342] on button "Add another condition" at bounding box center [296, 334] width 101 height 19
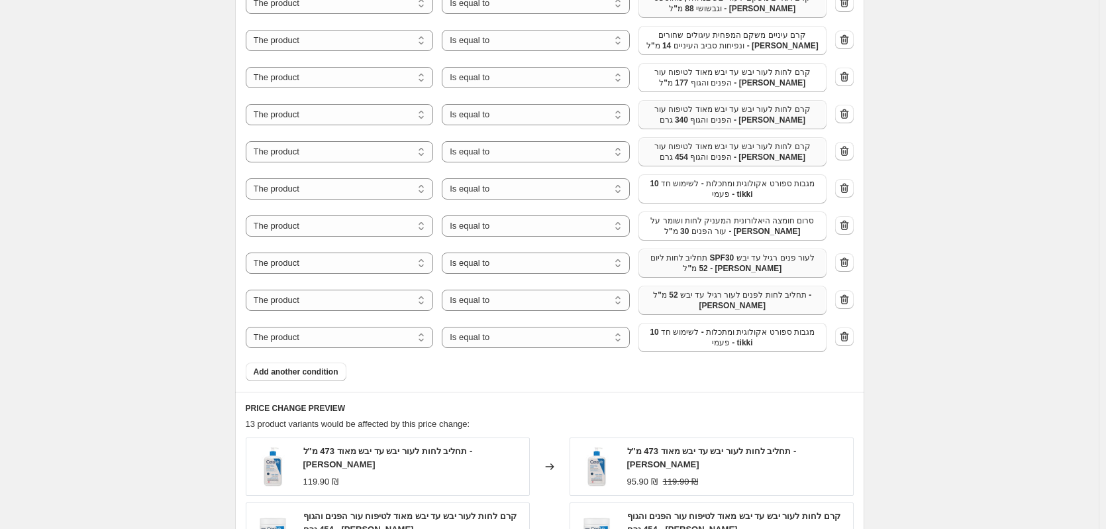
click at [709, 337] on span "10 מגבות ספורט אקולוגית ומתכלות - לשימוש חד פעמי - tikki" at bounding box center [733, 337] width 172 height 21
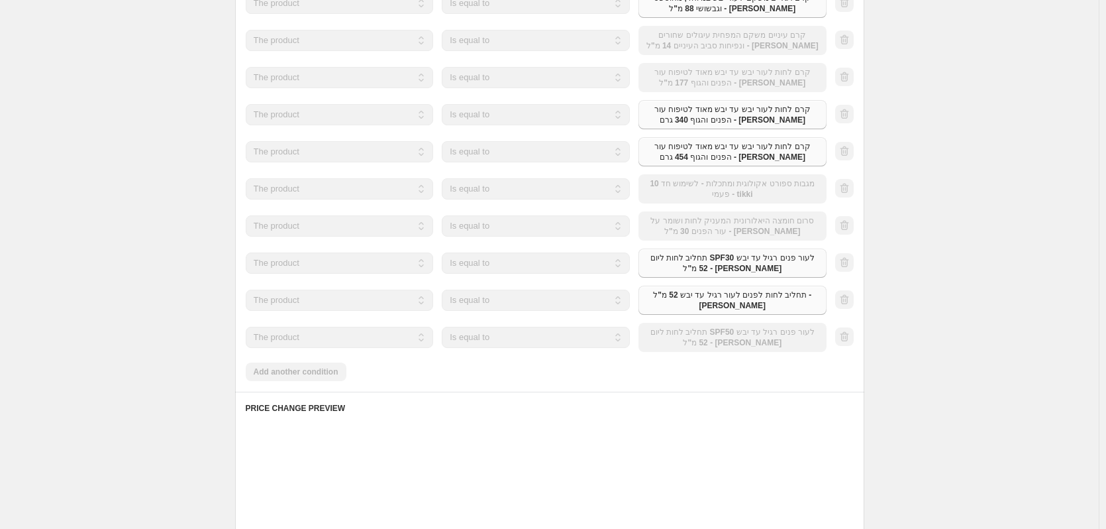
click at [310, 373] on div "Products must match: all conditions any condition The product The product's col…" at bounding box center [550, 79] width 608 height 604
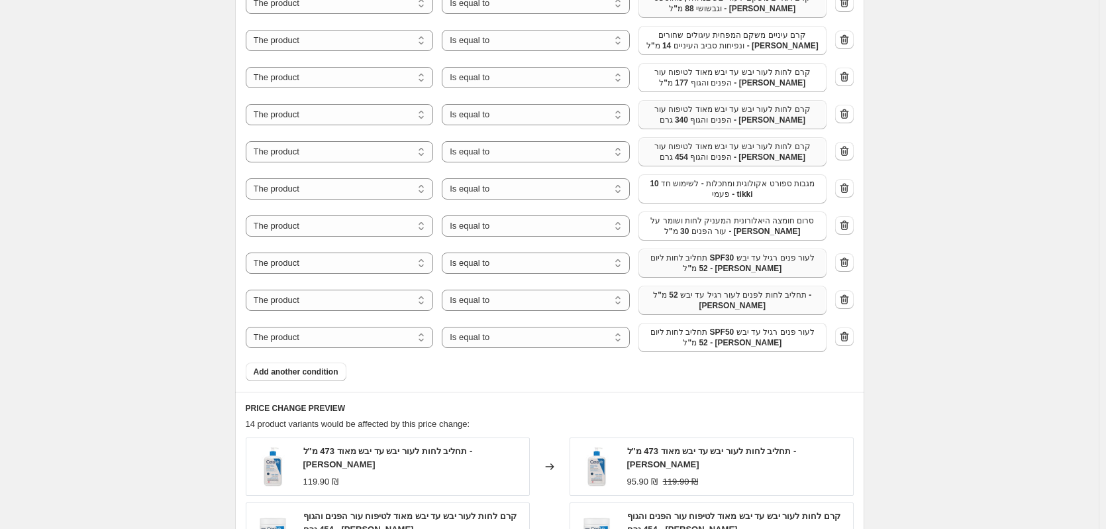
click at [280, 382] on div "Product filters Products must match: all conditions any condition The product T…" at bounding box center [549, 71] width 629 height 639
click at [284, 376] on span "Add another condition" at bounding box center [296, 371] width 85 height 11
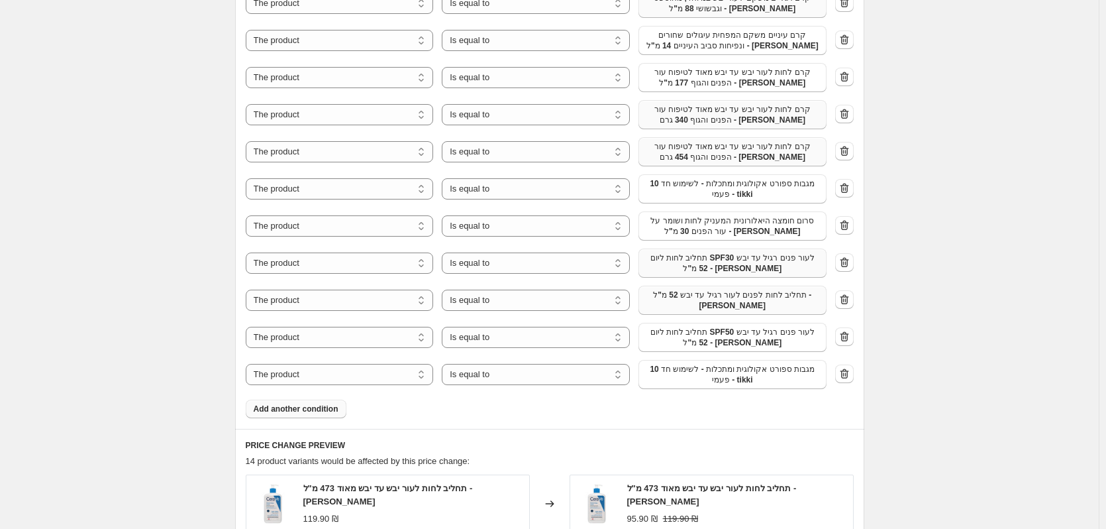
click at [725, 372] on span "10 מגבות ספורט אקולוגית ומתכלות - לשימוש חד פעמי - tikki" at bounding box center [733, 374] width 172 height 21
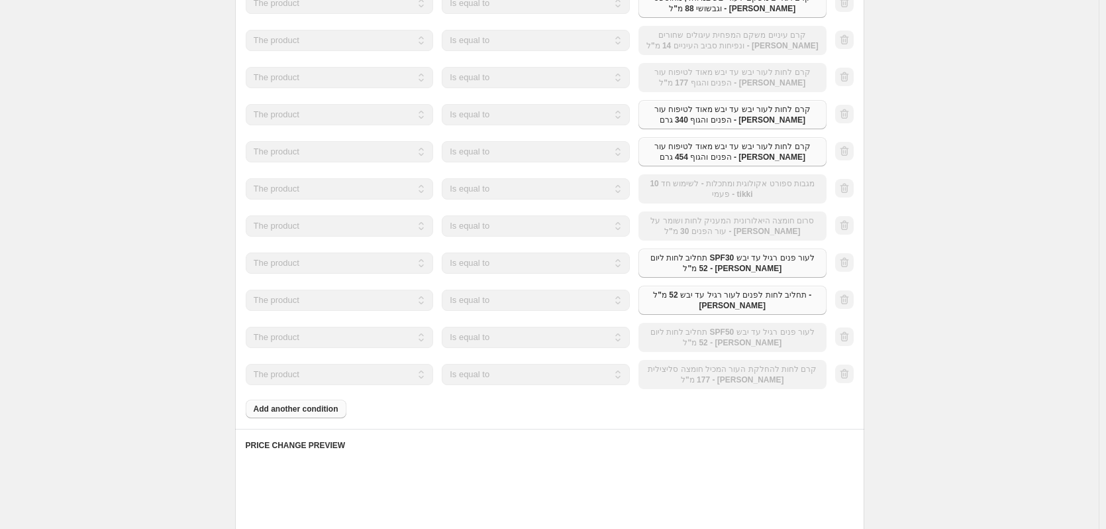
click at [318, 413] on div "Products must match: all conditions any condition The product The product's col…" at bounding box center [550, 97] width 608 height 641
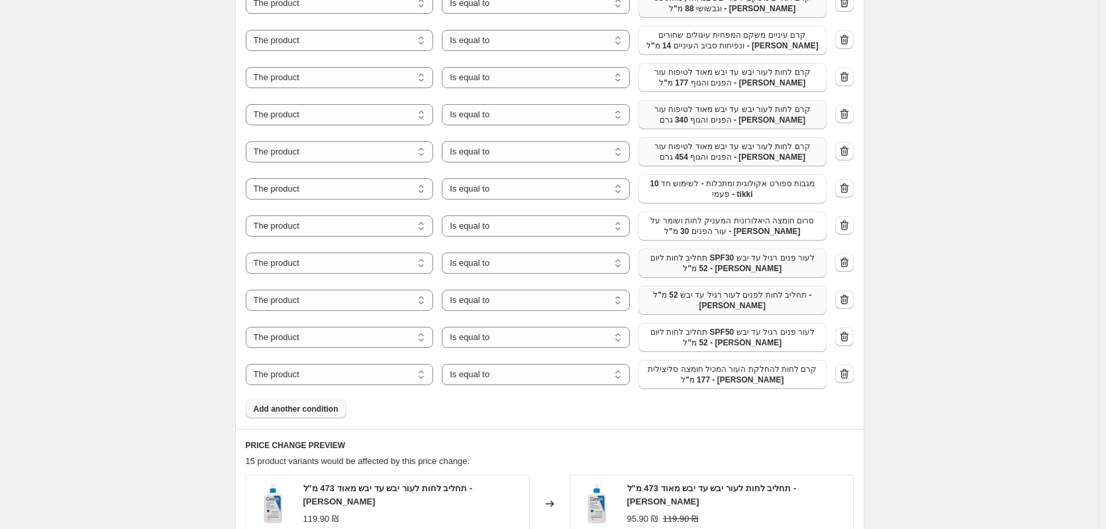
click at [318, 413] on span "Add another condition" at bounding box center [296, 408] width 85 height 11
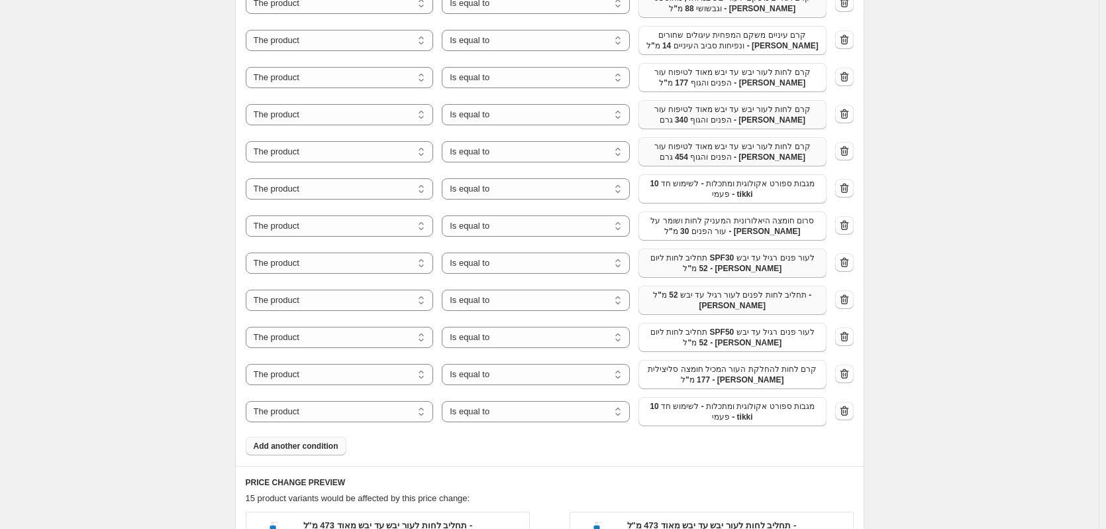
click at [746, 408] on span "10 מגבות ספורט אקולוגית ומתכלות - לשימוש חד פעמי - tikki" at bounding box center [733, 411] width 172 height 21
click at [313, 444] on span "Add another condition" at bounding box center [296, 446] width 85 height 11
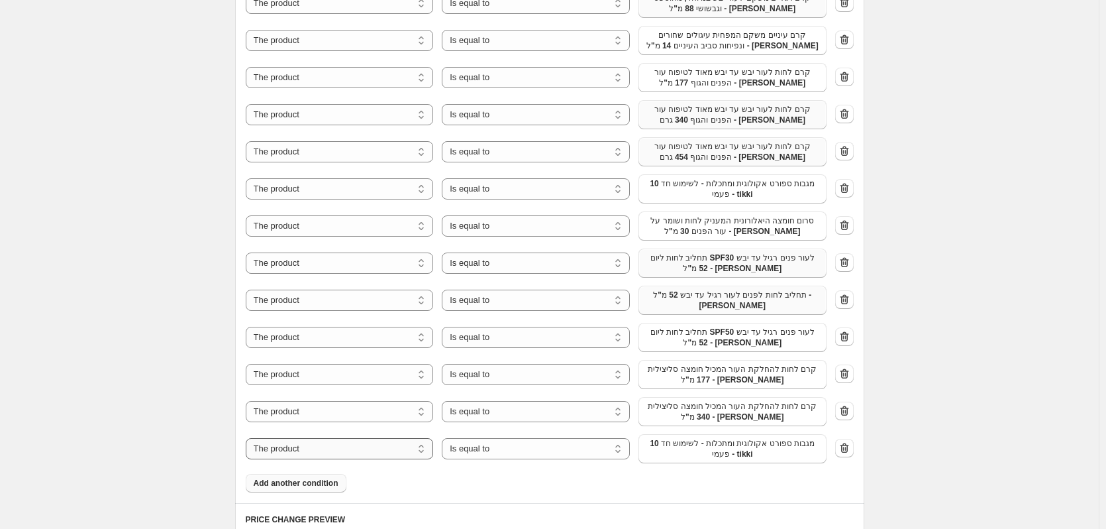
click at [320, 449] on select "The product The product's collection The product's tag The product's vendor The…" at bounding box center [340, 448] width 188 height 21
select select "collection"
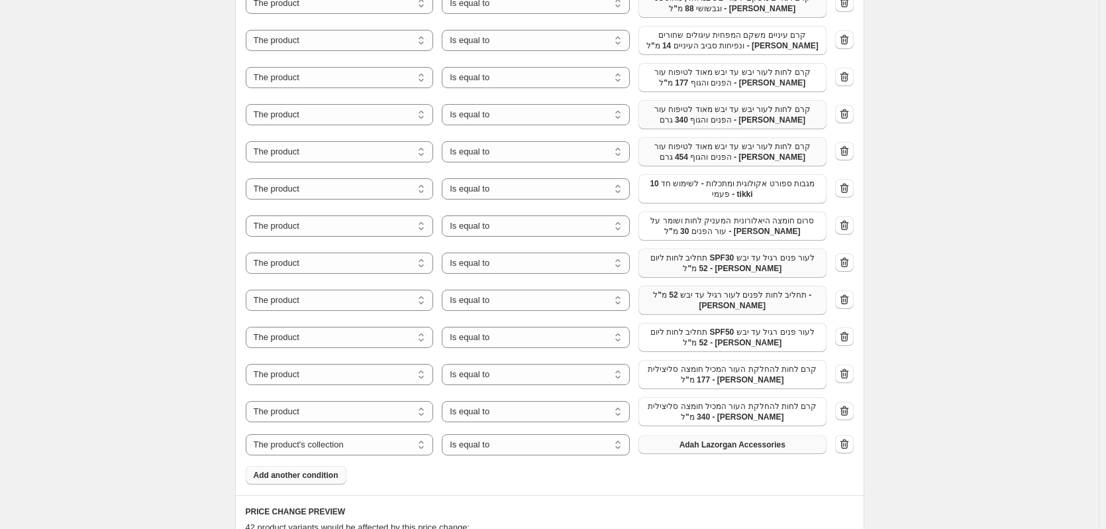
click at [665, 443] on button "Adah Lazorgan Accessories" at bounding box center [733, 444] width 188 height 19
click at [315, 484] on button "Add another condition" at bounding box center [296, 475] width 101 height 19
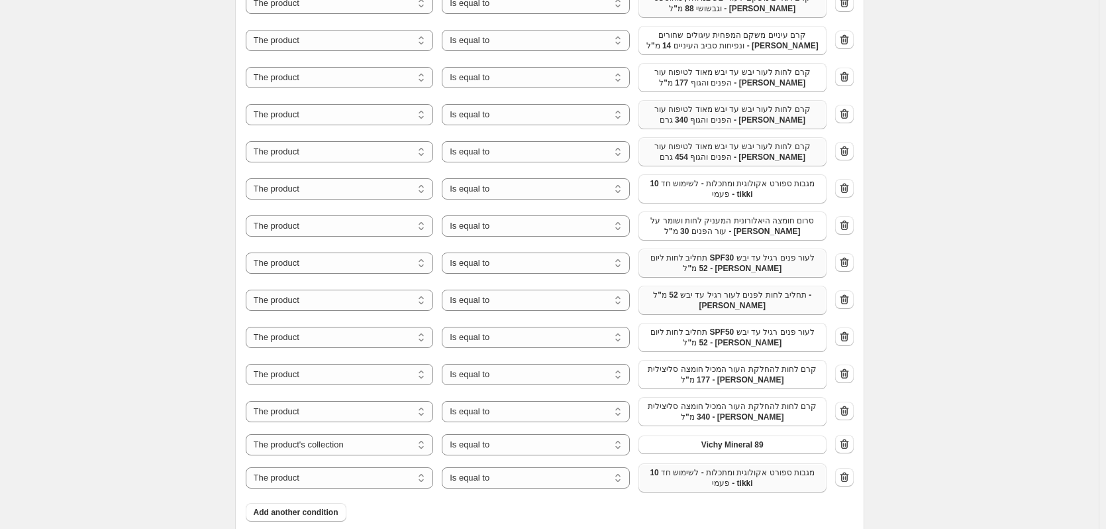
click at [697, 476] on span "10 מגבות ספורט אקולוגית ומתכלות - לשימוש חד פעמי - tikki" at bounding box center [733, 477] width 172 height 21
click at [386, 476] on select "The product The product's collection The product's tag The product's vendor The…" at bounding box center [340, 477] width 188 height 21
select select "collection"
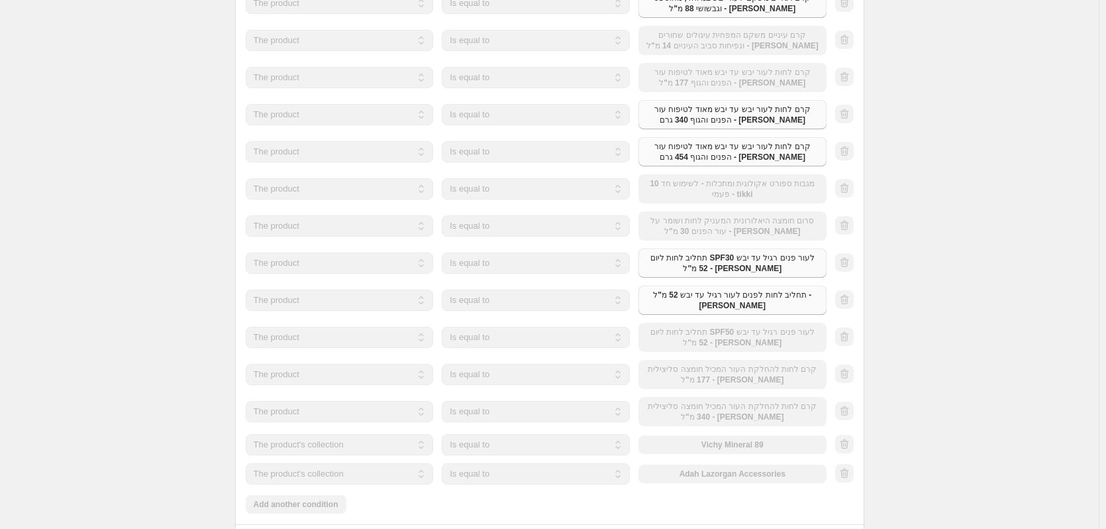
click at [718, 472] on div "The product The product's collection The product's tag The product's vendor The…" at bounding box center [536, 473] width 581 height 21
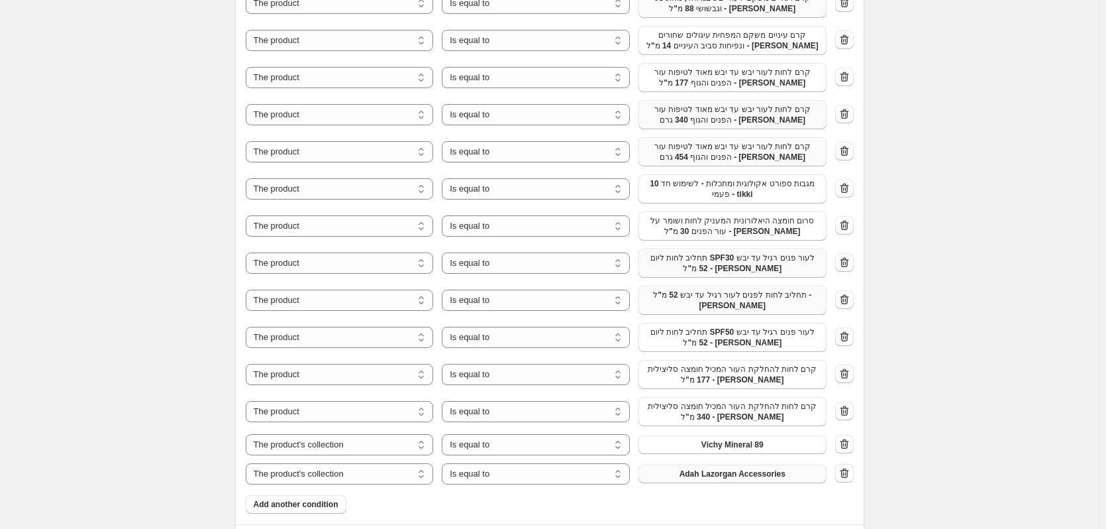
click at [722, 475] on span "Adah Lazorgan Accessories" at bounding box center [733, 473] width 106 height 11
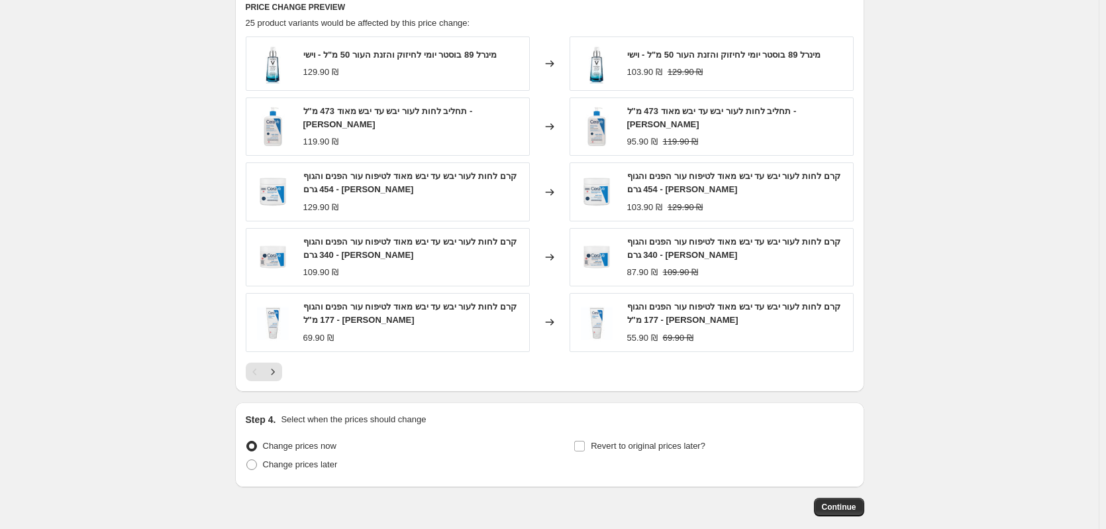
scroll to position [1656, 0]
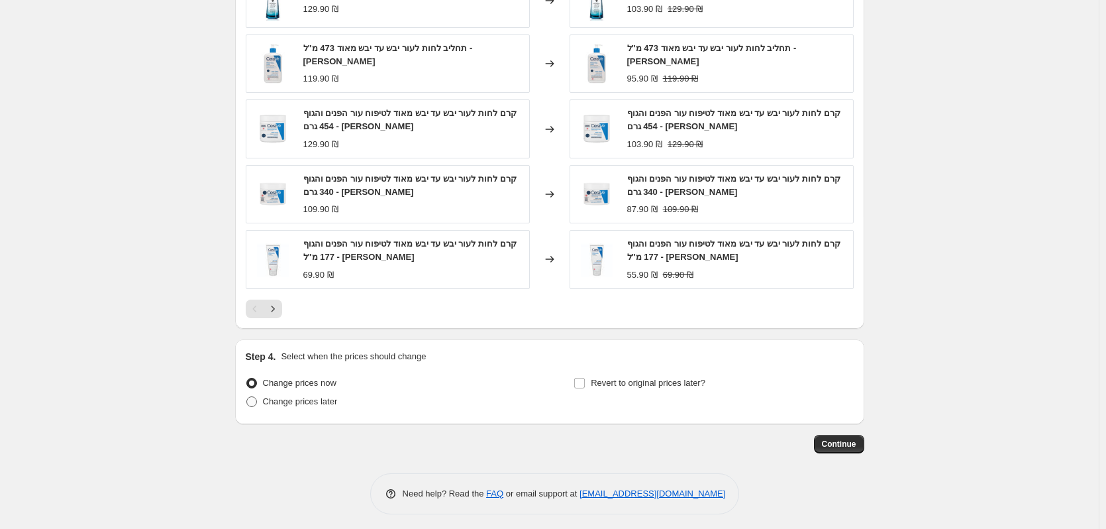
click at [311, 396] on span "Change prices later" at bounding box center [300, 401] width 75 height 10
click at [247, 396] on input "Change prices later" at bounding box center [246, 396] width 1 height 1
radio input "true"
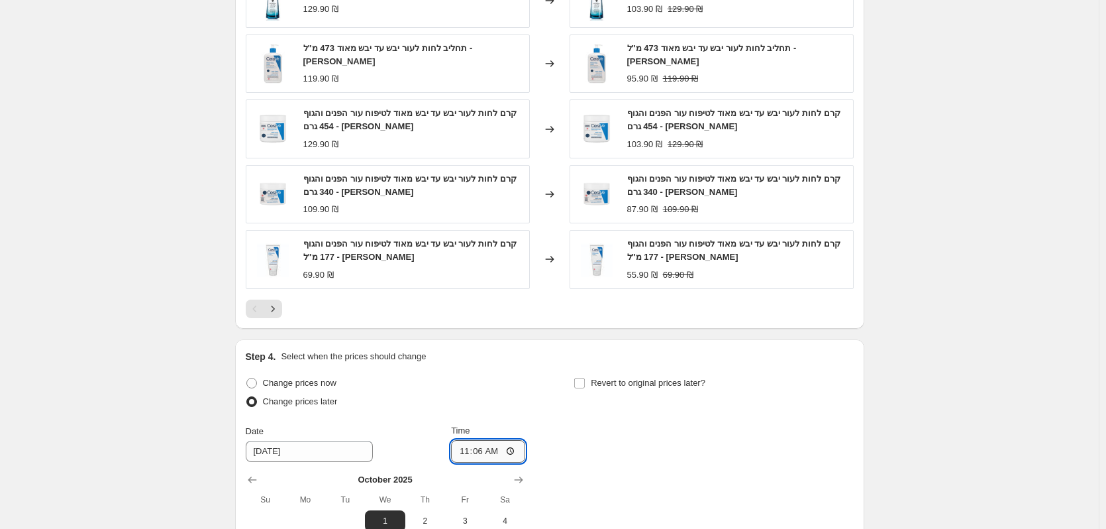
click at [507, 448] on input "11:06" at bounding box center [488, 451] width 74 height 23
type input "08:15"
click at [607, 381] on span "Revert to original prices later?" at bounding box center [648, 383] width 115 height 10
click at [585, 381] on input "Revert to original prices later?" at bounding box center [579, 383] width 11 height 11
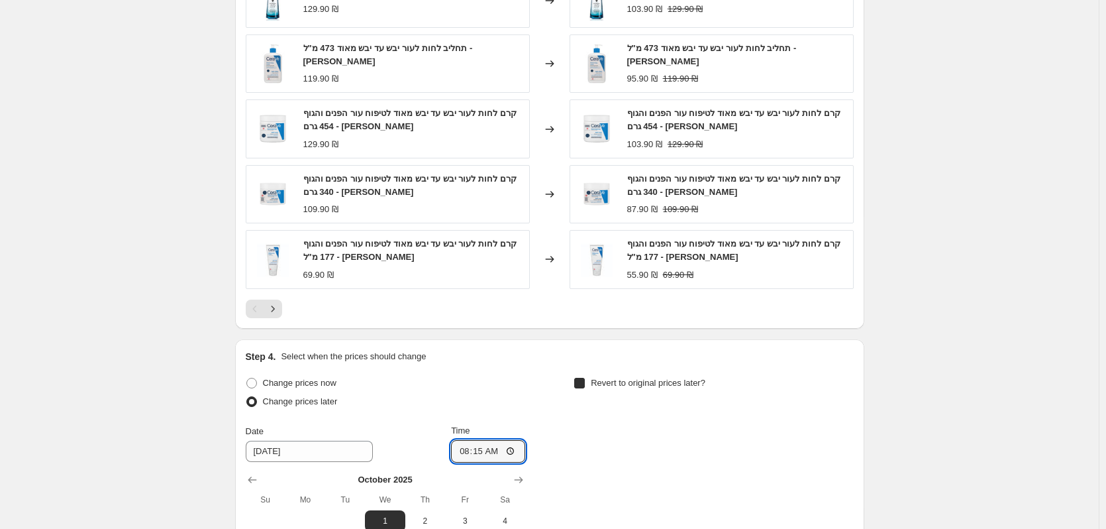
checkbox input "true"
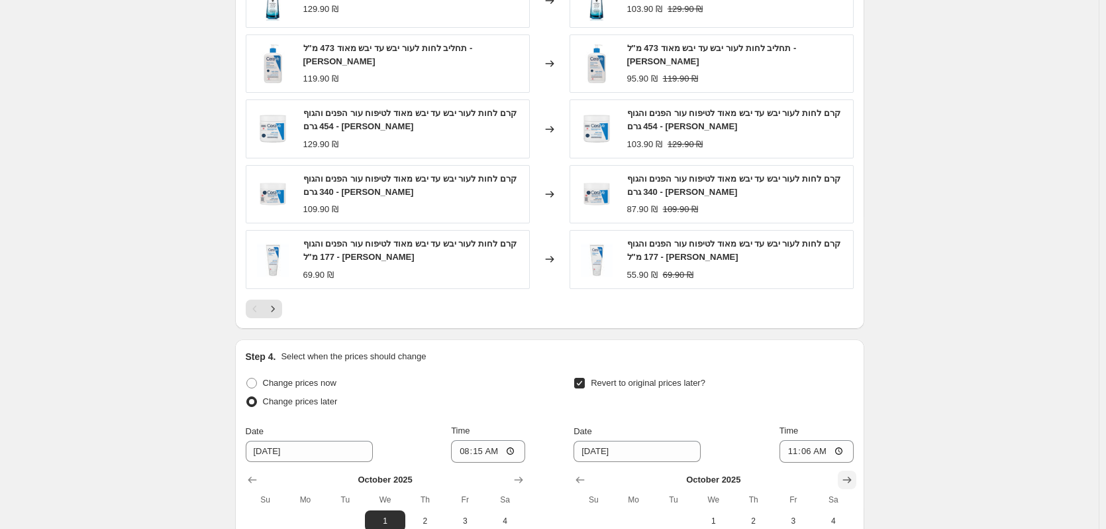
click at [857, 480] on button "Show next month, November 2025" at bounding box center [847, 479] width 19 height 19
click at [831, 521] on span "1" at bounding box center [833, 520] width 29 height 11
type input "[DATE]"
click at [834, 450] on input "11:06" at bounding box center [817, 451] width 74 height 23
type input "08:15"
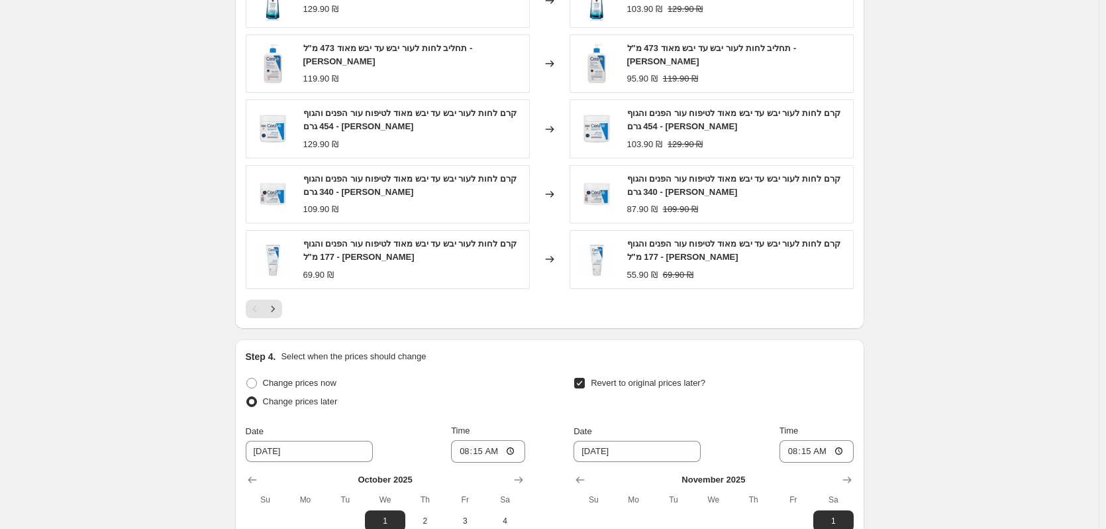
click at [806, 397] on div "Revert to original prices later?" at bounding box center [714, 394] width 280 height 40
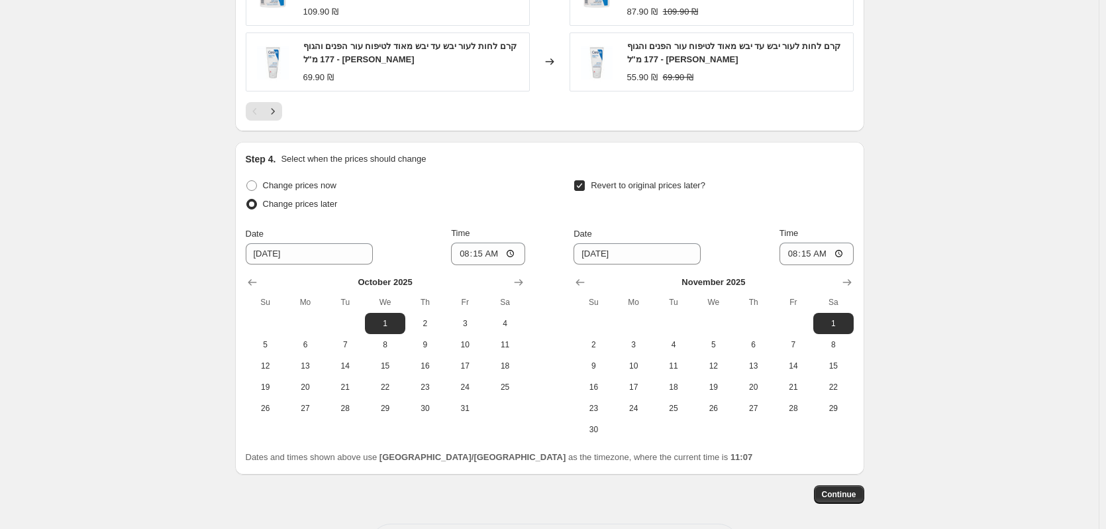
scroll to position [1905, 0]
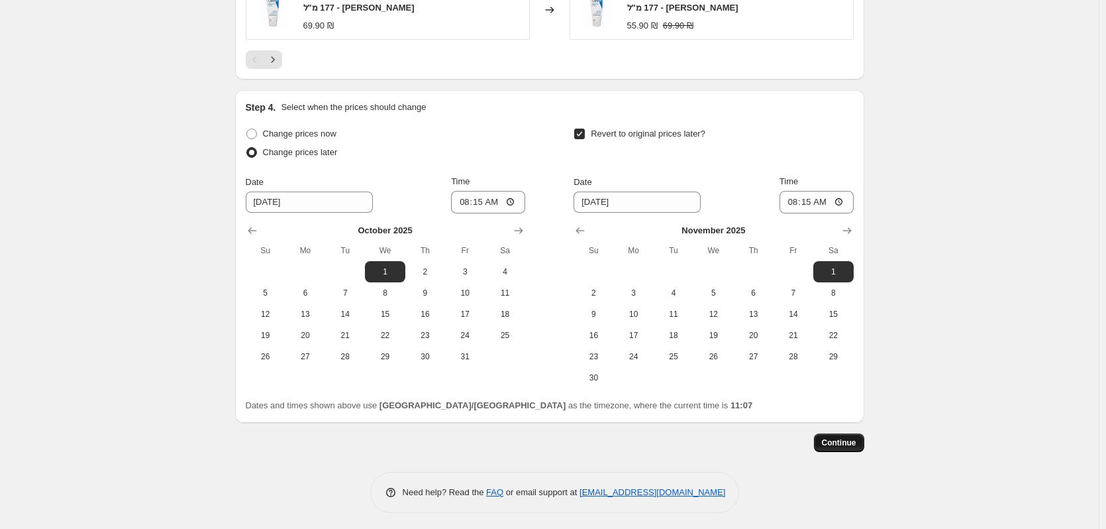
click at [843, 441] on span "Continue" at bounding box center [839, 442] width 34 height 11
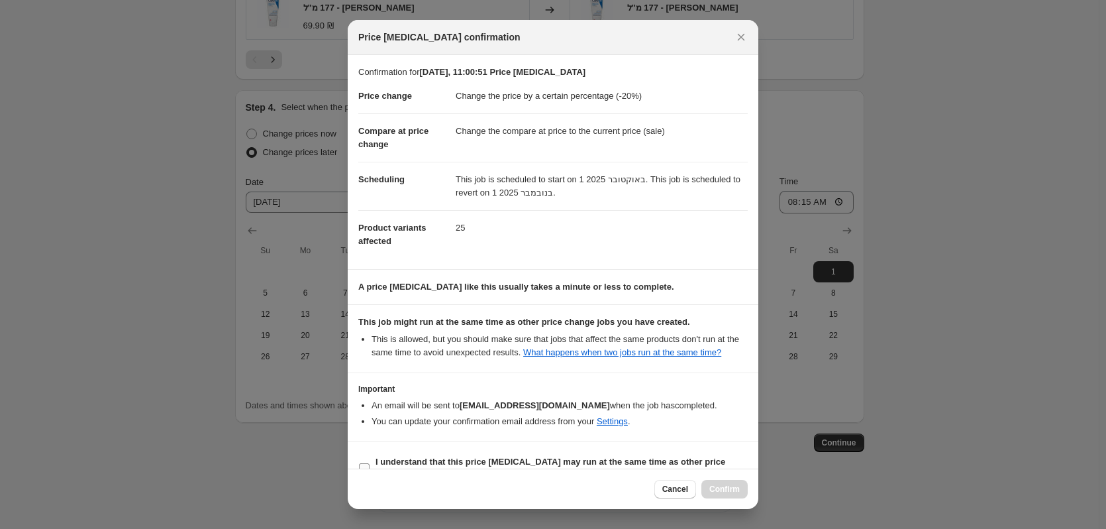
click at [587, 459] on b "I understand that this price [MEDICAL_DATA] may run at the same time as other p…" at bounding box center [551, 467] width 350 height 23
click at [370, 463] on input "I understand that this price [MEDICAL_DATA] may run at the same time as other p…" at bounding box center [364, 468] width 11 height 11
checkbox input "true"
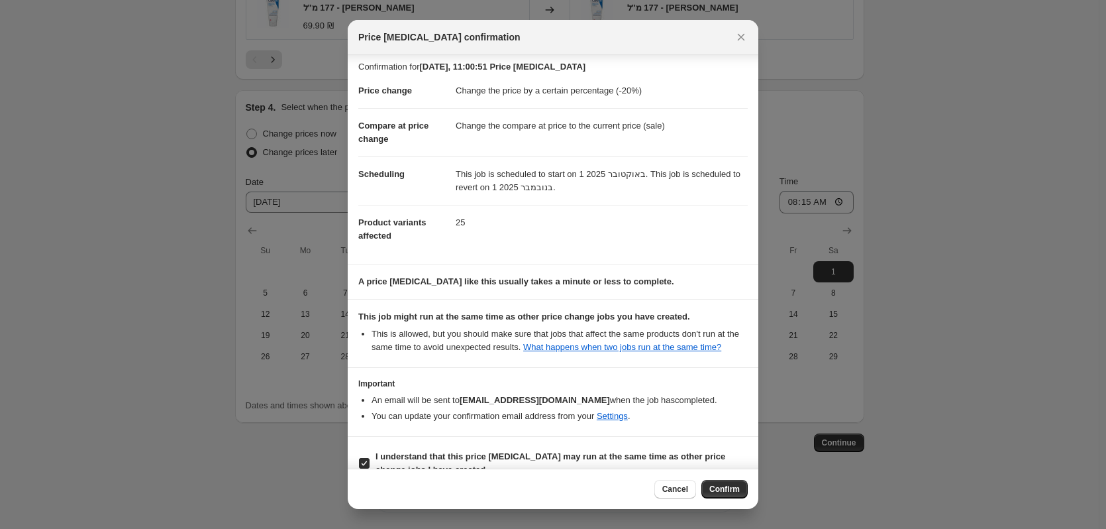
click at [710, 499] on div "Cancel Confirm" at bounding box center [553, 488] width 411 height 40
click at [710, 495] on button "Confirm" at bounding box center [725, 489] width 46 height 19
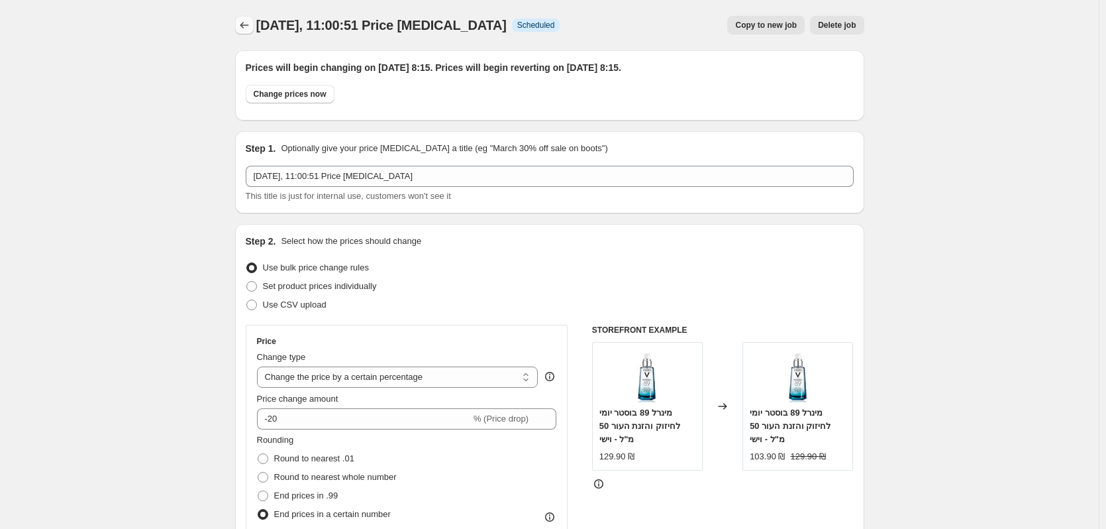
click at [249, 20] on icon "Price change jobs" at bounding box center [244, 25] width 13 height 13
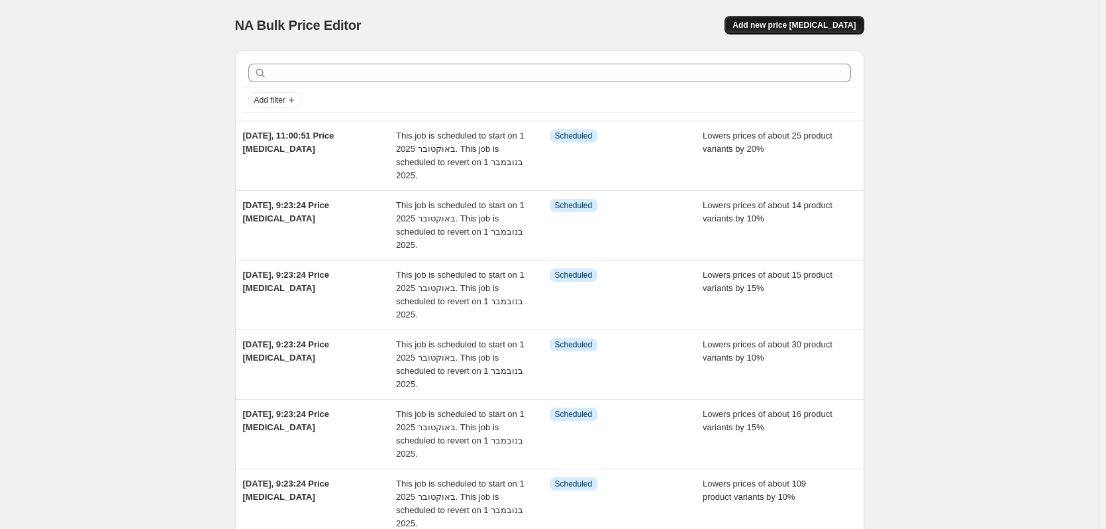
click at [827, 19] on button "Add new price [MEDICAL_DATA]" at bounding box center [794, 25] width 139 height 19
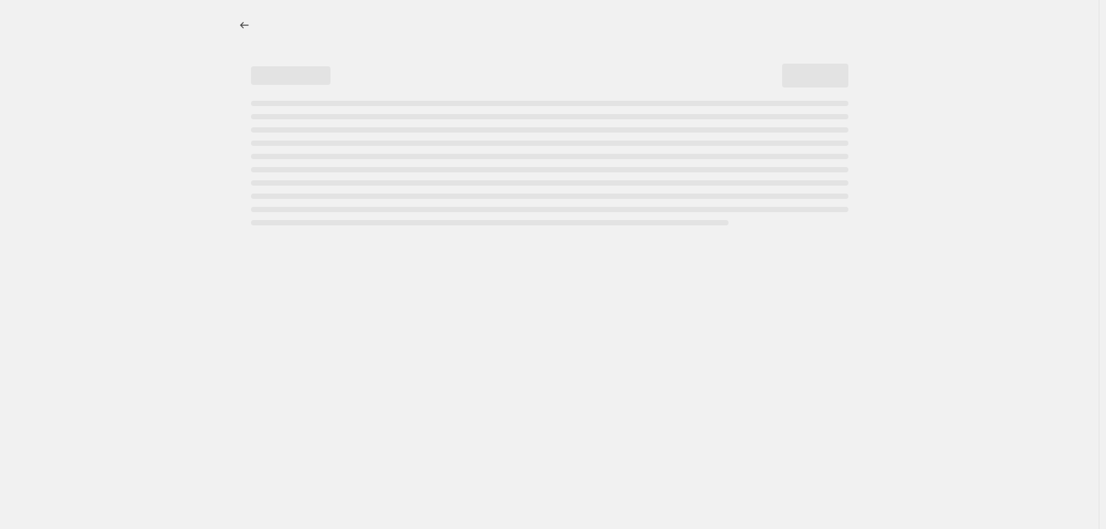
select select "percentage"
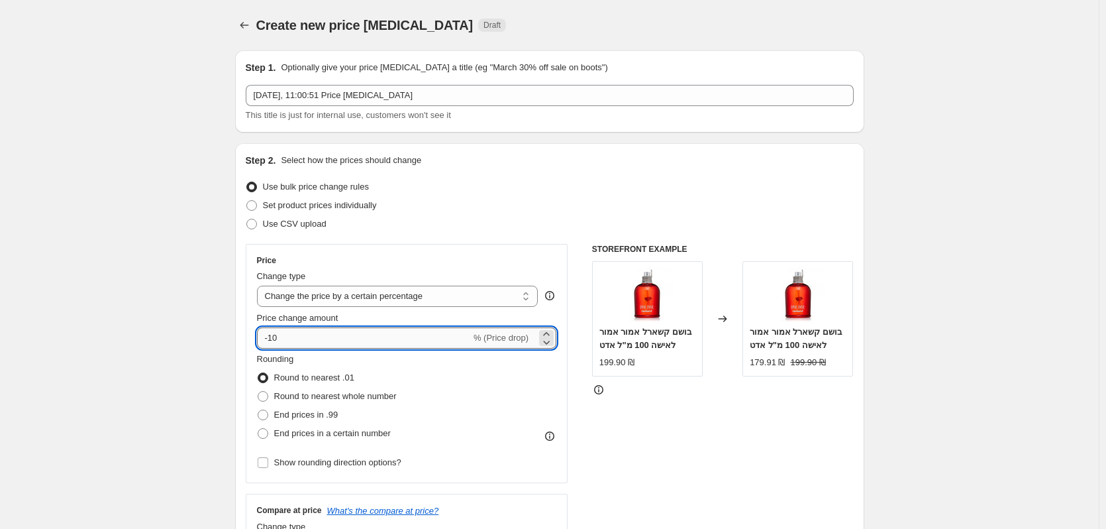
drag, startPoint x: 282, startPoint y: 340, endPoint x: 276, endPoint y: 346, distance: 8.9
click at [274, 345] on input "-10" at bounding box center [364, 337] width 214 height 21
drag, startPoint x: 291, startPoint y: 339, endPoint x: 271, endPoint y: 338, distance: 19.9
click at [271, 338] on input "-125" at bounding box center [364, 337] width 214 height 21
type input "-25"
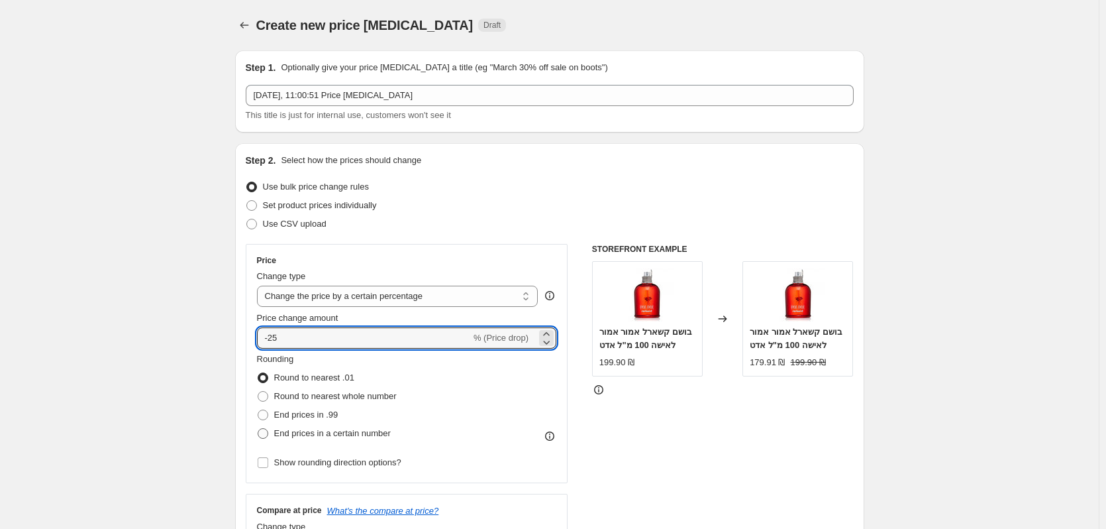
click at [324, 433] on span "End prices in a certain number" at bounding box center [332, 433] width 117 height 10
click at [258, 429] on input "End prices in a certain number" at bounding box center [258, 428] width 1 height 1
radio input "true"
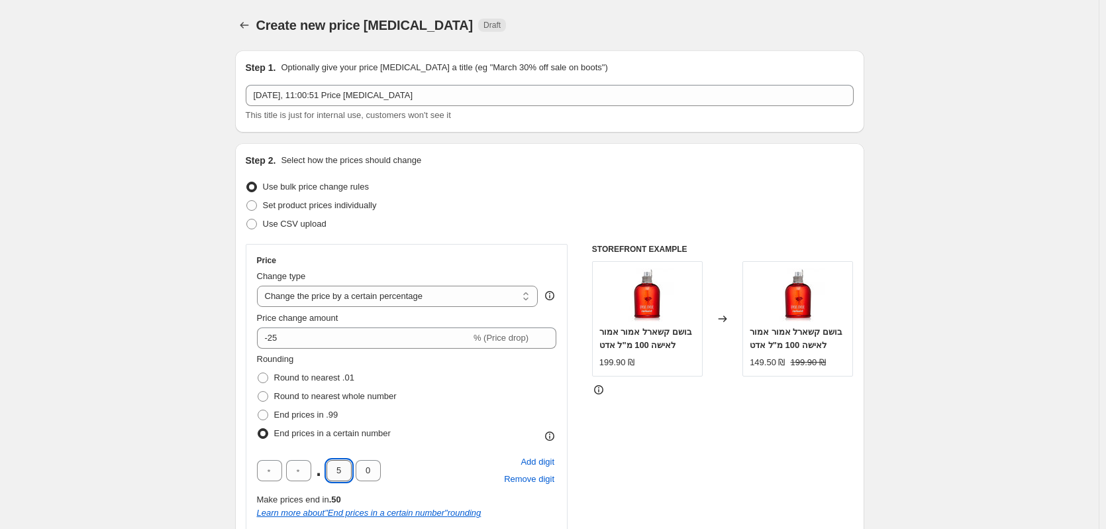
click at [341, 470] on input "5" at bounding box center [339, 470] width 25 height 21
type input "9"
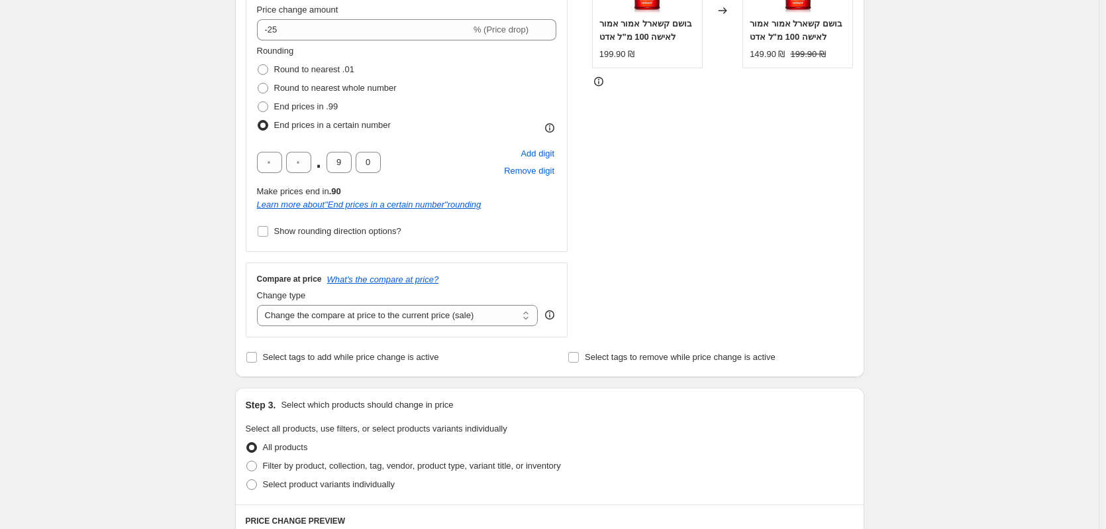
scroll to position [331, 0]
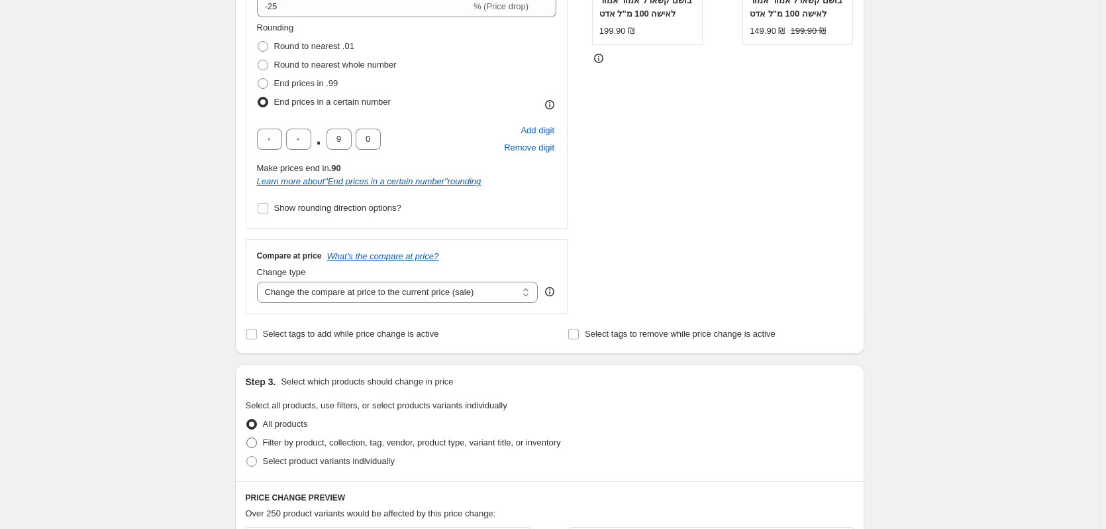
click at [346, 445] on span "Filter by product, collection, tag, vendor, product type, variant title, or inv…" at bounding box center [412, 442] width 298 height 10
click at [247, 438] on input "Filter by product, collection, tag, vendor, product type, variant title, or inv…" at bounding box center [246, 437] width 1 height 1
radio input "true"
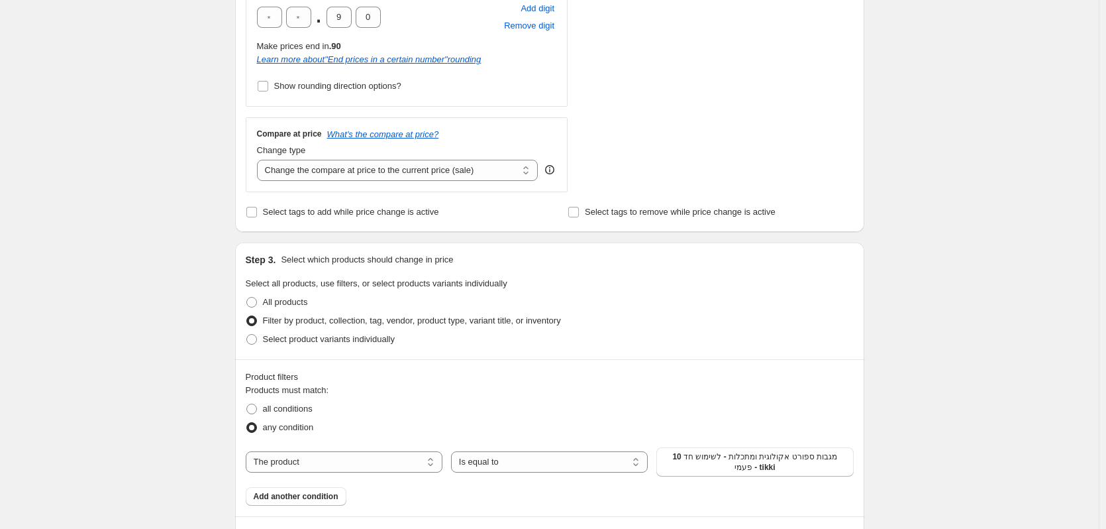
scroll to position [464, 0]
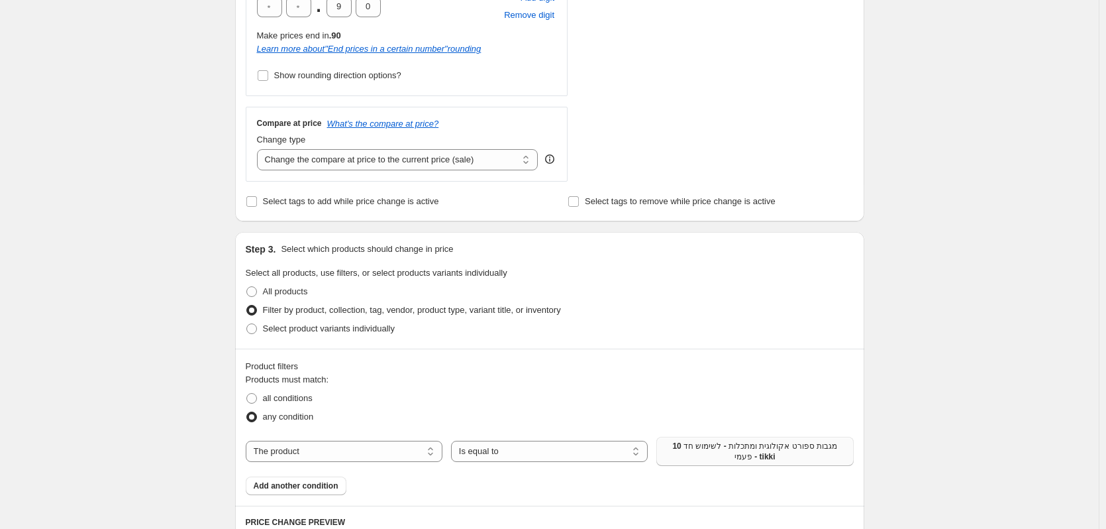
click at [807, 455] on span "10 מגבות ספורט אקולוגית ומתכלות - לשימוש חד פעמי - tikki" at bounding box center [755, 451] width 181 height 21
click at [278, 452] on select "The product The product's collection The product's tag The product's vendor The…" at bounding box center [344, 451] width 197 height 21
select select "collection"
click at [684, 451] on button "Adah Lazorgan Accessories" at bounding box center [755, 447] width 197 height 19
click at [337, 476] on span "Add another condition" at bounding box center [296, 477] width 85 height 11
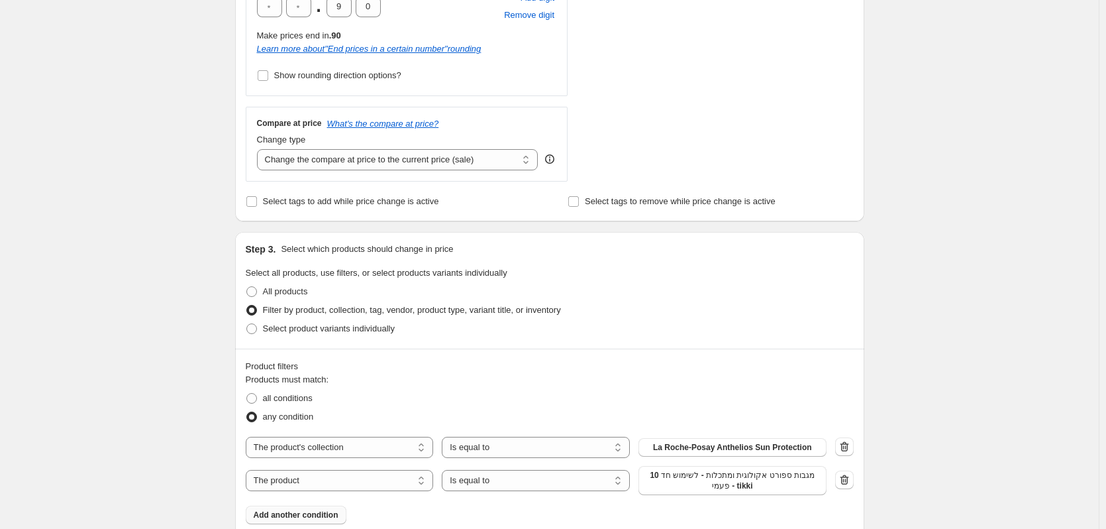
click at [688, 480] on span "10 מגבות ספורט אקולוגית ומתכלות - לשימוש חד פעמי - tikki" at bounding box center [733, 480] width 172 height 21
click at [296, 476] on select "The product The product's collection The product's tag The product's vendor The…" at bounding box center [340, 480] width 188 height 21
select select "collection"
click at [685, 478] on button "Adah Lazorgan Accessories" at bounding box center [733, 476] width 188 height 19
click at [325, 509] on span "Add another condition" at bounding box center [296, 507] width 85 height 11
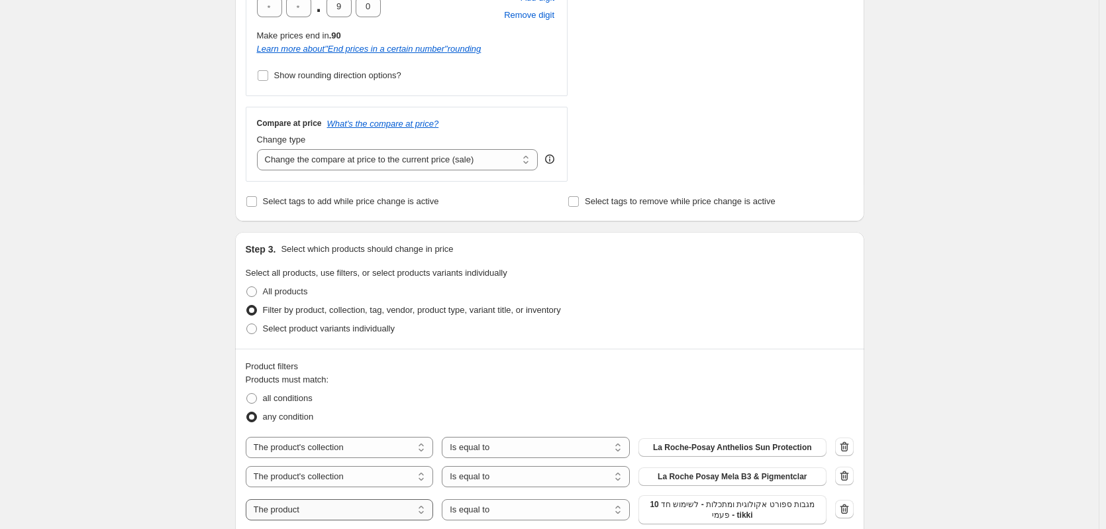
click at [358, 513] on select "The product The product's collection The product's tag The product's vendor The…" at bounding box center [340, 509] width 188 height 21
select select "collection"
click at [672, 508] on button "Adah Lazorgan Accessories" at bounding box center [733, 505] width 188 height 19
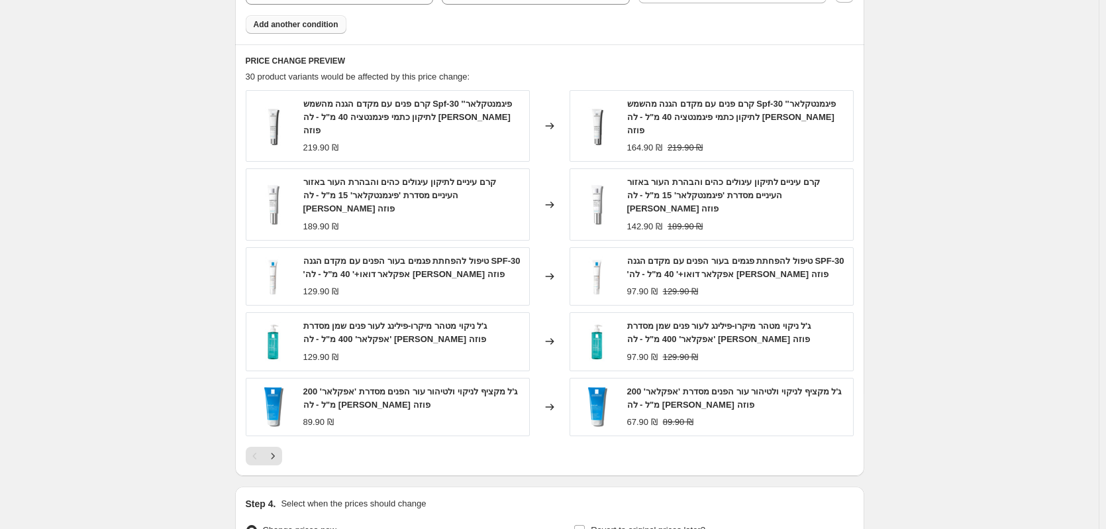
scroll to position [1115, 0]
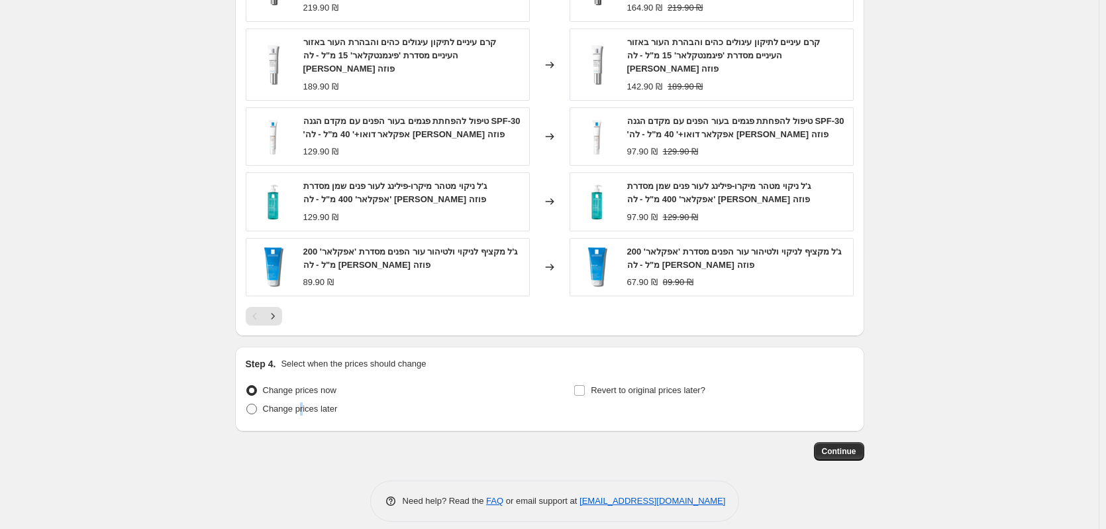
click at [303, 403] on span "Change prices later" at bounding box center [300, 408] width 75 height 10
click at [317, 403] on span "Change prices later" at bounding box center [300, 408] width 75 height 10
click at [247, 403] on input "Change prices later" at bounding box center [246, 403] width 1 height 1
radio input "true"
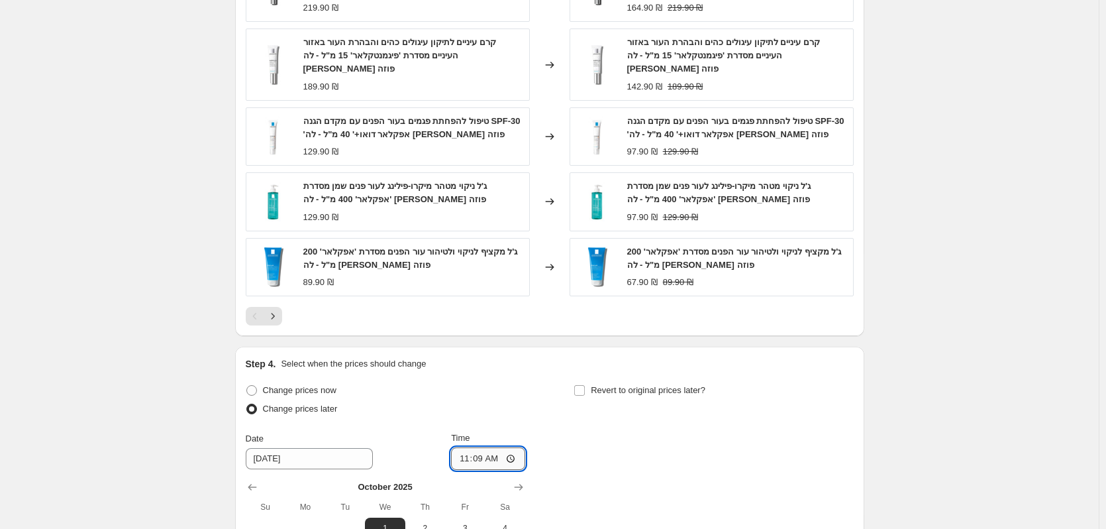
click at [504, 447] on input "11:09" at bounding box center [488, 458] width 74 height 23
type input "08:15"
click at [635, 385] on span "Revert to original prices later?" at bounding box center [648, 390] width 115 height 10
click at [585, 385] on input "Revert to original prices later?" at bounding box center [579, 390] width 11 height 11
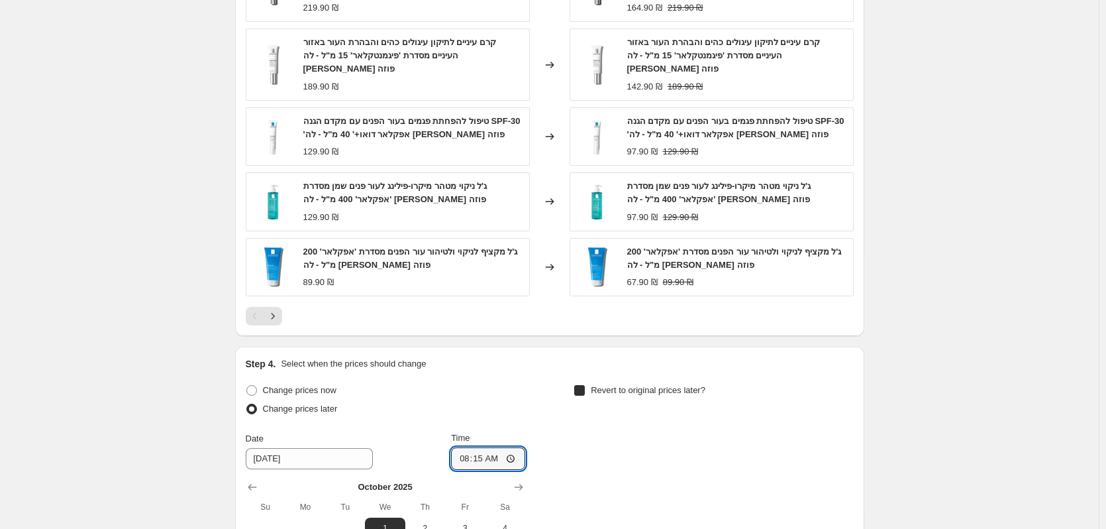
checkbox input "true"
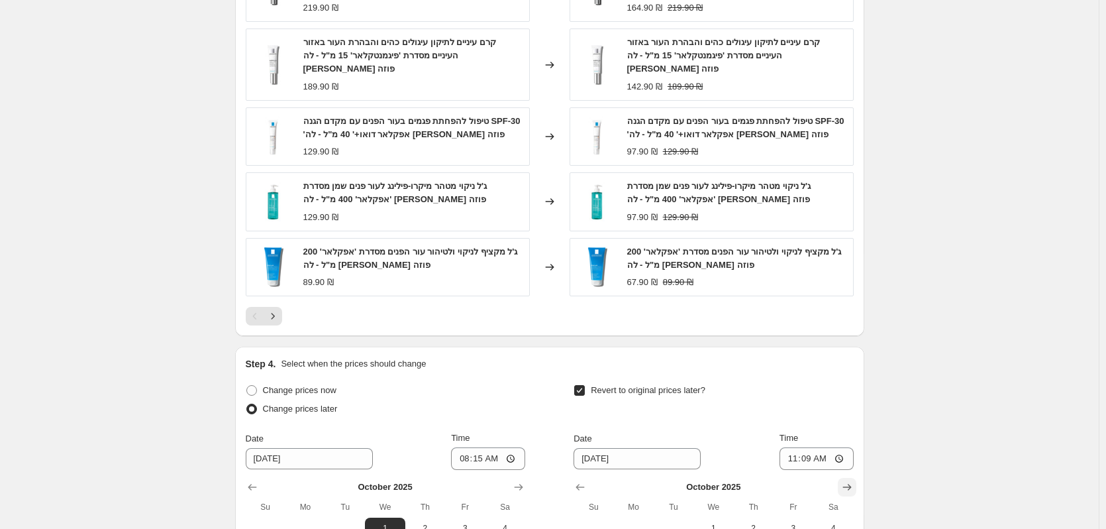
click at [850, 480] on icon "Show next month, November 2025" at bounding box center [847, 486] width 13 height 13
click at [834, 517] on button "1" at bounding box center [834, 527] width 40 height 21
type input "[DATE]"
click at [836, 449] on input "11:09" at bounding box center [817, 458] width 74 height 23
type input "08:15"
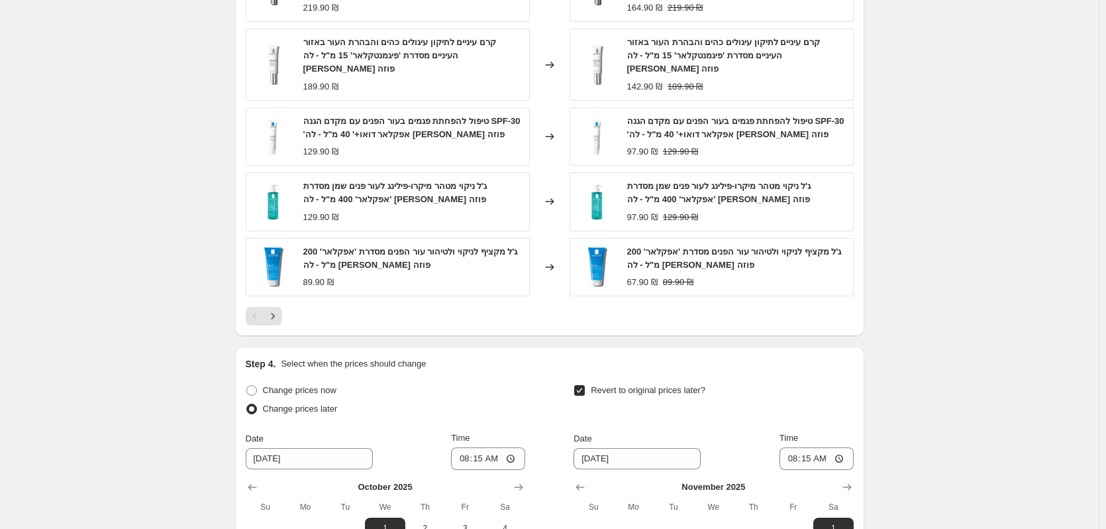
click at [837, 347] on div "Step 4. Select when the prices should change Change prices now Change prices la…" at bounding box center [549, 513] width 629 height 333
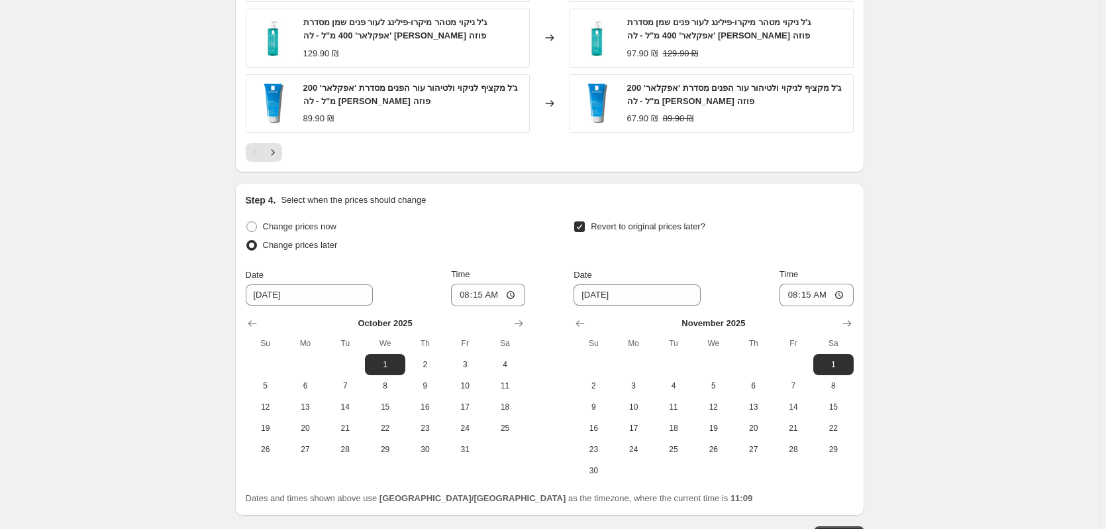
scroll to position [1363, 0]
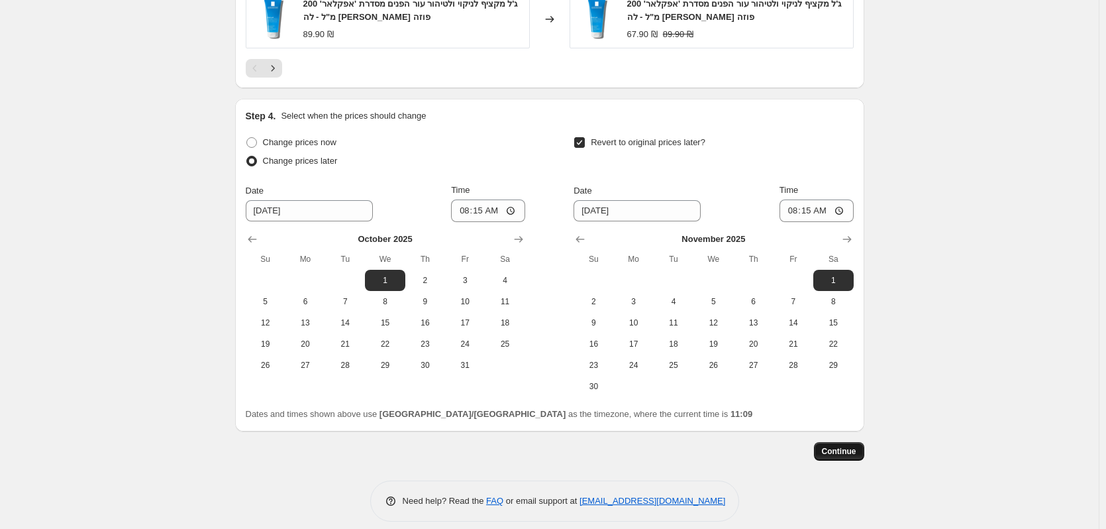
click at [846, 446] on span "Continue" at bounding box center [839, 451] width 34 height 11
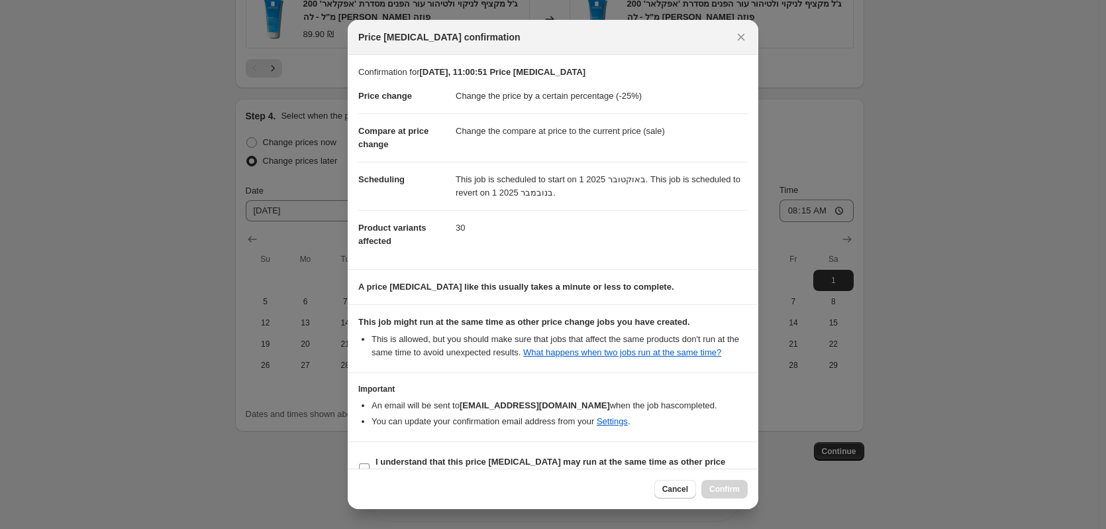
click at [571, 463] on b "I understand that this price [MEDICAL_DATA] may run at the same time as other p…" at bounding box center [551, 467] width 350 height 23
click at [370, 463] on input "I understand that this price [MEDICAL_DATA] may run at the same time as other p…" at bounding box center [364, 468] width 11 height 11
checkbox input "true"
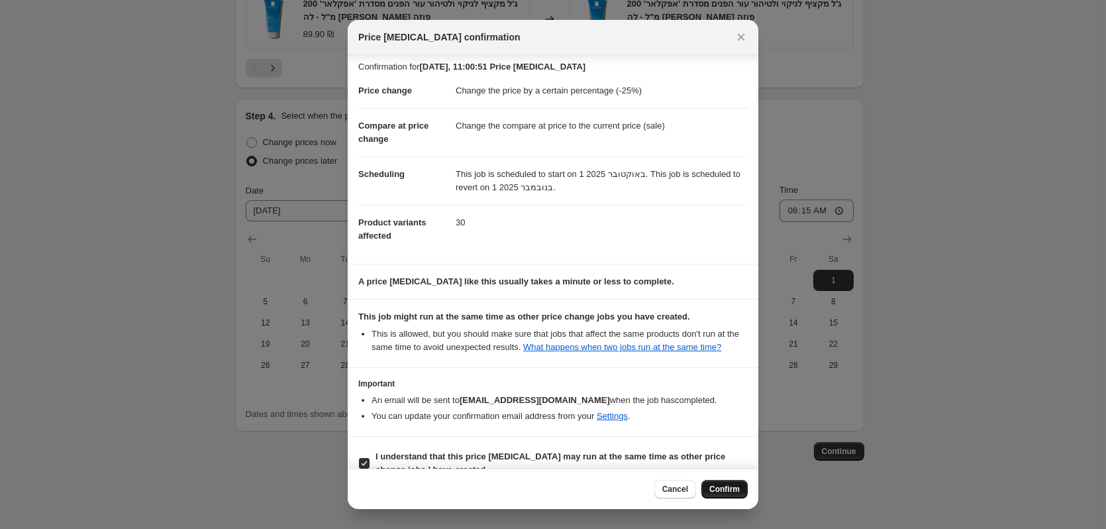
click at [729, 486] on span "Confirm" at bounding box center [725, 489] width 30 height 11
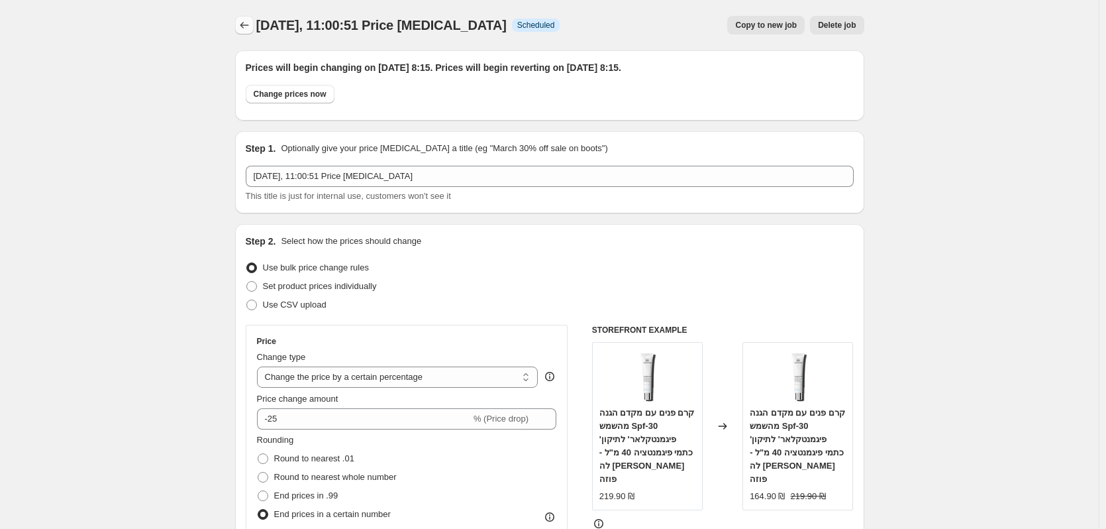
click at [246, 30] on icon "Price change jobs" at bounding box center [244, 25] width 13 height 13
